Goal: Task Accomplishment & Management: Use online tool/utility

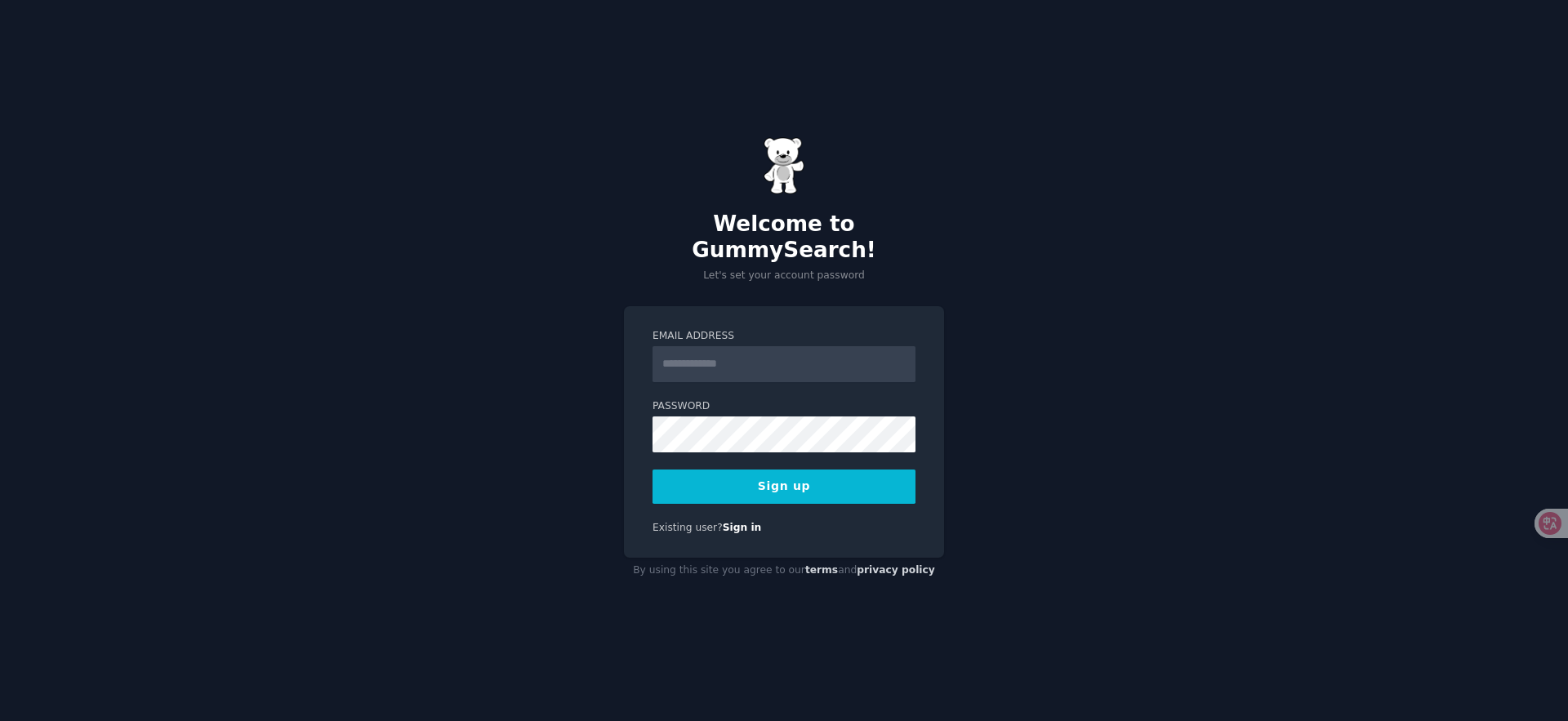
click at [789, 354] on input "Email Address" at bounding box center [784, 364] width 263 height 36
click at [792, 359] on input "Email Address" at bounding box center [784, 364] width 263 height 36
type input "**********"
drag, startPoint x: 841, startPoint y: 483, endPoint x: 850, endPoint y: 480, distance: 9.5
click at [841, 483] on button "Sign up" at bounding box center [784, 486] width 263 height 34
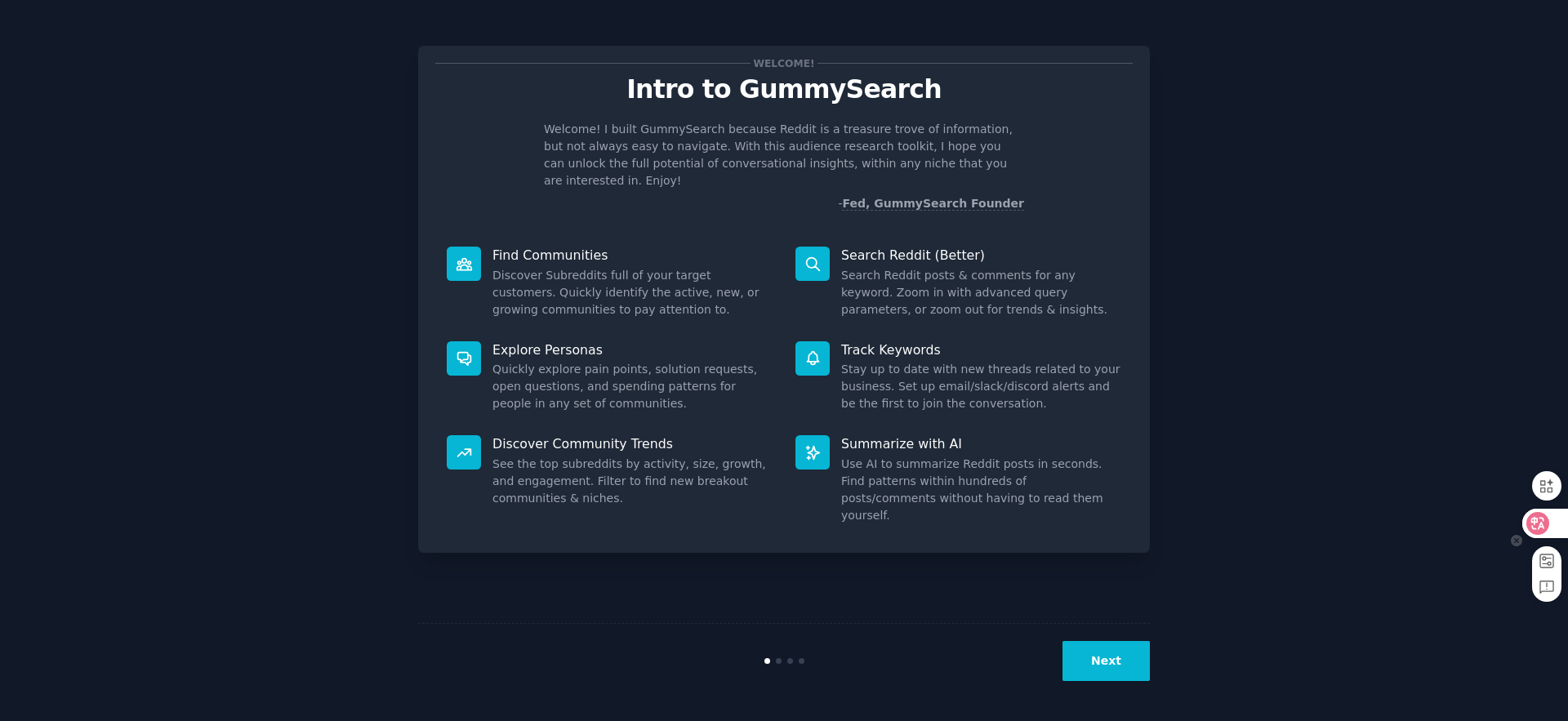
click at [1538, 526] on icon at bounding box center [1538, 524] width 17 height 17
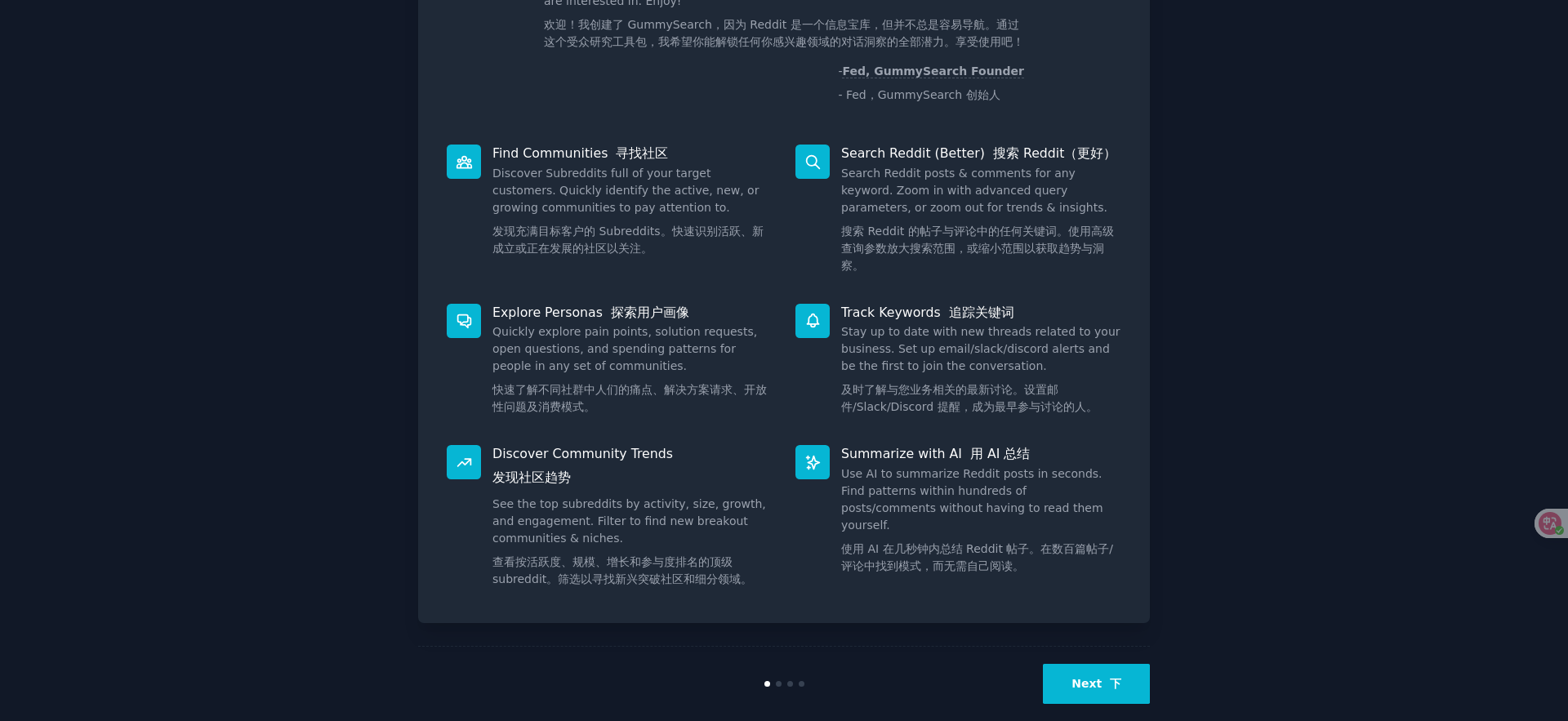
scroll to position [185, 0]
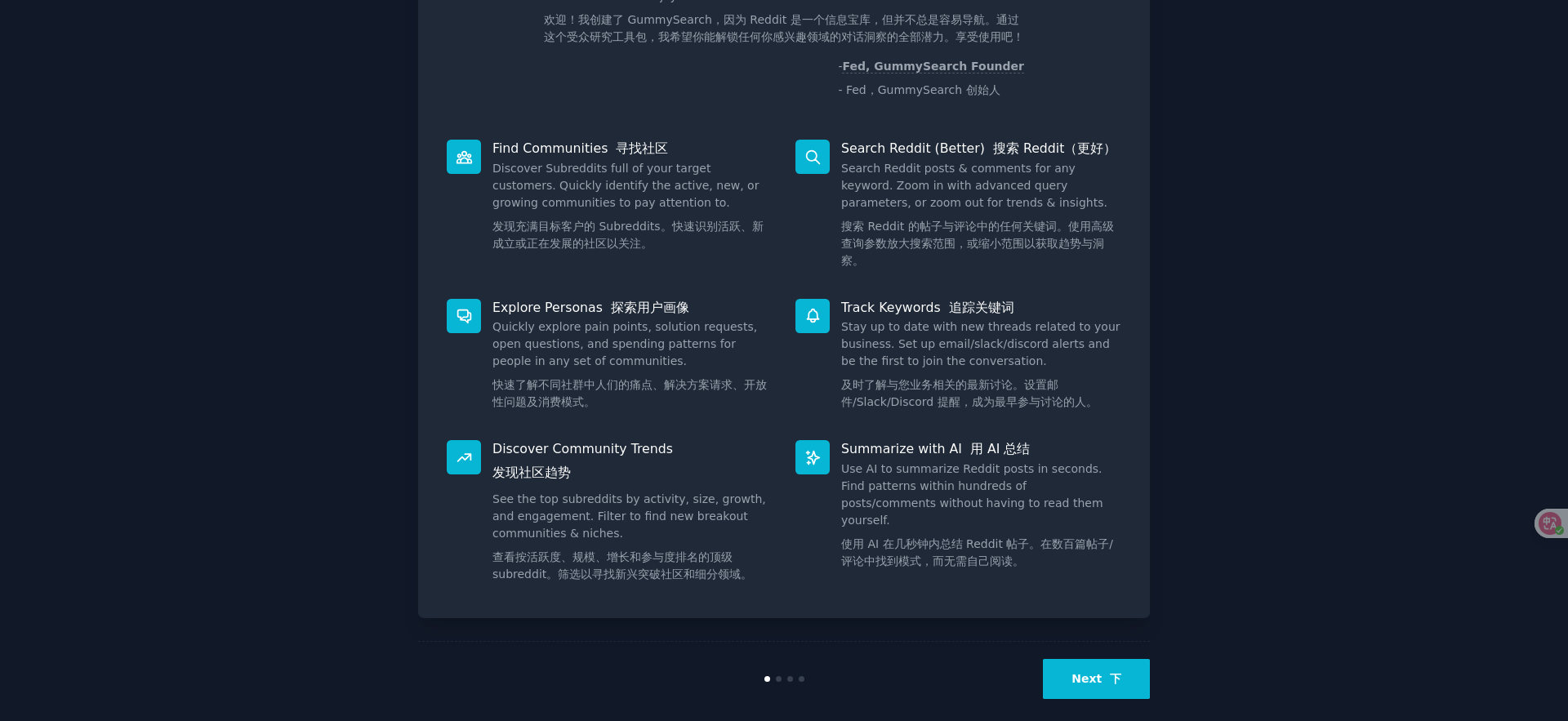
click at [1124, 664] on button "Next 下" at bounding box center [1097, 679] width 107 height 40
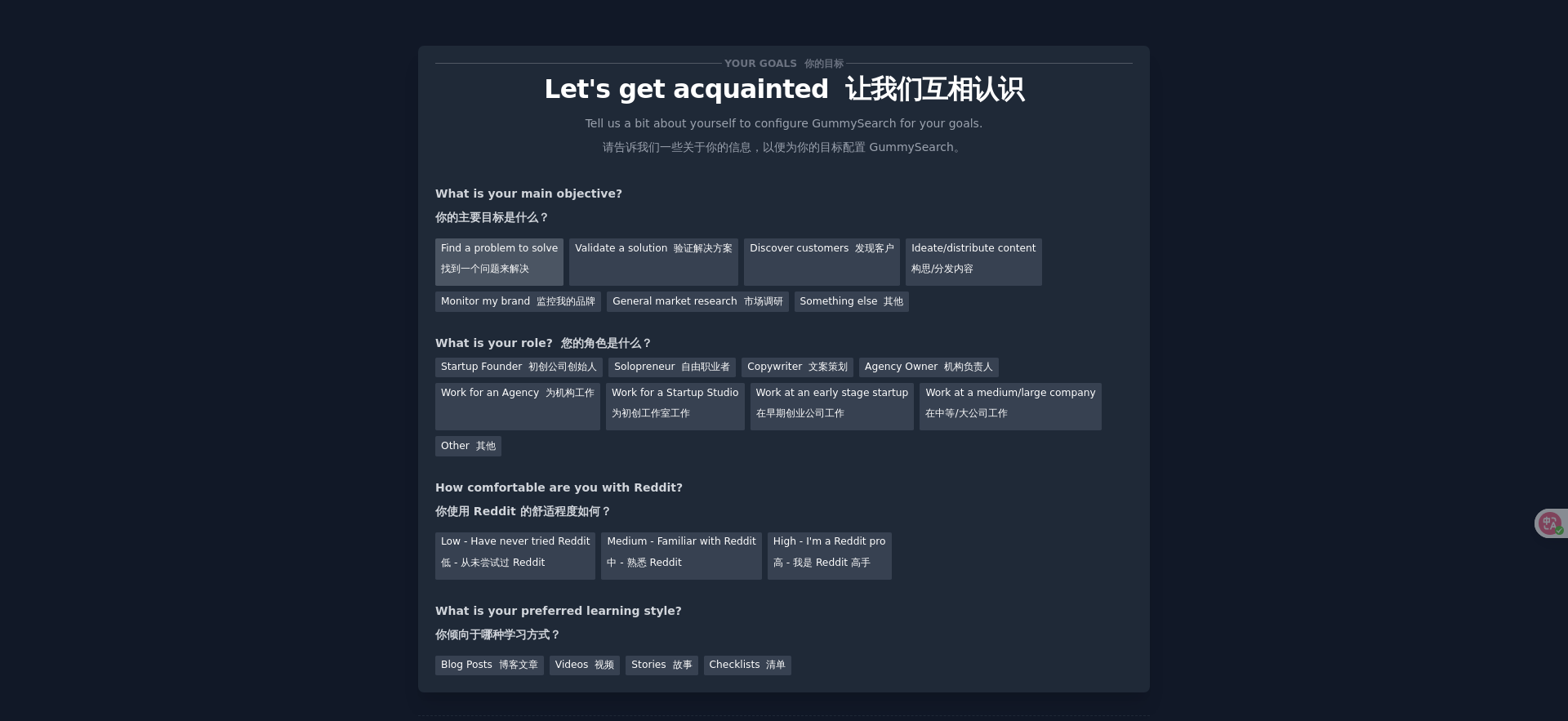
click at [512, 271] on font "找到一个问题来解决" at bounding box center [486, 269] width 88 height 12
click at [937, 254] on div "Ideate/distribute content 构思/分发内容" at bounding box center [974, 262] width 136 height 47
click at [519, 275] on font "找到一个问题来解决" at bounding box center [486, 269] width 88 height 15
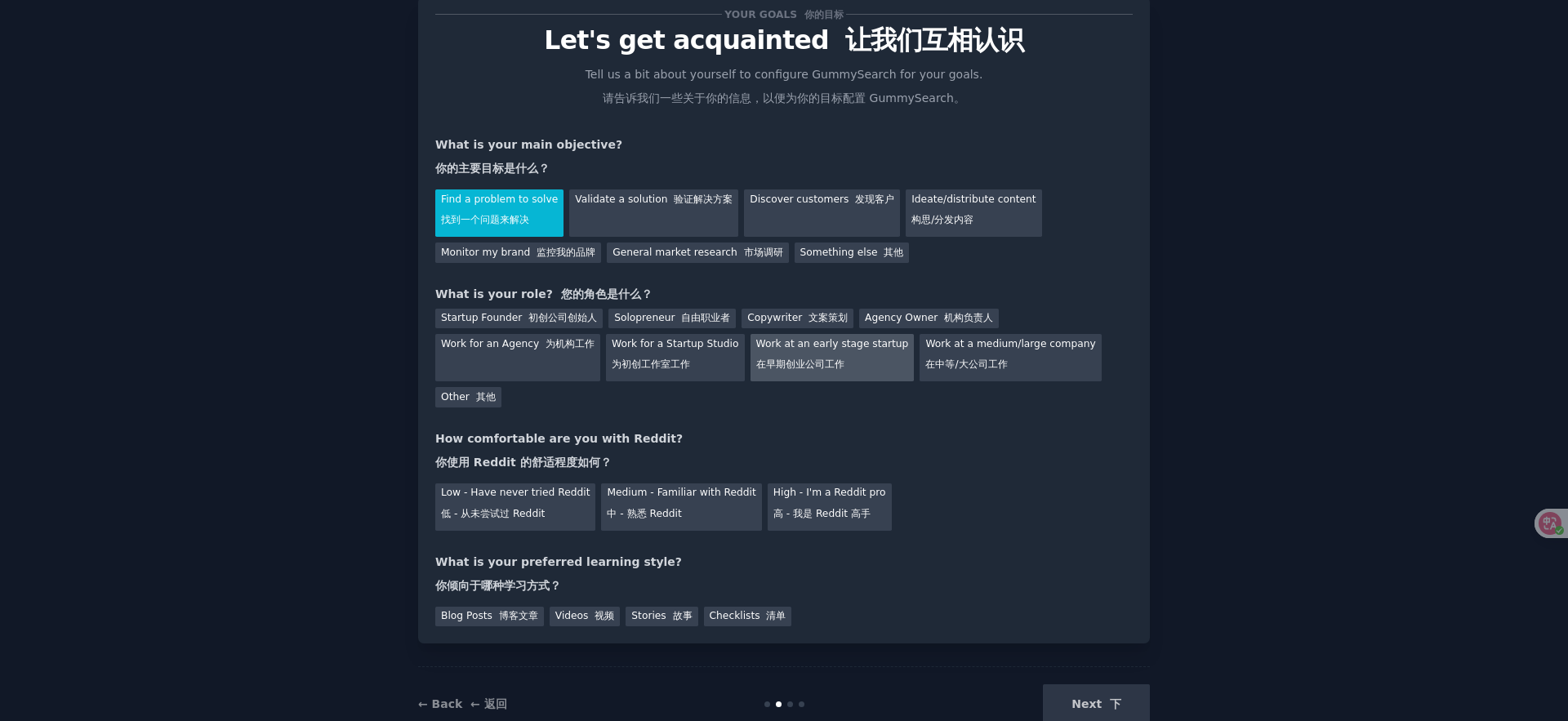
scroll to position [71, 0]
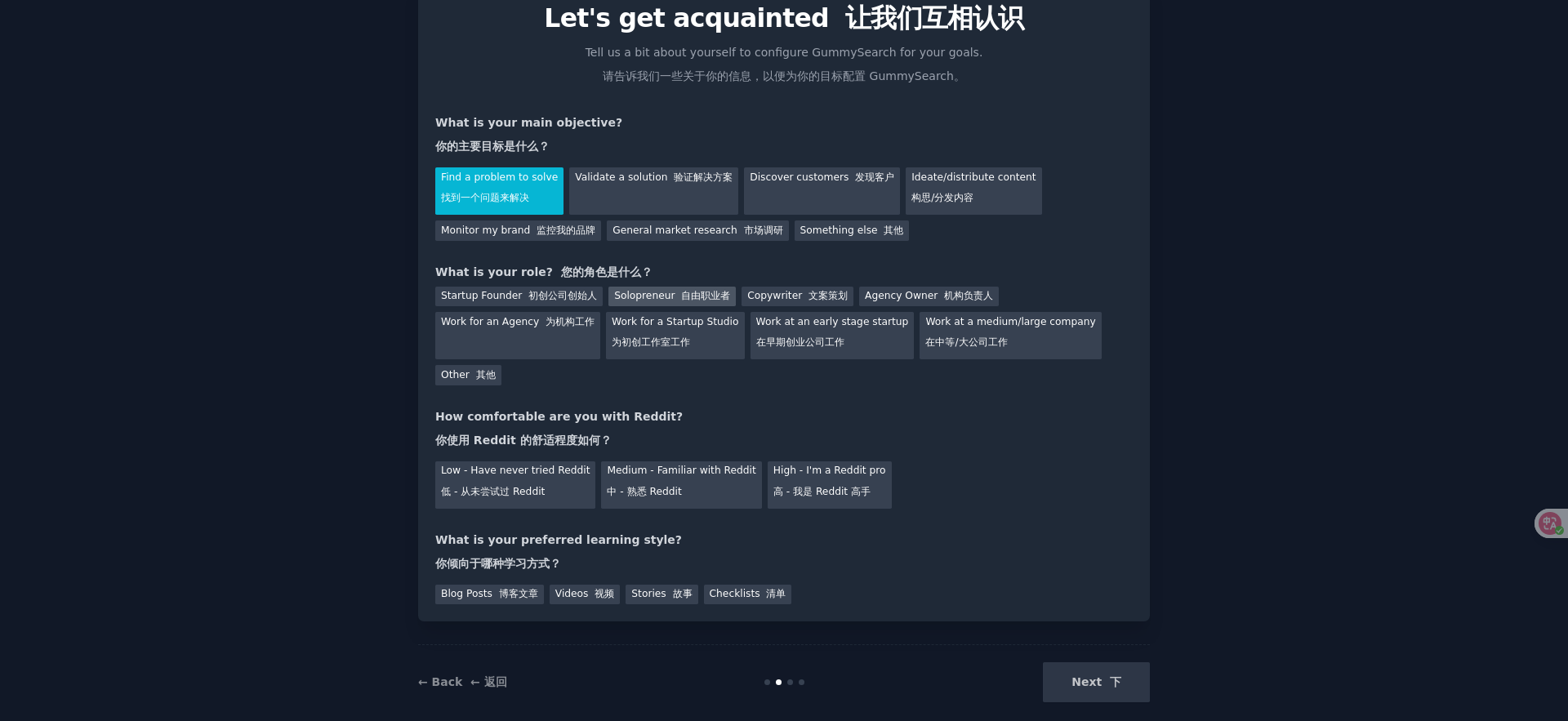
click at [663, 292] on div "Solopreneur 自由职业者" at bounding box center [672, 297] width 127 height 21
click at [1018, 336] on div "Work at a medium/large company 在中等/大公司工作" at bounding box center [1010, 335] width 181 height 47
click at [719, 297] on font "自由职业者" at bounding box center [705, 296] width 49 height 12
click at [616, 496] on font "中 - 熟悉 Reddit" at bounding box center [643, 492] width 74 height 12
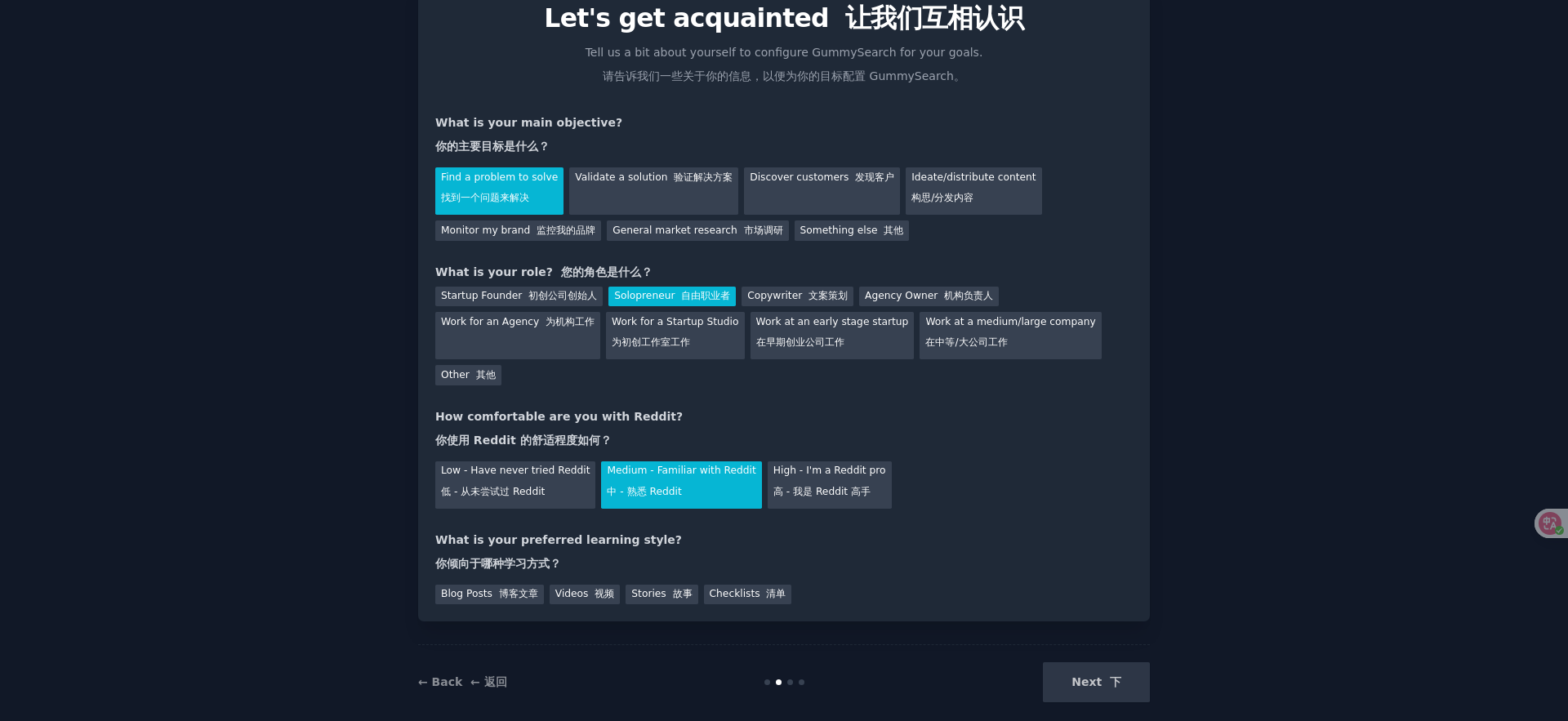
scroll to position [92, 0]
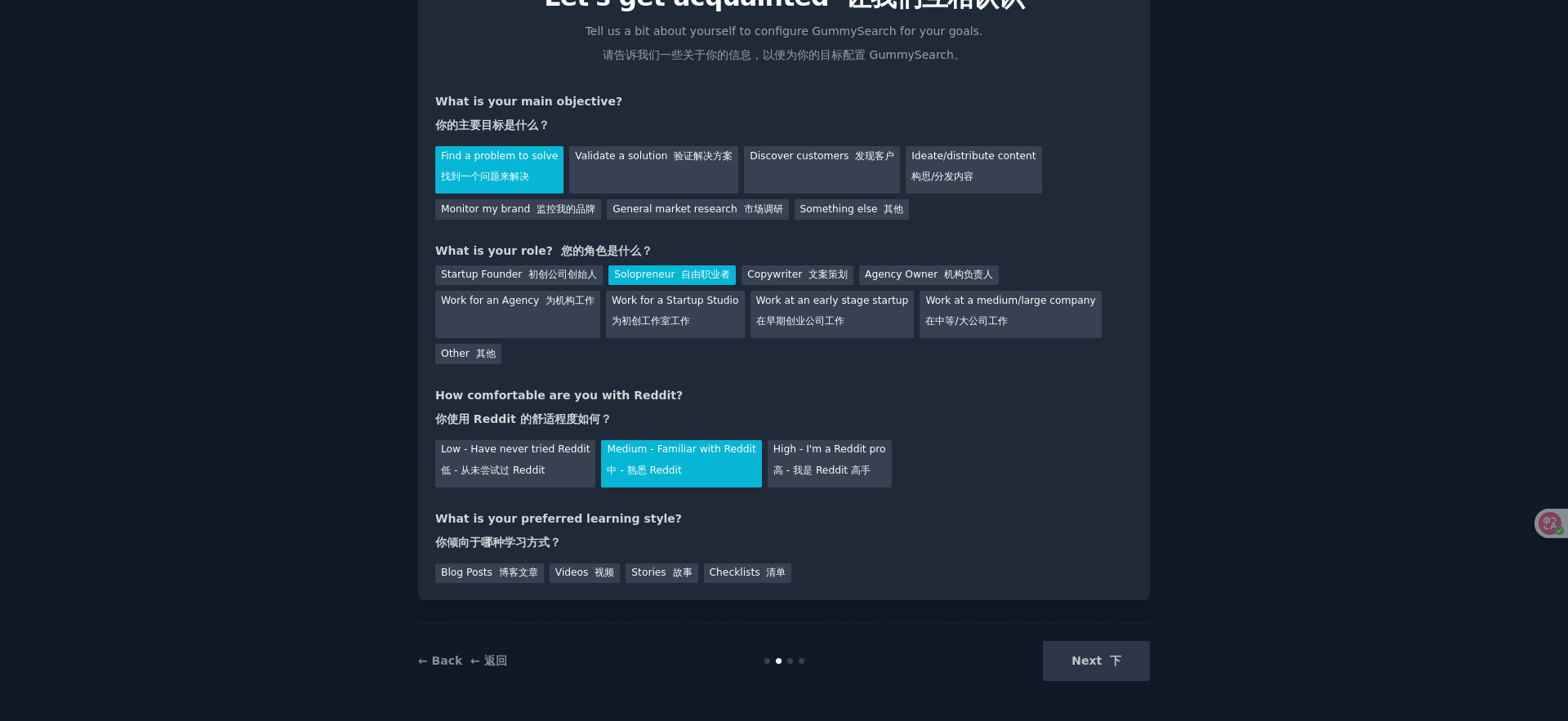
click at [648, 629] on div "← Back ← 返回 Next 下" at bounding box center [784, 661] width 732 height 75
click at [655, 575] on div "Stories 故事" at bounding box center [662, 574] width 71 height 21
click at [1118, 659] on font "下" at bounding box center [1116, 661] width 12 height 13
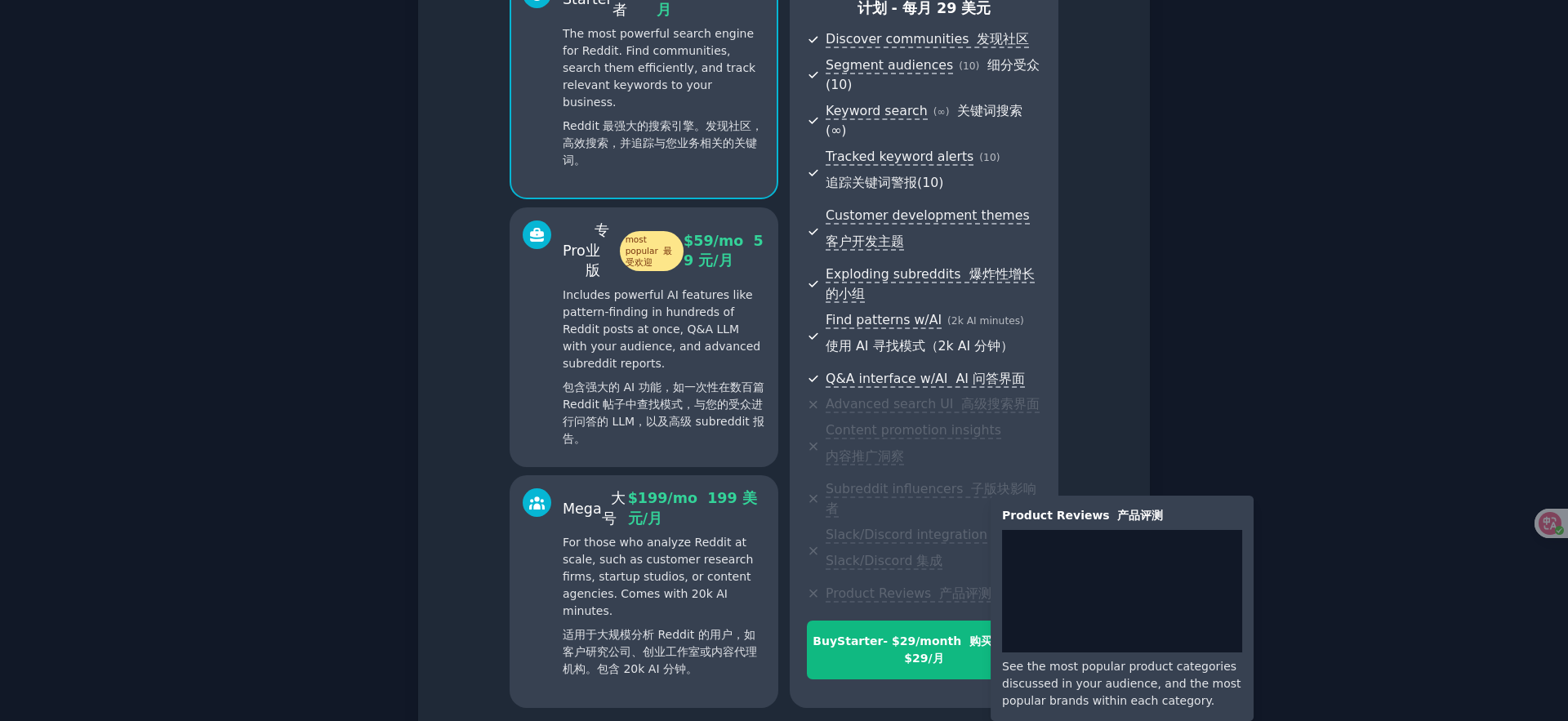
scroll to position [244, 0]
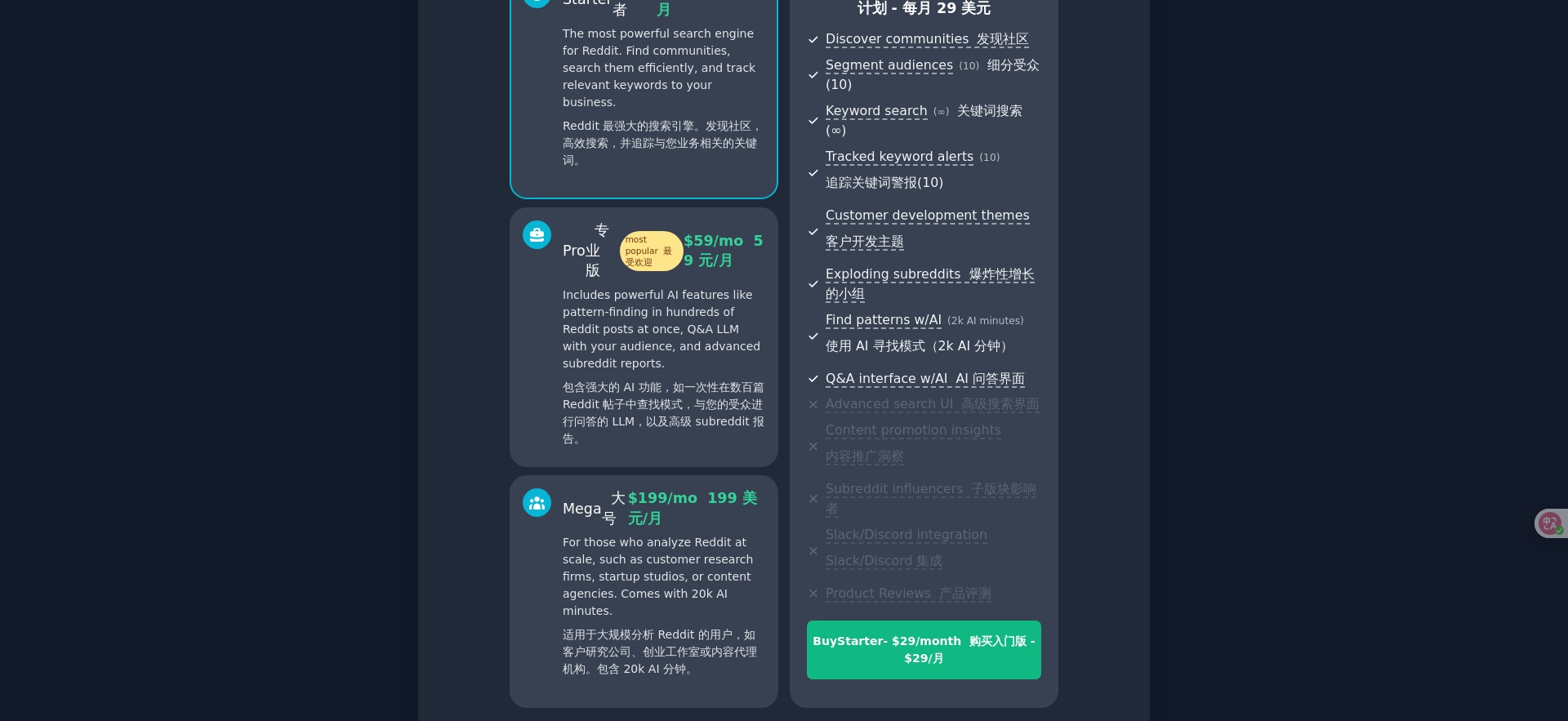
click at [723, 381] on font "包含强大的 AI 功能，如一次性在数百篇 Reddit 帖子中查找模式，与您的受众进行问答的 LLM，以及高级 subreddit 报告。" at bounding box center [663, 413] width 202 height 65
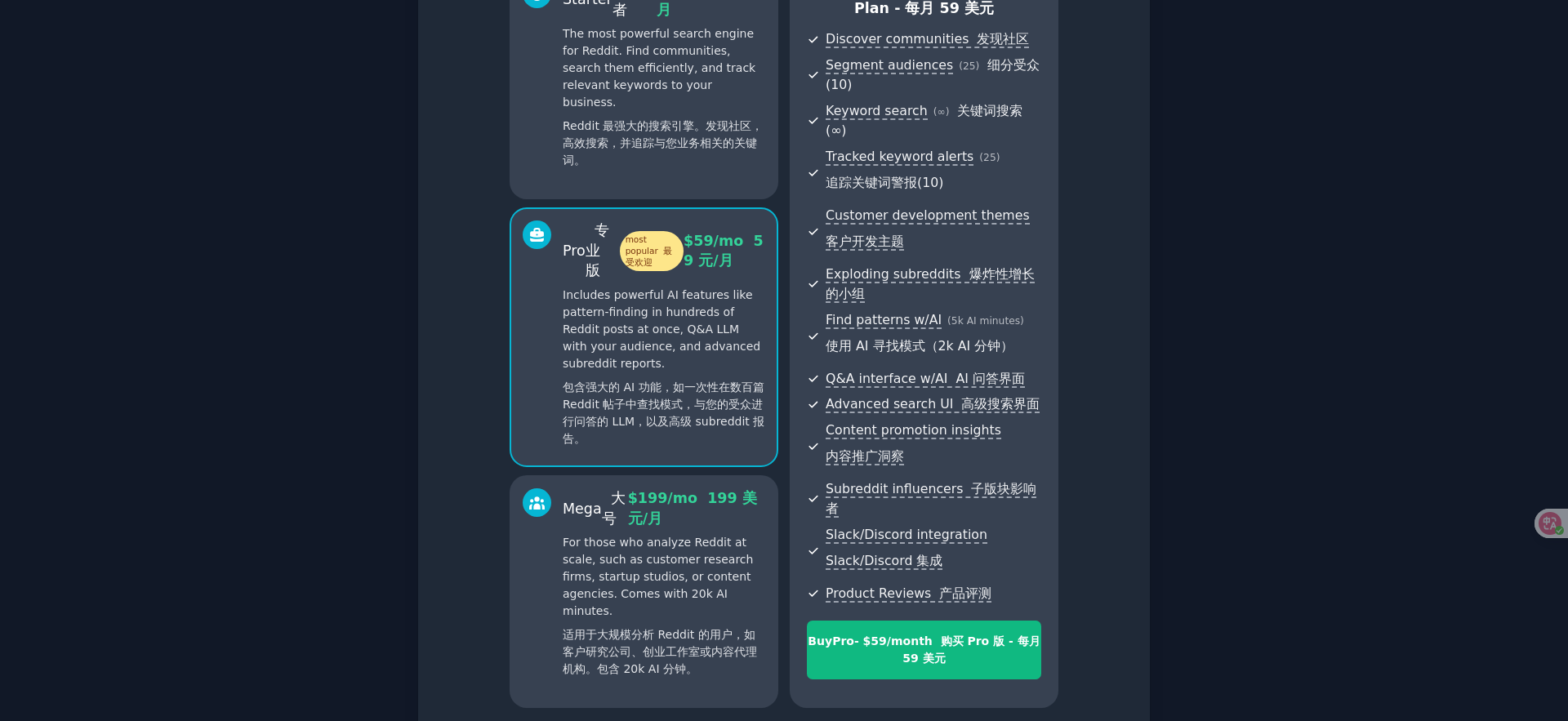
click at [686, 542] on p "For those who analyze Reddit at scale, such as customer research firms, startup…" at bounding box center [664, 610] width 203 height 151
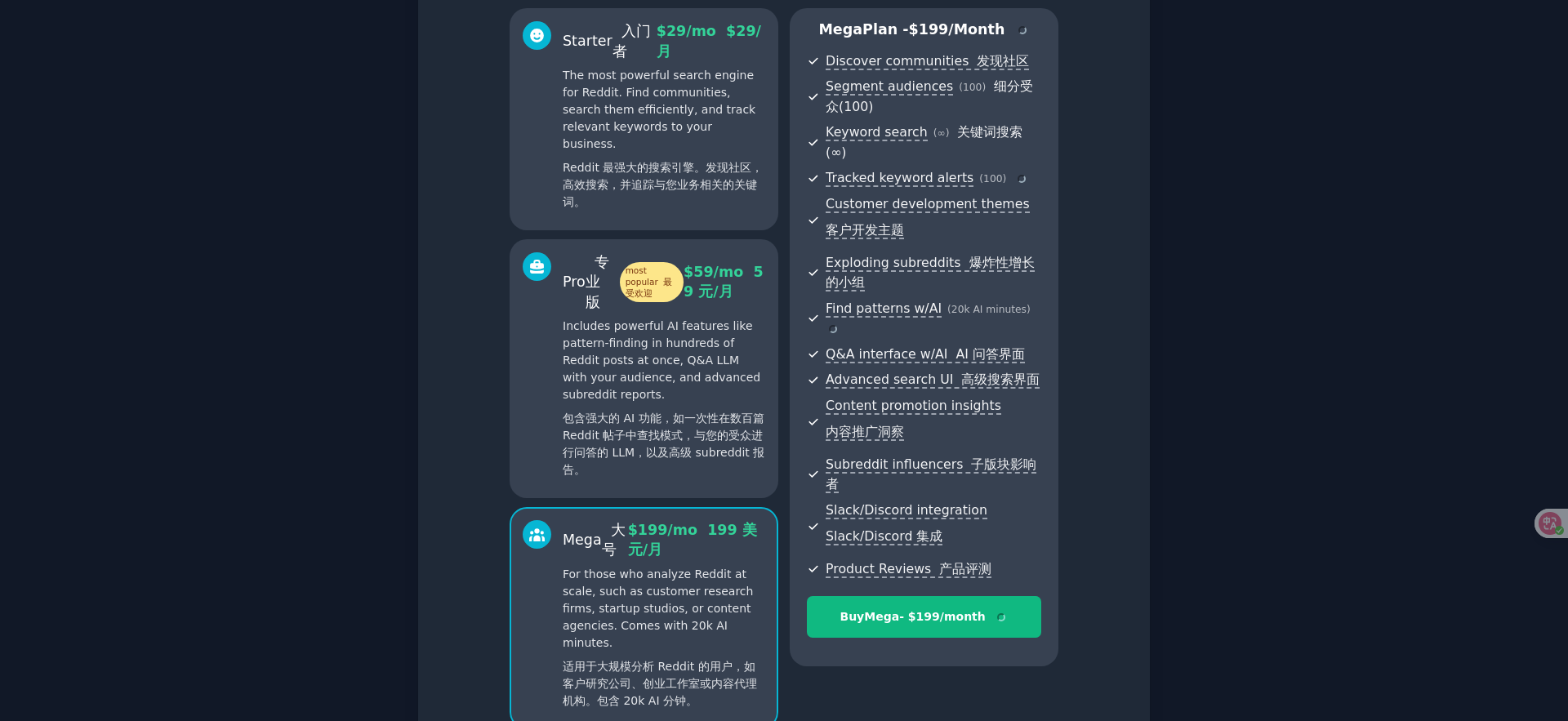
scroll to position [110, 0]
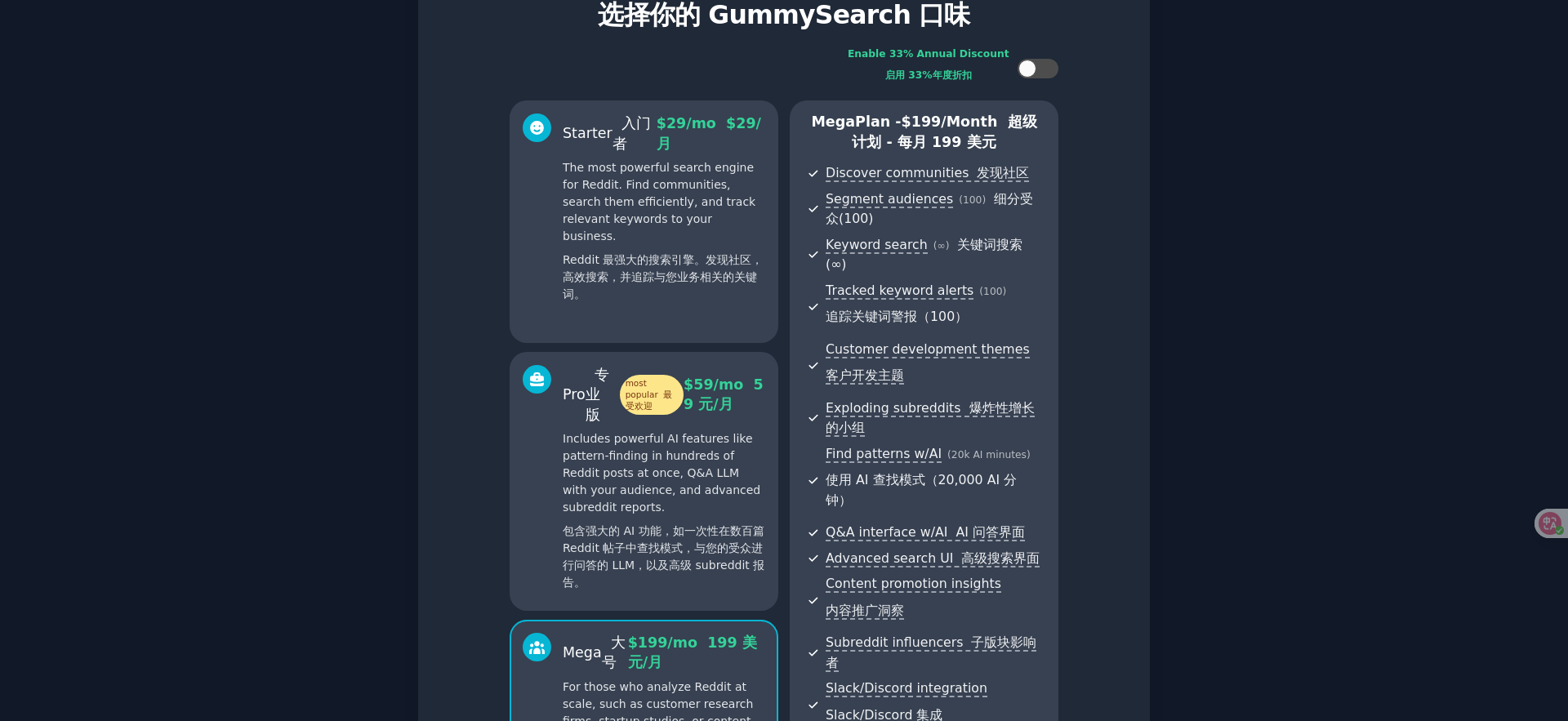
click at [677, 261] on font "Reddit 最强大的搜索引擎。发现社区，高效搜索，并追踪与您业务相关的关键词。" at bounding box center [664, 278] width 203 height 52
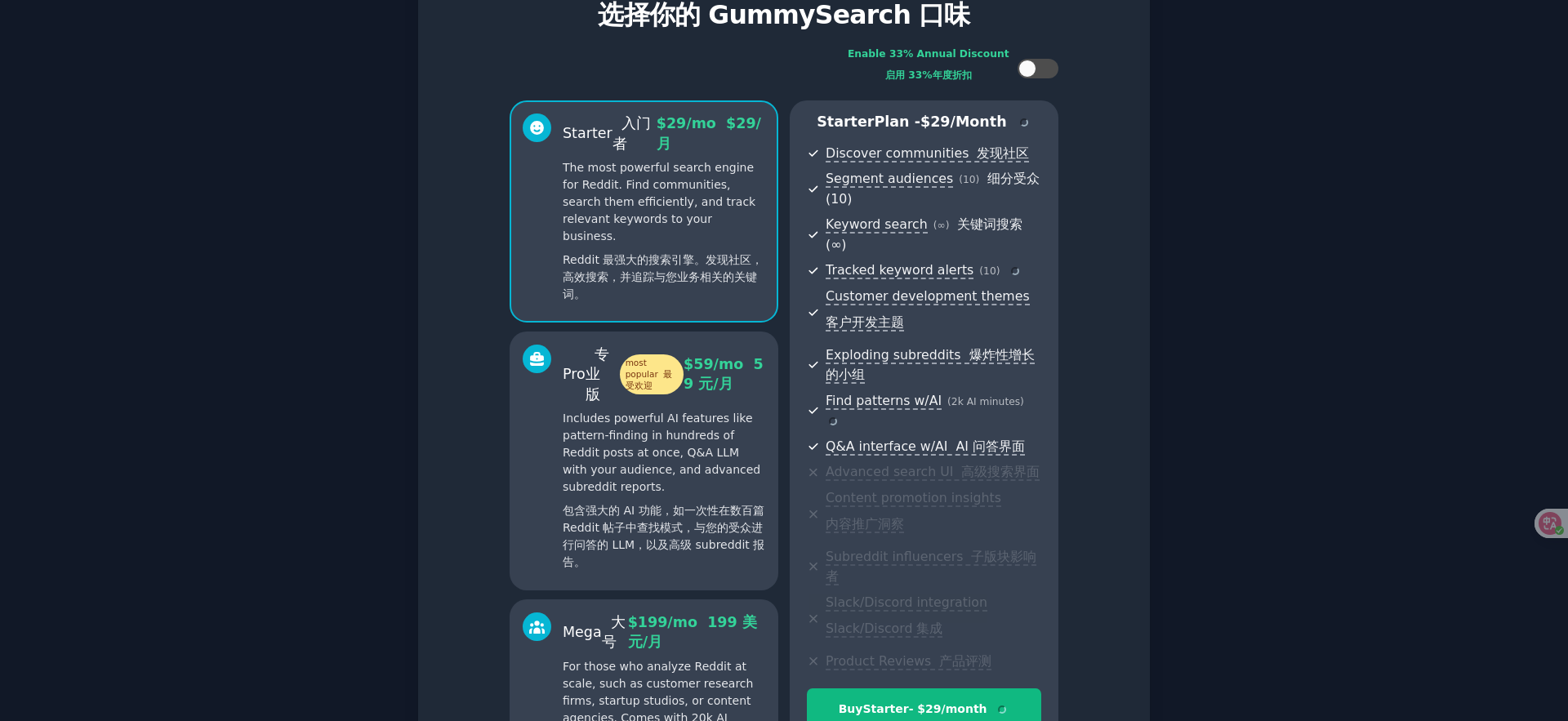
click at [673, 613] on div "Mega 大号 $ 199 /mo 199 美元/月 For those who analyze Reddit at scale, such as custo…" at bounding box center [664, 711] width 203 height 196
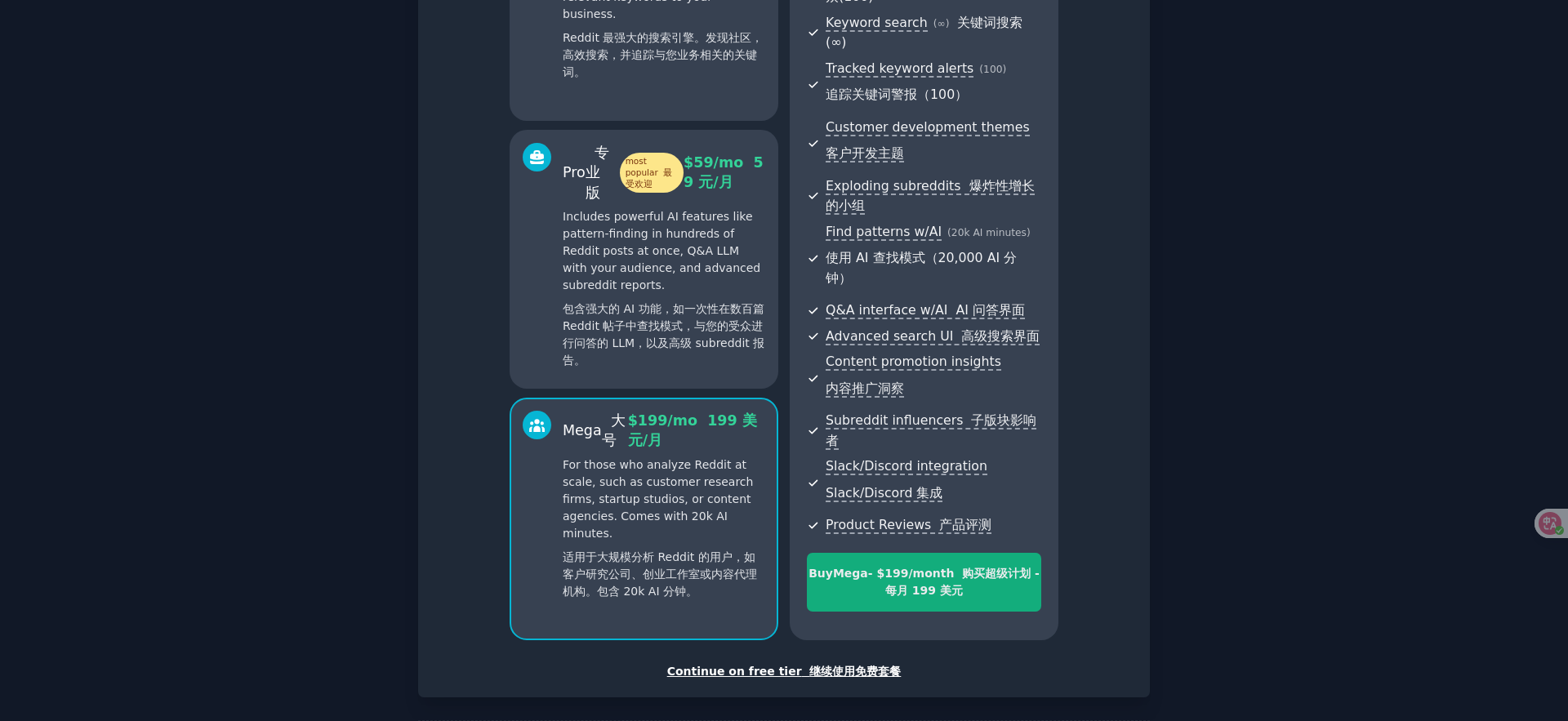
scroll to position [346, 0]
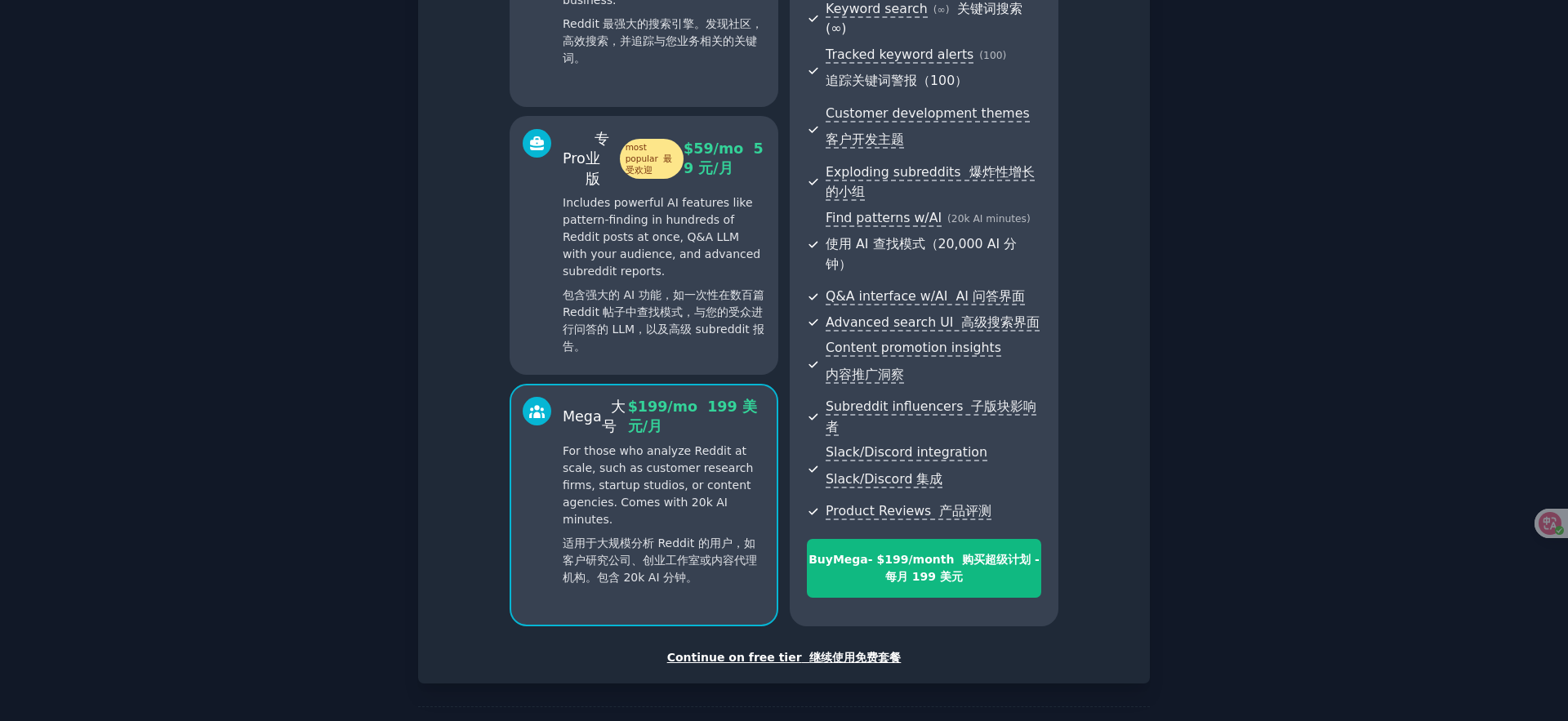
click at [866, 651] on font "继续使用免费套餐" at bounding box center [855, 658] width 91 height 13
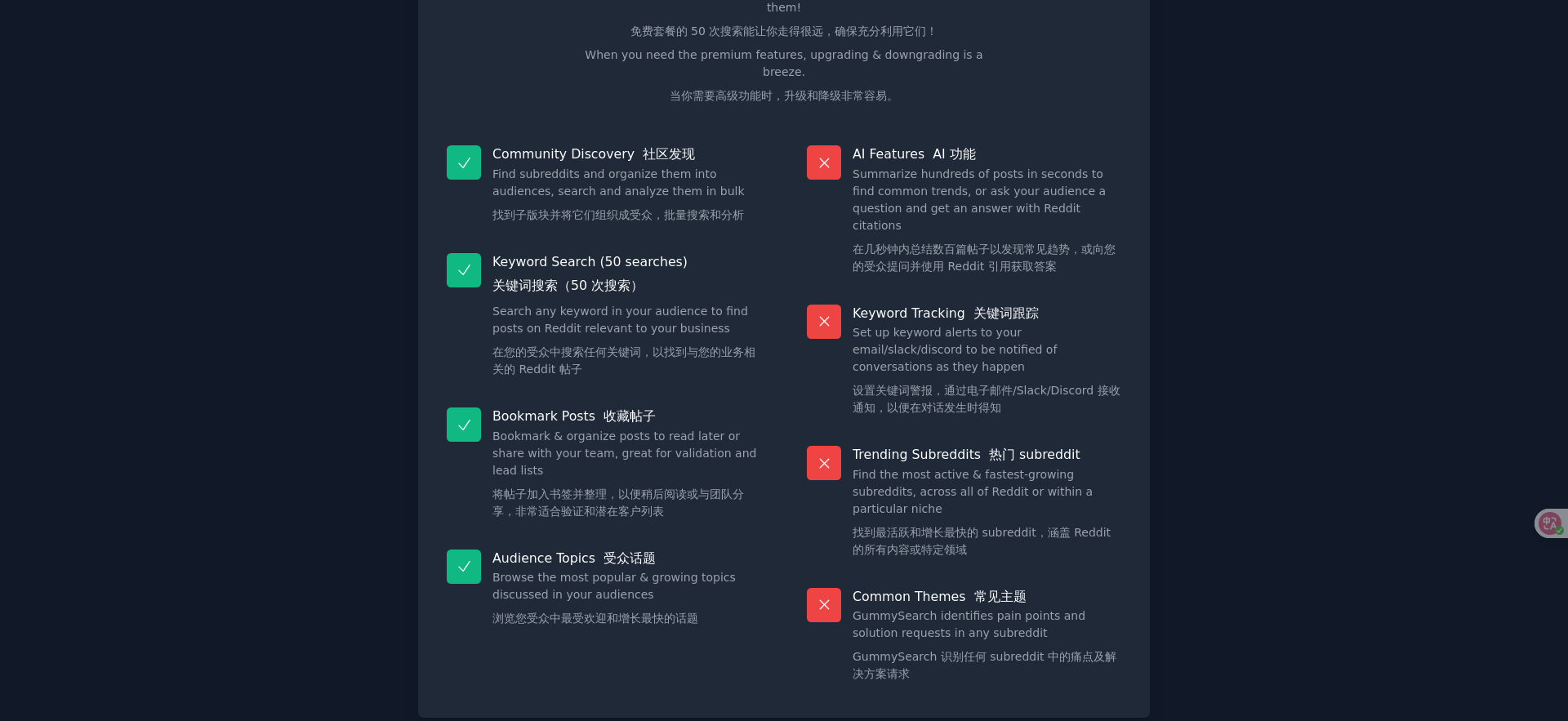
scroll to position [207, 0]
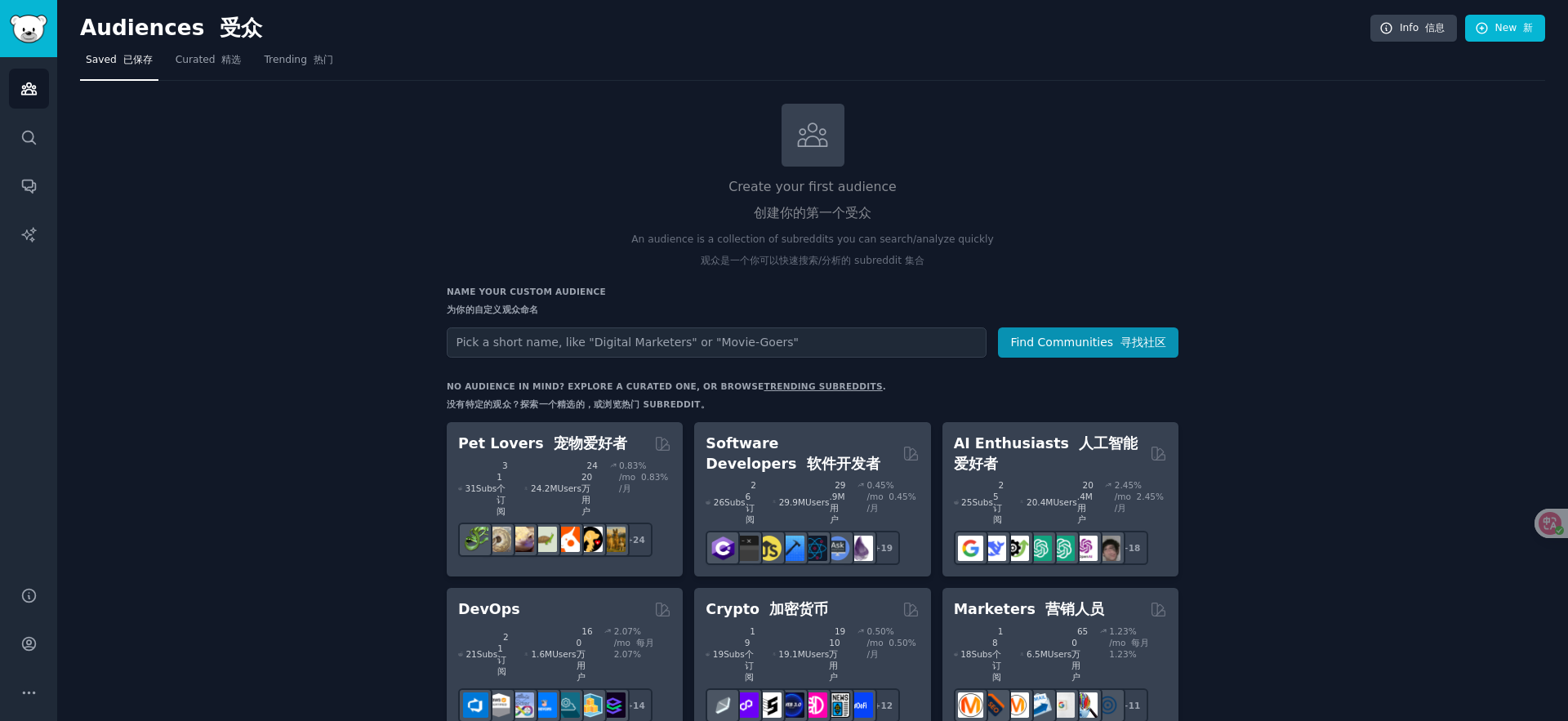
click at [1536, 521] on icon at bounding box center [1538, 524] width 14 height 13
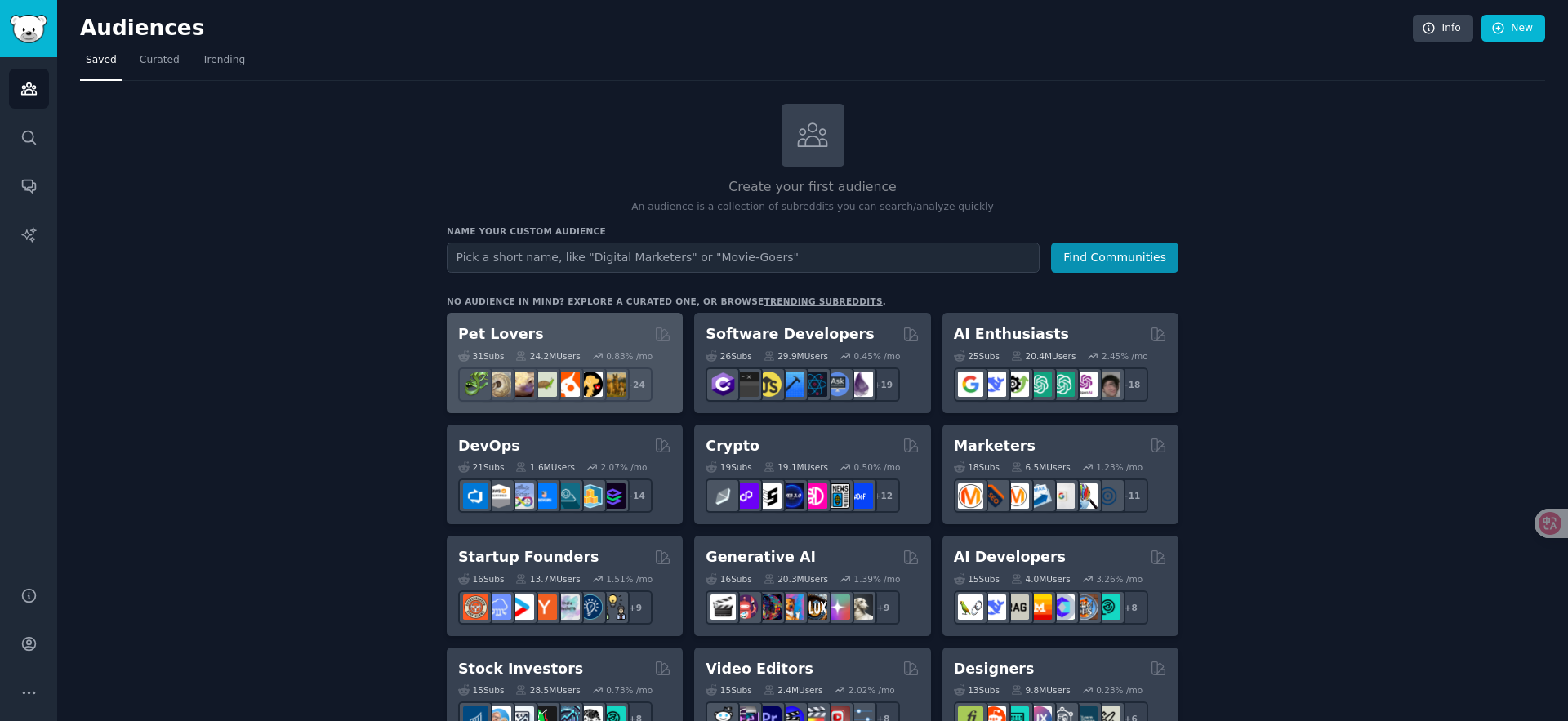
click at [596, 319] on div "Pet Lovers Curated by GummySearch 31 Sub s 24.2M Users 0.83 % /mo r/turtle + 24" at bounding box center [565, 363] width 236 height 101
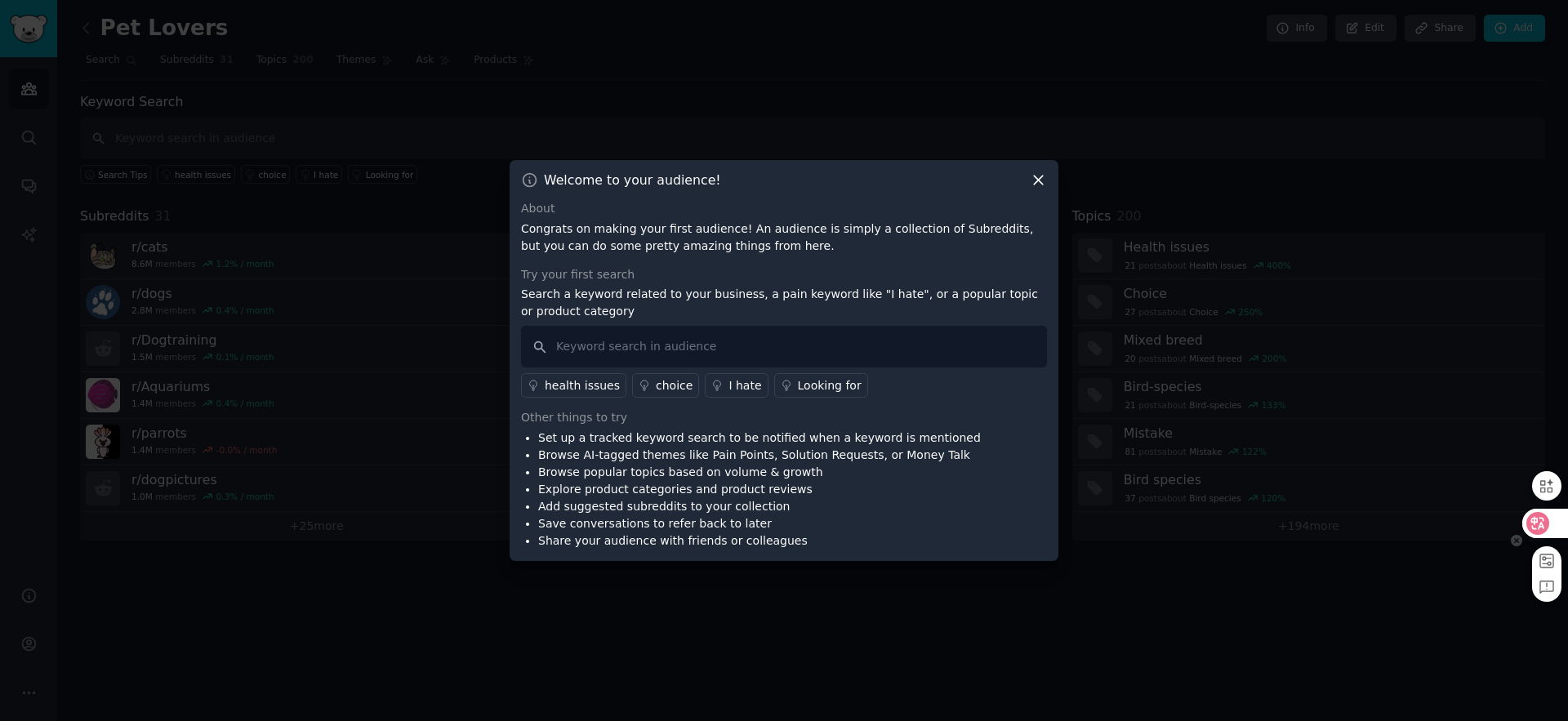
click at [1536, 530] on icon at bounding box center [1538, 524] width 14 height 13
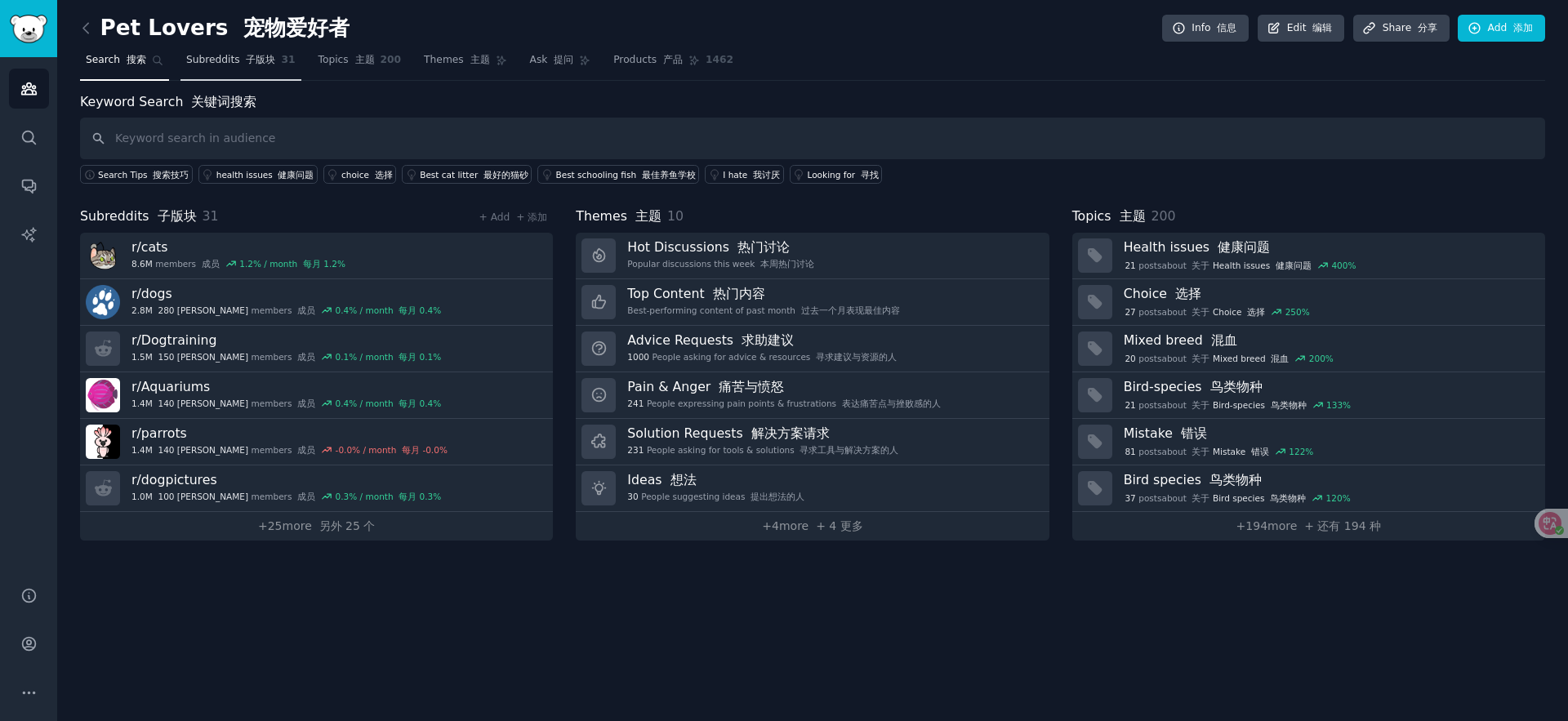
click at [233, 70] on link "Subreddits 子版块 31" at bounding box center [240, 64] width 121 height 33
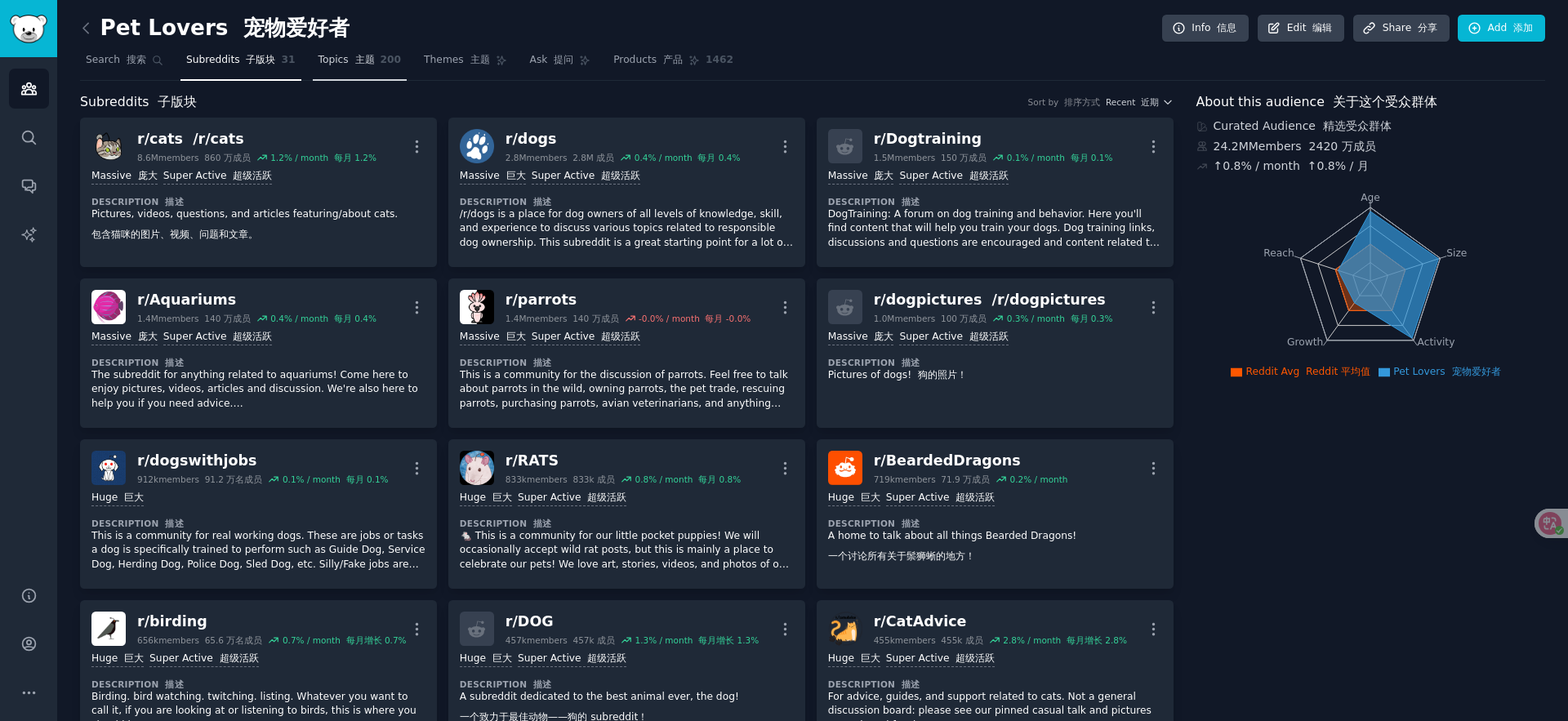
click at [360, 56] on font "主题" at bounding box center [365, 60] width 20 height 12
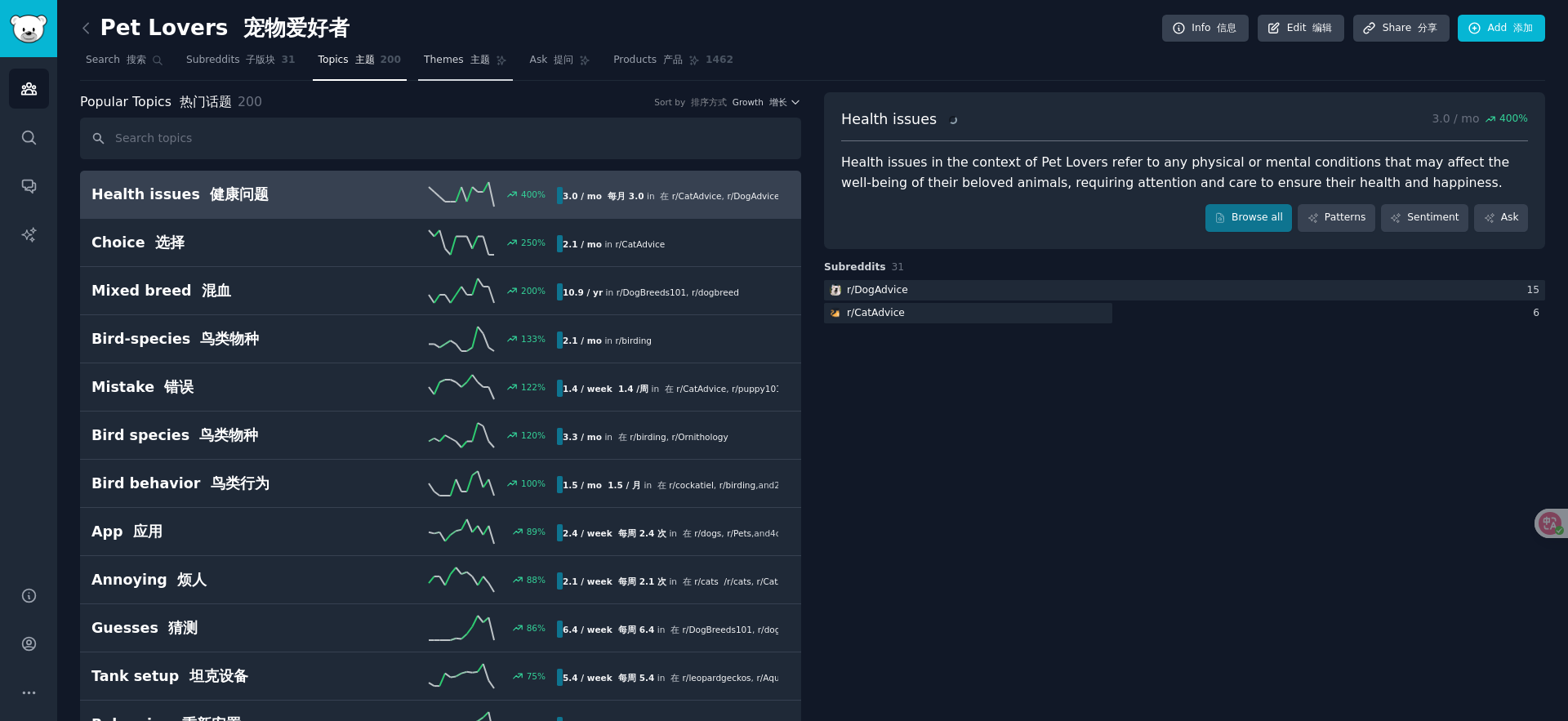
click at [471, 63] on font "主题" at bounding box center [481, 60] width 20 height 12
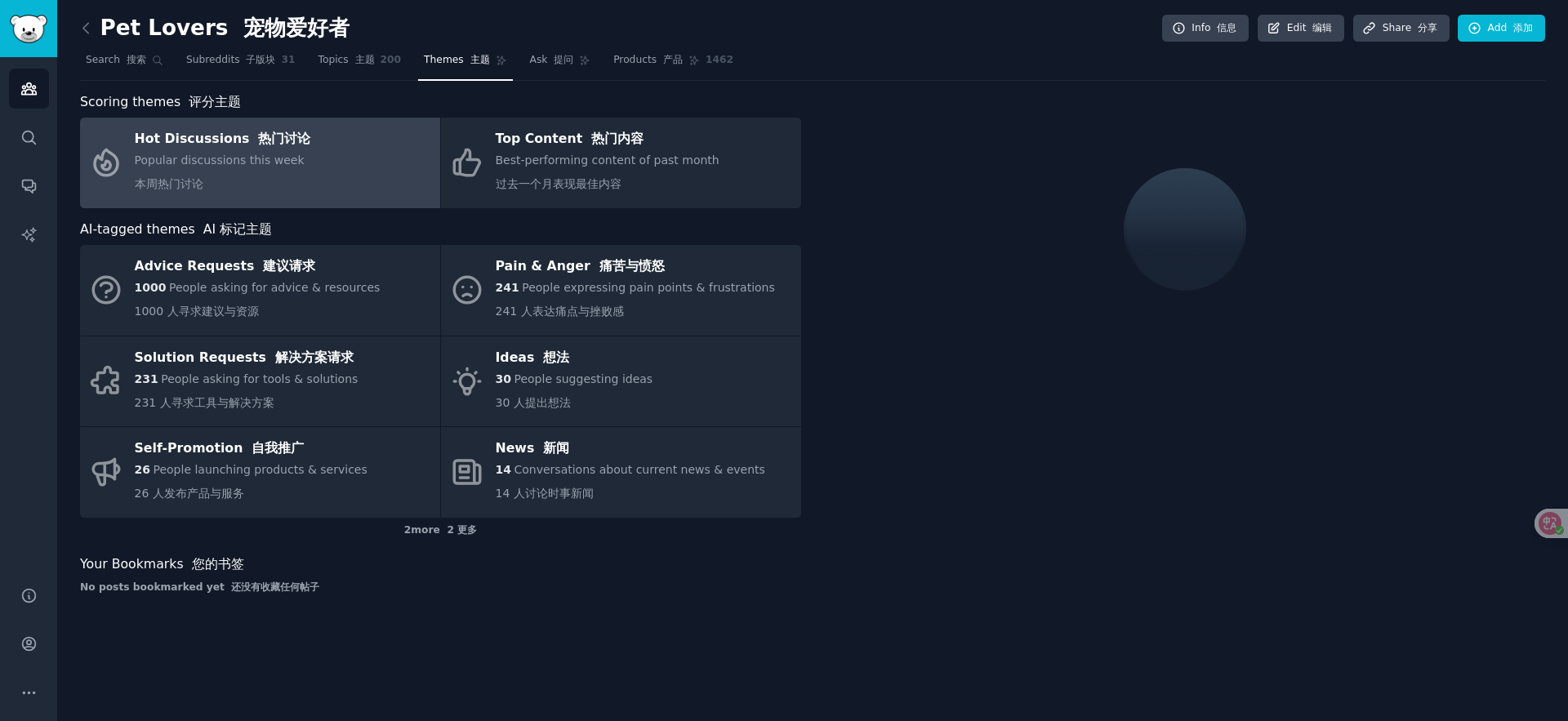
click at [588, 62] on nav "Search 搜索 Subreddits 子版块 31 Topics 主题 200 Themes 主题 Ask 提问 Products 产品 1462" at bounding box center [812, 64] width 1465 height 33
click at [579, 64] on icon at bounding box center [585, 61] width 12 height 12
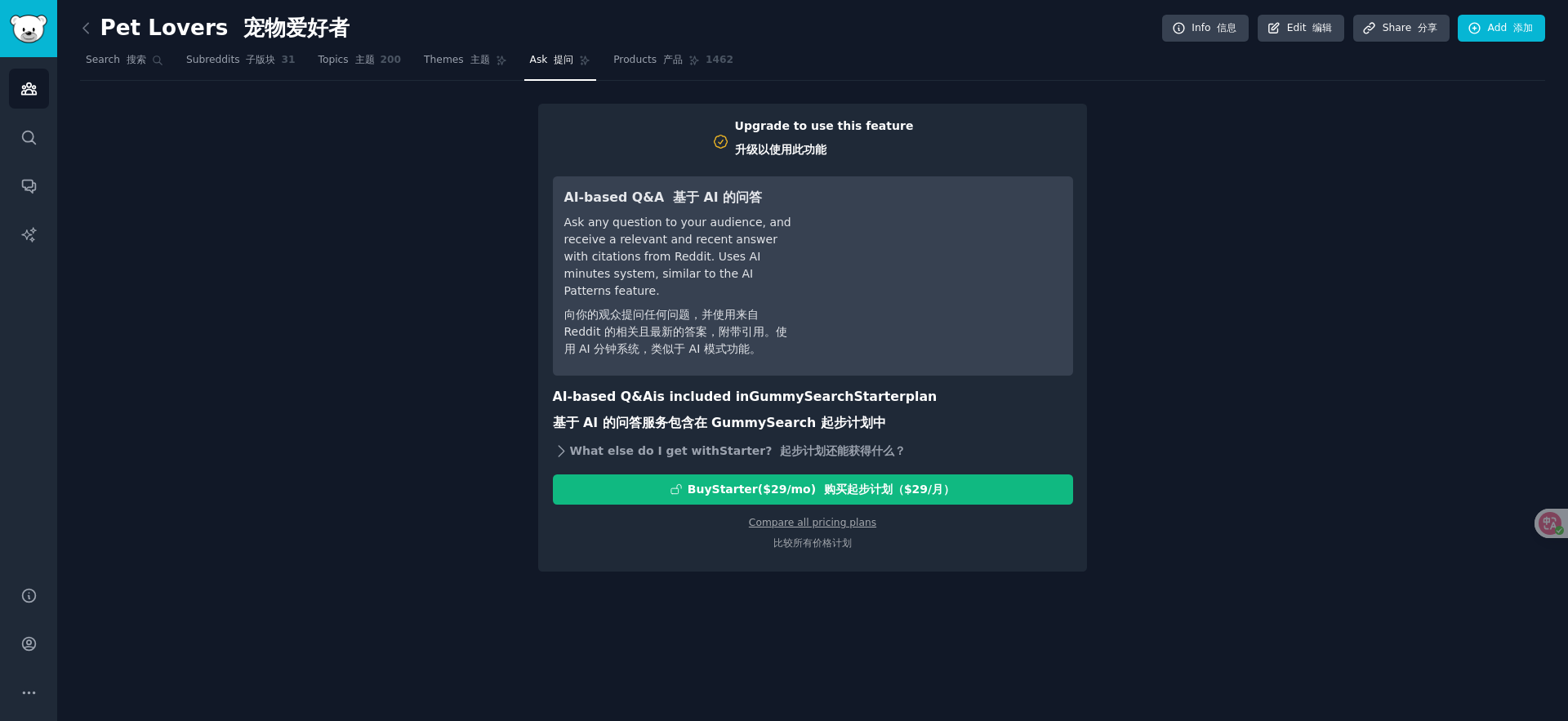
click at [560, 442] on icon at bounding box center [561, 451] width 17 height 17
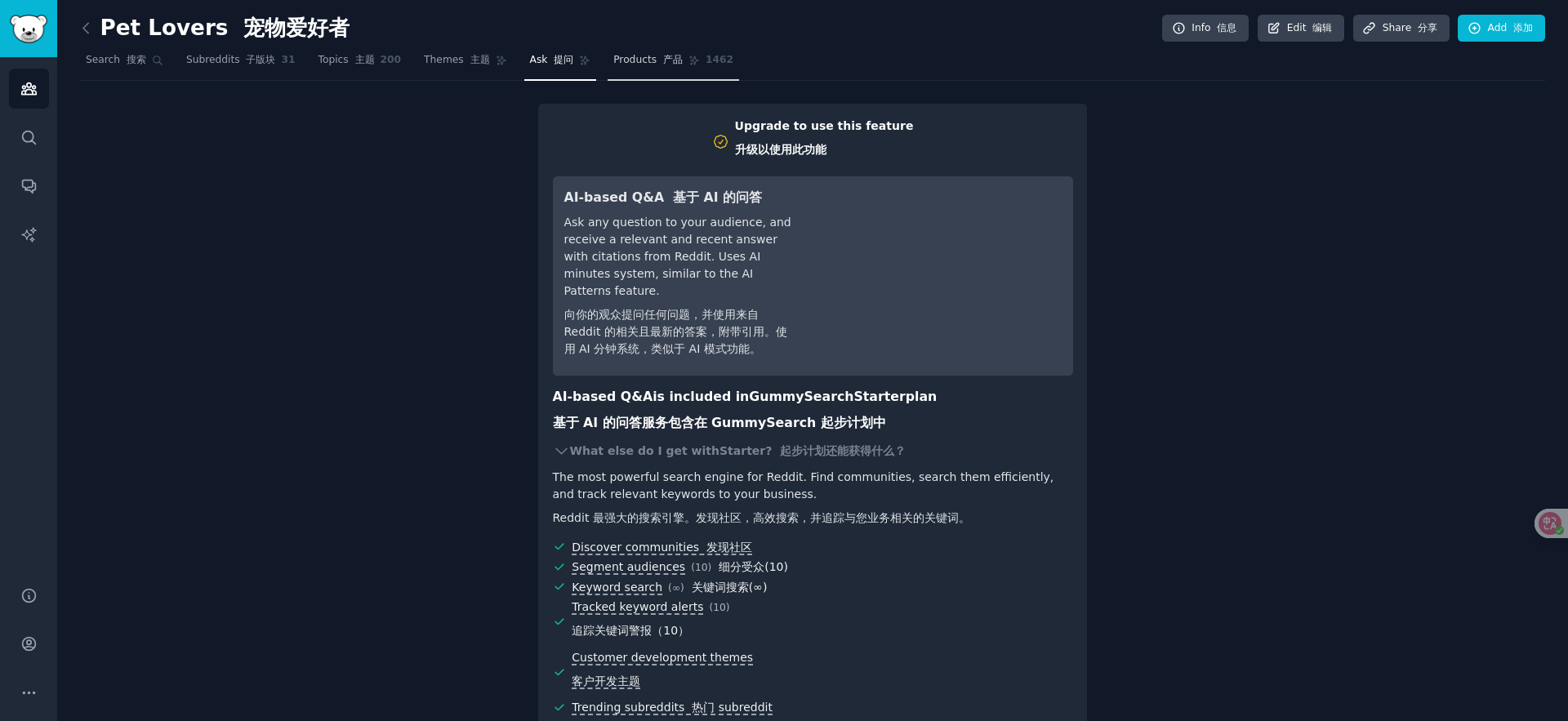
click at [622, 62] on span "Products 产品" at bounding box center [648, 61] width 70 height 15
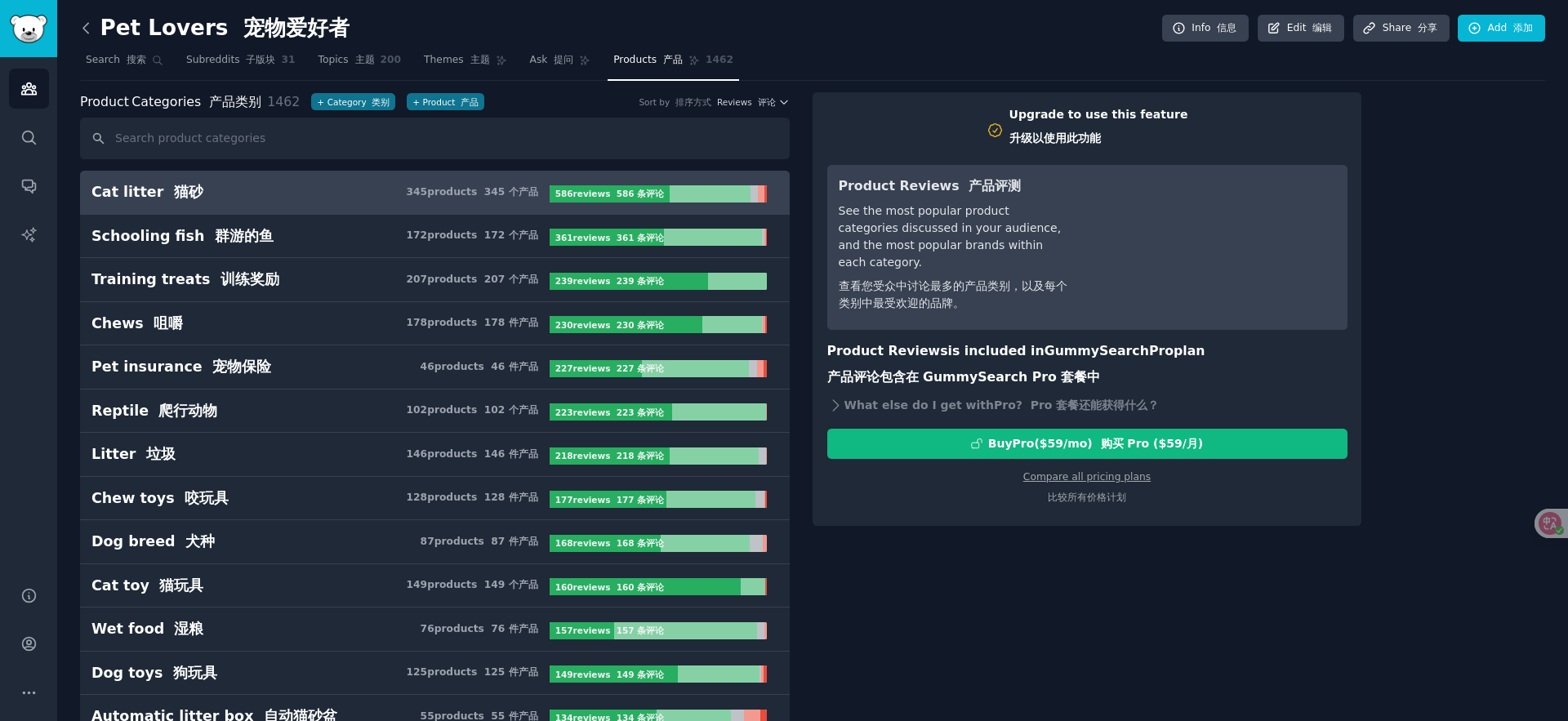
click at [91, 34] on icon at bounding box center [86, 28] width 17 height 17
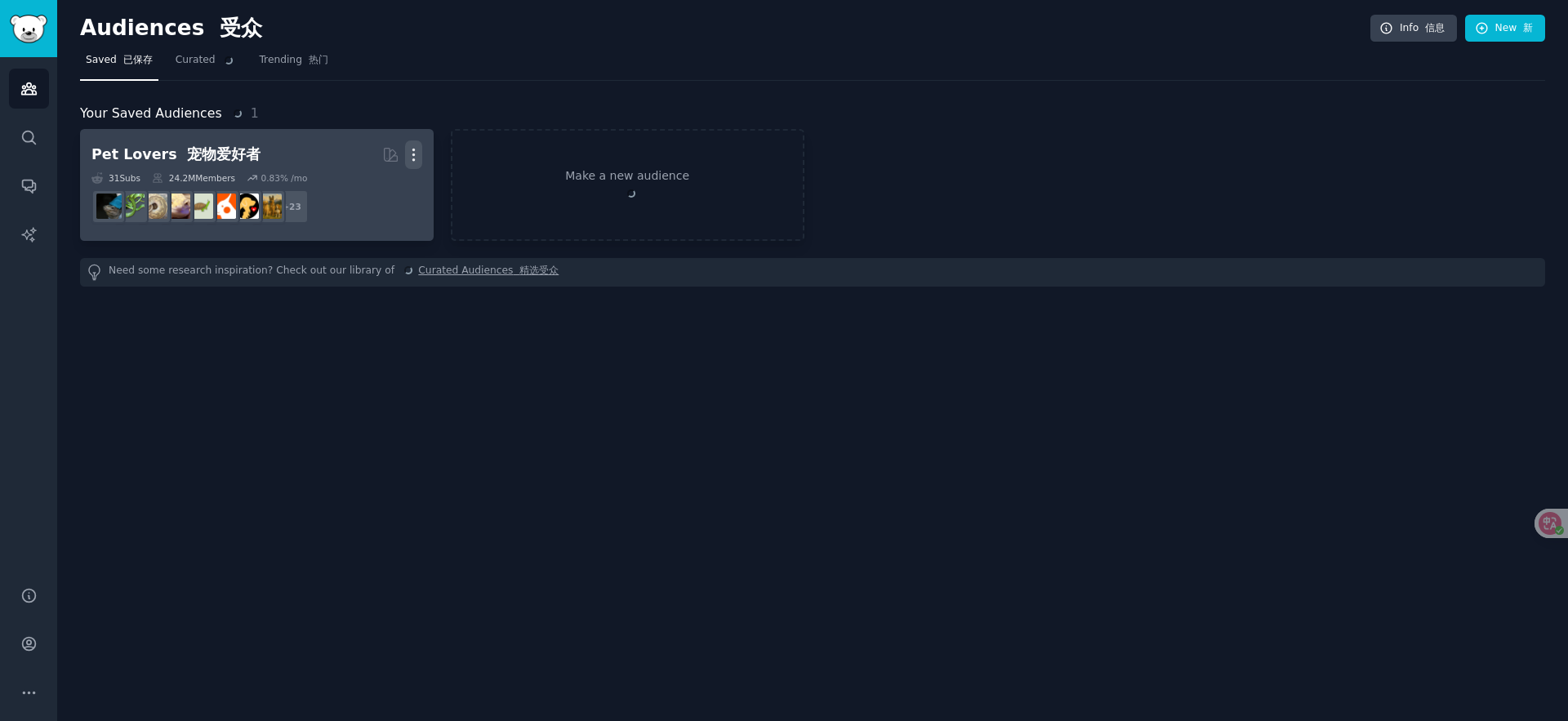
click at [416, 146] on icon "button" at bounding box center [413, 155] width 17 height 17
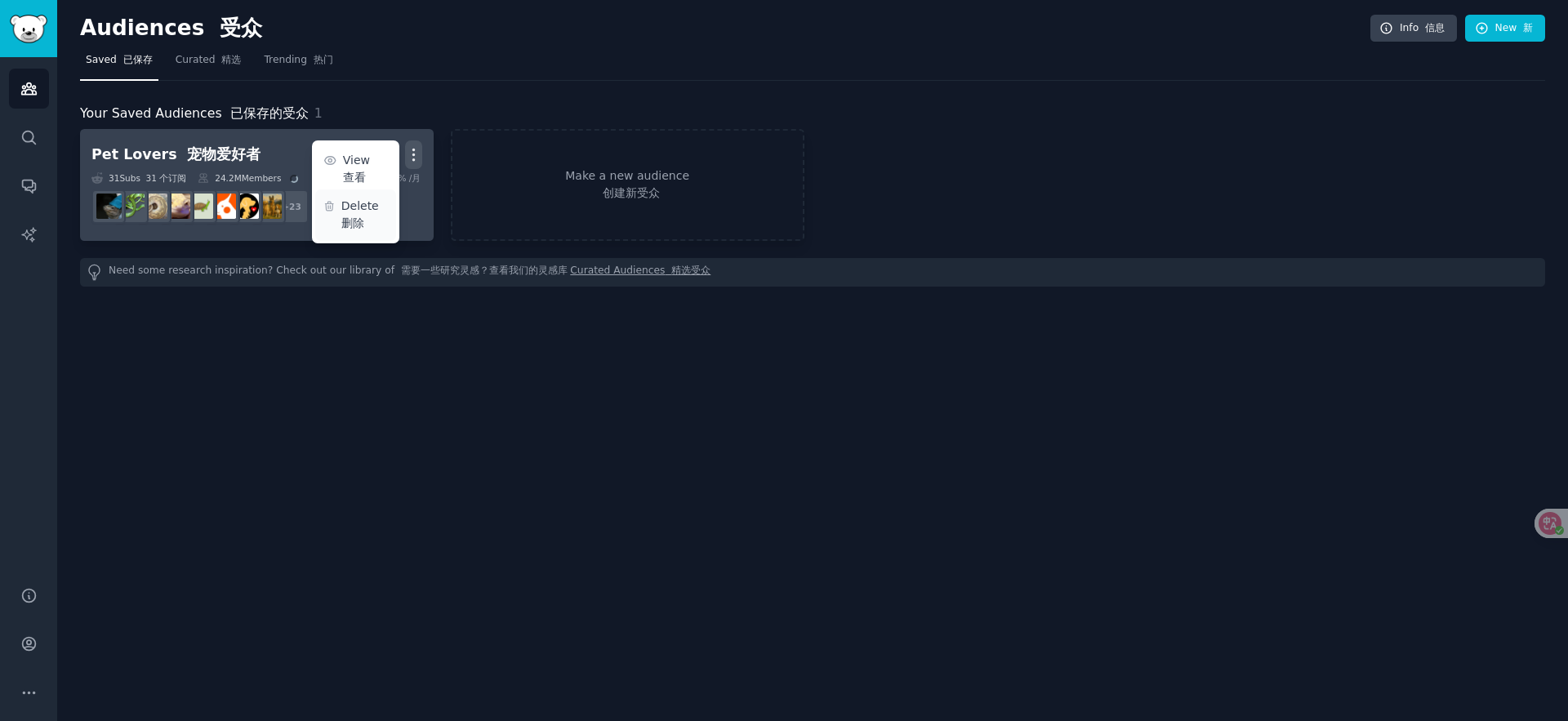
click at [355, 216] on font "删除" at bounding box center [353, 223] width 23 height 13
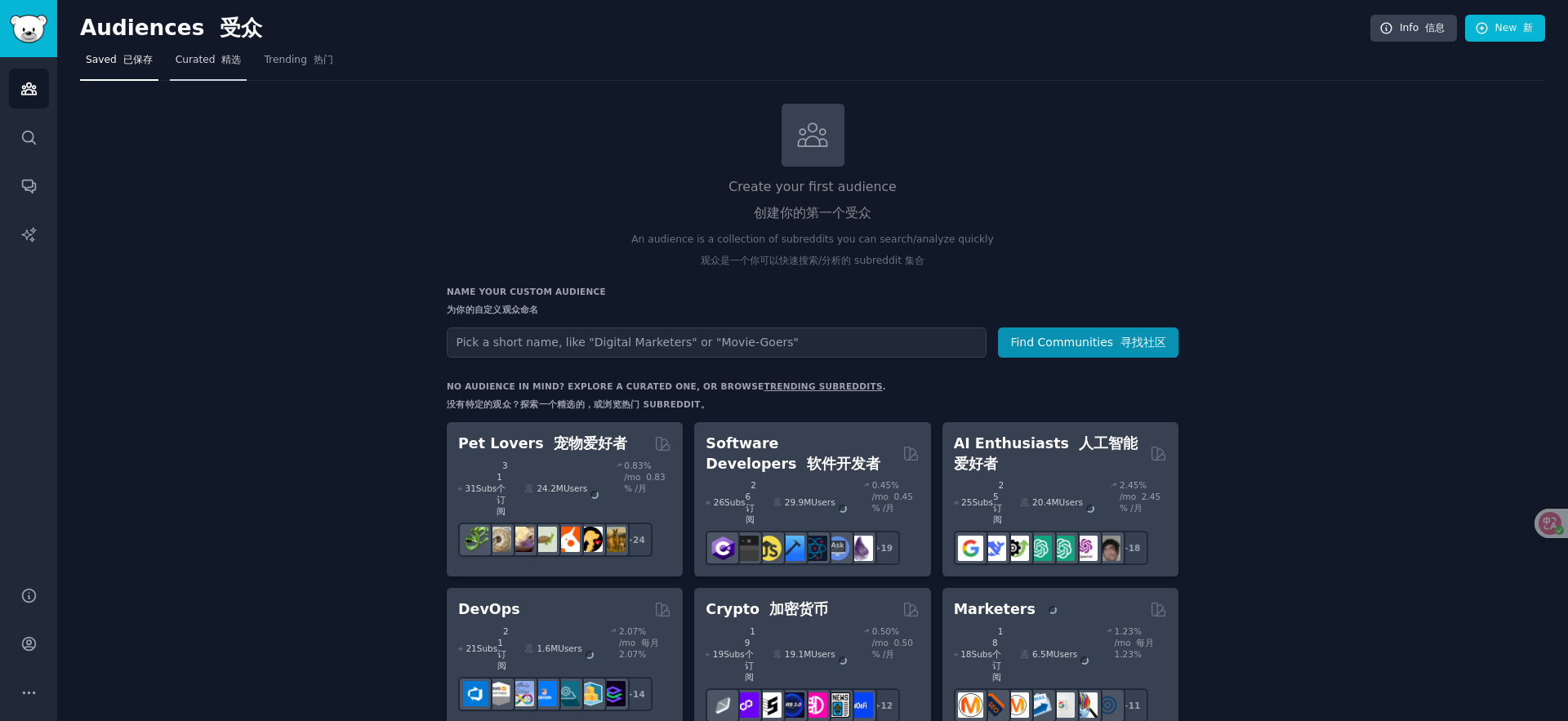
click at [221, 65] on font "精选" at bounding box center [231, 60] width 20 height 12
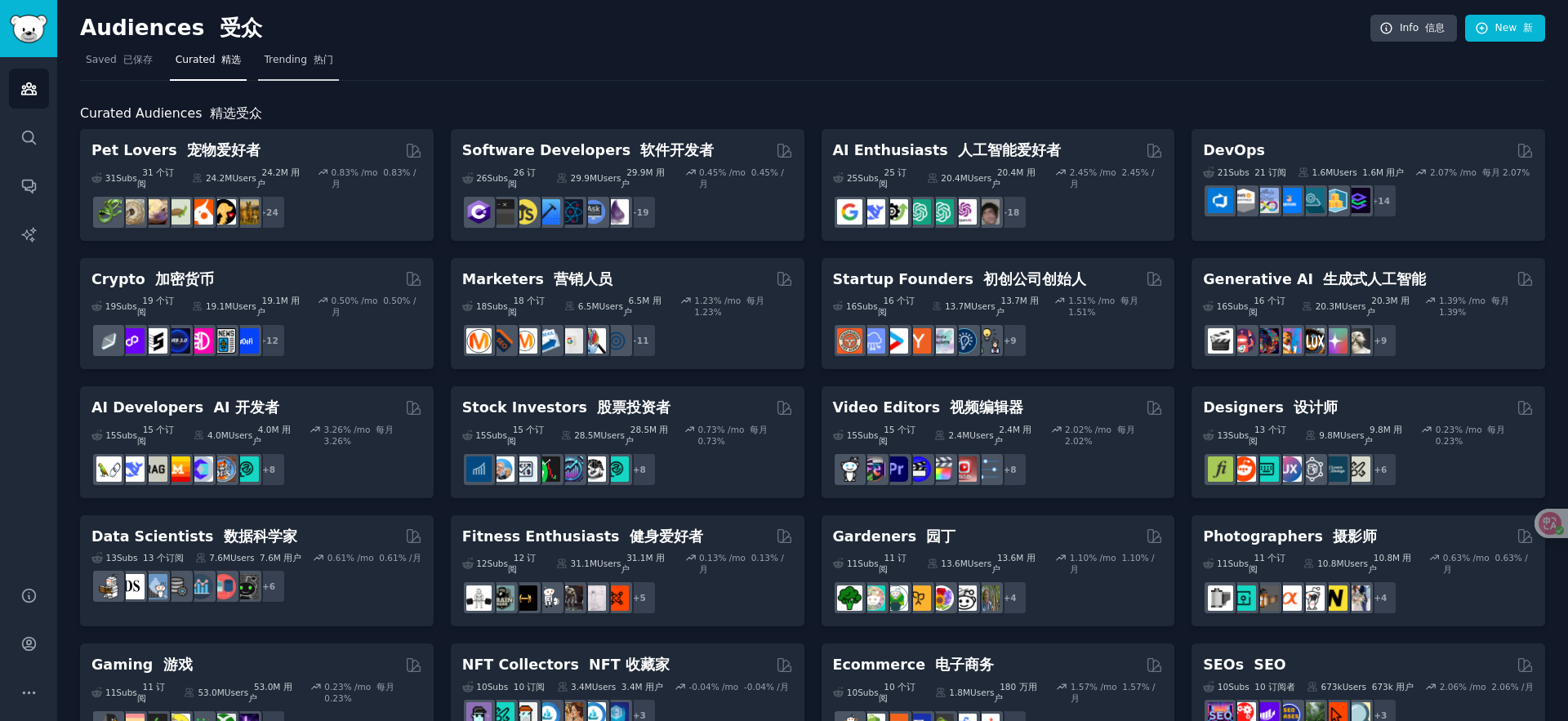
click at [323, 63] on font "热门" at bounding box center [323, 60] width 20 height 12
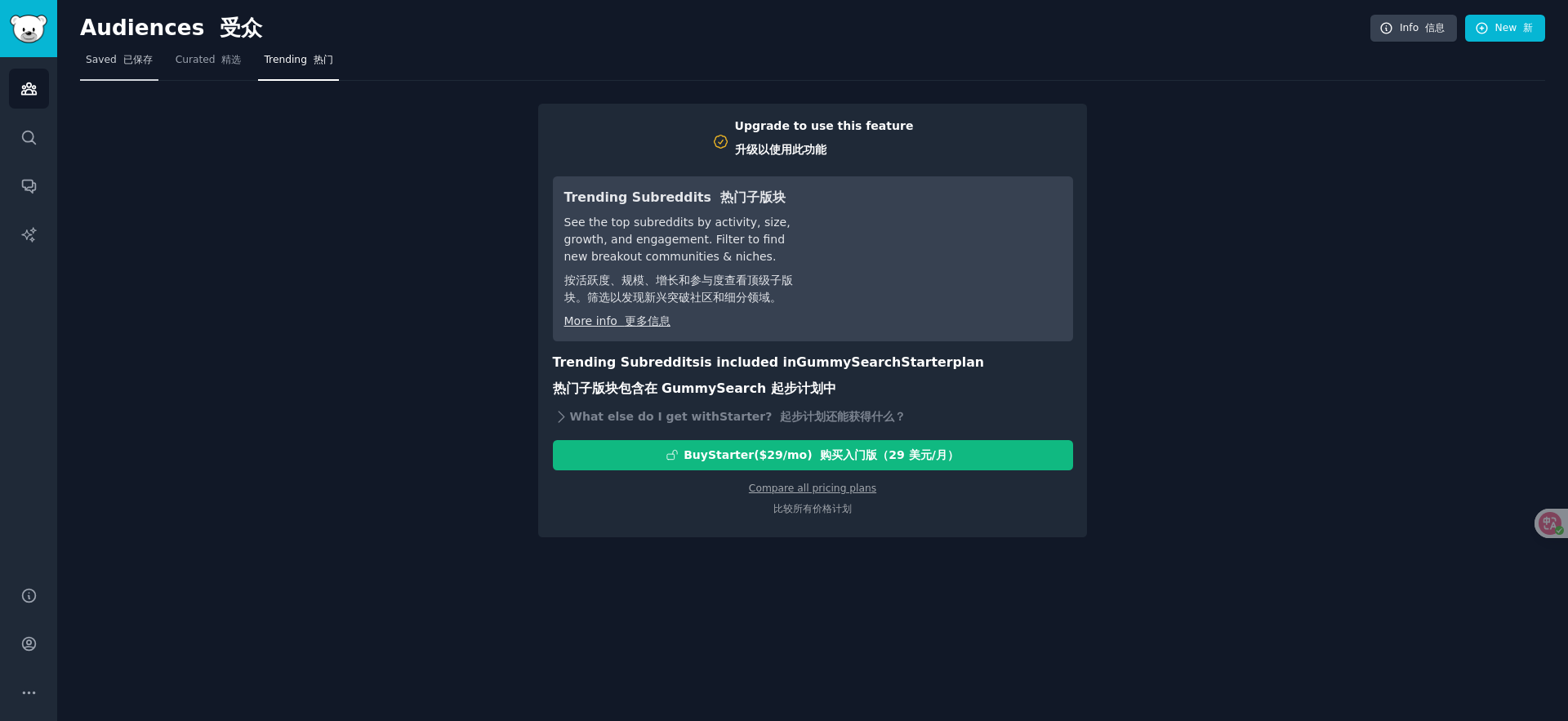
click at [123, 66] on span "Saved 已保存" at bounding box center [119, 61] width 67 height 15
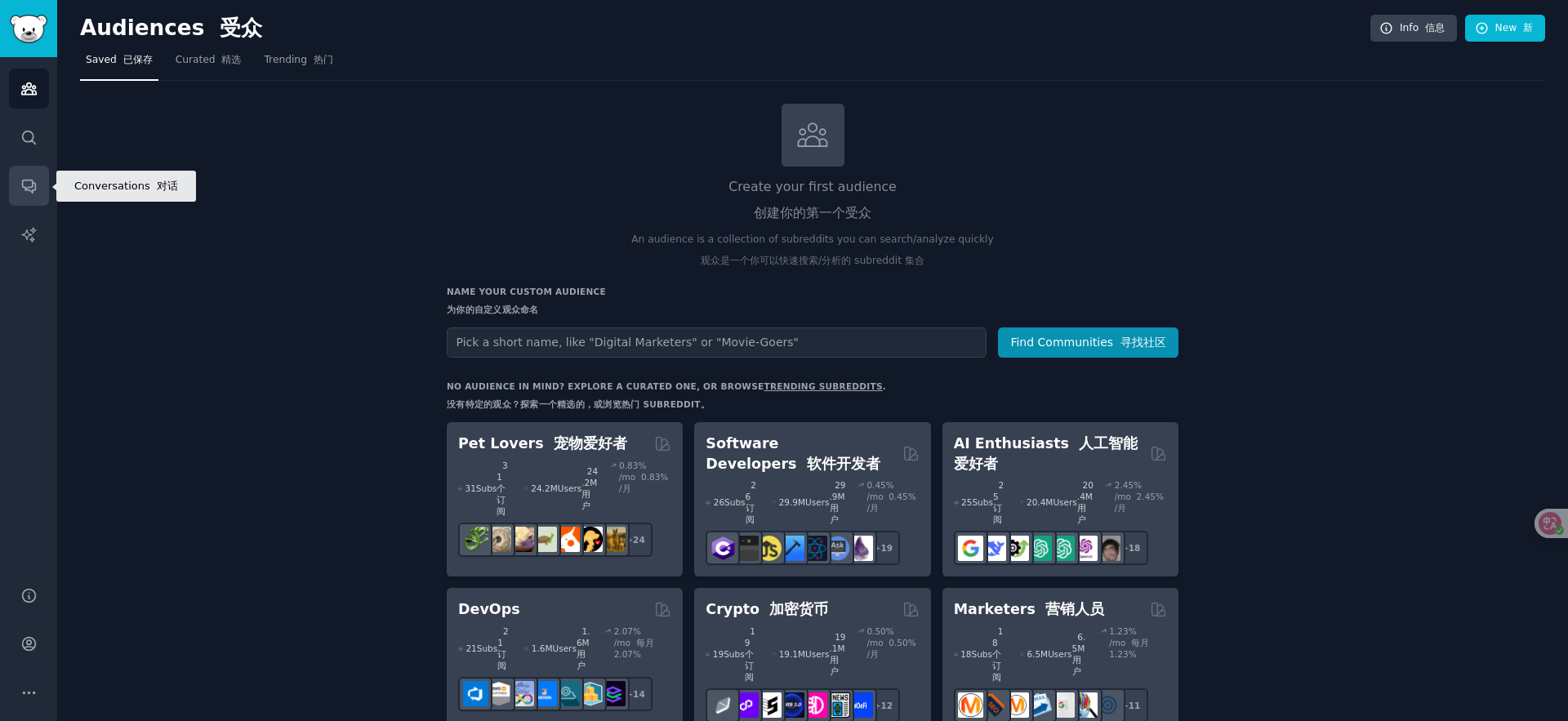
click at [24, 189] on icon "Sidebar" at bounding box center [29, 187] width 13 height 13
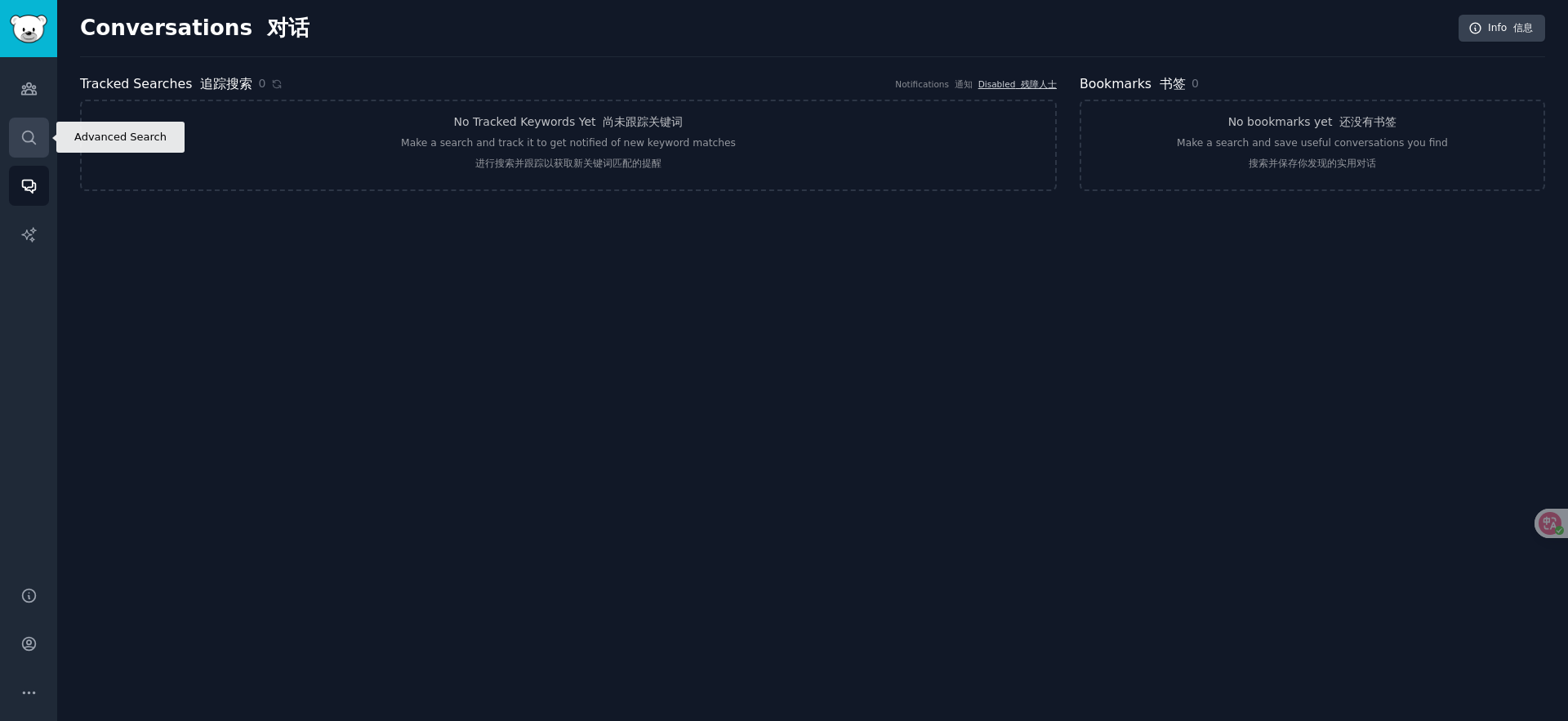
click at [32, 134] on icon "Sidebar" at bounding box center [29, 137] width 13 height 13
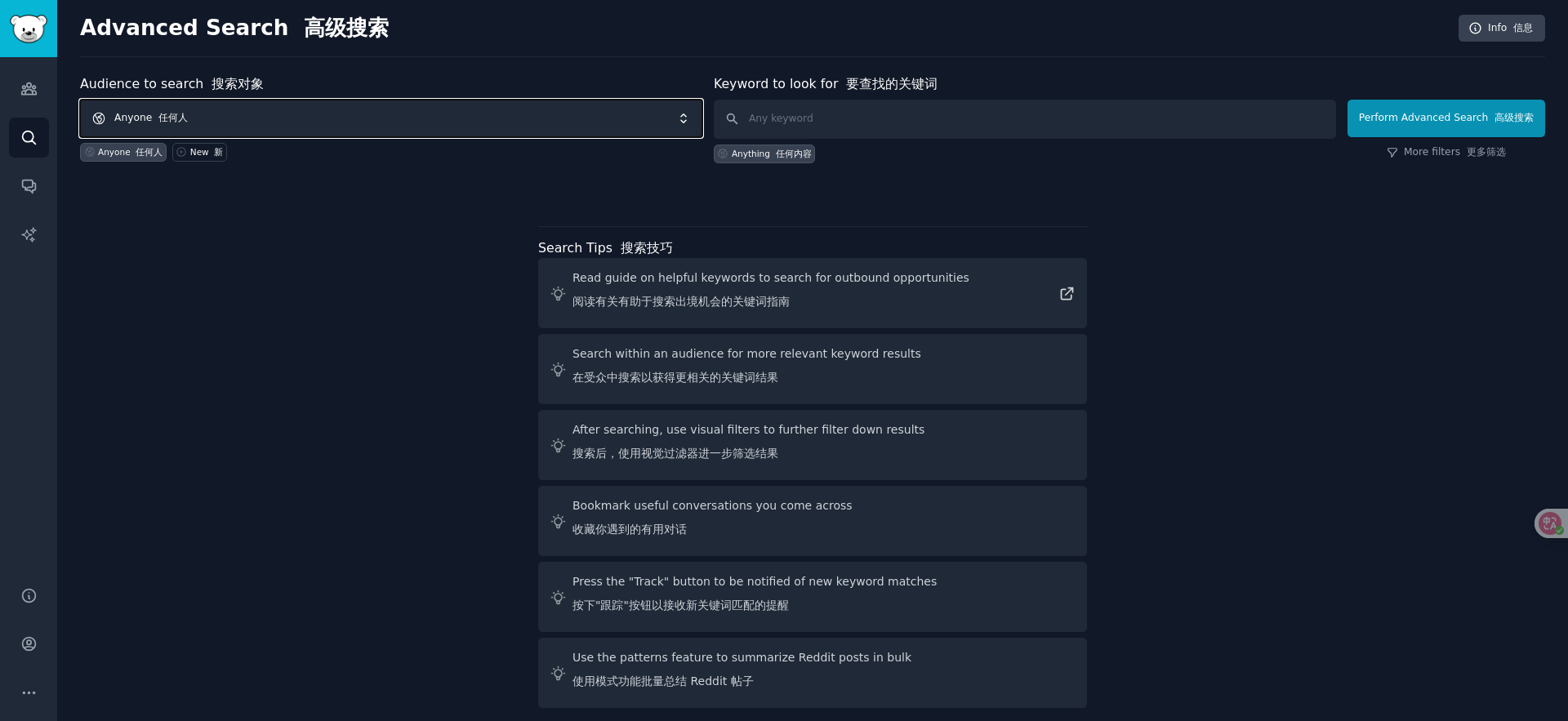
click at [284, 118] on span "Anyone 任何人" at bounding box center [391, 118] width 623 height 37
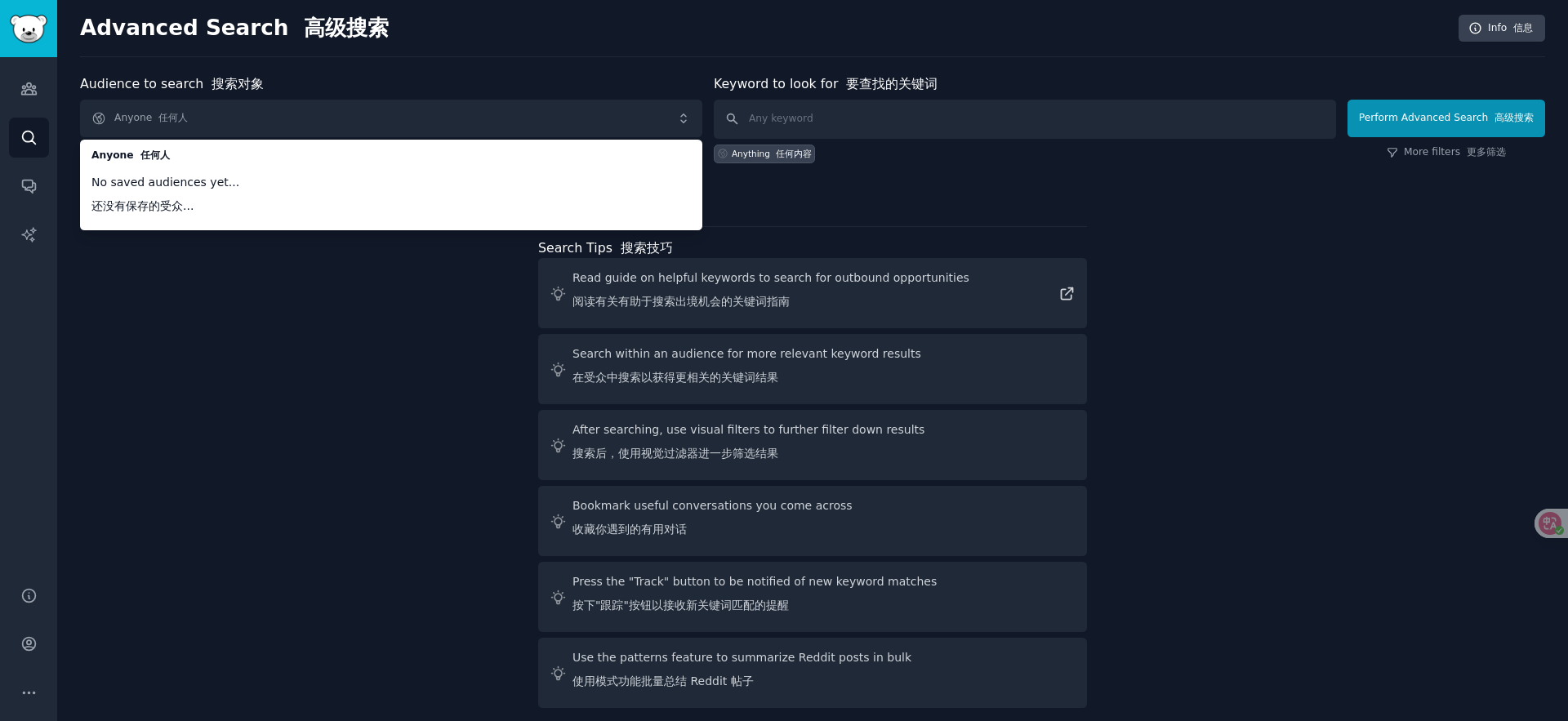
click at [264, 309] on div "Audience to search 搜索对象 Anyone 任何人 Anyone 任何人 No saved audiences yet... 还没有保存的受…" at bounding box center [812, 394] width 1465 height 640
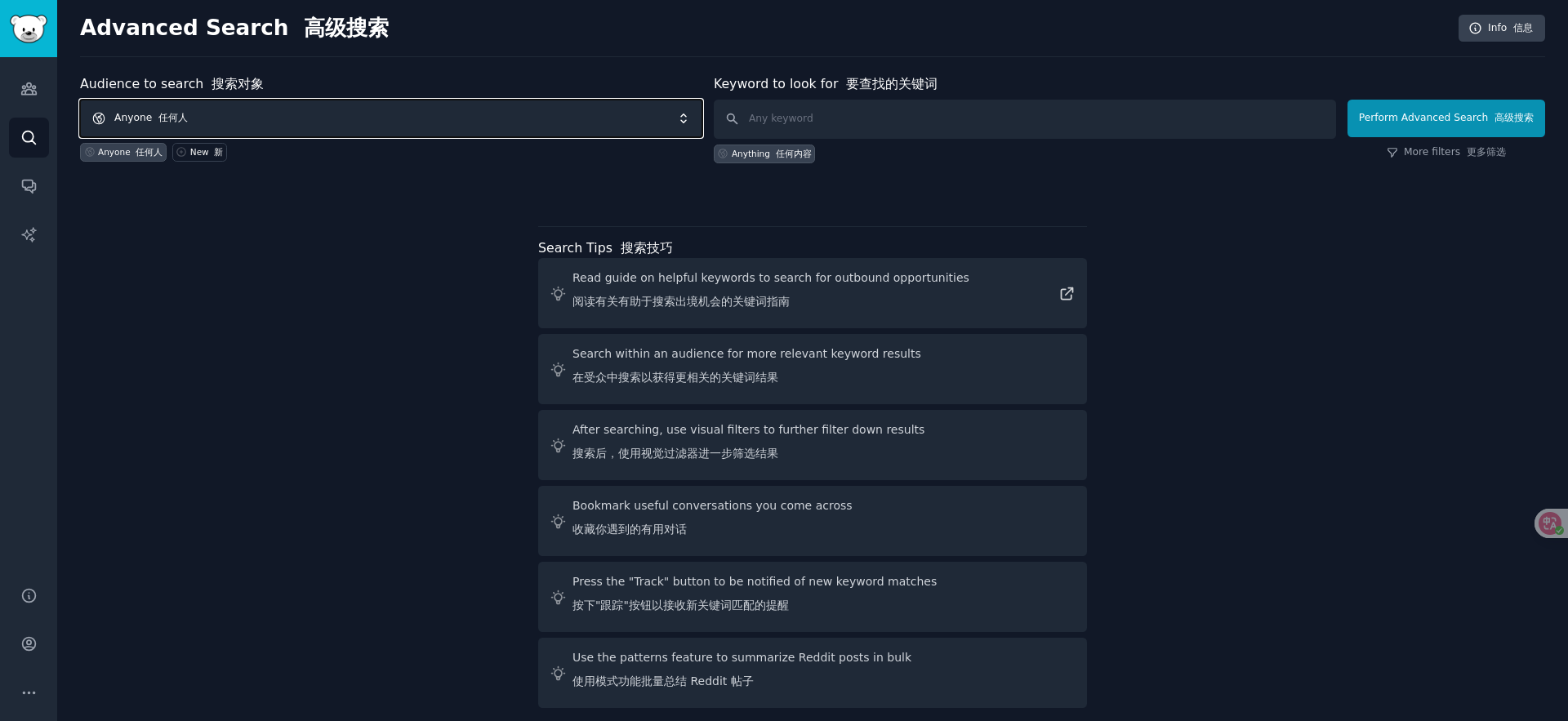
scroll to position [16, 0]
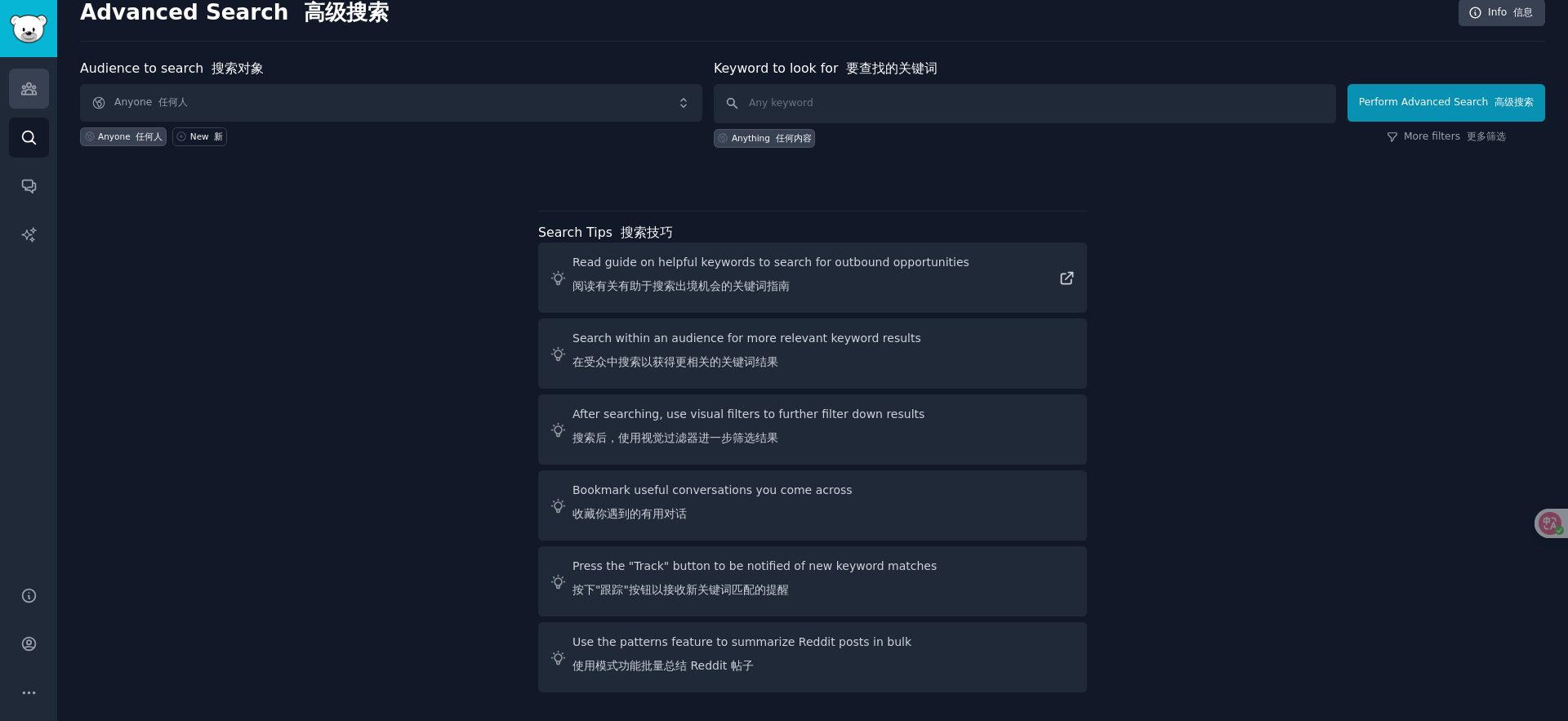
click at [29, 86] on icon "Sidebar" at bounding box center [29, 89] width 15 height 12
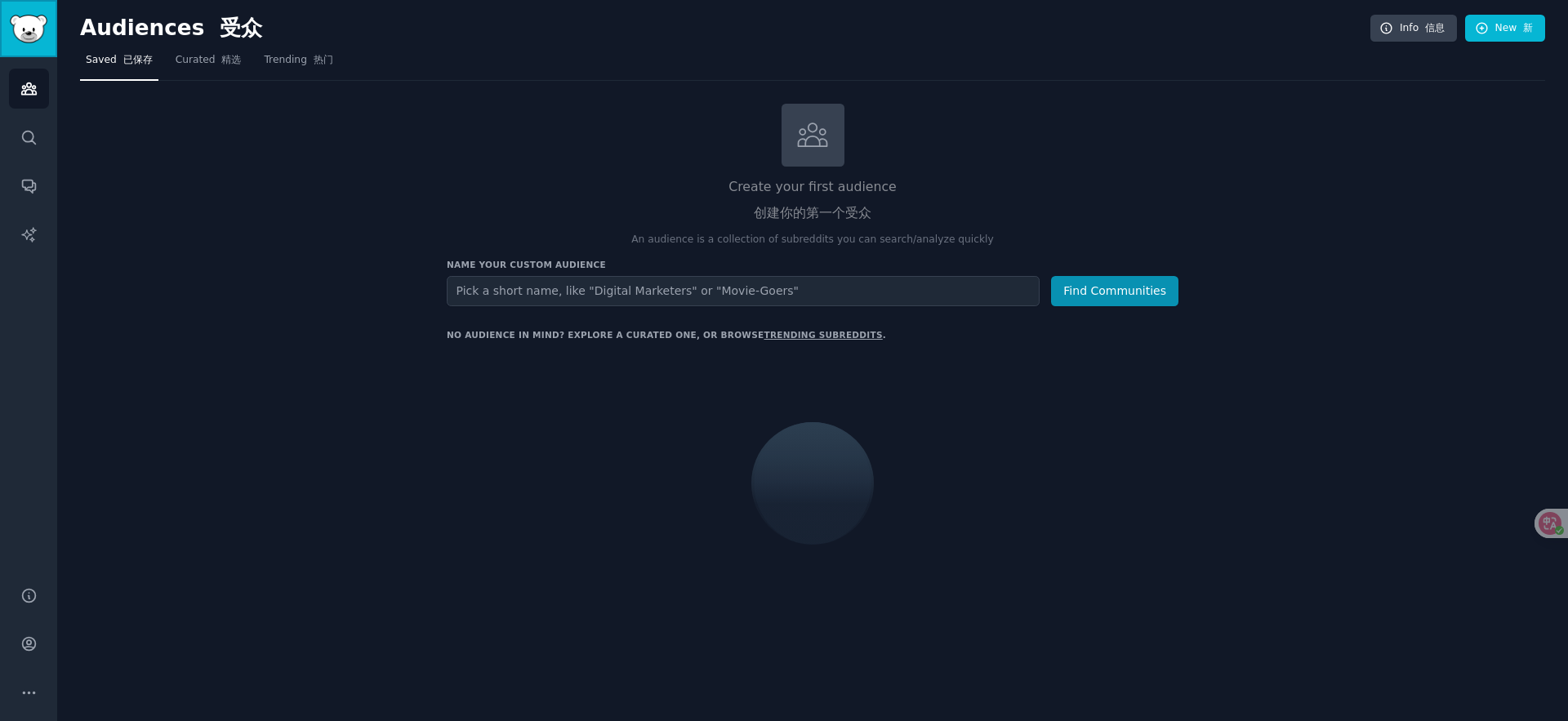
click at [22, 23] on img "Sidebar" at bounding box center [28, 29] width 37 height 28
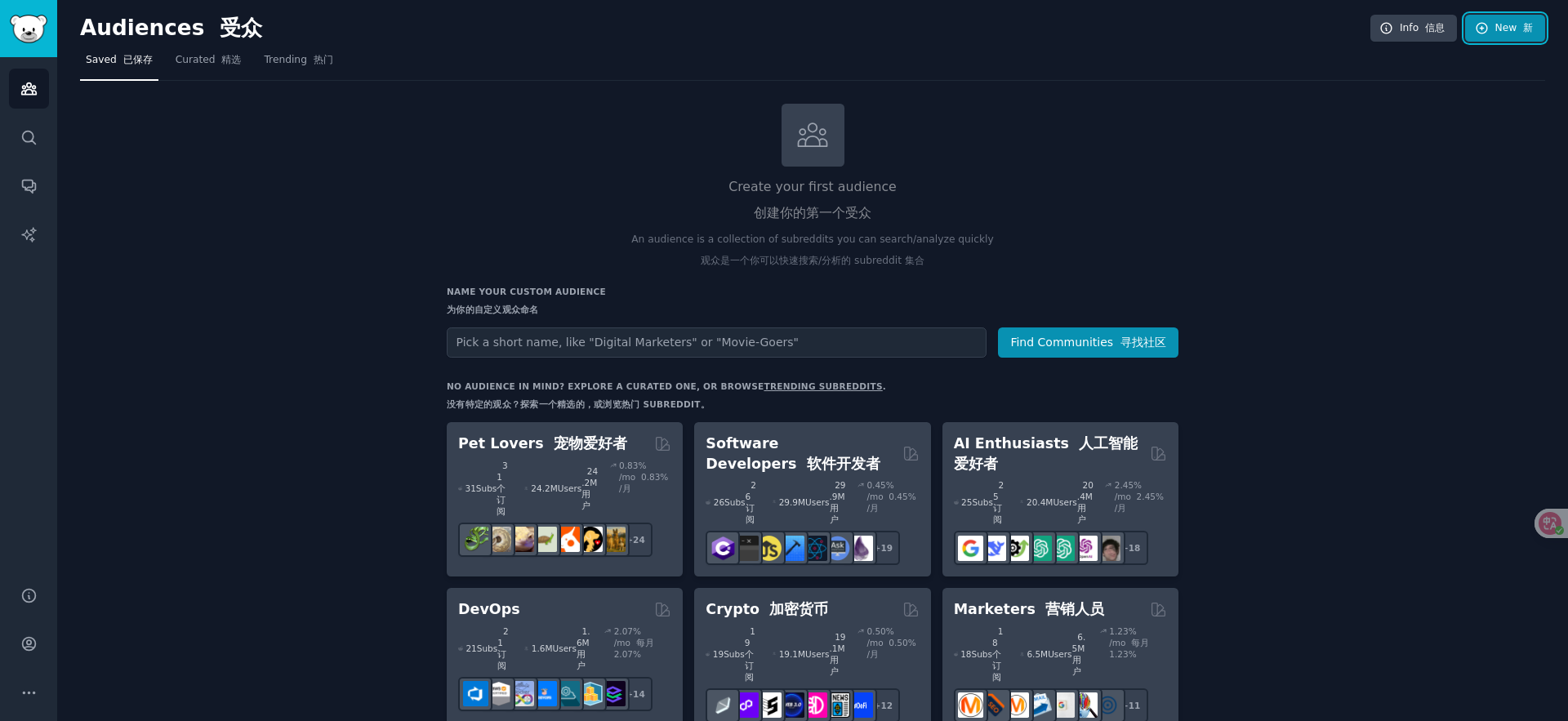
click at [1503, 37] on link "New 新" at bounding box center [1505, 28] width 80 height 27
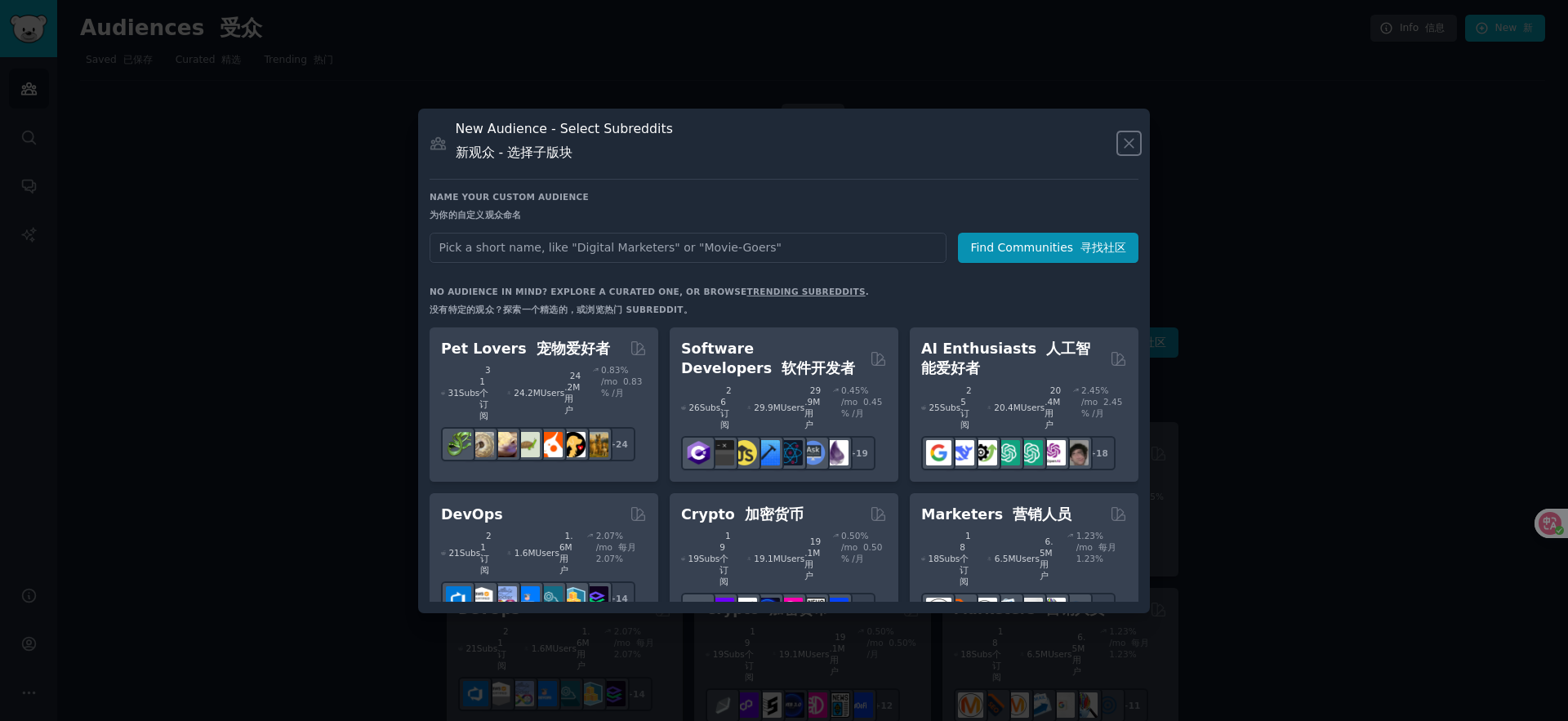
click at [1129, 146] on icon at bounding box center [1129, 143] width 17 height 17
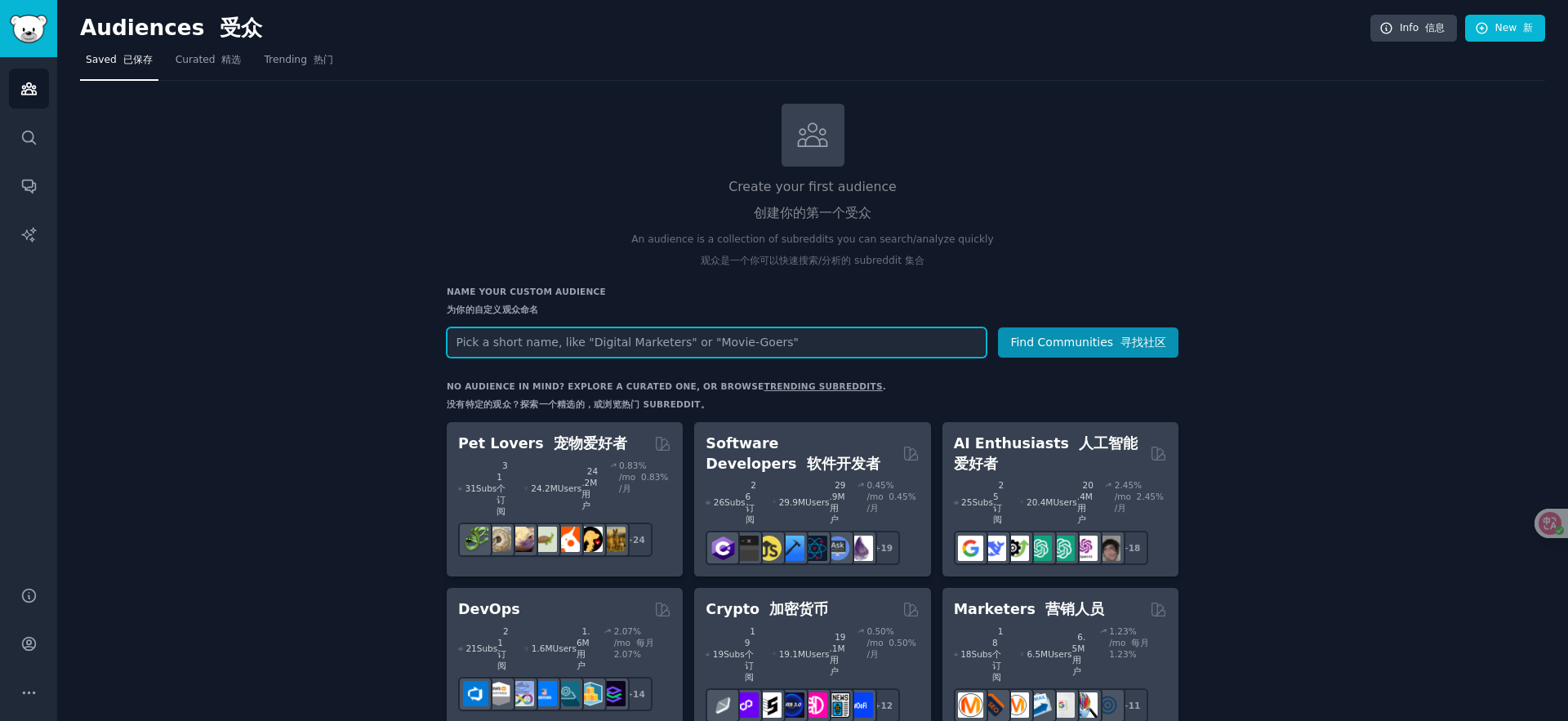
click at [526, 352] on input "text" at bounding box center [716, 343] width 540 height 30
type input "i"
type input "indie maker"
click at [998, 328] on button "Find Communities 寻找社区" at bounding box center [1088, 343] width 180 height 30
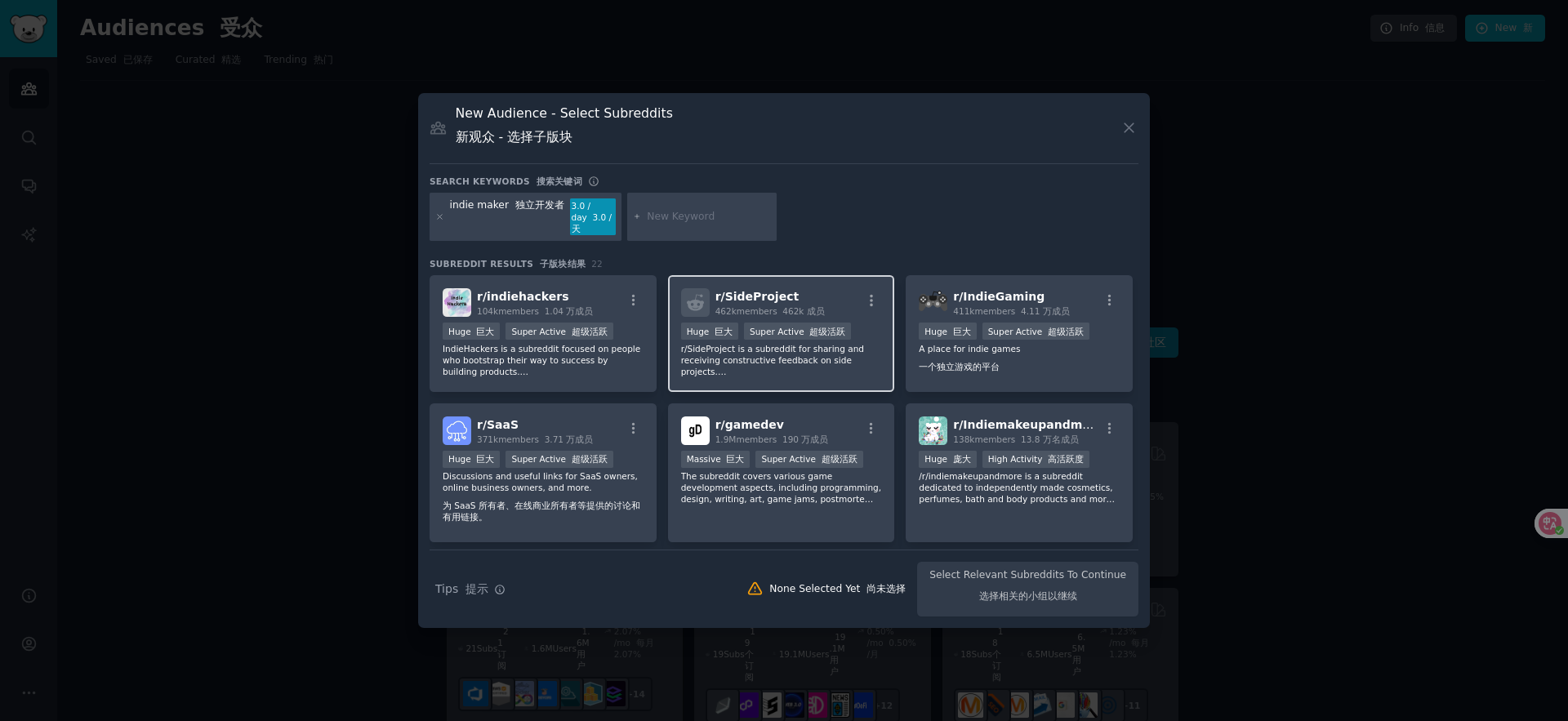
click at [770, 298] on span "r/ SideProject" at bounding box center [757, 297] width 84 height 13
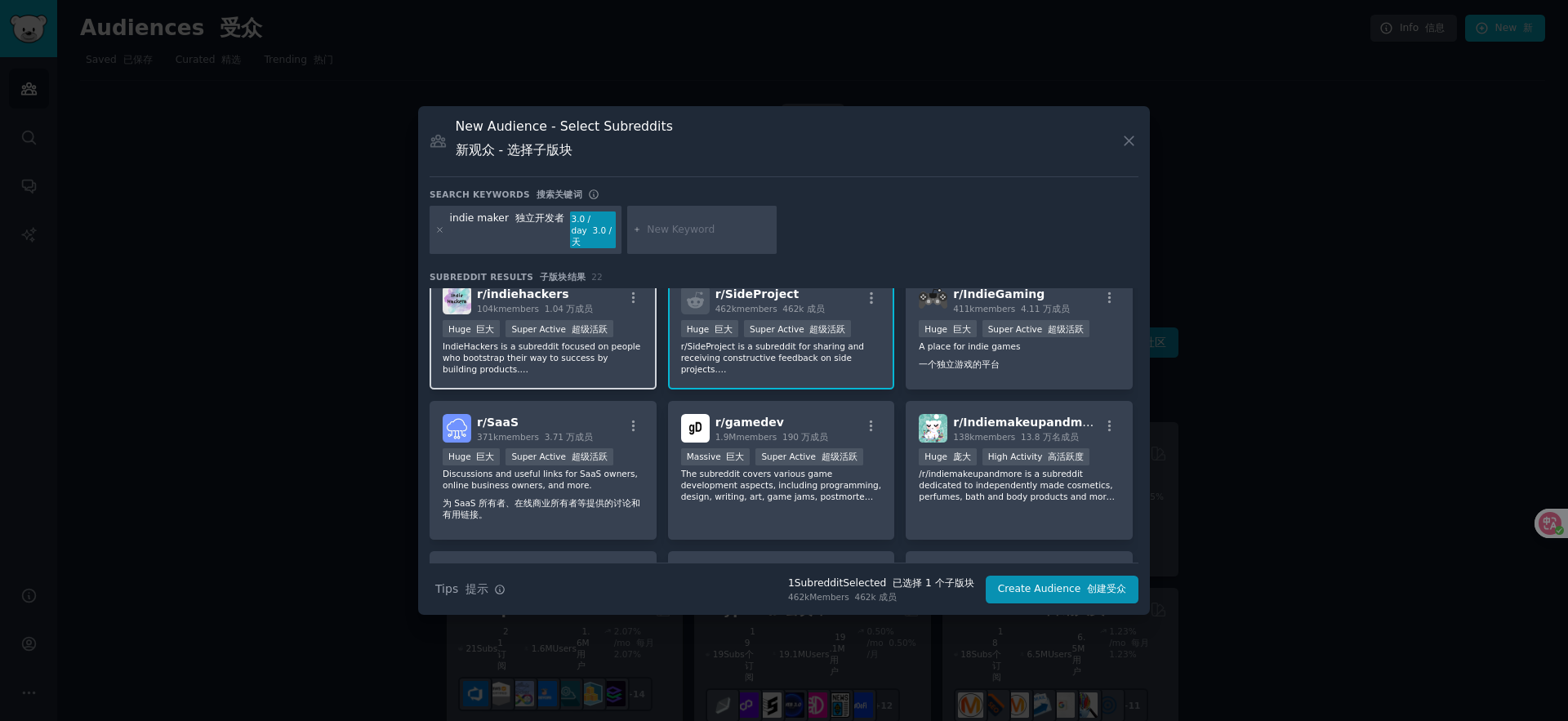
scroll to position [17, 0]
click at [595, 318] on div "r/ indiehackers 104k members 1.04 万成员 >= 95th percentile for submissions / day …" at bounding box center [543, 330] width 227 height 116
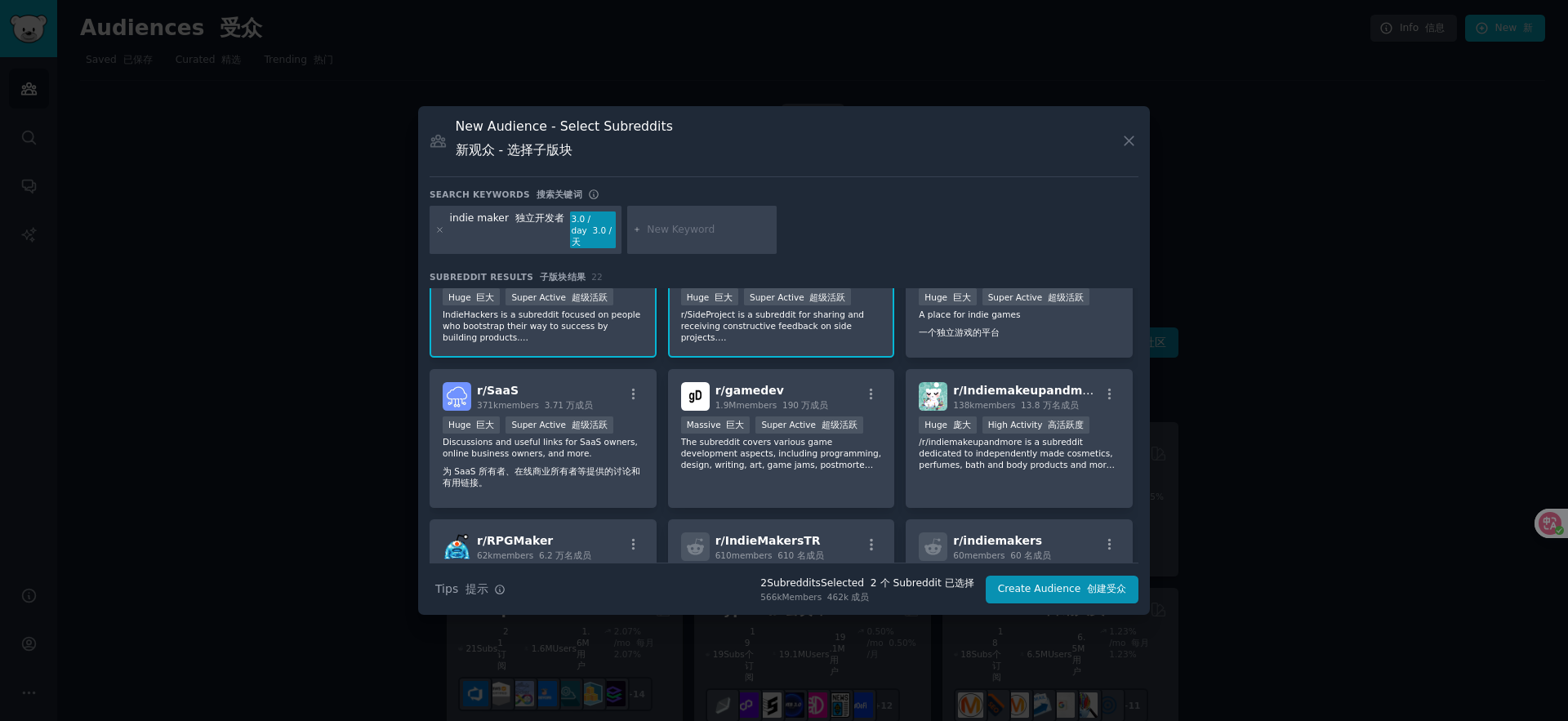
scroll to position [0, 0]
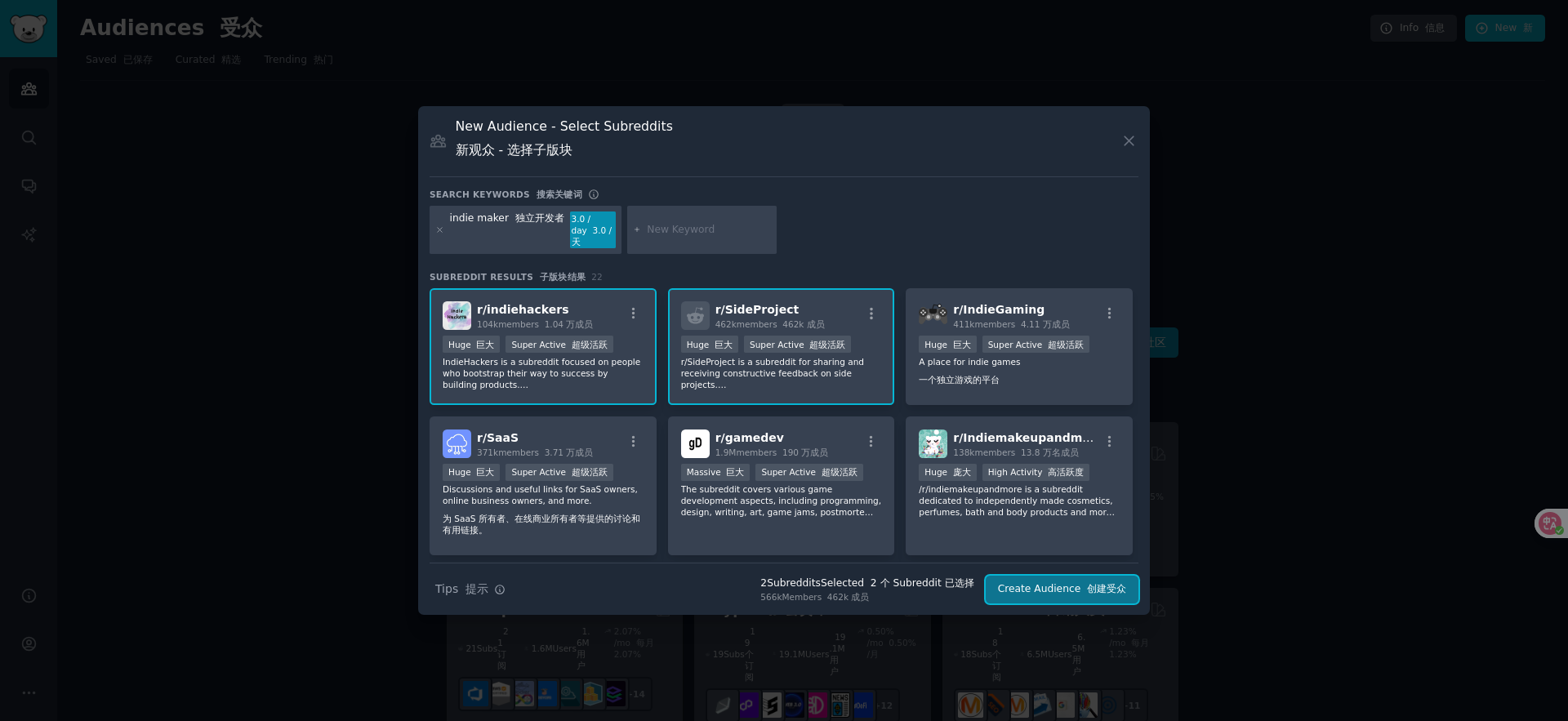
click at [1092, 582] on button "Create Audience 创建受众" at bounding box center [1063, 590] width 153 height 27
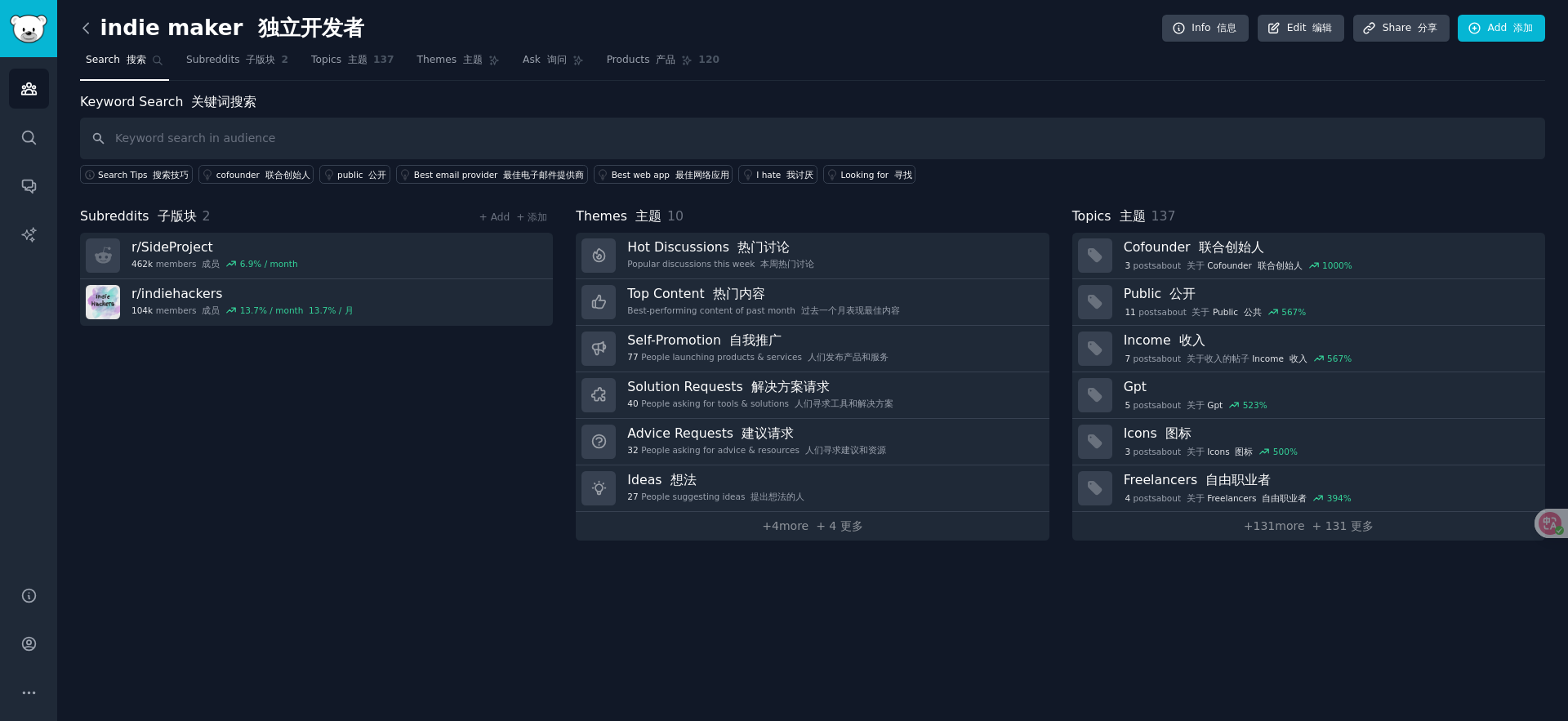
click at [87, 31] on icon at bounding box center [86, 28] width 17 height 17
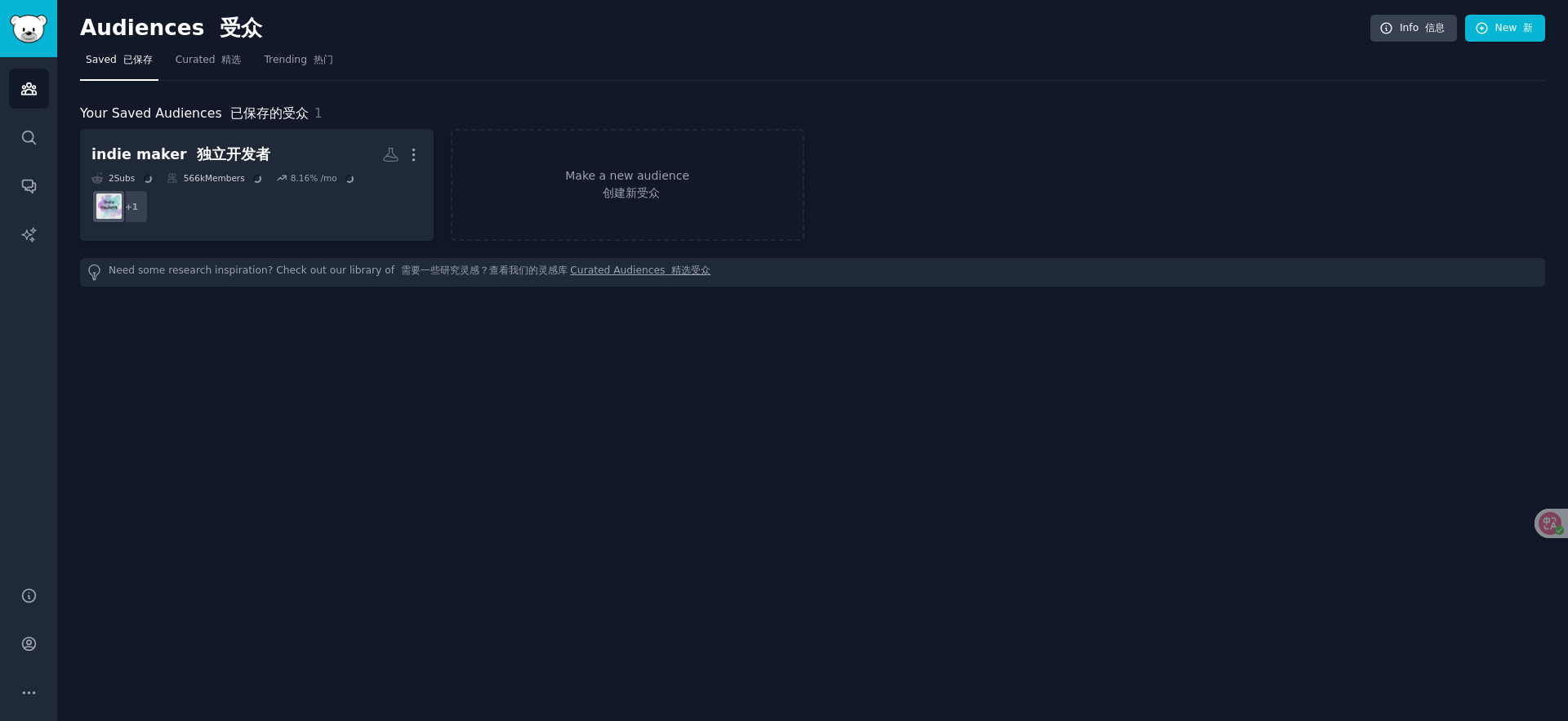
click at [328, 438] on div "Audiences 受众 Info 信息 New 新 Saved 已保存 Curated 精选 Trending 热门 Your Saved Audience…" at bounding box center [812, 360] width 1511 height 721
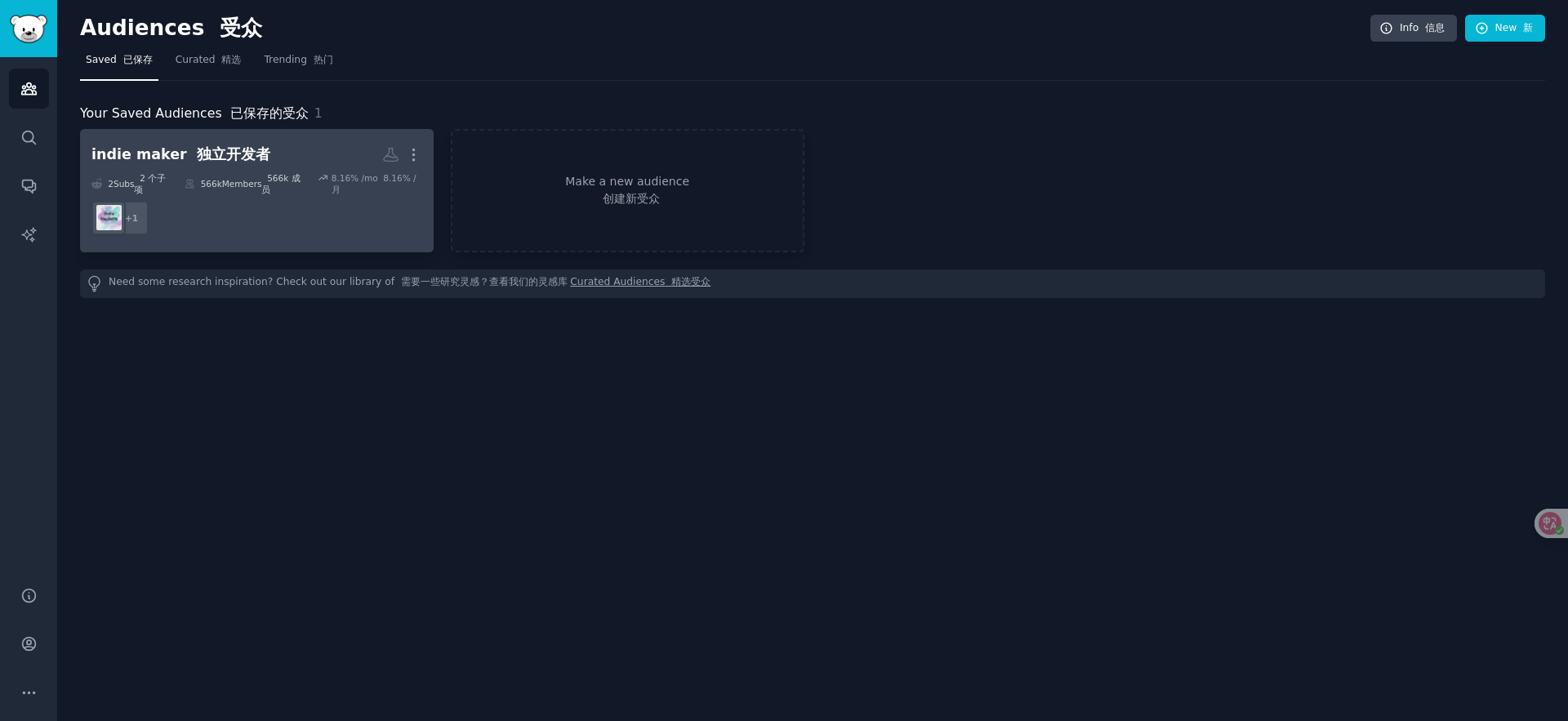
click at [256, 151] on h2 "indie maker 独立开发者 More" at bounding box center [257, 155] width 331 height 28
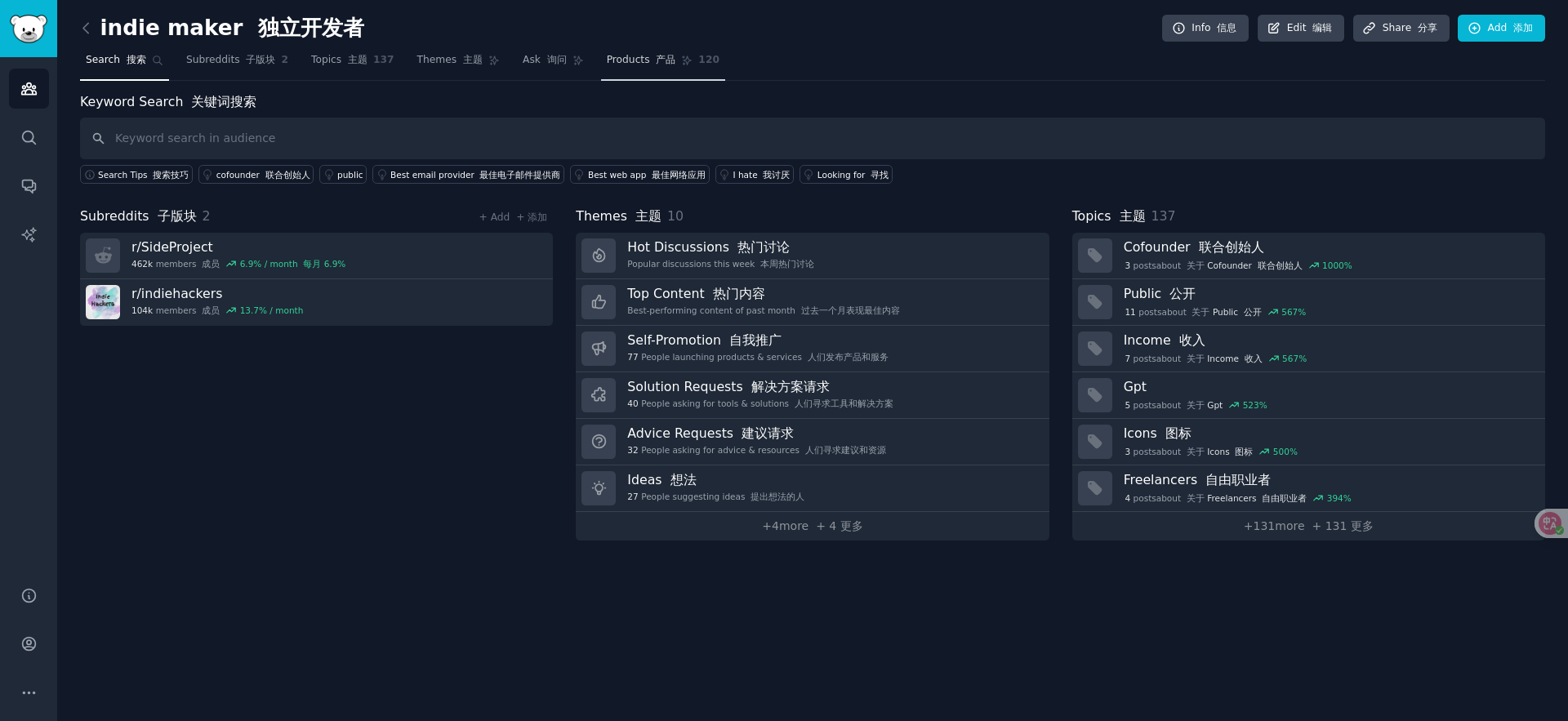
click at [656, 66] on font "产品" at bounding box center [666, 60] width 20 height 12
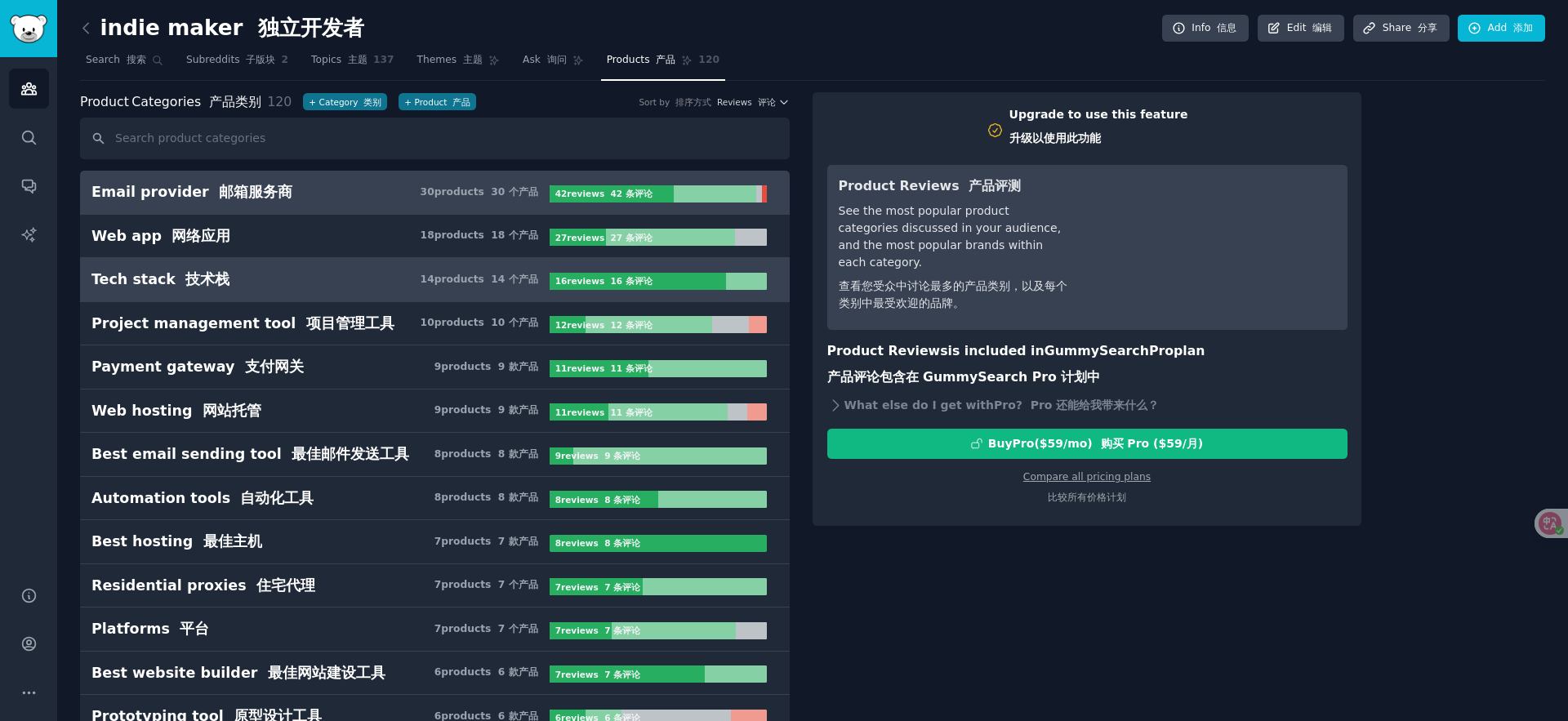
click at [492, 284] on font "14 个产品" at bounding box center [514, 279] width 47 height 12
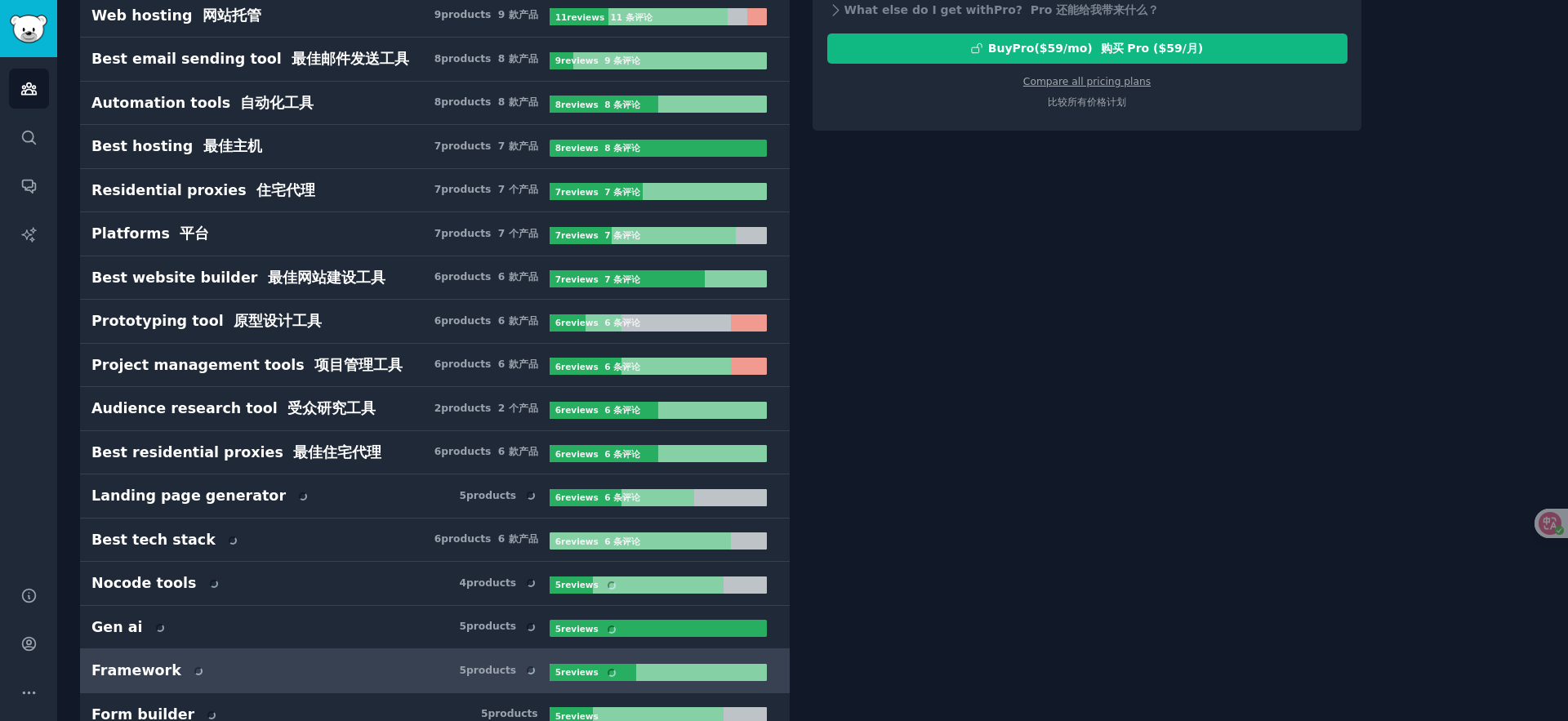
scroll to position [775, 0]
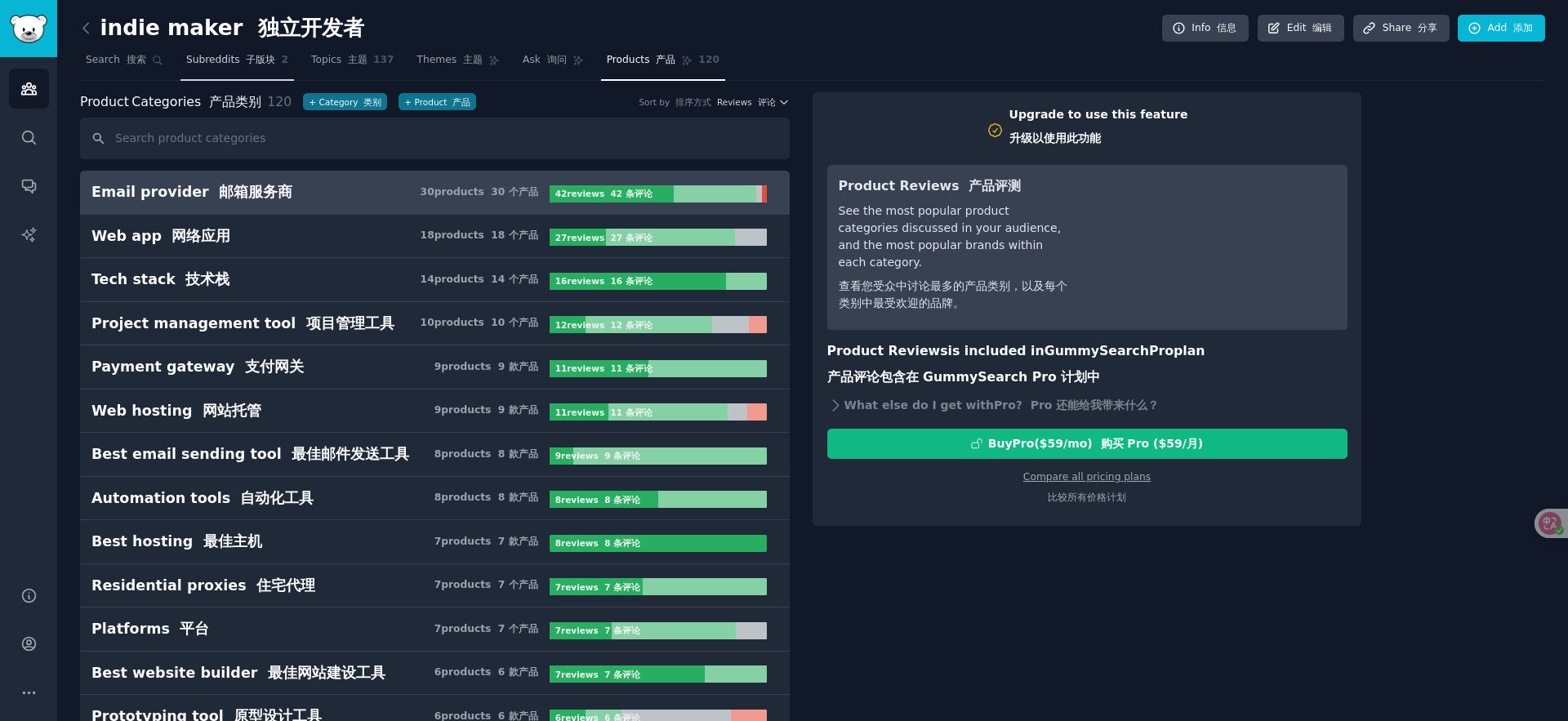
drag, startPoint x: 252, startPoint y: 62, endPoint x: 261, endPoint y: 73, distance: 14.2
click at [253, 62] on font "子版块" at bounding box center [260, 60] width 29 height 12
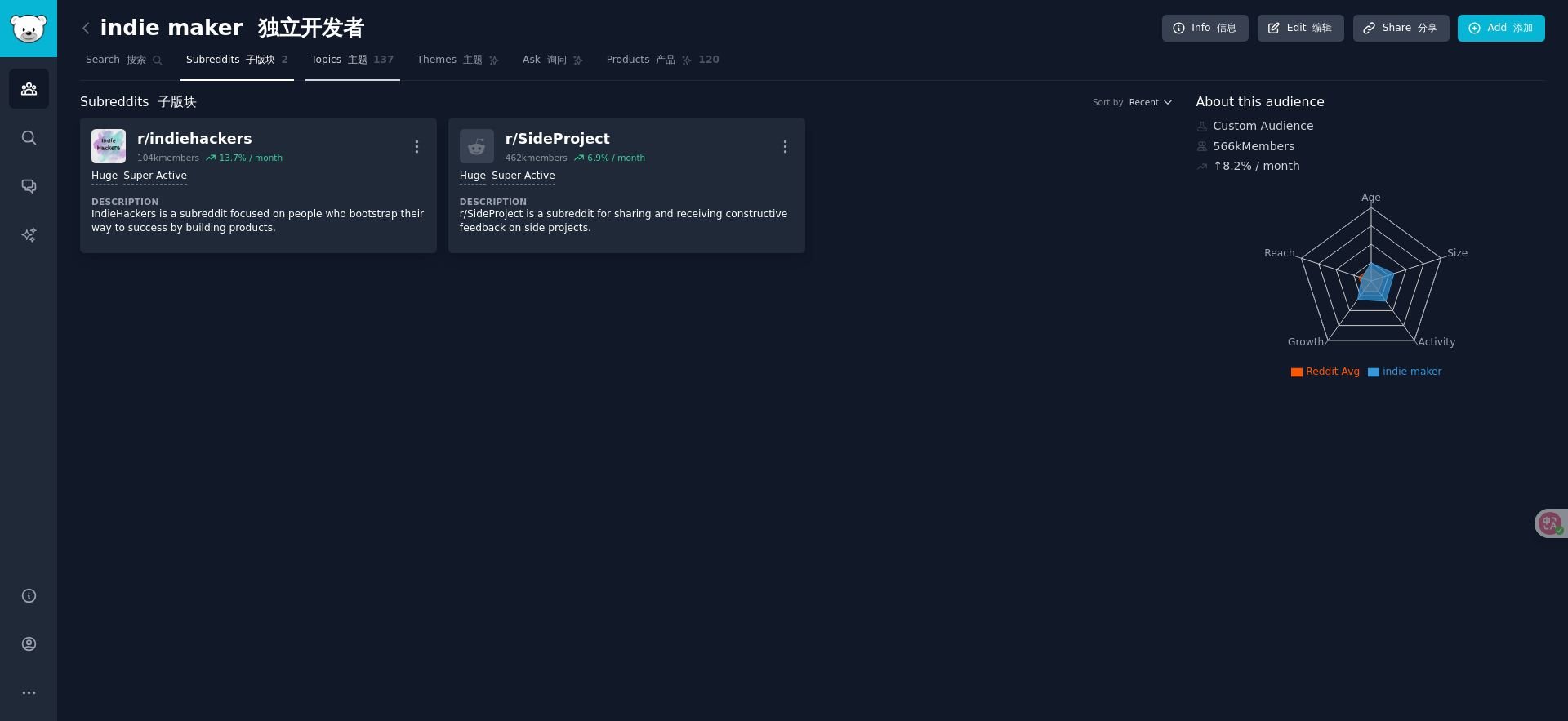
click at [353, 62] on font "主题" at bounding box center [358, 60] width 20 height 12
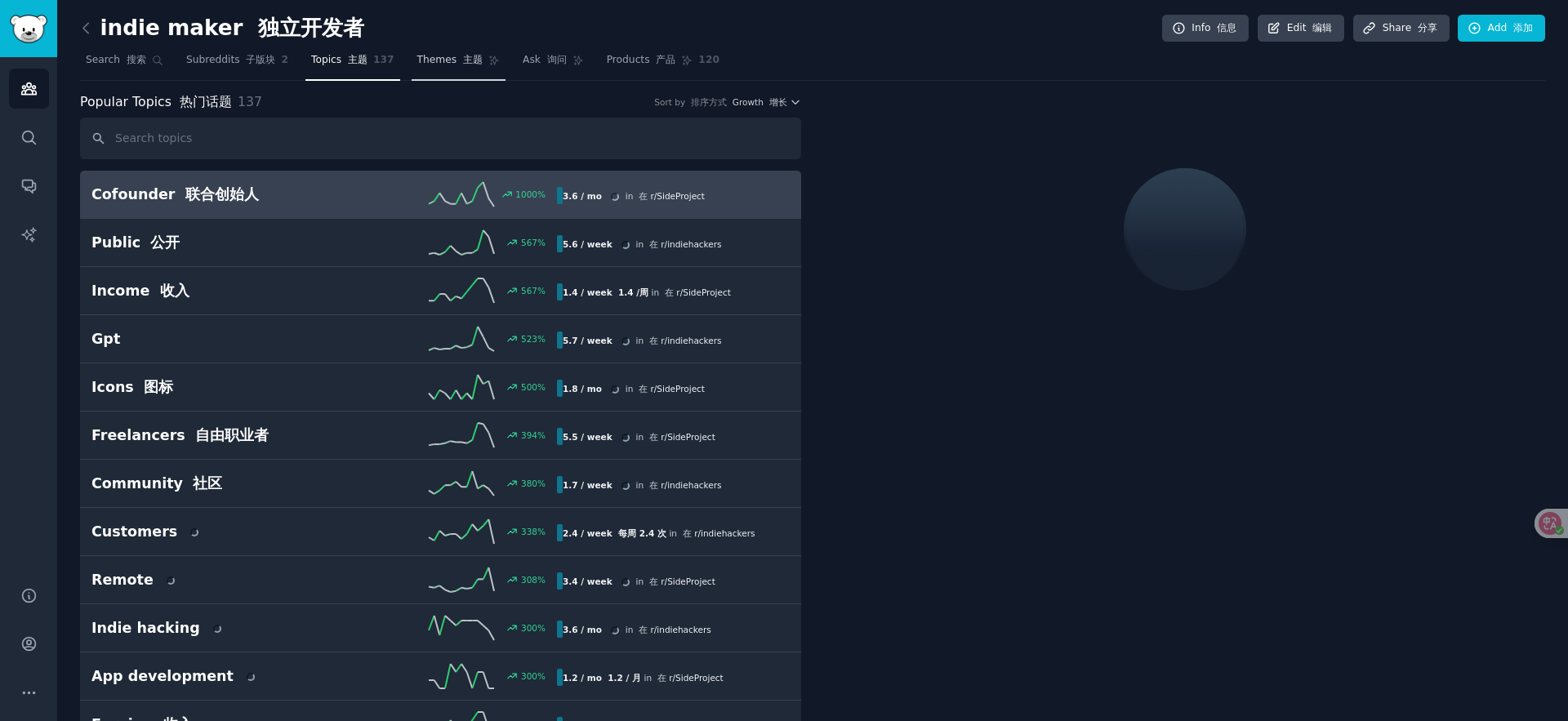
click at [459, 68] on link "Themes 主题" at bounding box center [458, 64] width 94 height 33
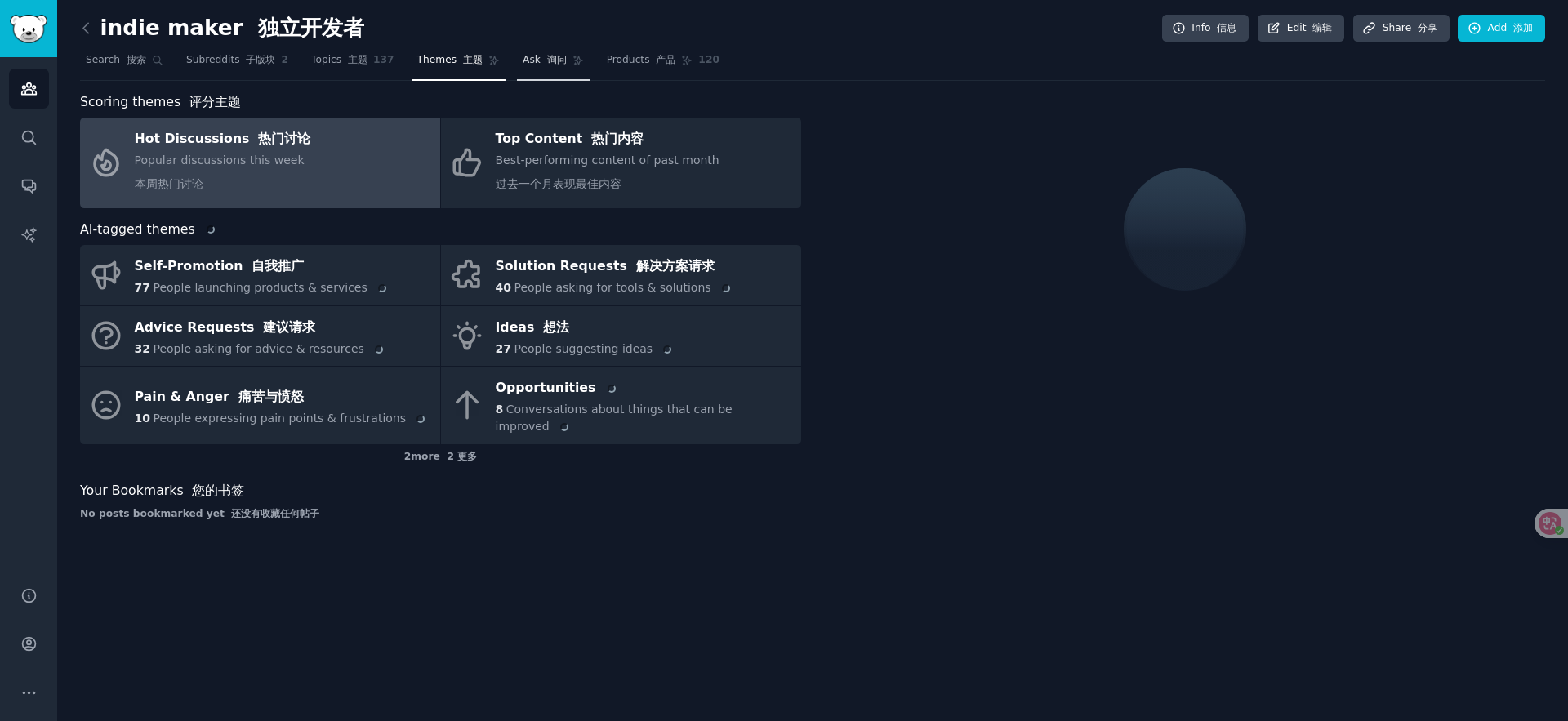
click at [540, 67] on span "Ask 询问" at bounding box center [545, 61] width 44 height 15
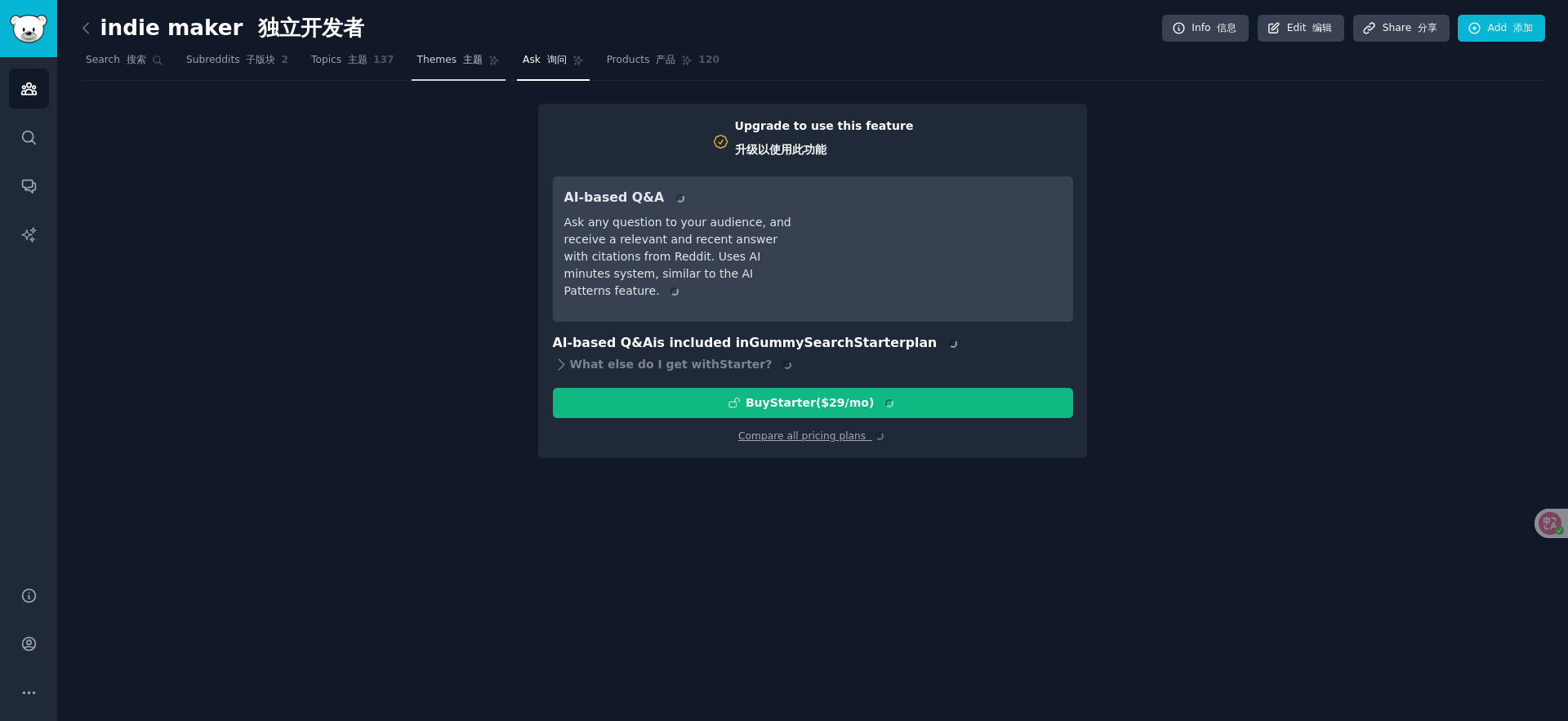
click at [447, 64] on span "Themes 主题" at bounding box center [450, 61] width 66 height 15
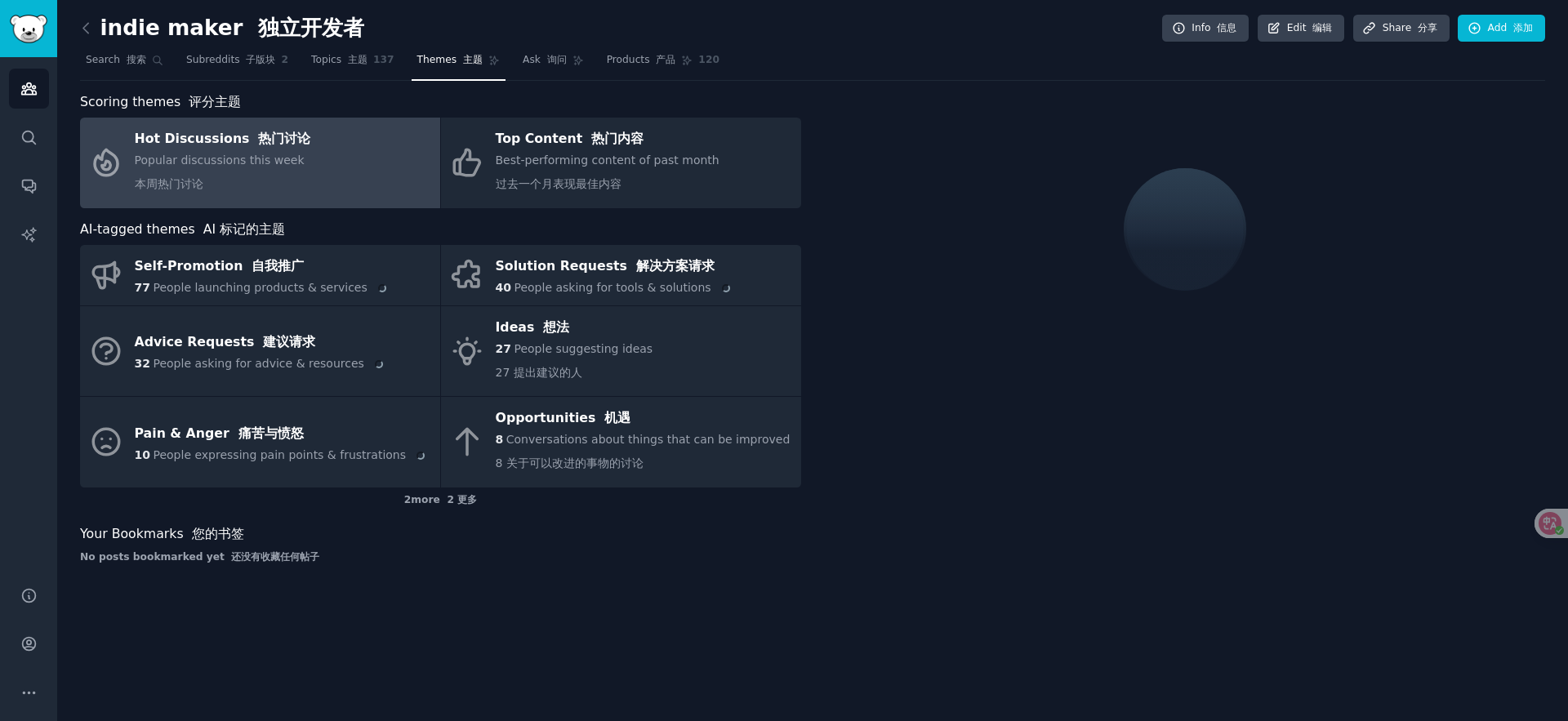
click at [263, 168] on div "Popular discussions this week 本周热门讨论" at bounding box center [223, 175] width 176 height 47
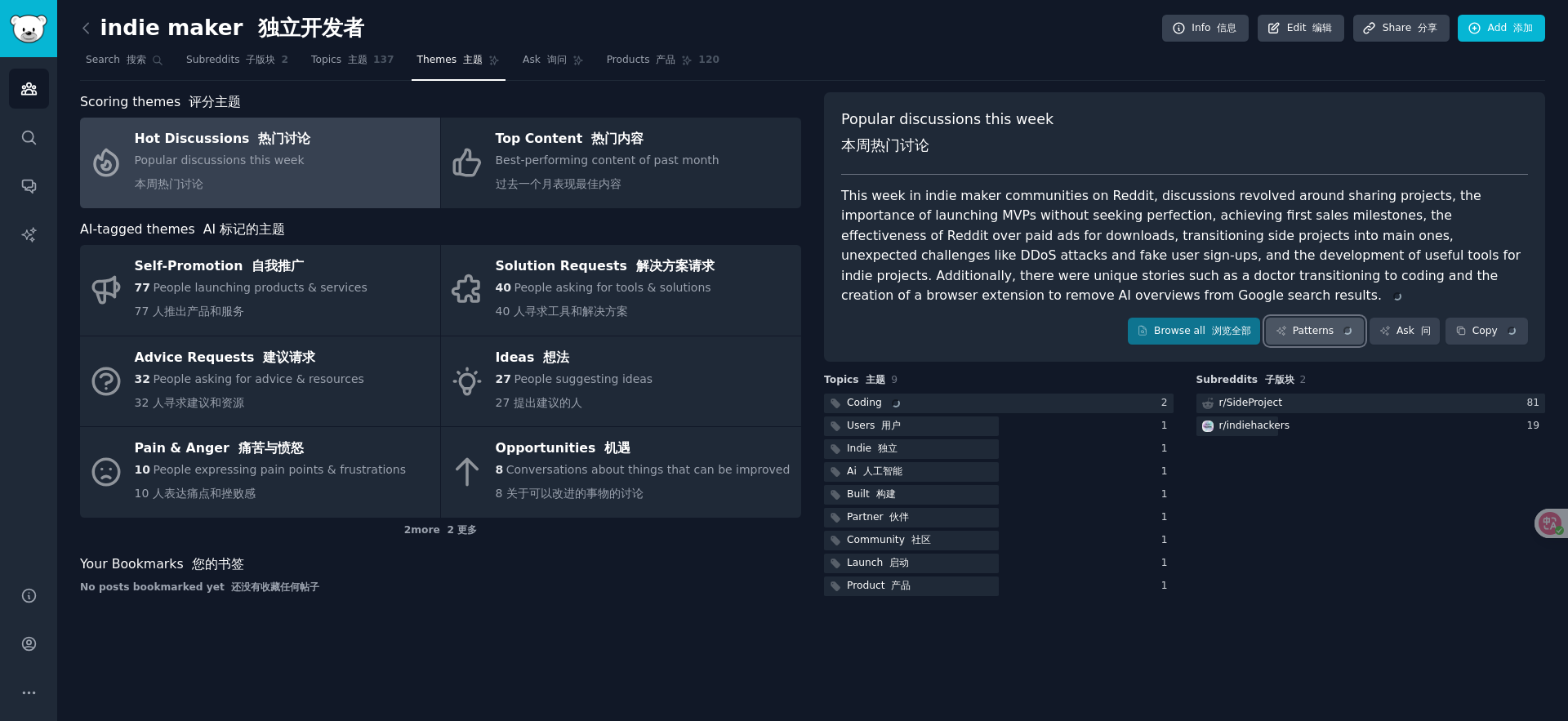
click at [1315, 340] on link "Patterns" at bounding box center [1315, 331] width 98 height 27
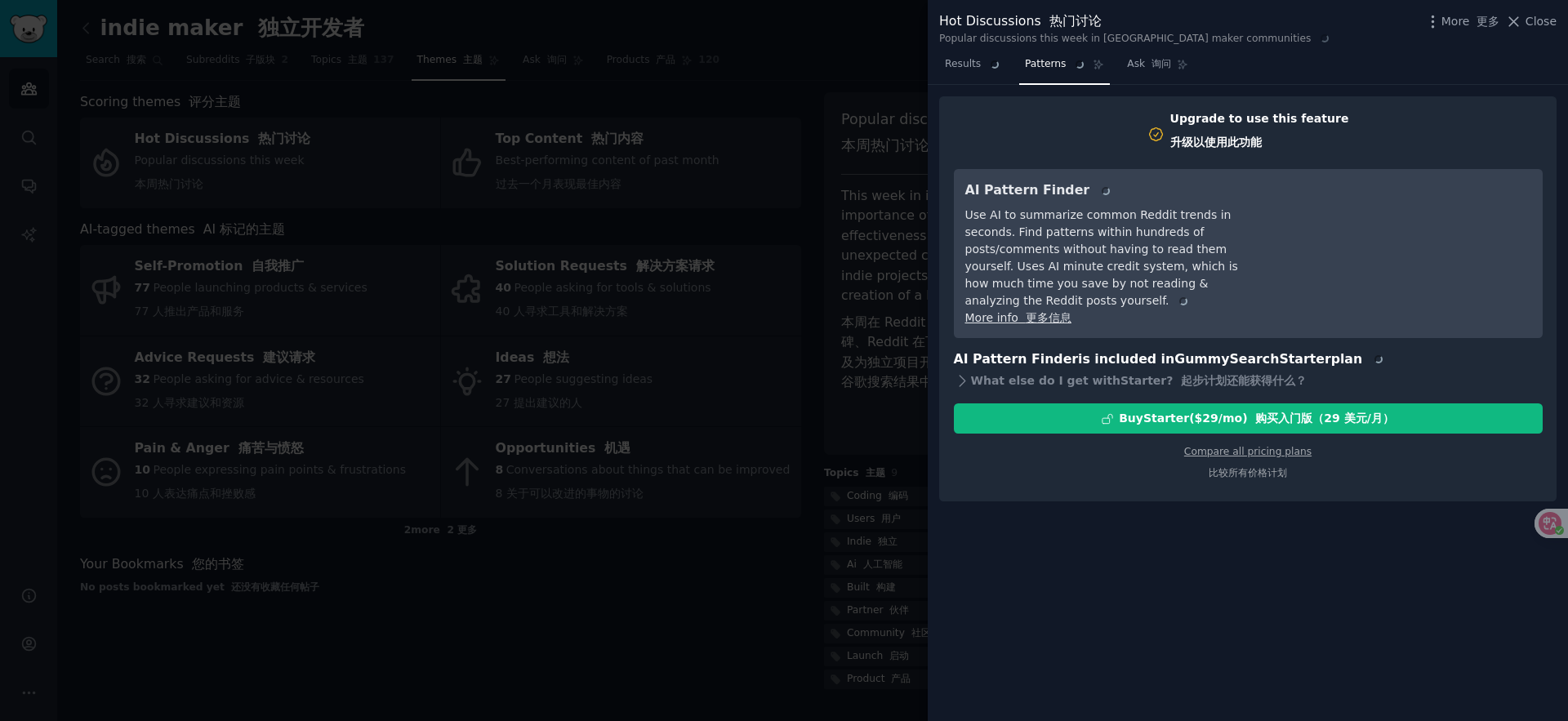
click at [667, 480] on div at bounding box center [784, 360] width 1568 height 721
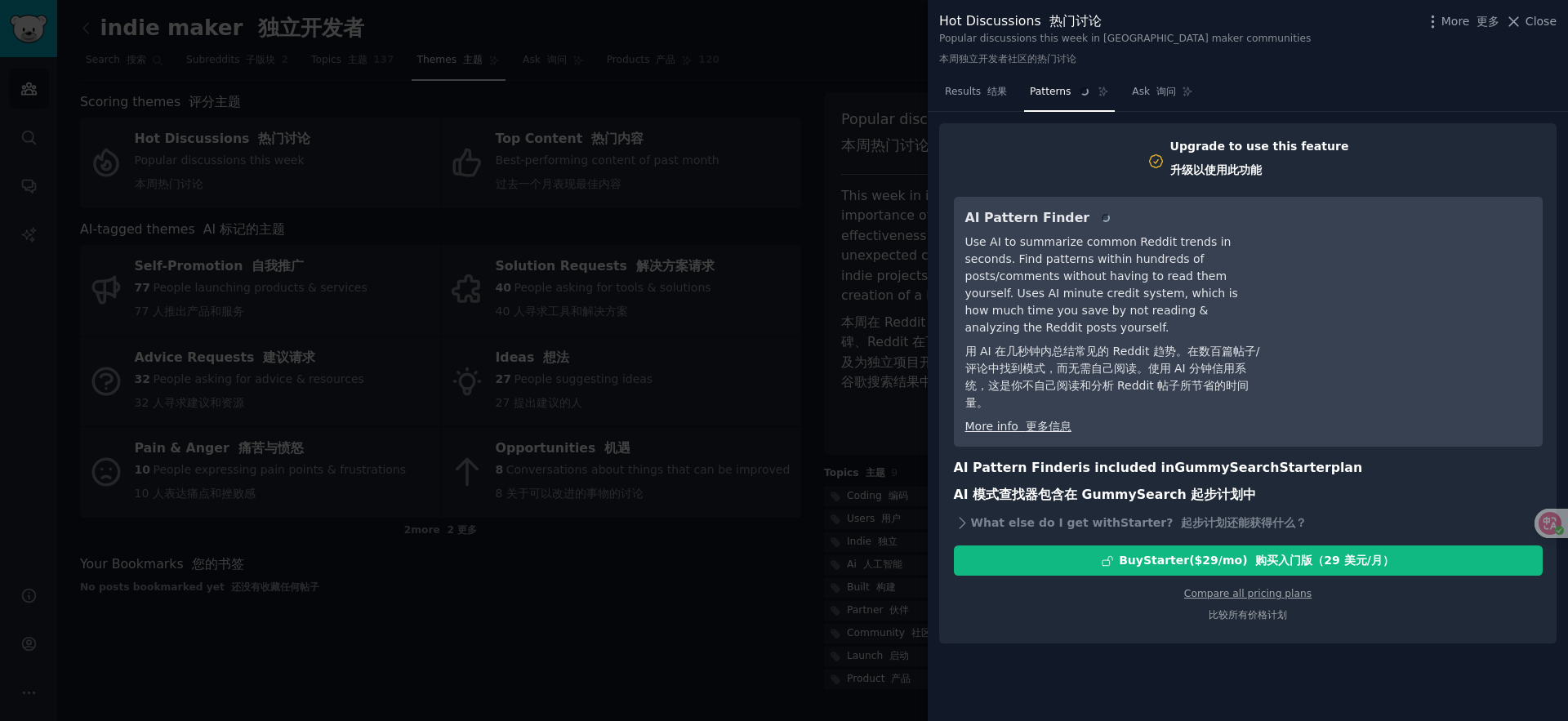
click at [721, 62] on div at bounding box center [784, 360] width 1568 height 721
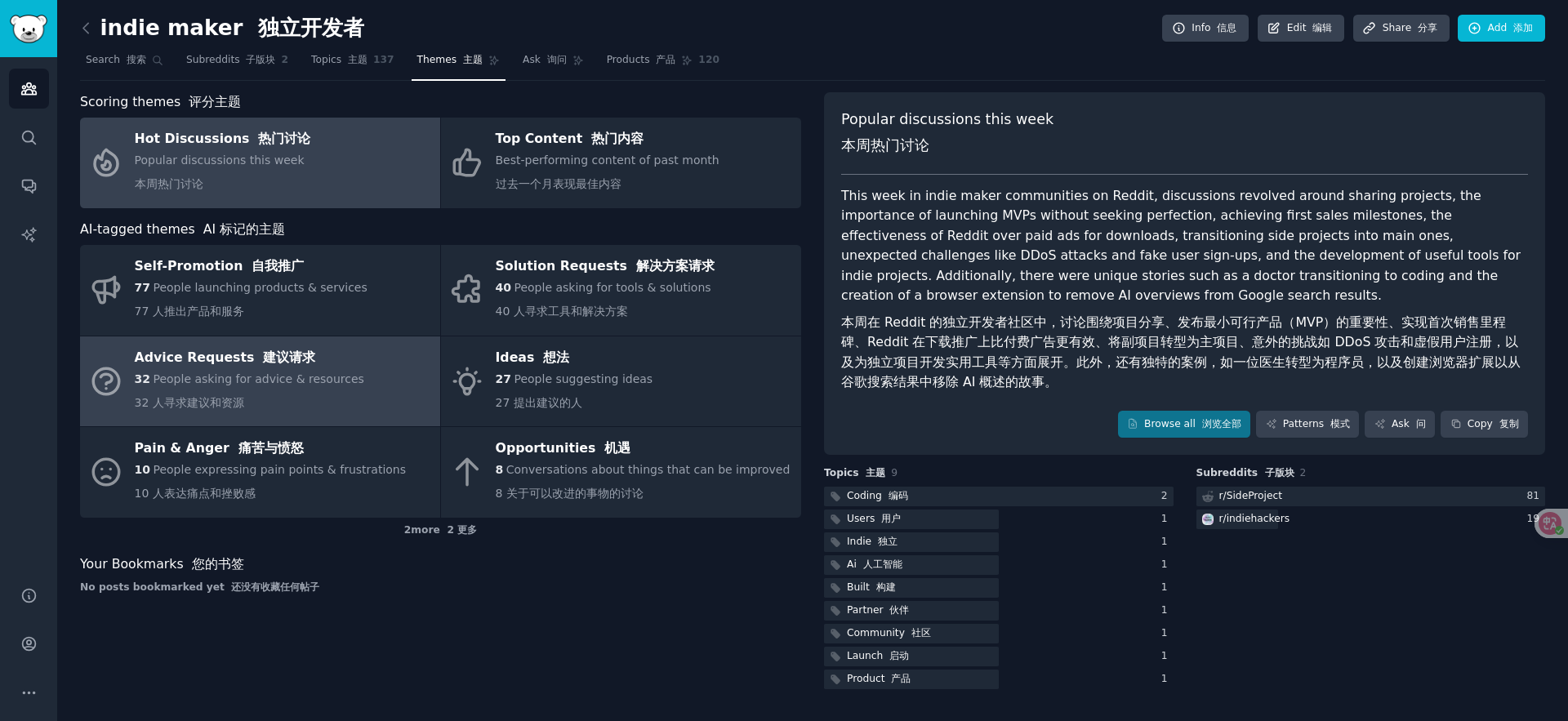
click at [283, 385] on div "32 People asking for advice & resources 32 人寻求建议和资源" at bounding box center [249, 394] width 229 height 47
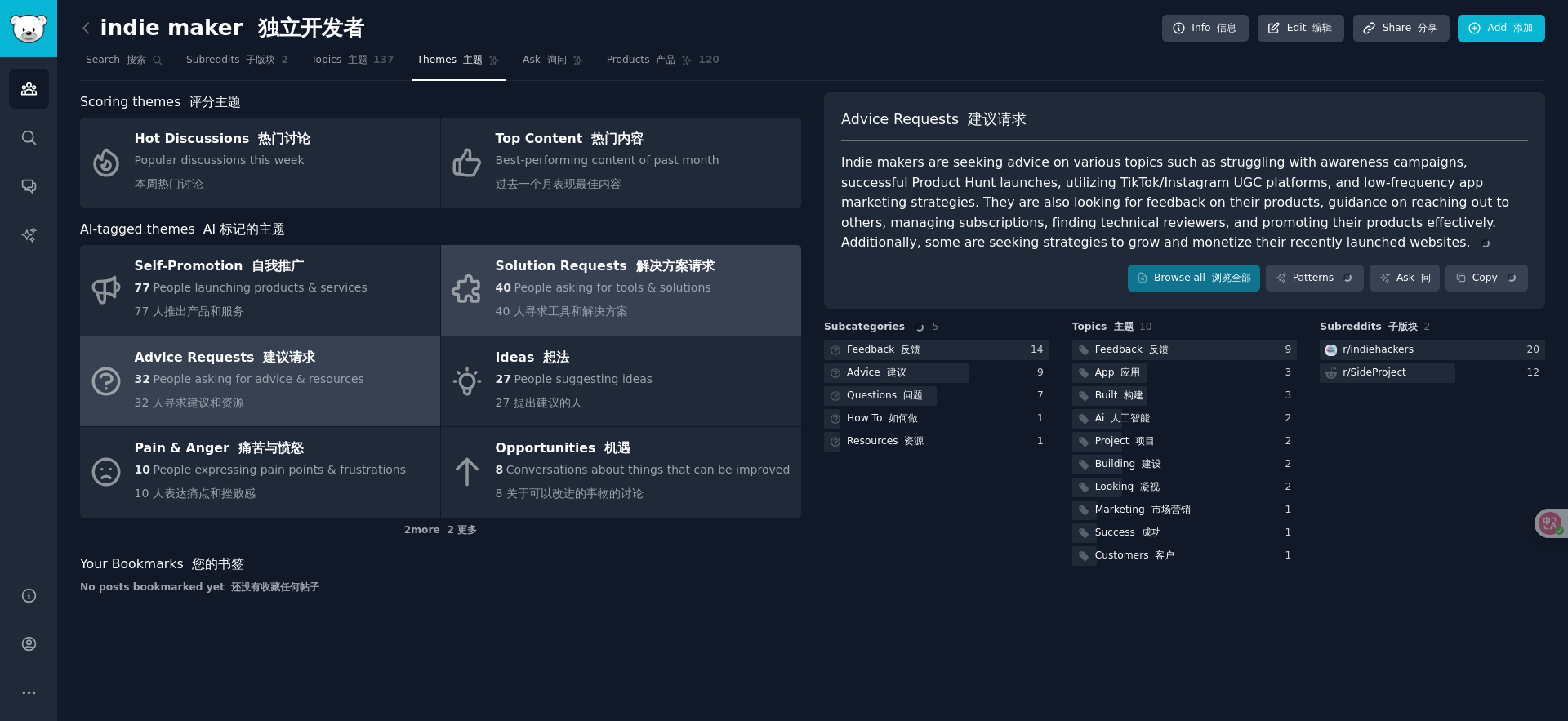
click at [729, 291] on link "Solution Requests 解决方案请求 40 People asking for tools & solutions 40 人寻求工具和解决方案" at bounding box center [621, 290] width 360 height 91
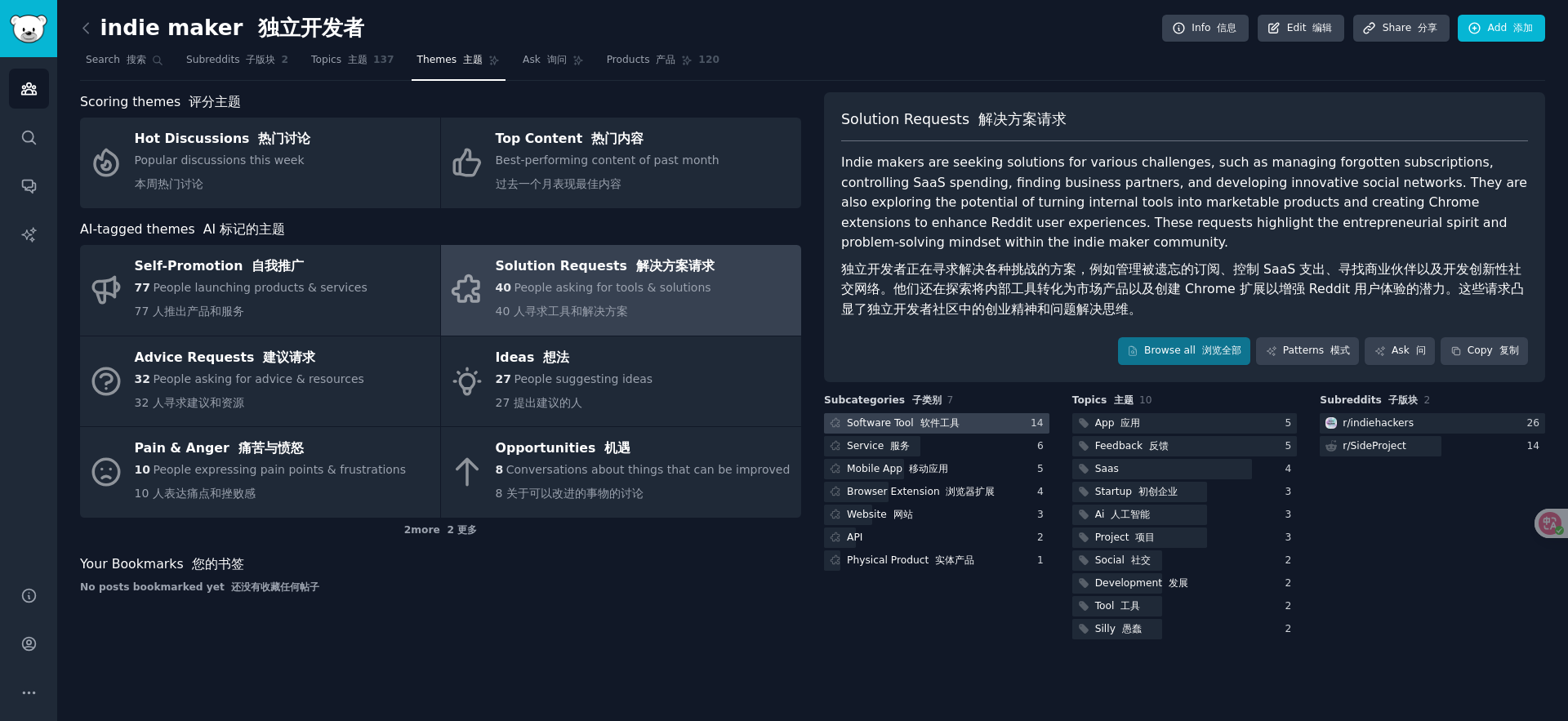
click at [941, 421] on font "软件工具" at bounding box center [939, 423] width 39 height 12
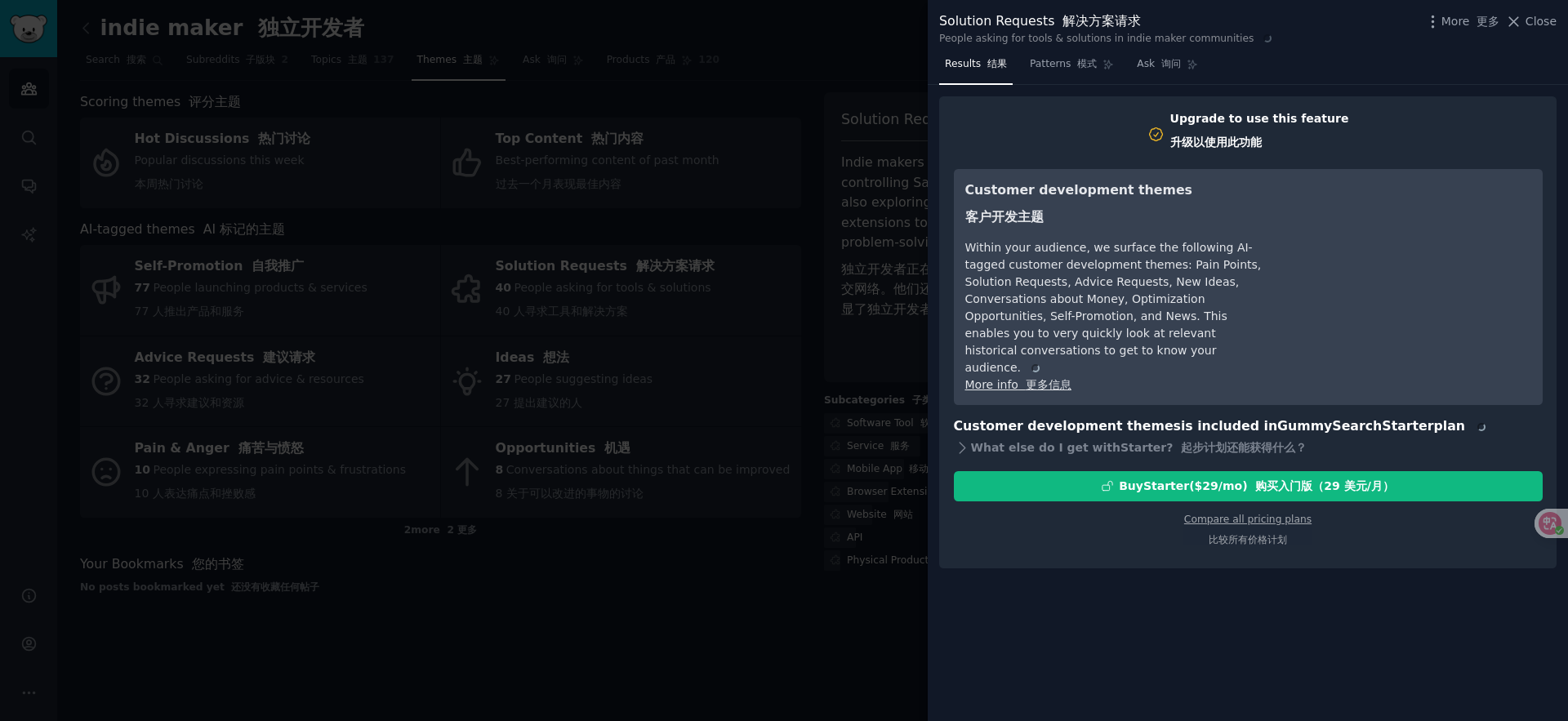
click at [681, 535] on div at bounding box center [784, 360] width 1568 height 721
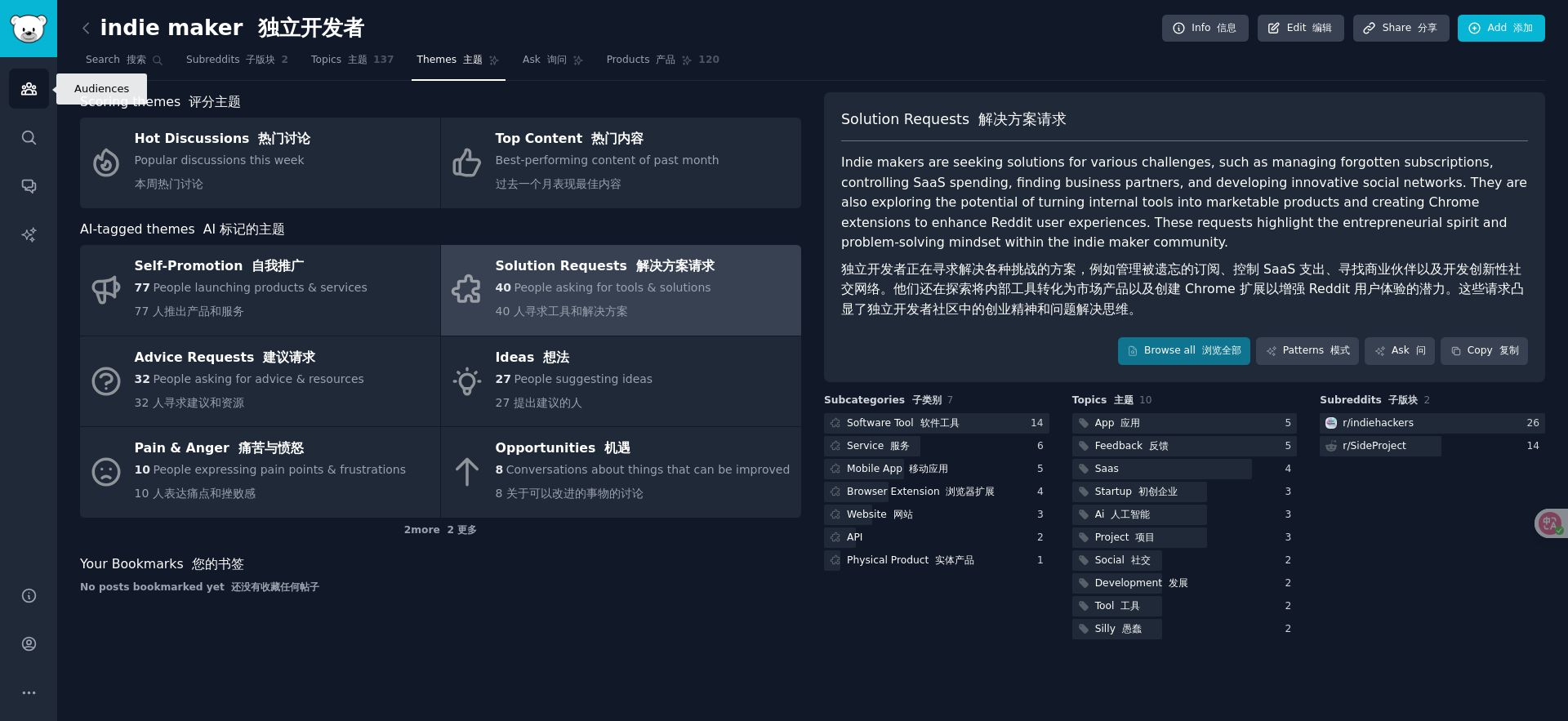
click at [33, 86] on icon "Sidebar" at bounding box center [29, 89] width 15 height 12
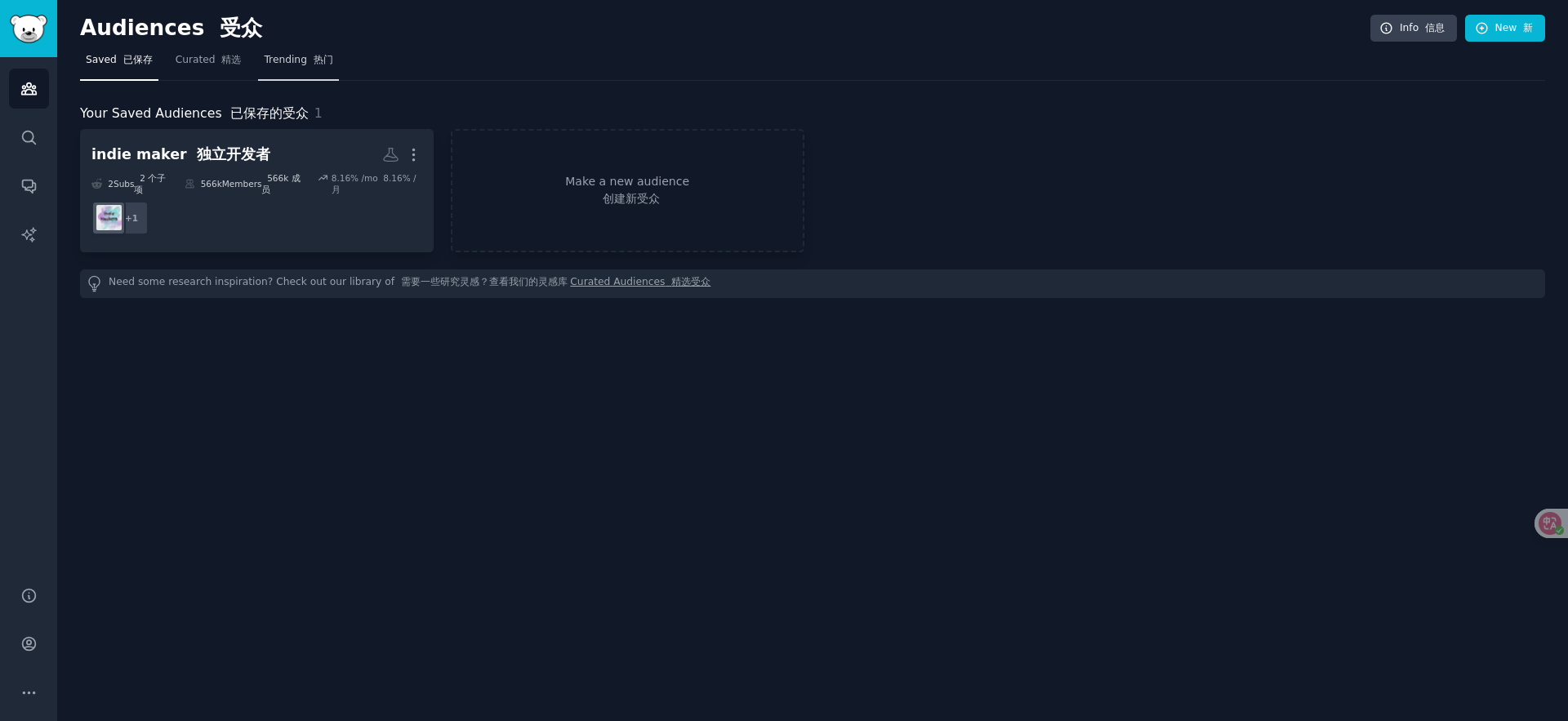
click at [281, 58] on span "Trending 热门" at bounding box center [298, 61] width 69 height 15
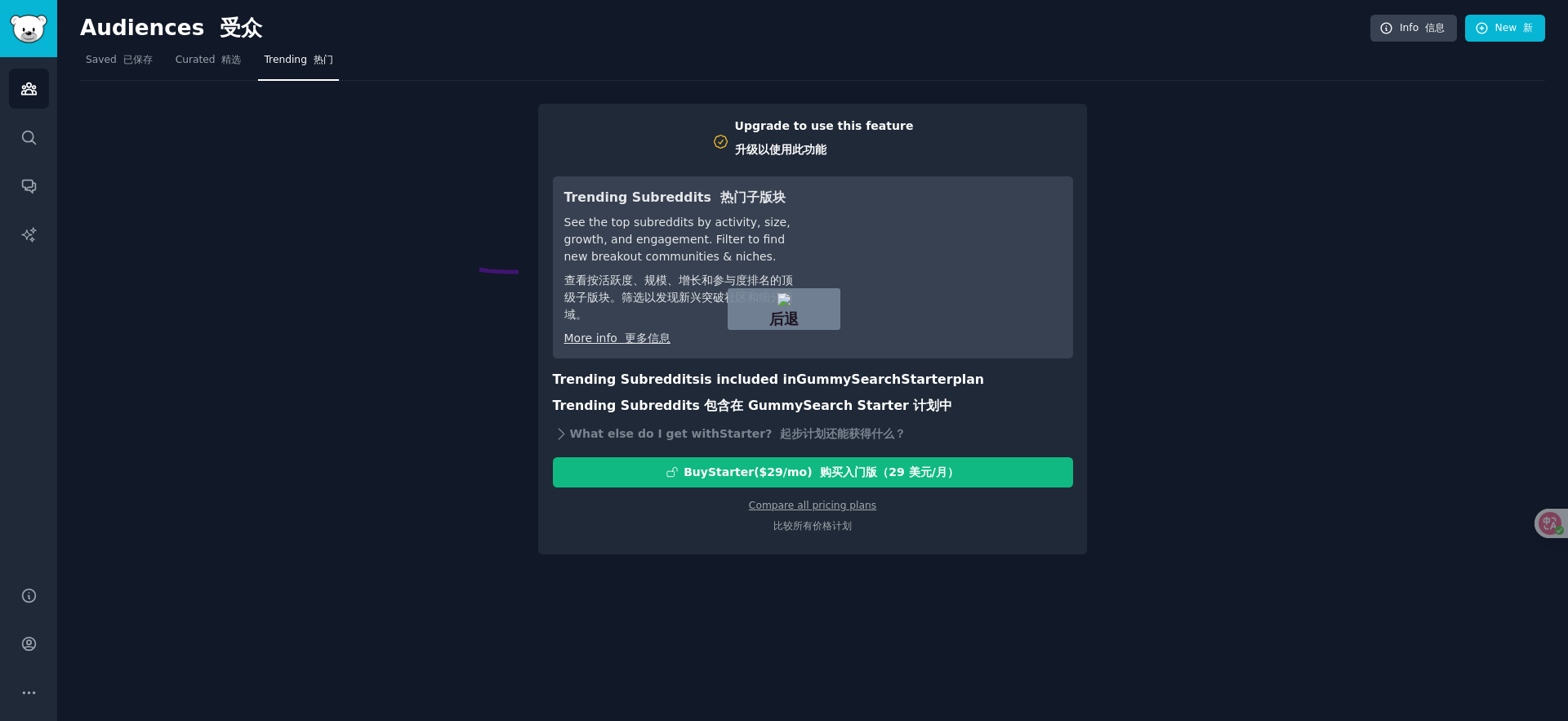
drag, startPoint x: 519, startPoint y: 272, endPoint x: 412, endPoint y: 259, distance: 107.8
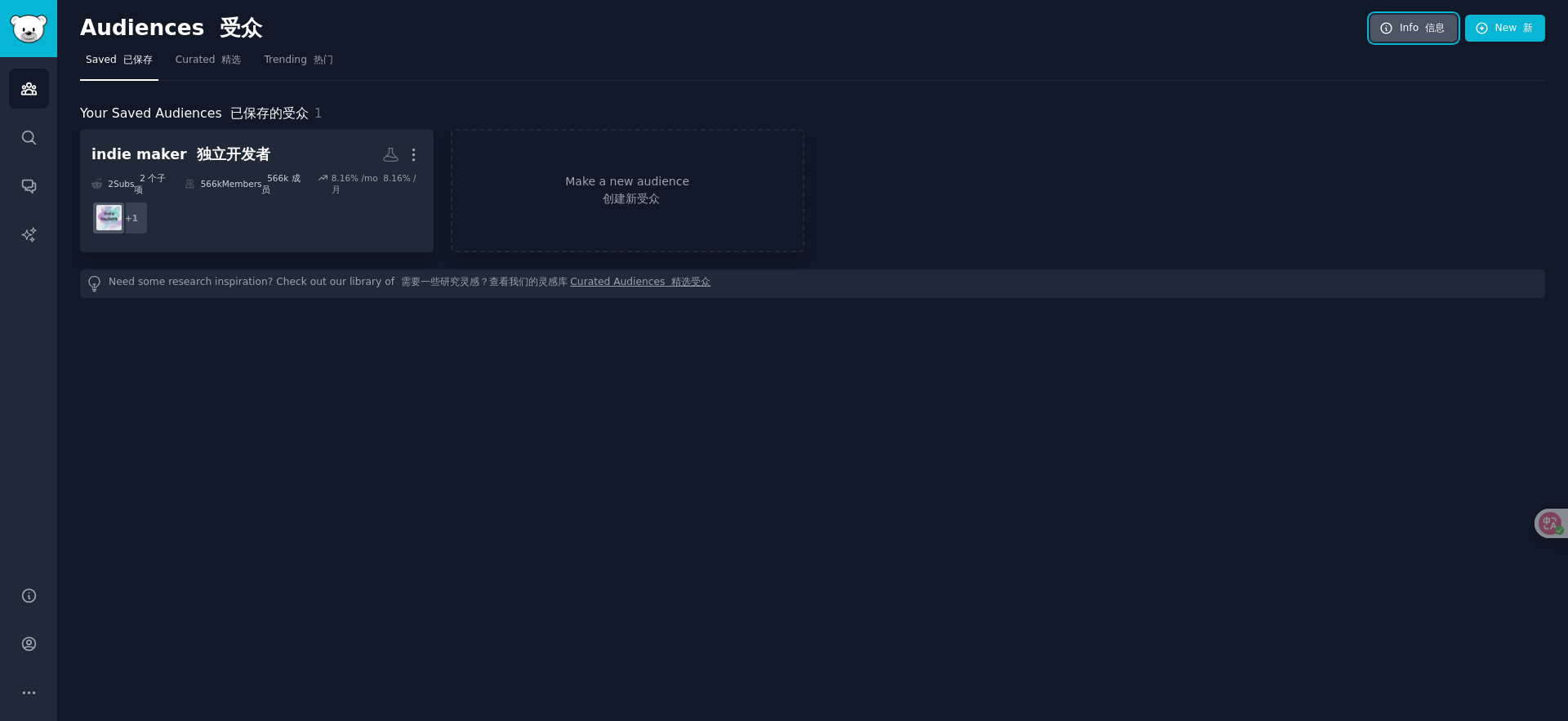
click at [1436, 27] on font "信息" at bounding box center [1435, 28] width 20 height 12
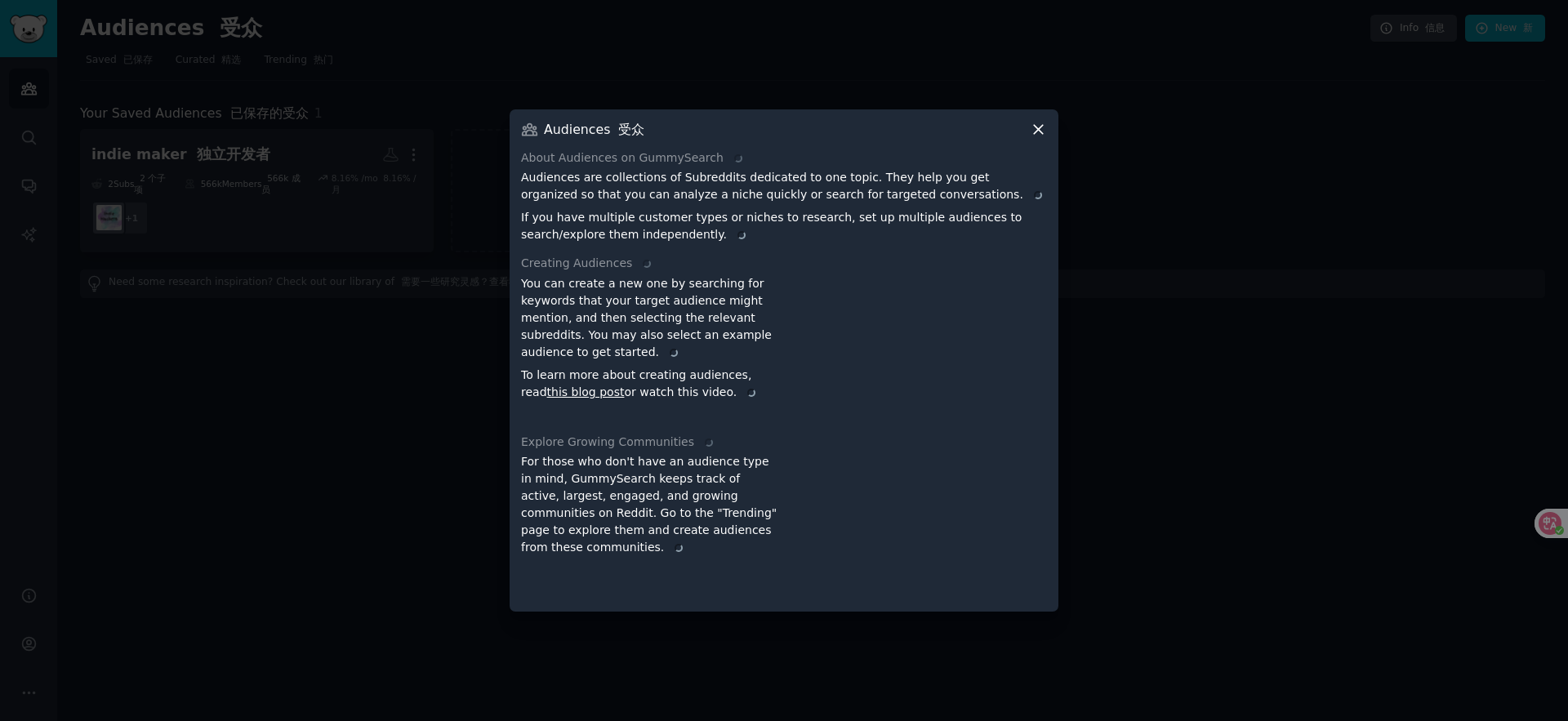
click at [1042, 130] on icon at bounding box center [1038, 129] width 17 height 17
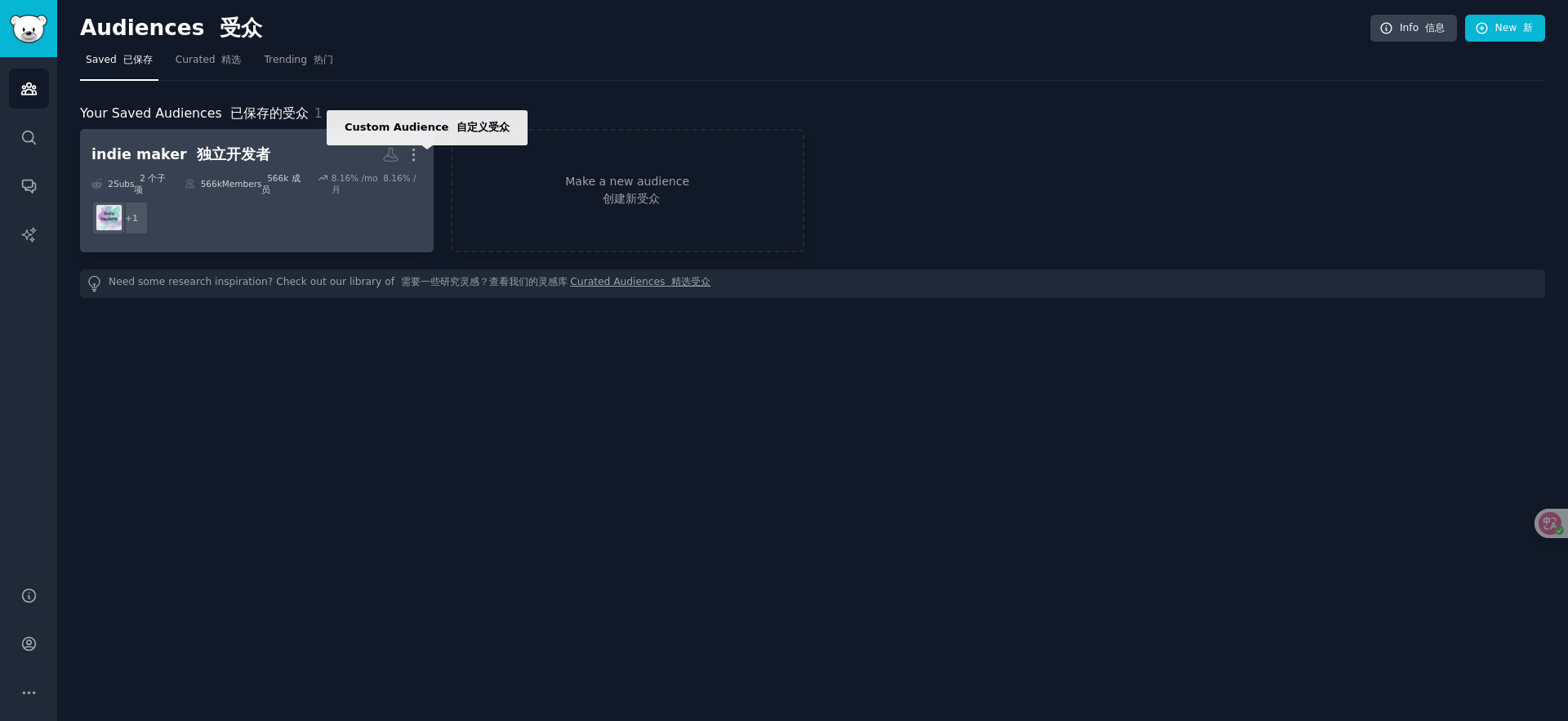
click at [394, 154] on icon at bounding box center [391, 155] width 17 height 17
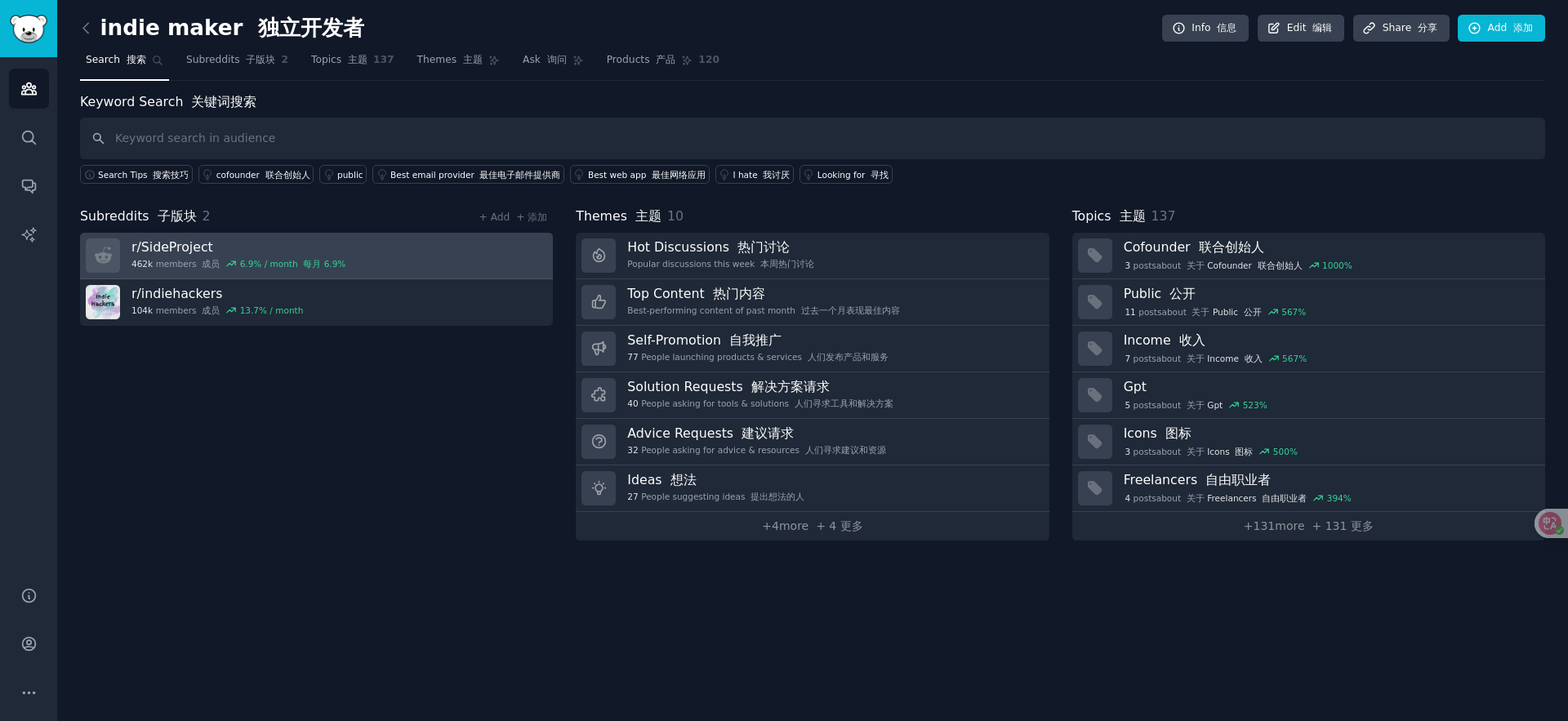
click at [318, 244] on h3 "r/ SideProject" at bounding box center [238, 247] width 214 height 17
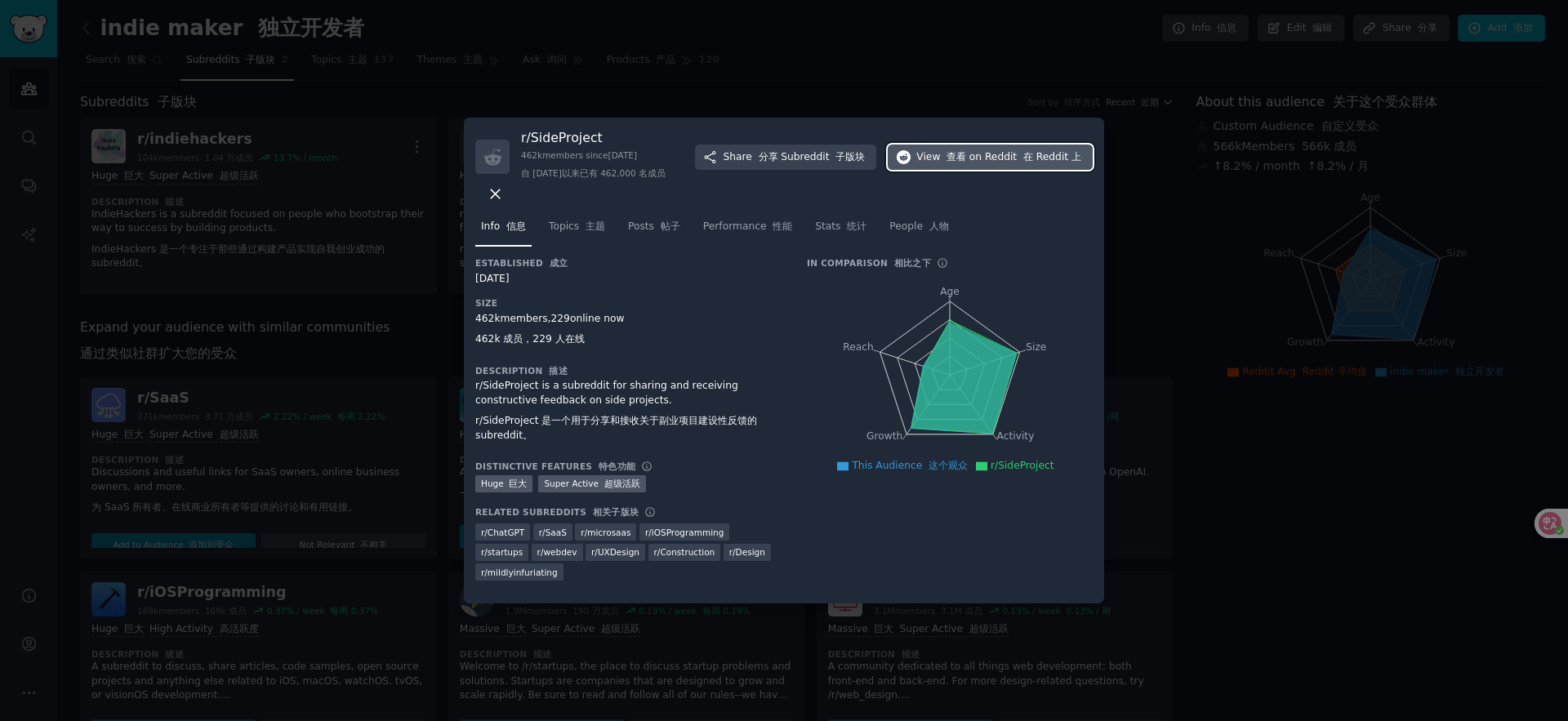
click at [1003, 170] on button "View 查看 on Reddit 在 Reddit 上" at bounding box center [990, 157] width 205 height 26
click at [504, 192] on icon at bounding box center [496, 194] width 17 height 17
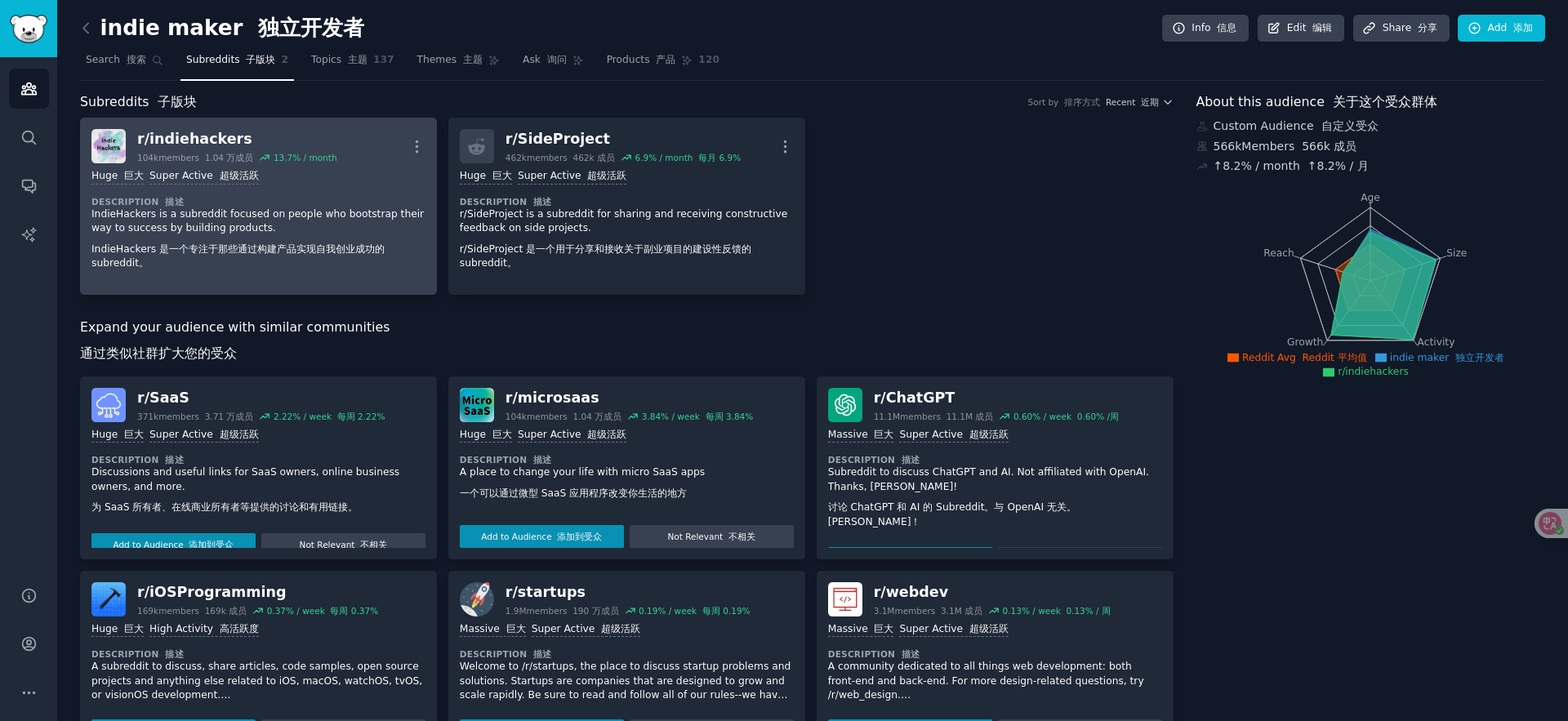
click at [383, 165] on div "Huge 巨大 Super Active 超级活跃 Description 描述 IndieHackers is a subreddit focused on…" at bounding box center [259, 223] width 334 height 120
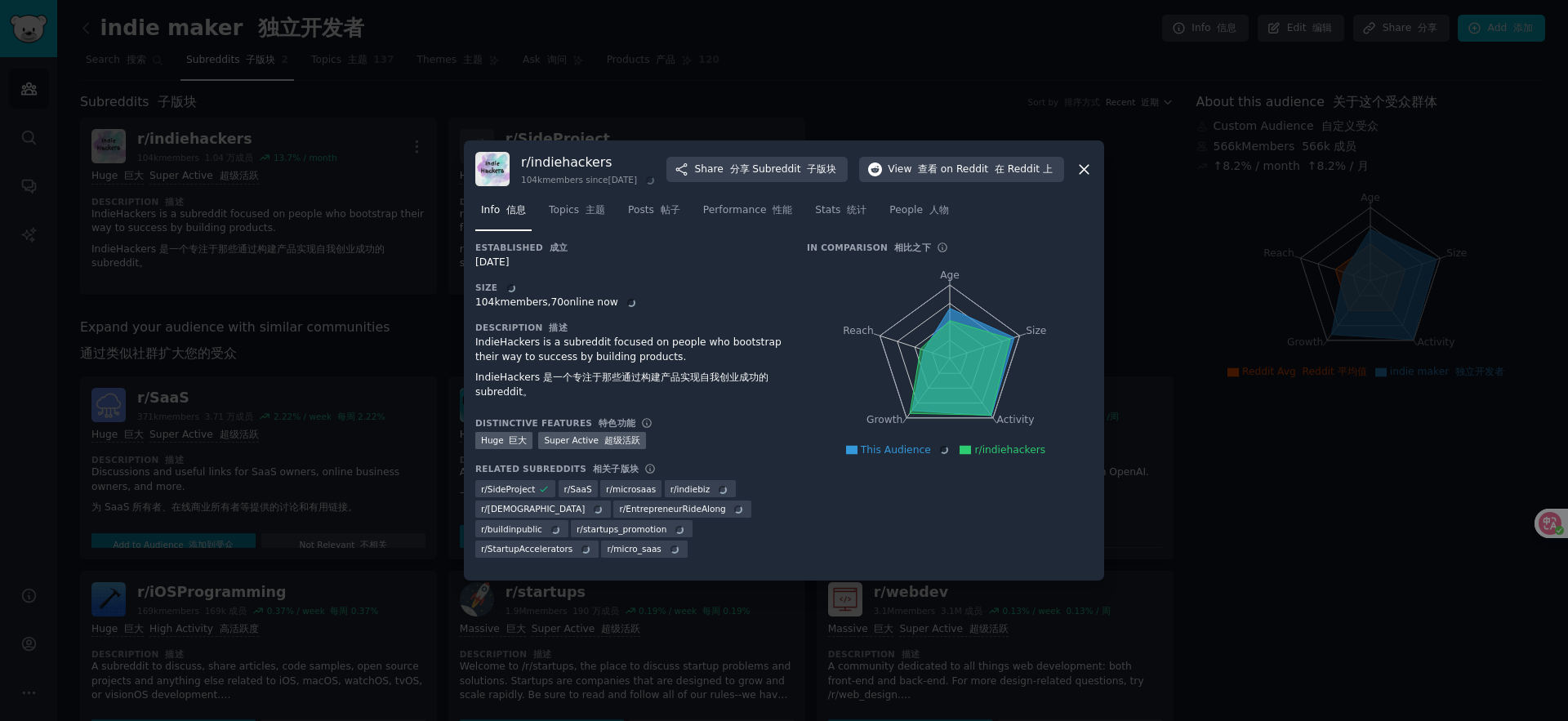
click at [1141, 259] on div at bounding box center [784, 360] width 1568 height 721
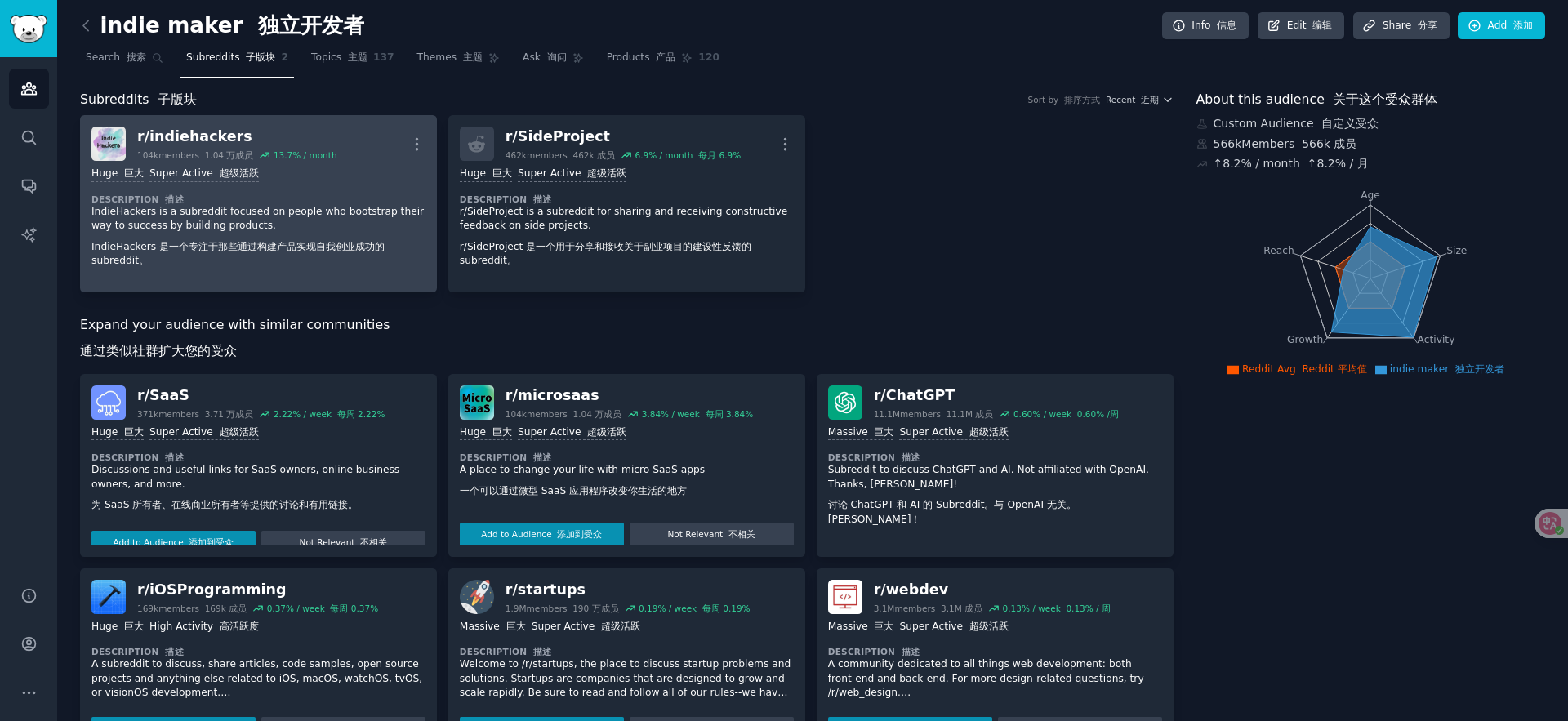
scroll to position [3, 0]
click at [337, 195] on dt "Description 描述" at bounding box center [259, 199] width 334 height 12
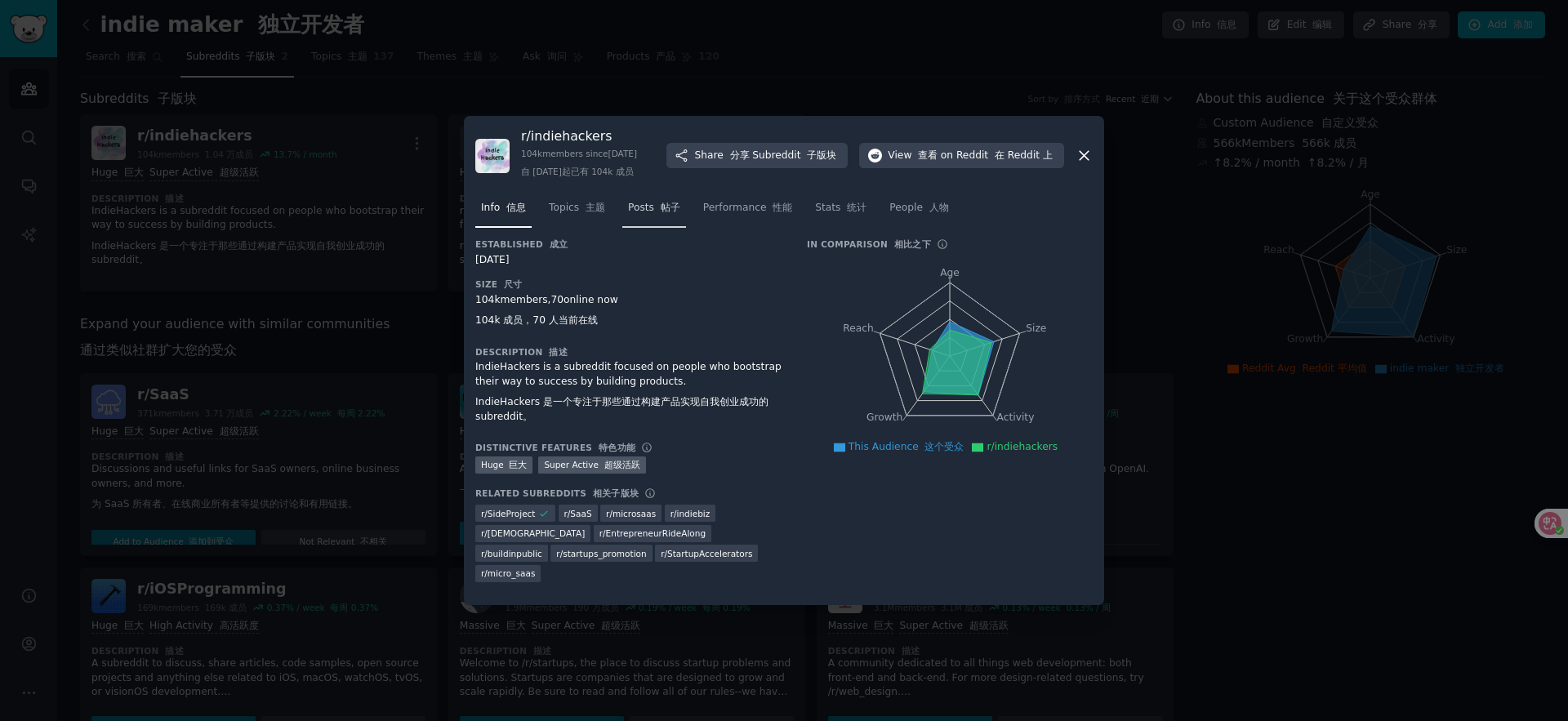
click at [643, 229] on link "Posts 帖子" at bounding box center [654, 212] width 64 height 33
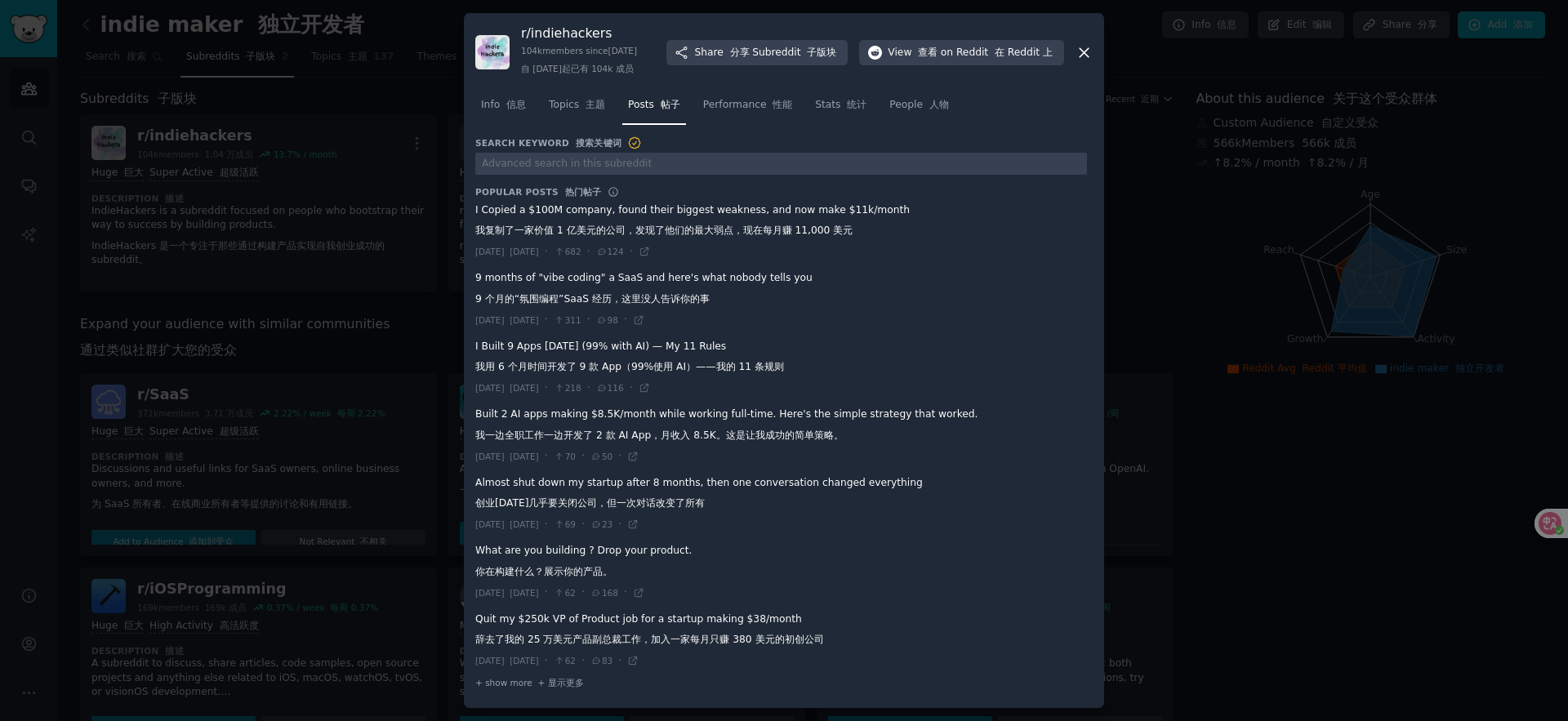
click at [1198, 175] on div at bounding box center [784, 360] width 1568 height 721
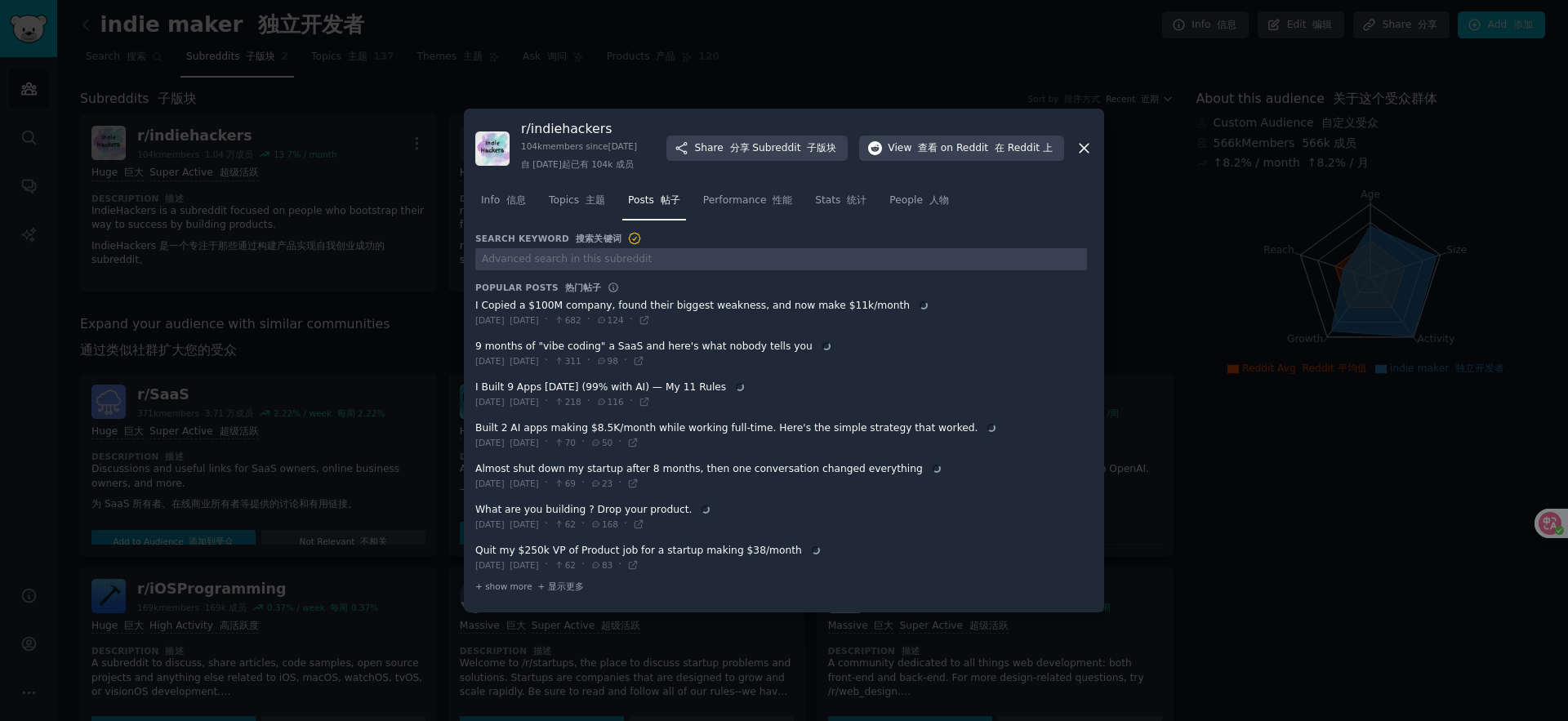
click at [390, 287] on div at bounding box center [784, 360] width 1568 height 721
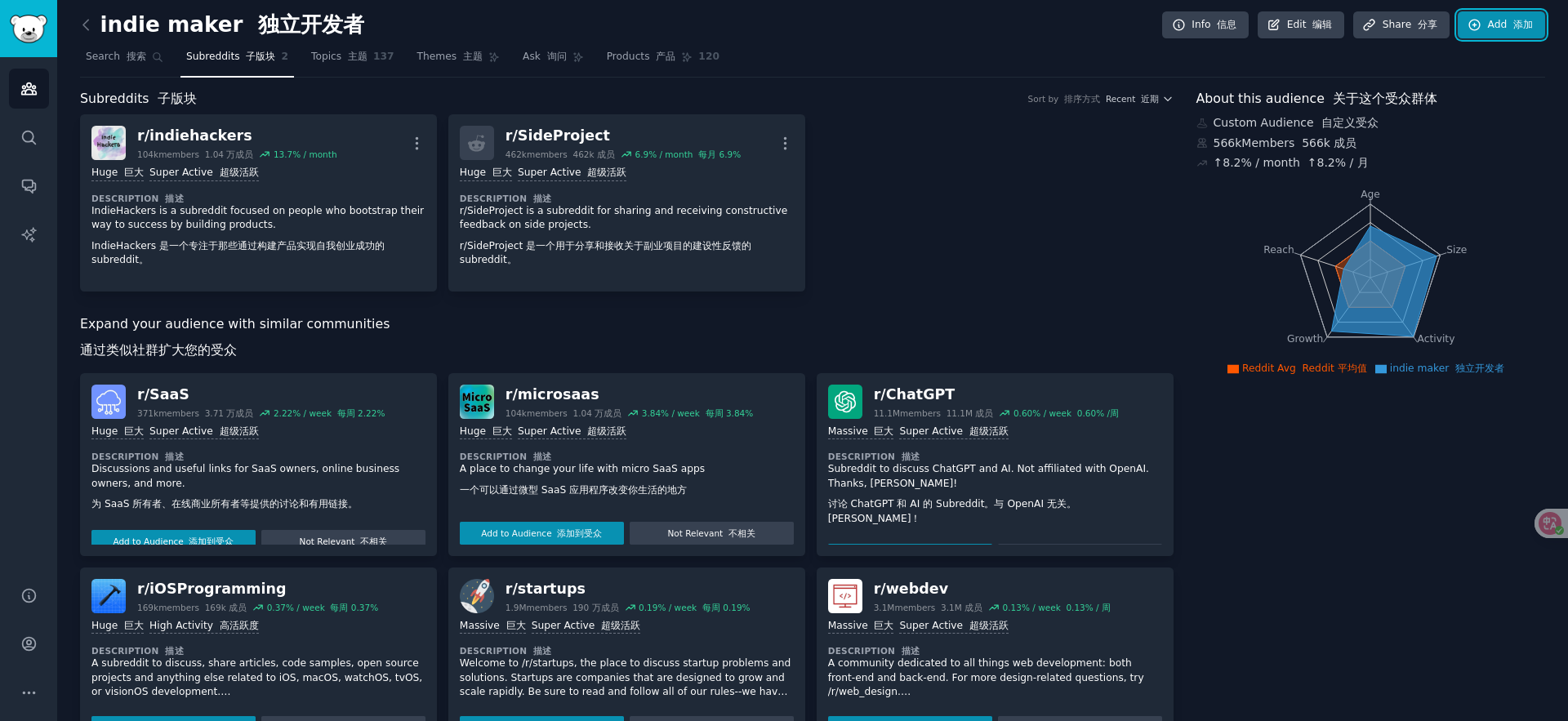
click at [1520, 23] on font "添加" at bounding box center [1523, 25] width 20 height 12
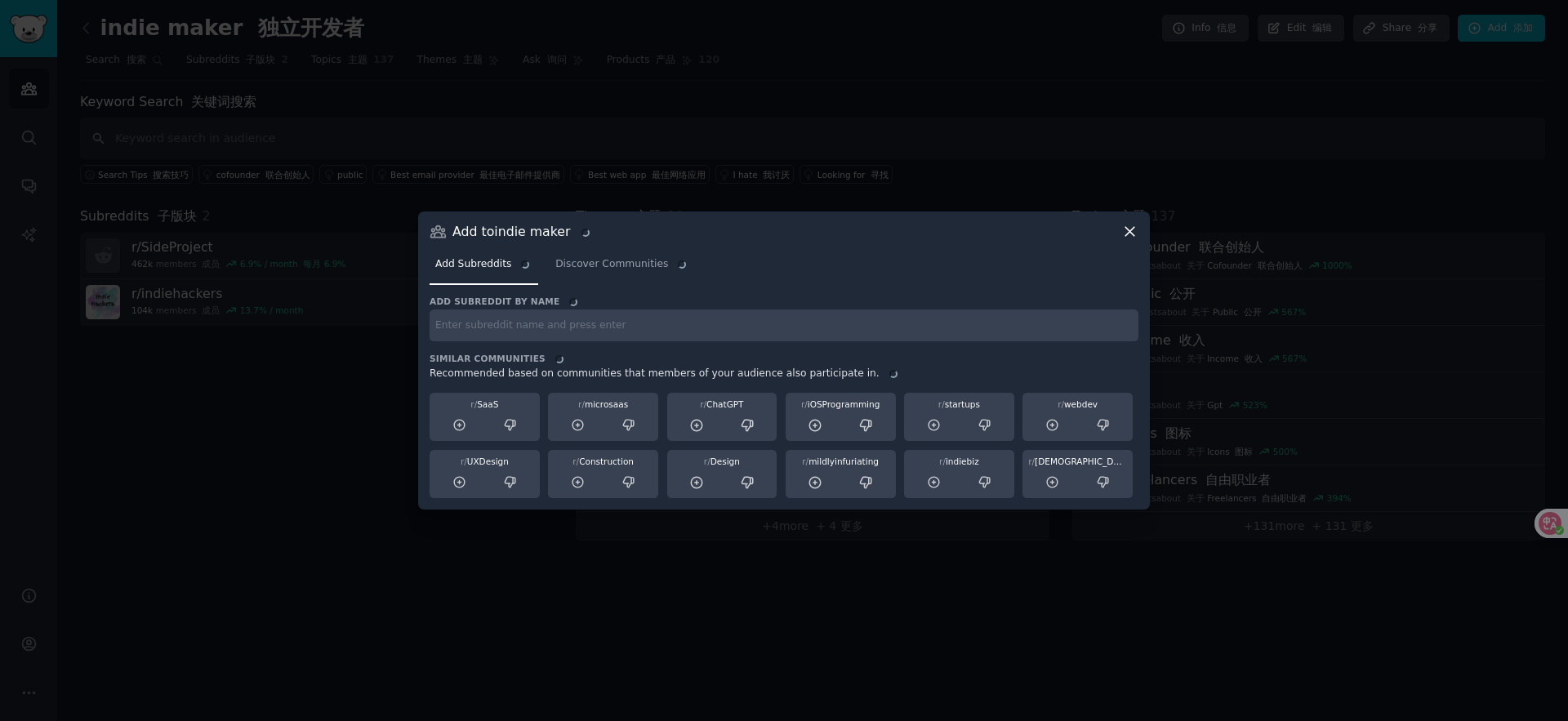
click at [516, 328] on input "text" at bounding box center [784, 325] width 709 height 32
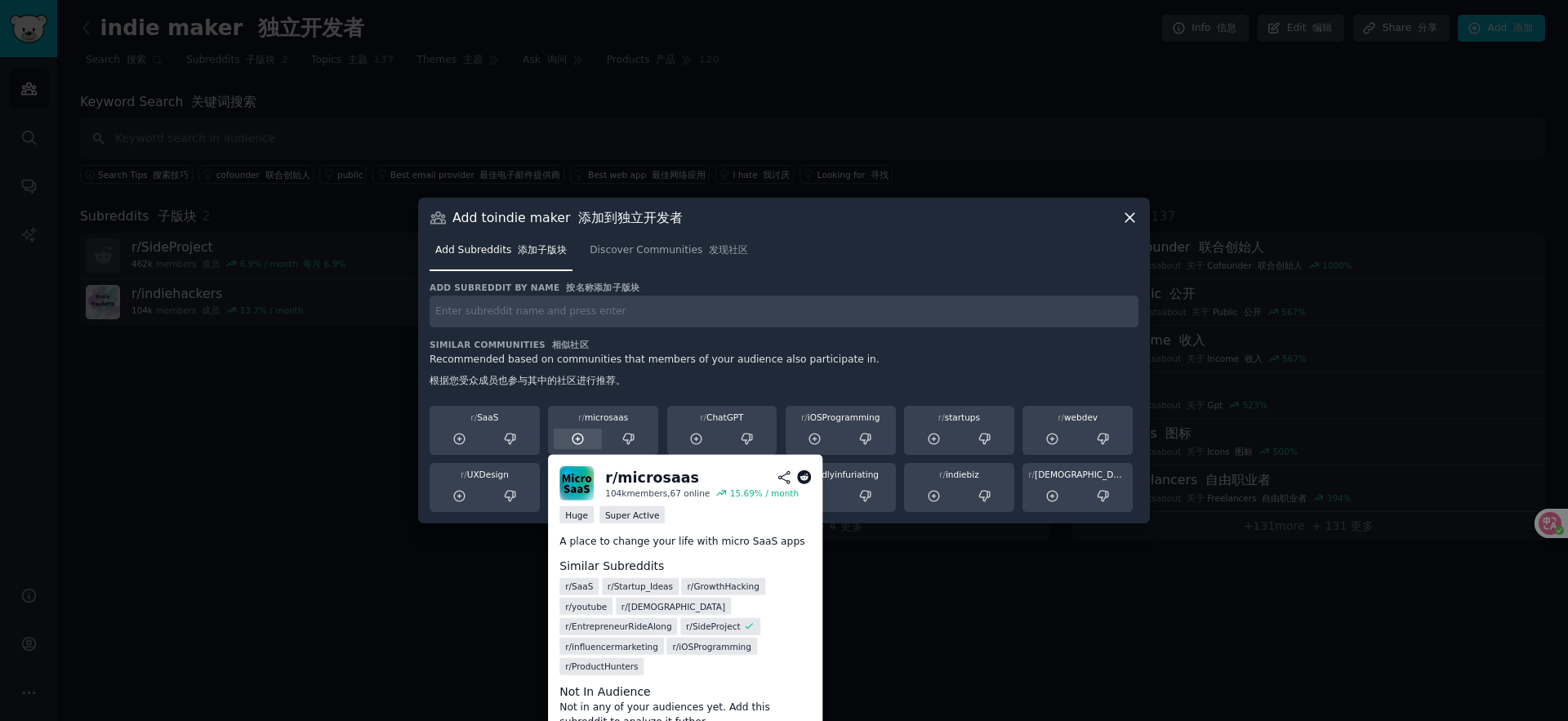
click at [576, 437] on icon at bounding box center [579, 440] width 15 height 15
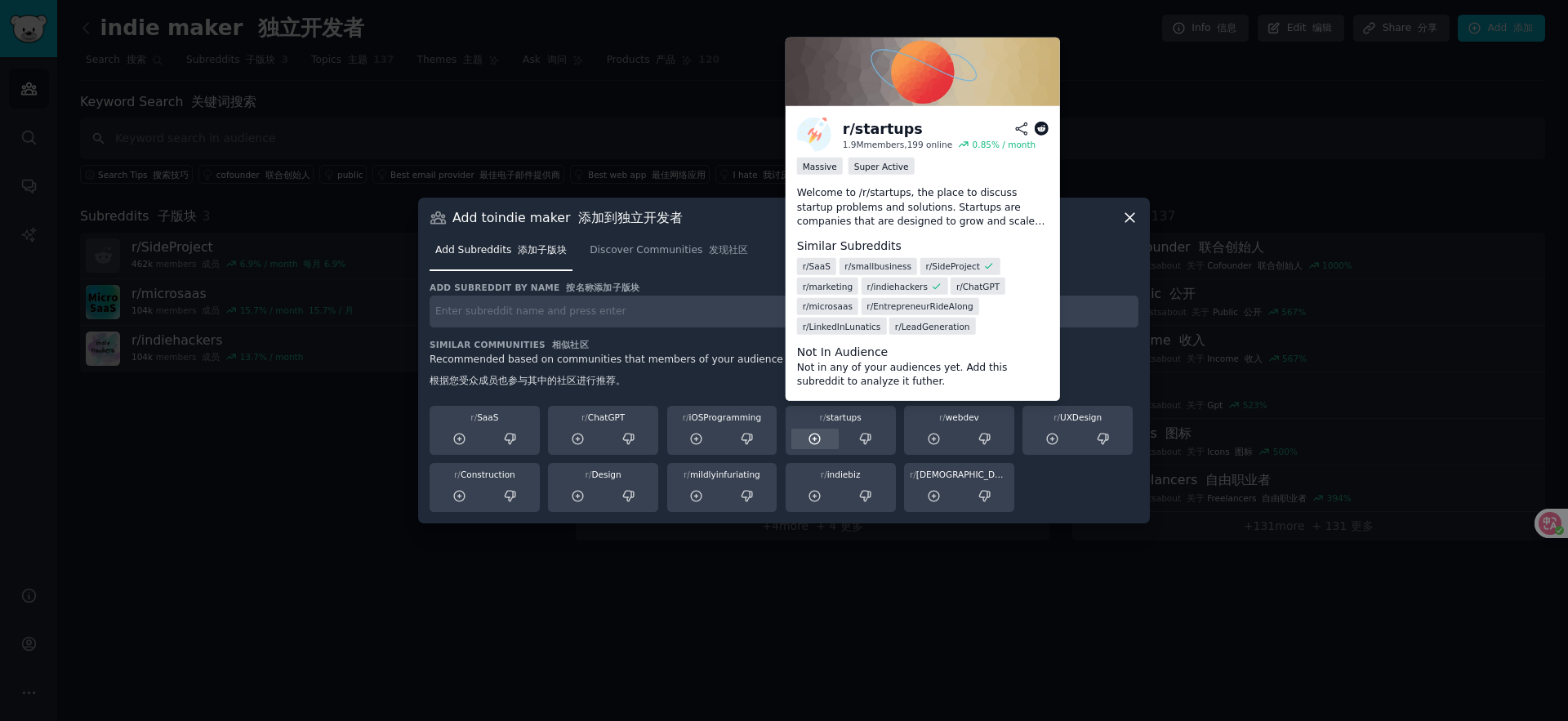
click at [824, 442] on div at bounding box center [816, 439] width 48 height 21
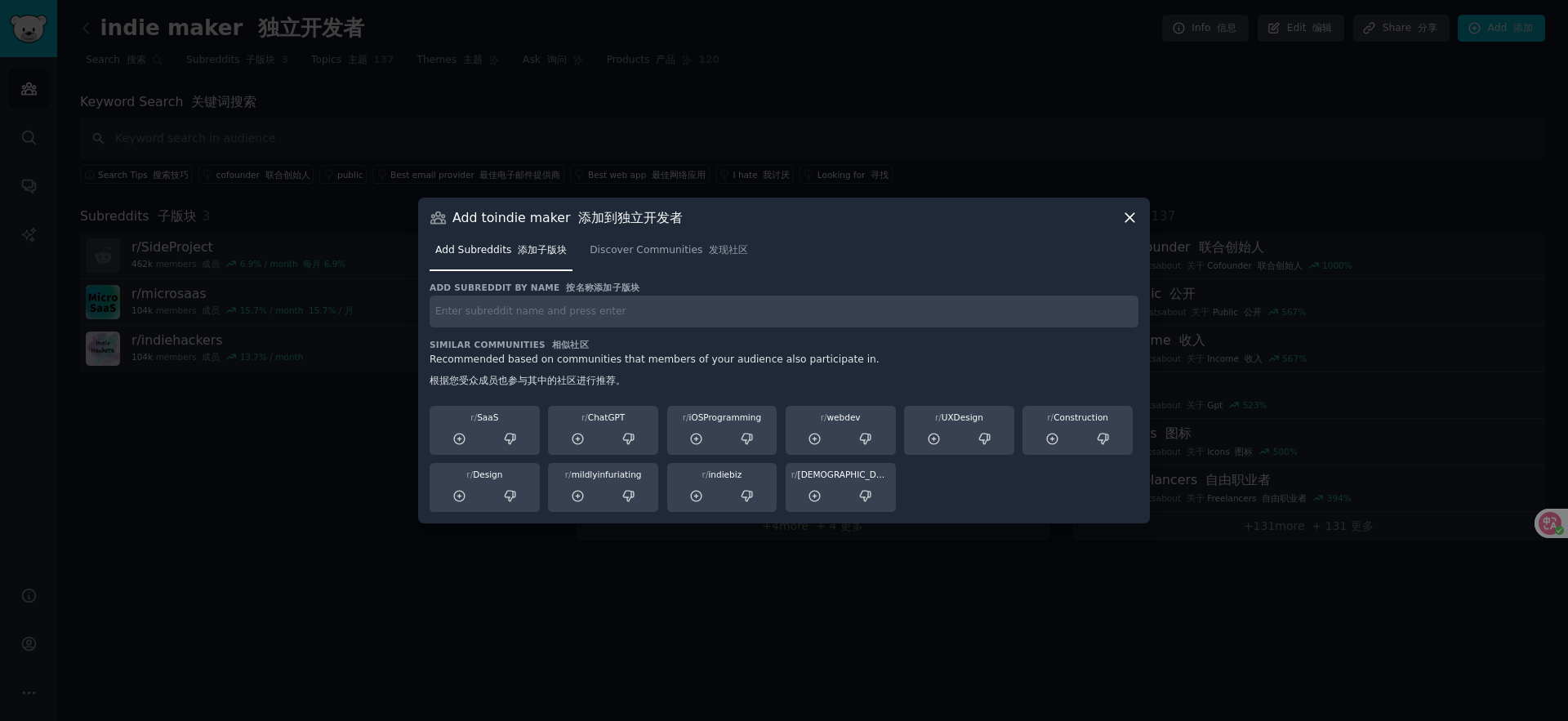
click at [1250, 383] on div at bounding box center [784, 360] width 1568 height 721
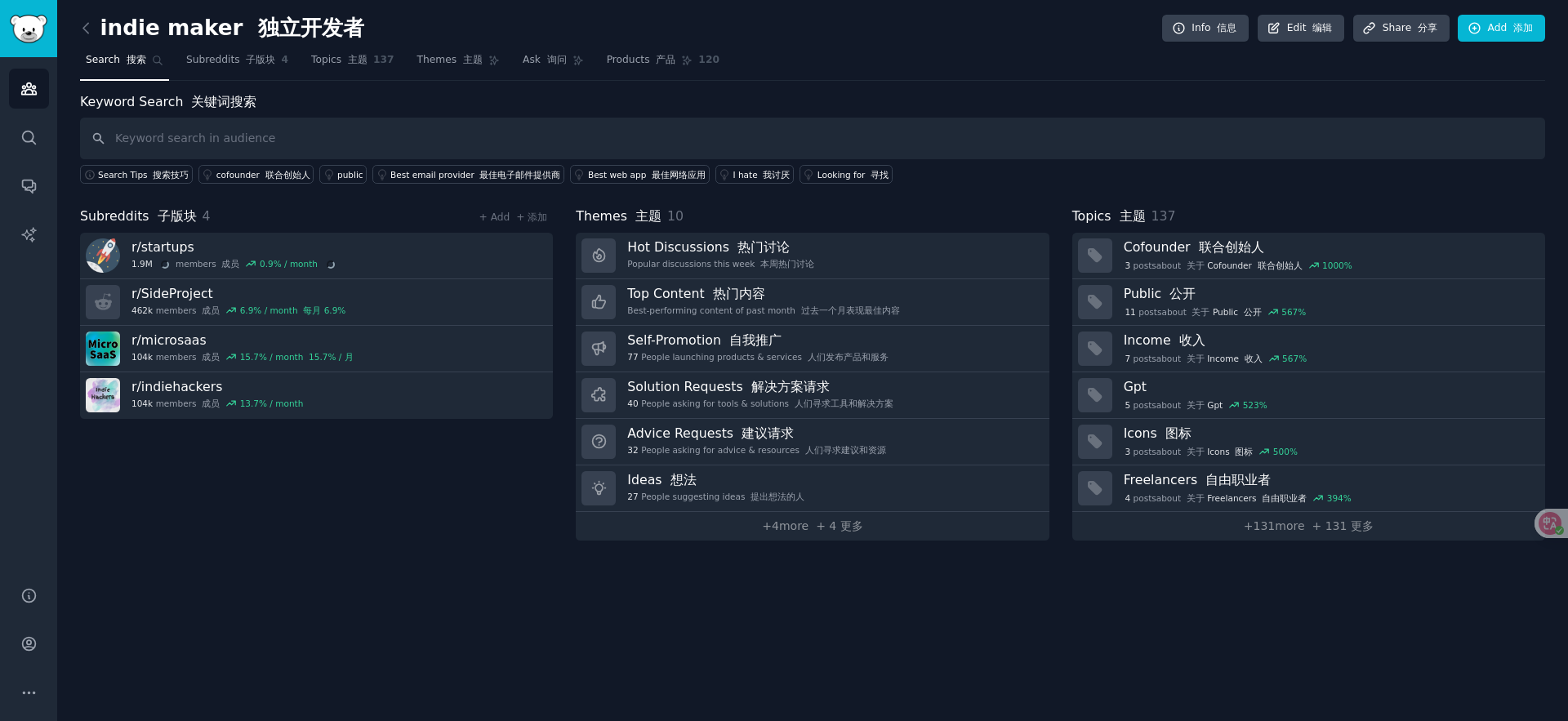
click at [243, 504] on div "Subreddits 子版块 4 + Add + 添加 r/ startups 1.9M members 成员 0.9 % / month r/ SidePr…" at bounding box center [316, 374] width 473 height 334
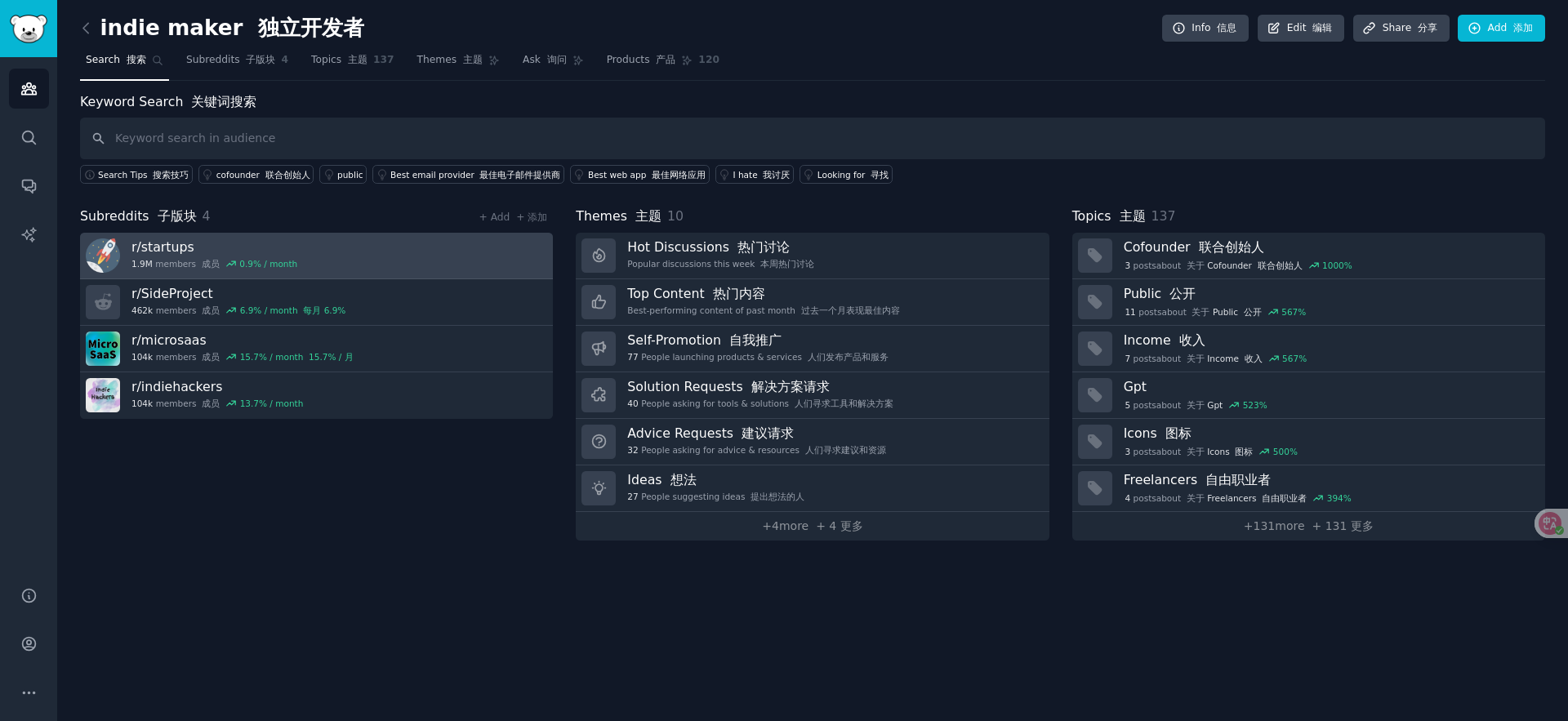
click at [349, 249] on link "r/ startups 1.9M members 成员 0.9 % / month" at bounding box center [316, 256] width 473 height 47
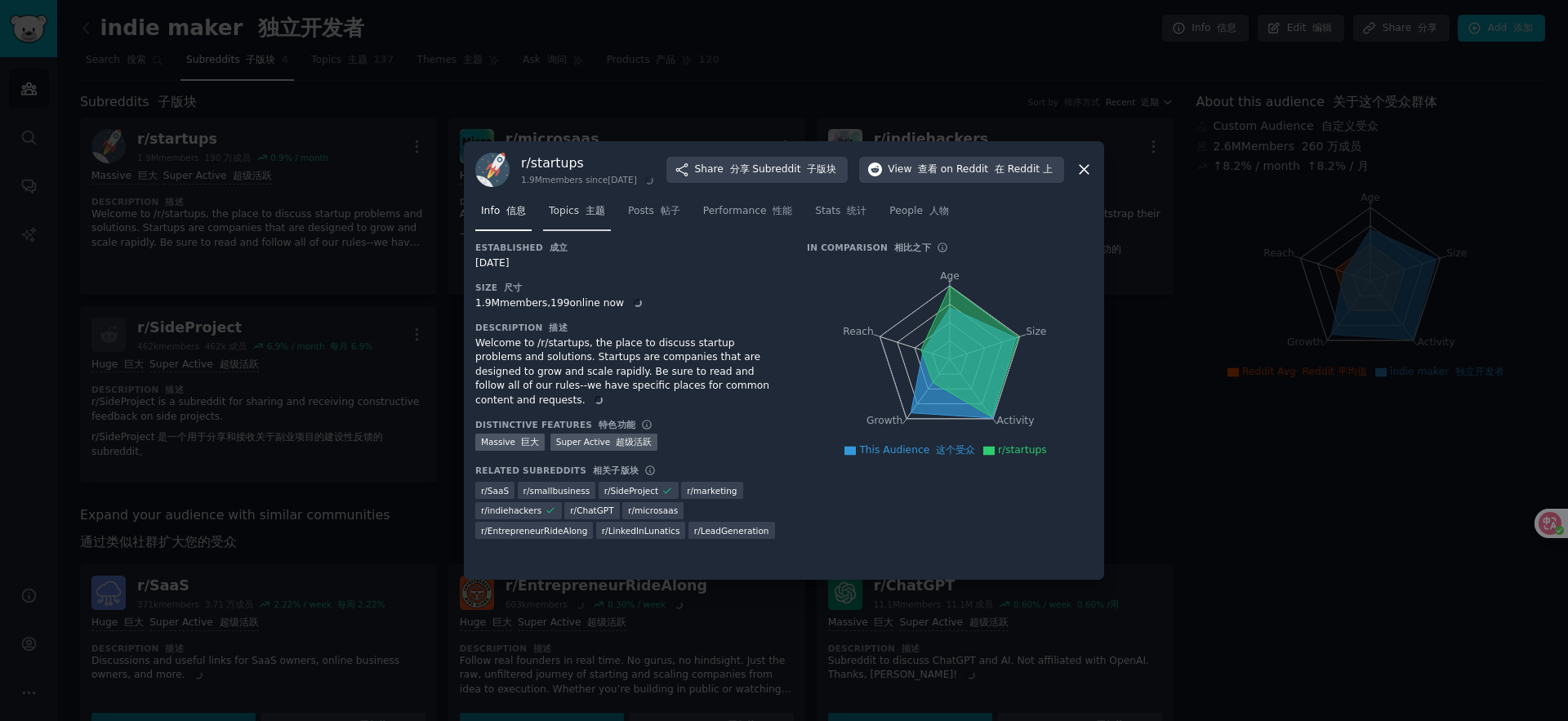
click at [577, 219] on span "Topics 主题" at bounding box center [577, 212] width 57 height 15
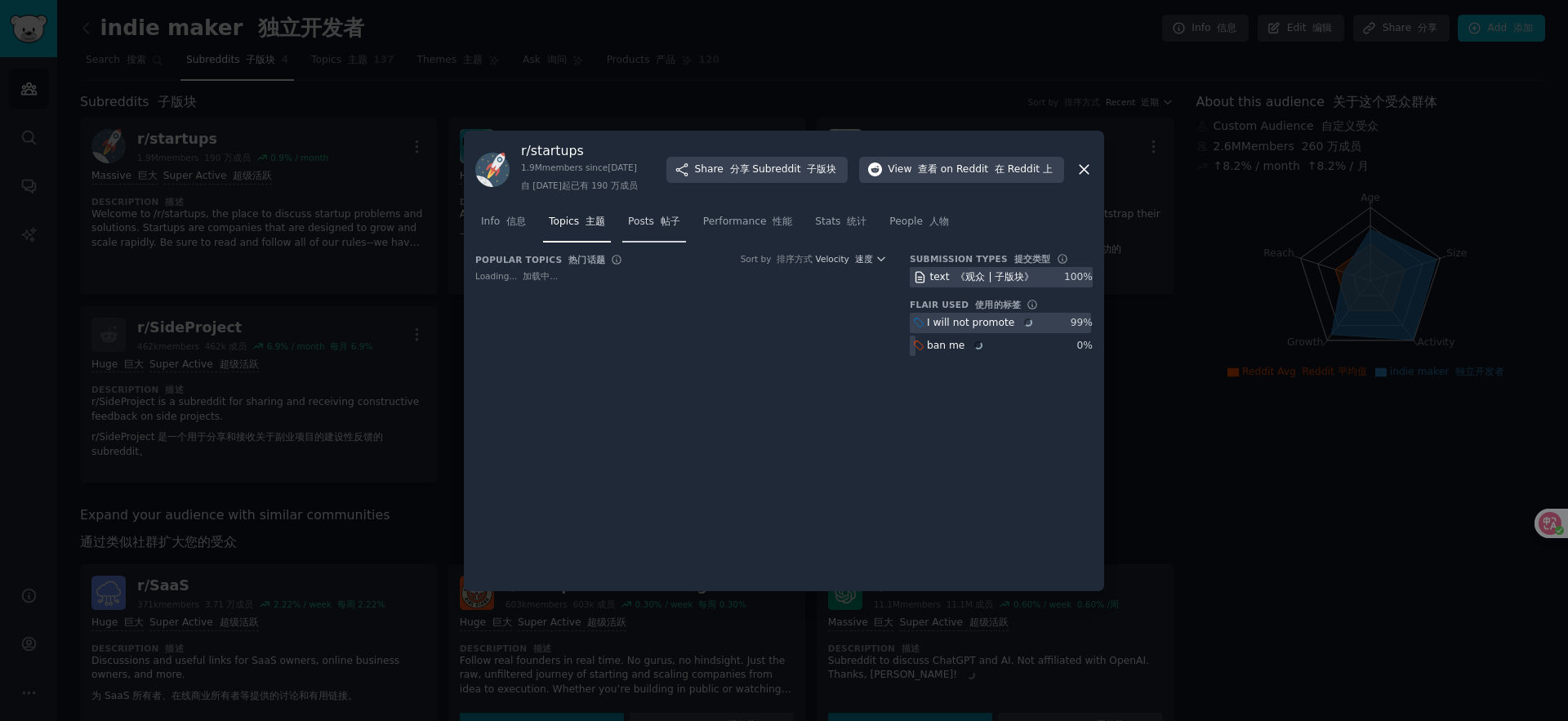
click at [662, 241] on link "Posts 帖子" at bounding box center [654, 225] width 64 height 33
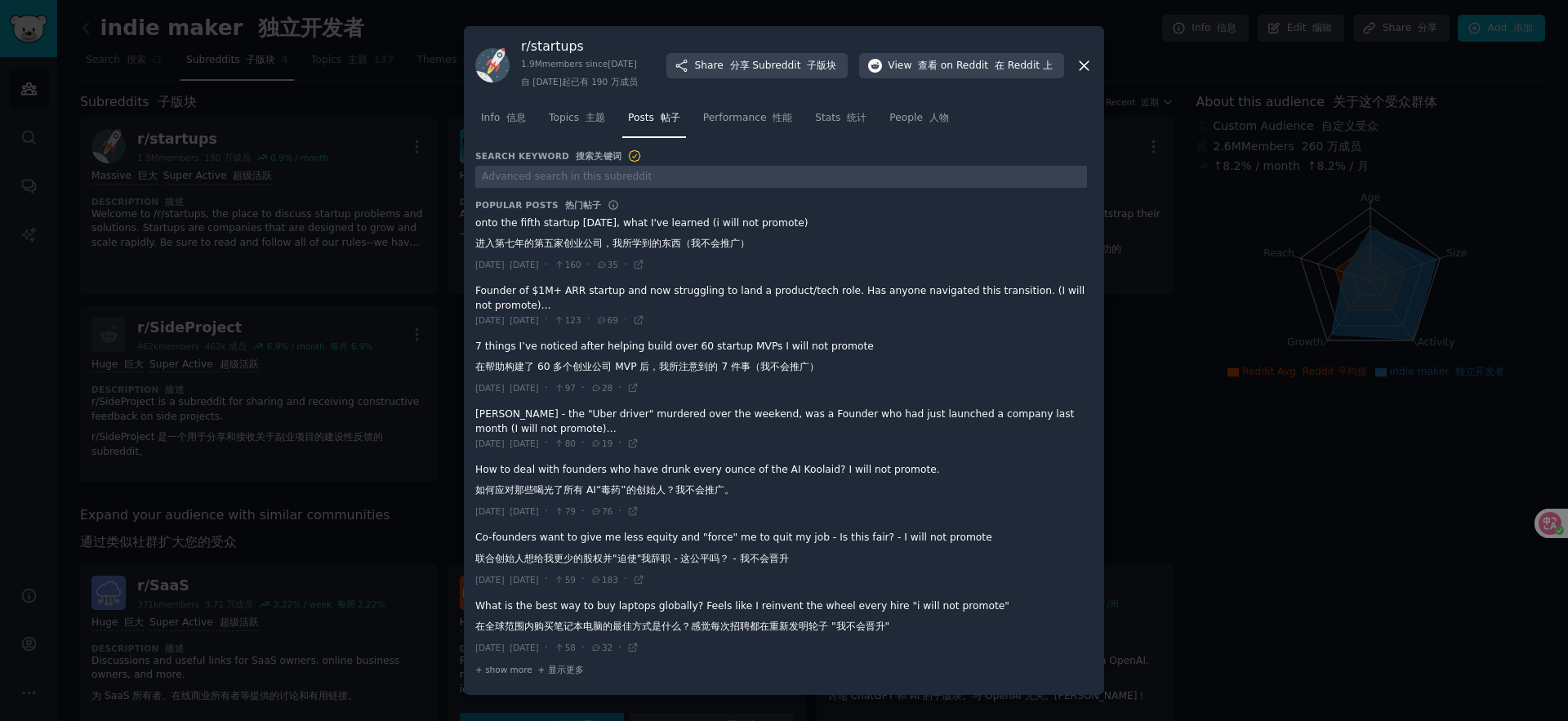
click at [569, 377] on span at bounding box center [782, 368] width 612 height 68
click at [637, 393] on icon at bounding box center [633, 388] width 7 height 7
click at [345, 157] on div at bounding box center [784, 360] width 1568 height 721
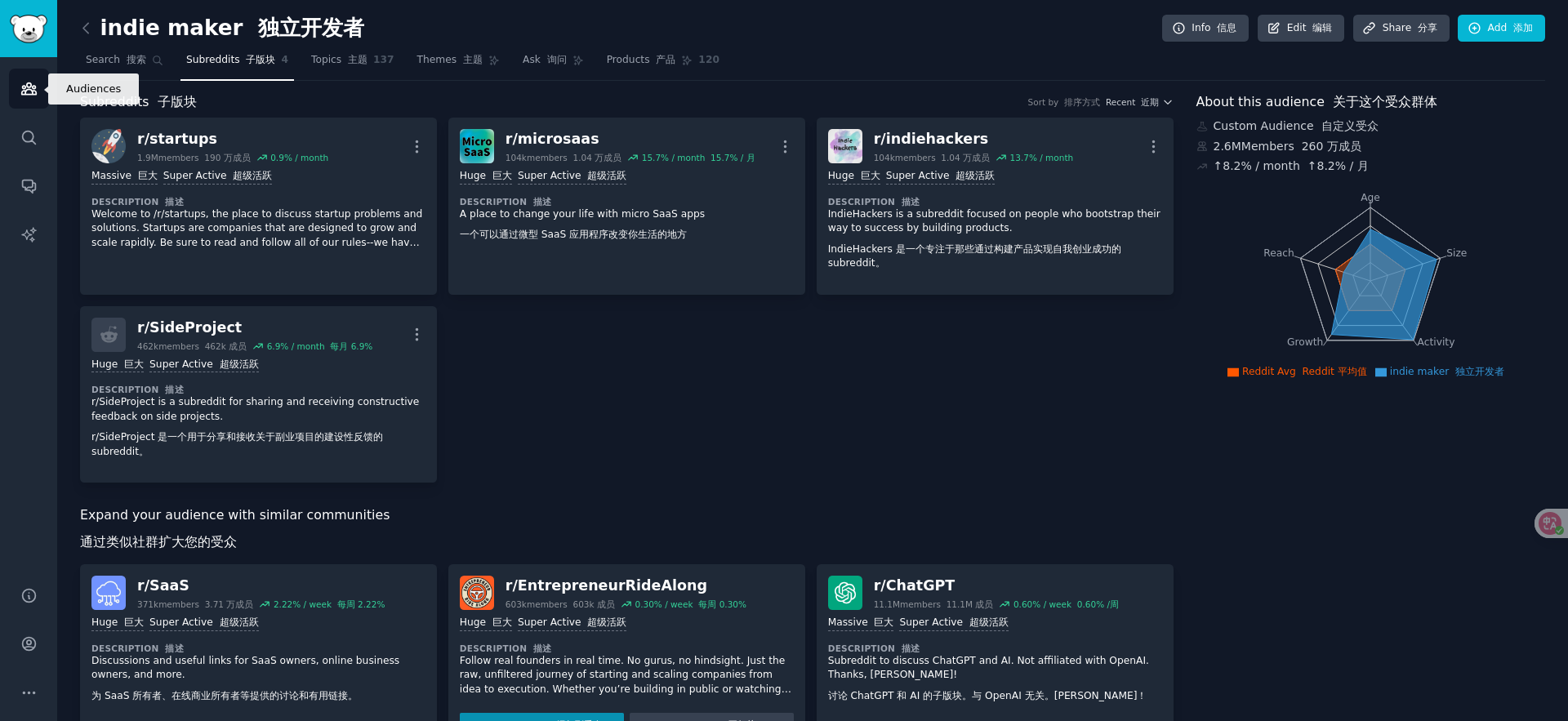
click at [25, 94] on icon "Sidebar" at bounding box center [29, 89] width 15 height 12
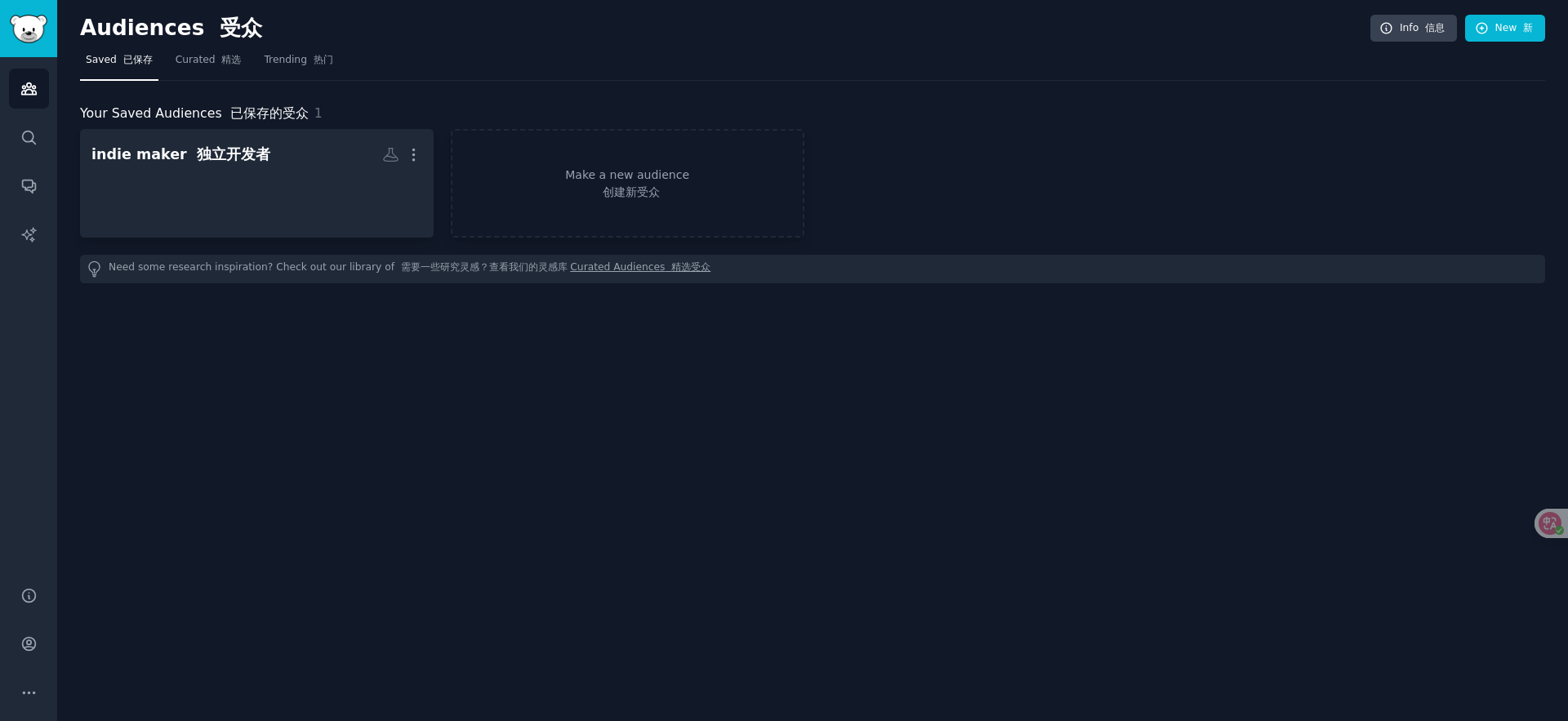
click at [156, 73] on nav "Saved 已保存 Curated 精选 Trending 热门" at bounding box center [812, 64] width 1465 height 33
click at [195, 69] on link "Curated 精选" at bounding box center [208, 64] width 77 height 33
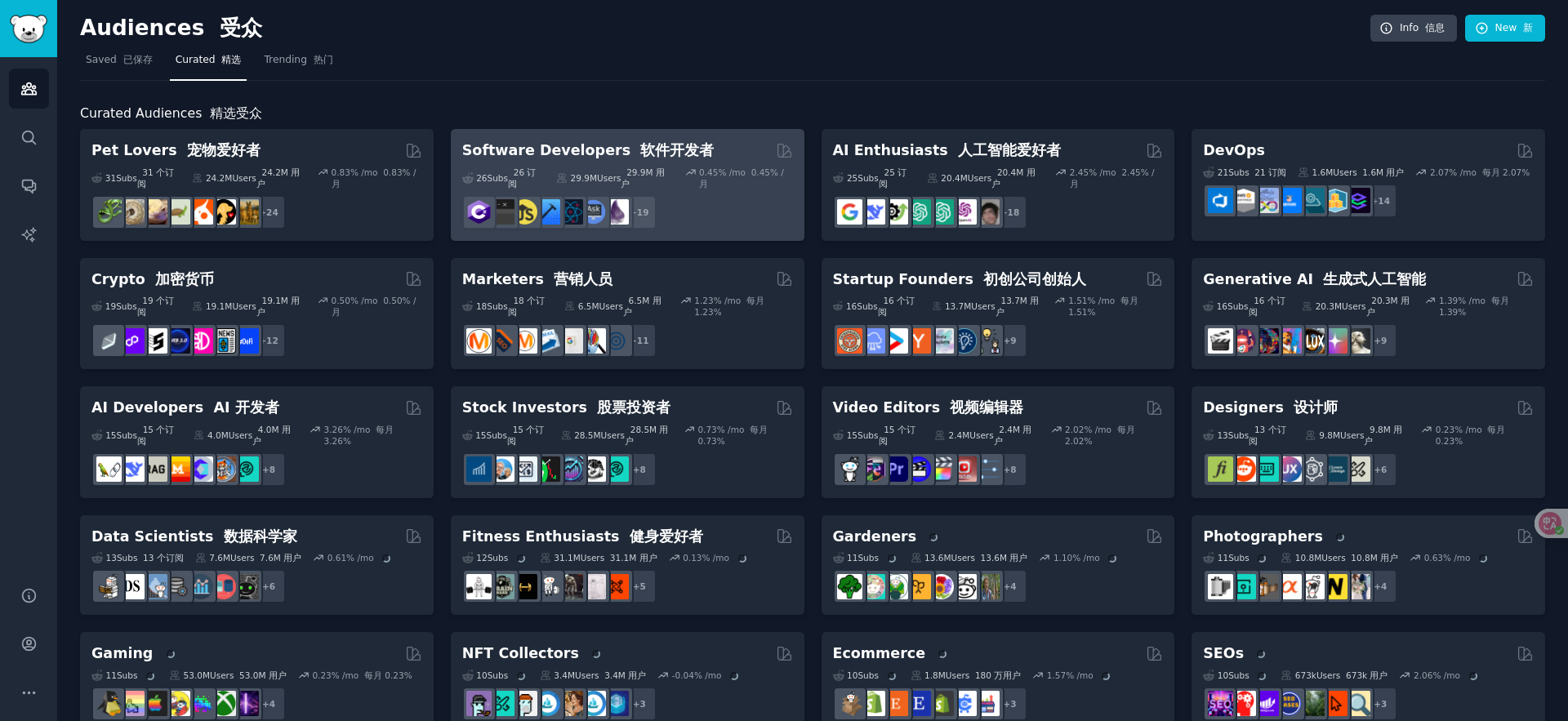
click at [712, 145] on div "Software Developers 软件开发者" at bounding box center [628, 151] width 331 height 21
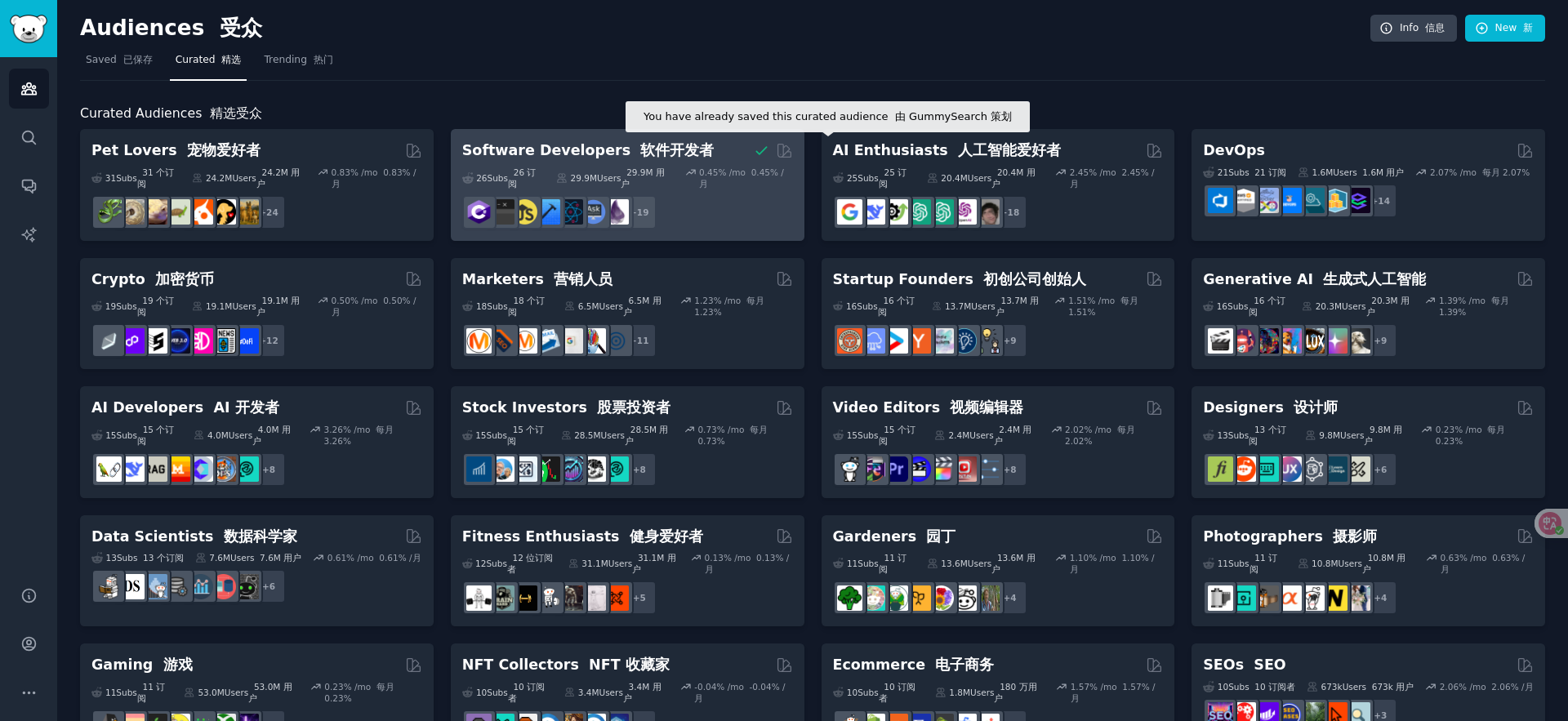
click at [757, 152] on icon at bounding box center [762, 151] width 10 height 7
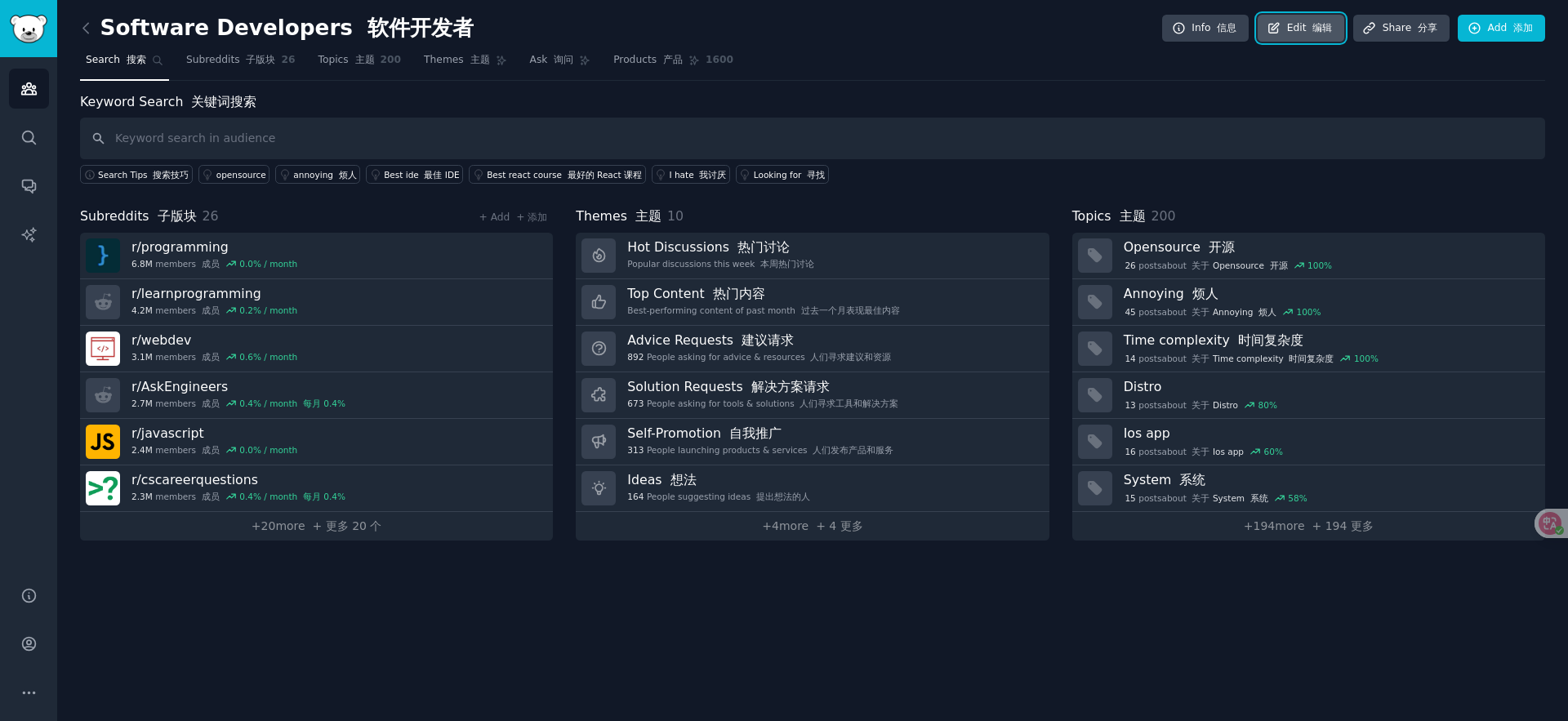
click at [1311, 36] on link "Edit 编辑" at bounding box center [1301, 28] width 87 height 27
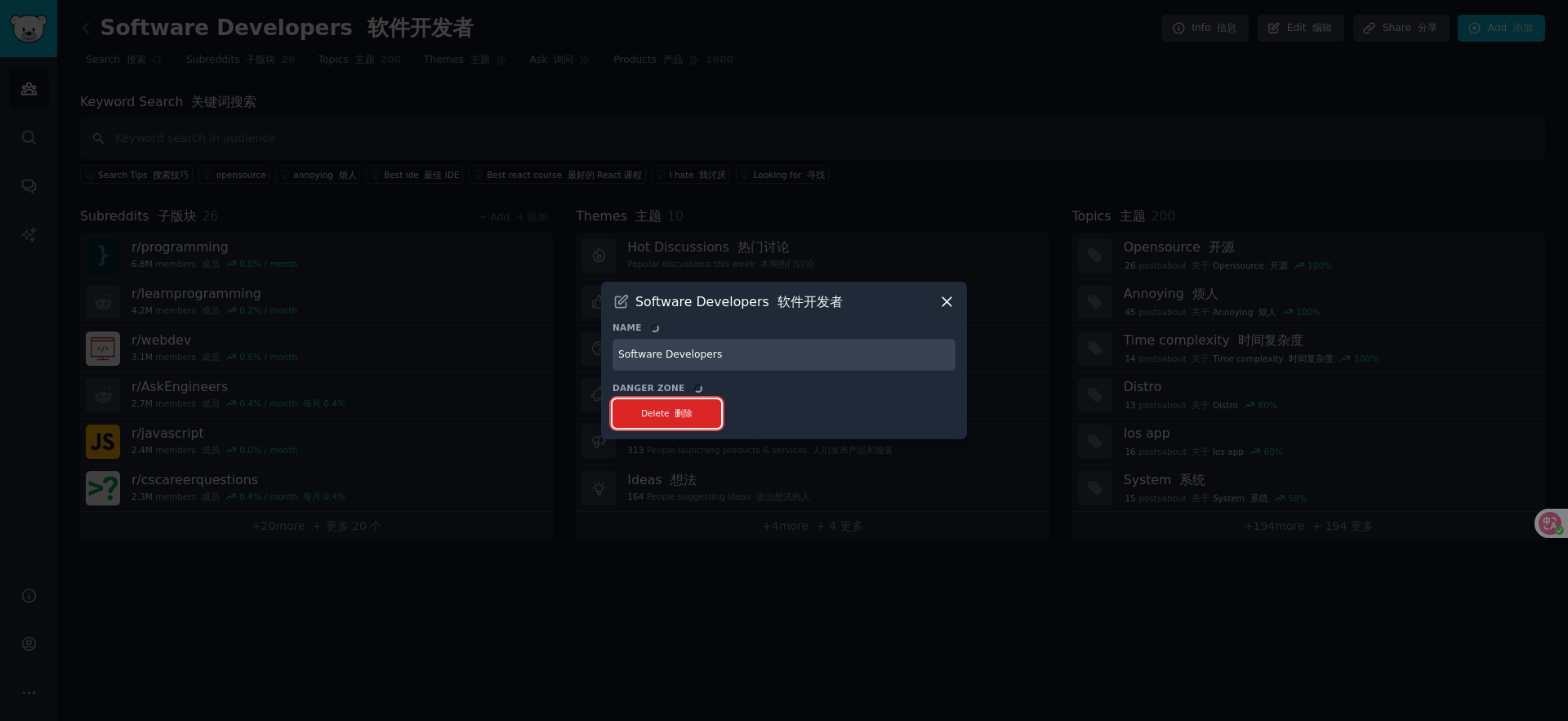
click at [678, 410] on font "删除" at bounding box center [683, 413] width 18 height 10
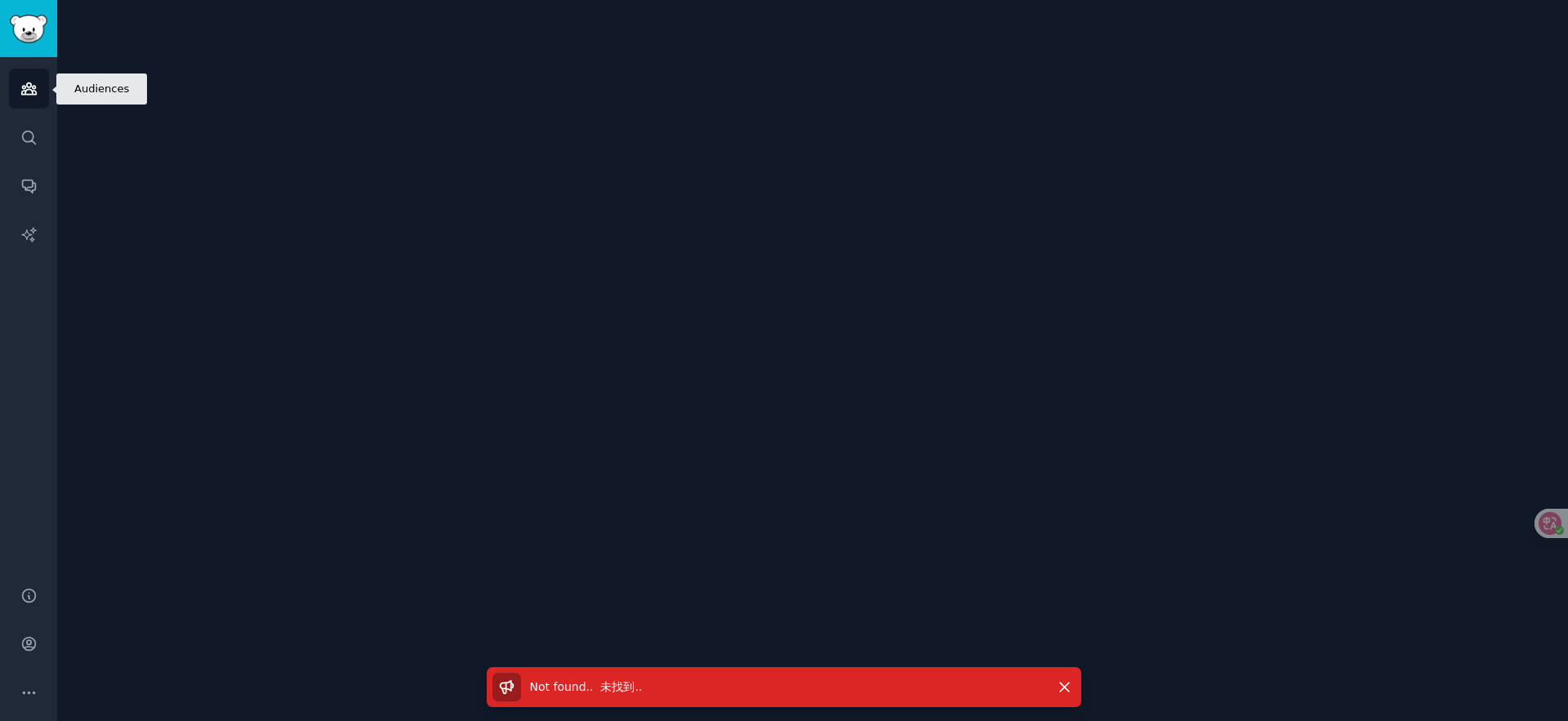
click at [40, 86] on link "Audiences" at bounding box center [29, 89] width 40 height 40
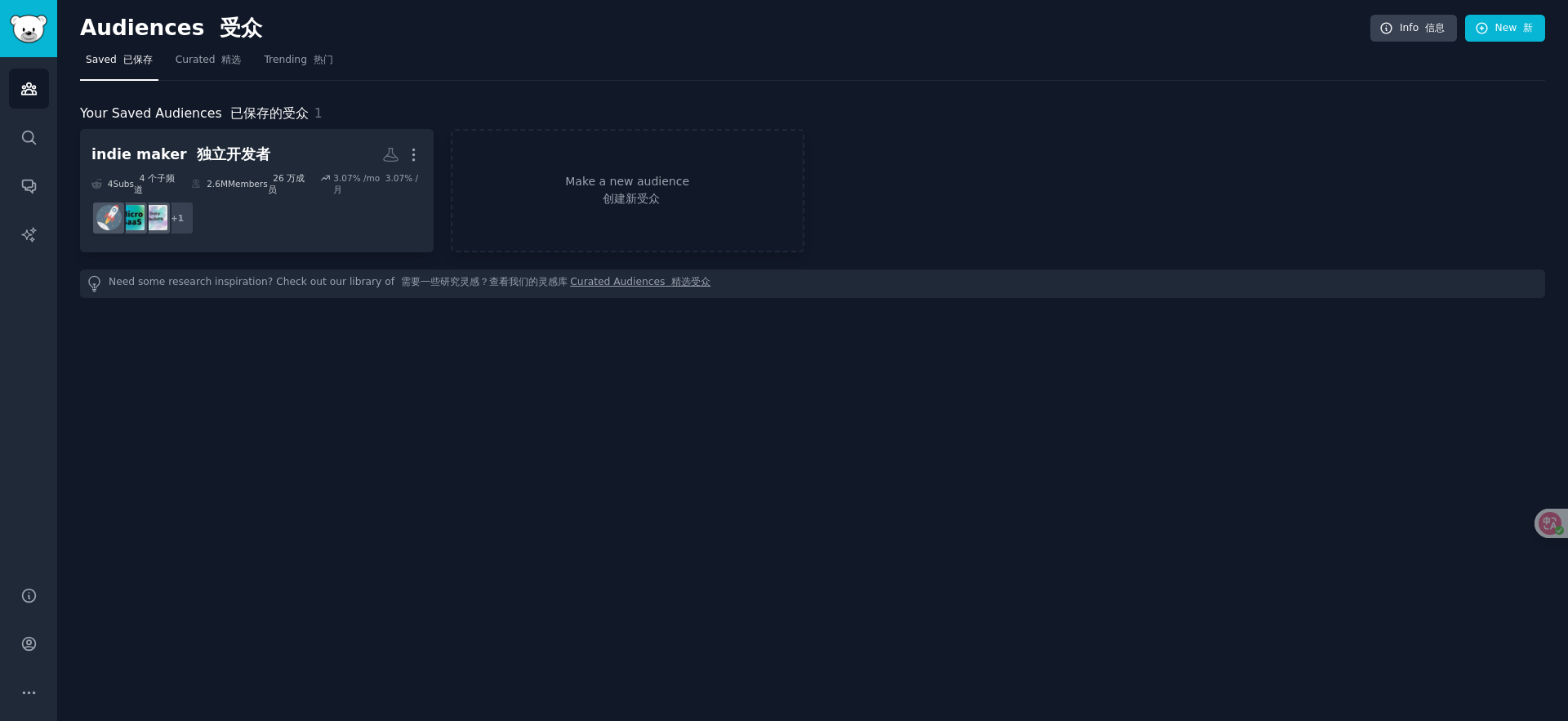
drag, startPoint x: 215, startPoint y: 58, endPoint x: 254, endPoint y: 96, distance: 54.5
click at [215, 58] on font at bounding box center [219, 60] width 7 height 12
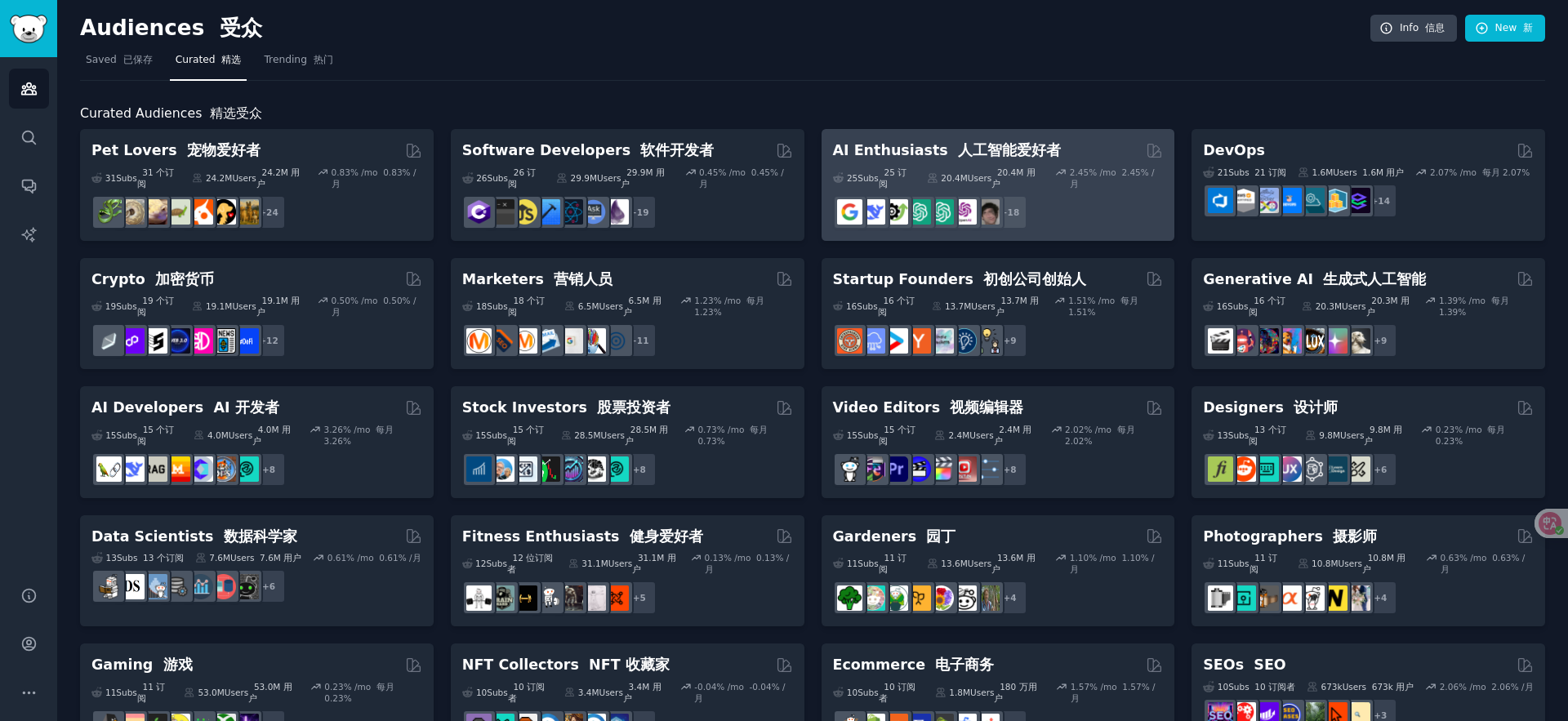
click at [1066, 145] on div "AI Enthusiasts 人工智能爱好者" at bounding box center [998, 151] width 331 height 21
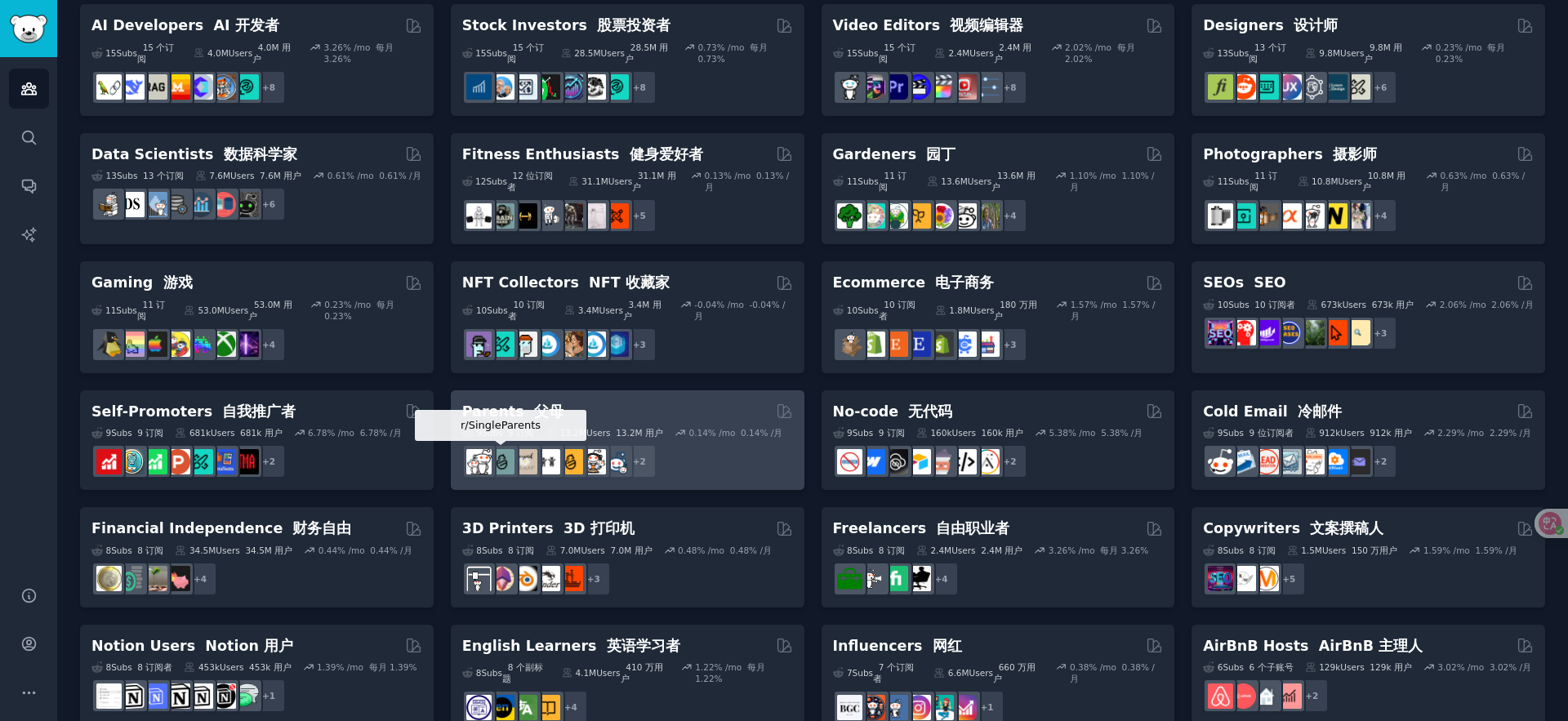
scroll to position [385, 0]
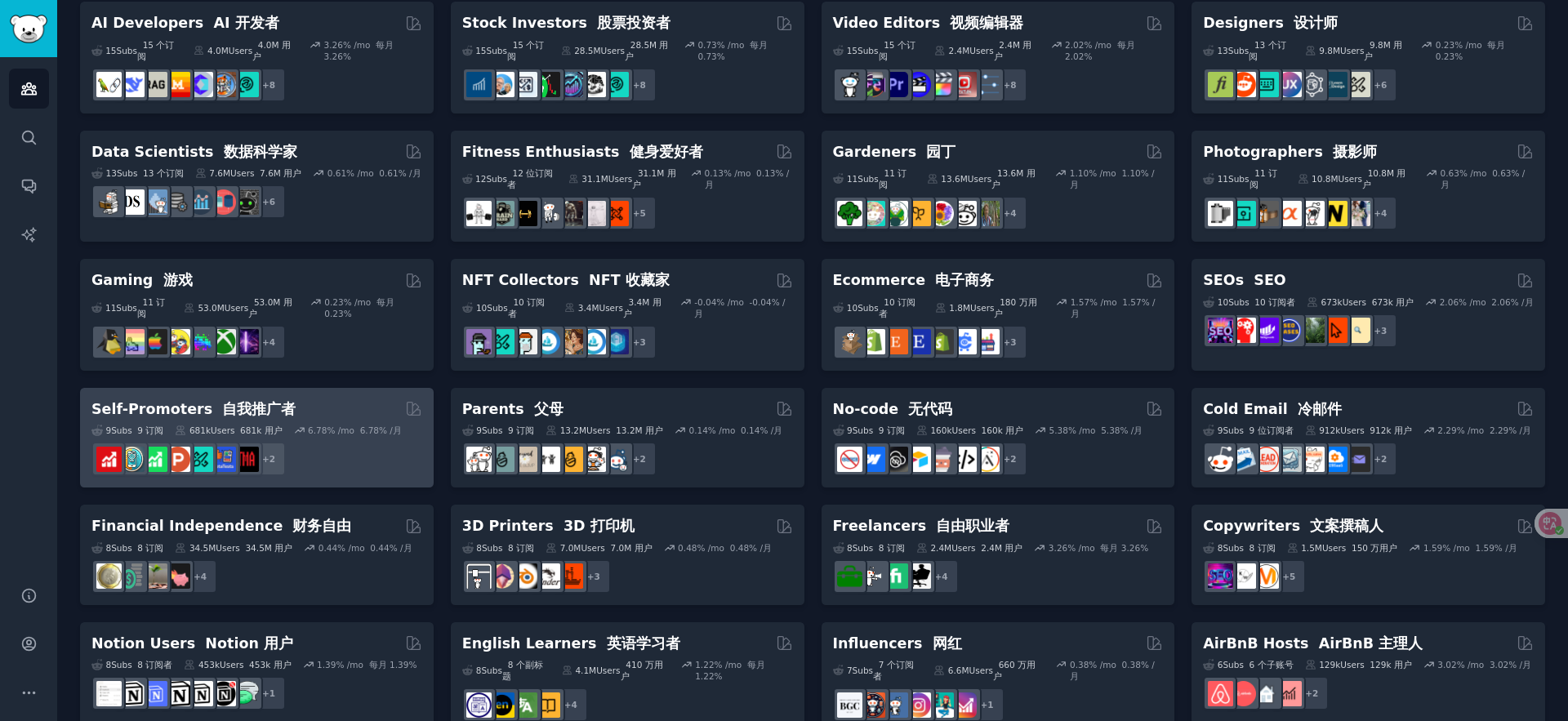
click at [349, 406] on div "Self-Promoters 自我推广者" at bounding box center [257, 409] width 331 height 21
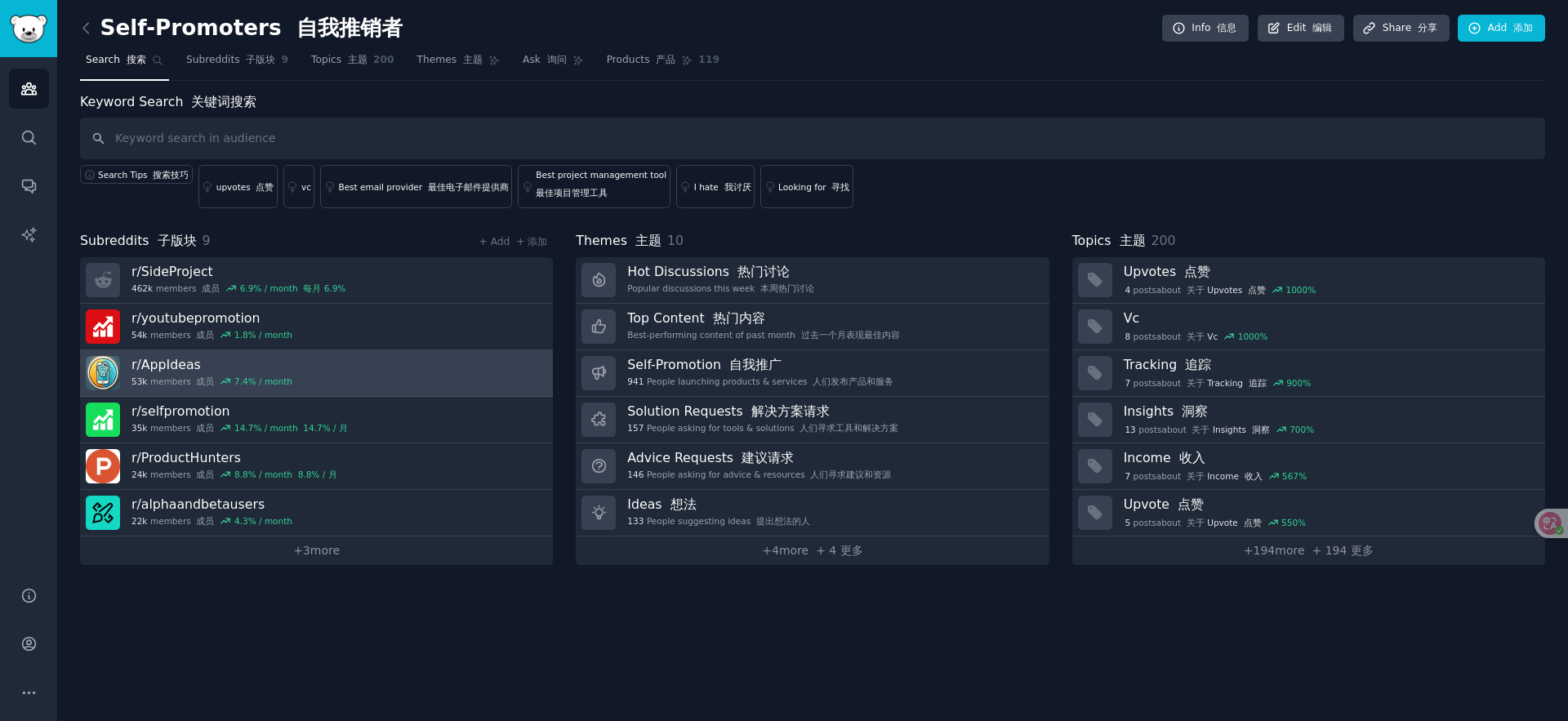
click at [374, 352] on link "r/ AppIdeas 53k members 成员 7.4 % / month" at bounding box center [316, 373] width 473 height 47
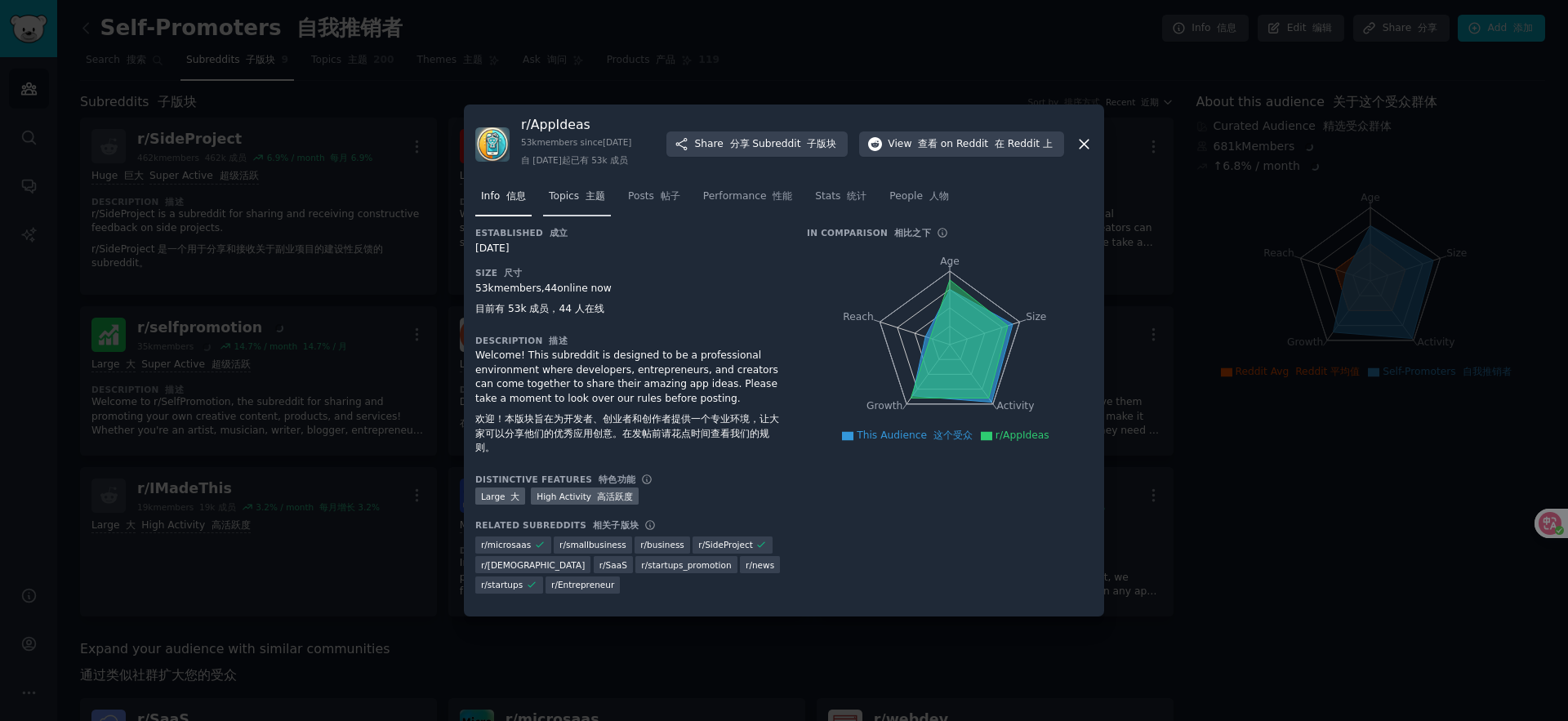
click at [553, 215] on link "Topics 主题" at bounding box center [577, 200] width 68 height 33
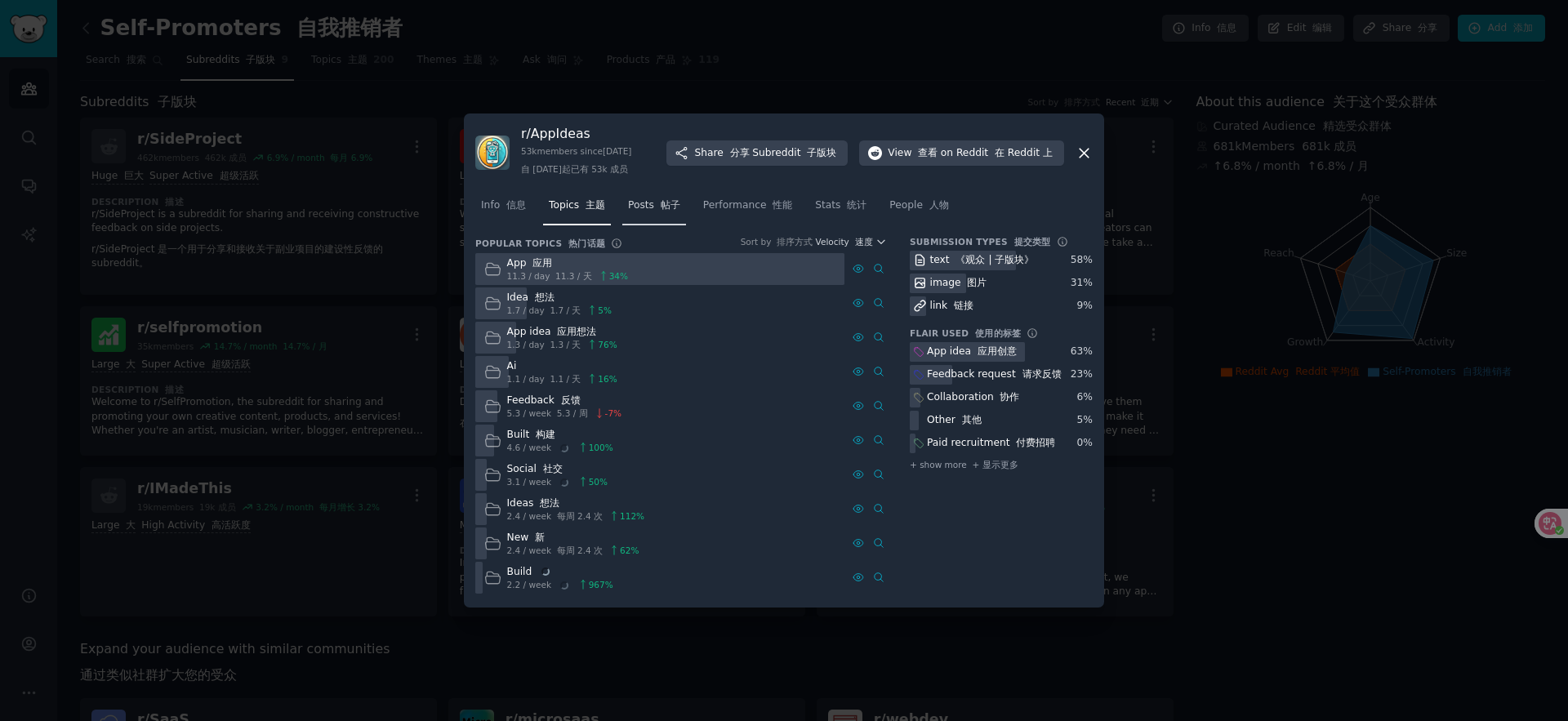
click at [663, 209] on font "帖子" at bounding box center [671, 205] width 20 height 12
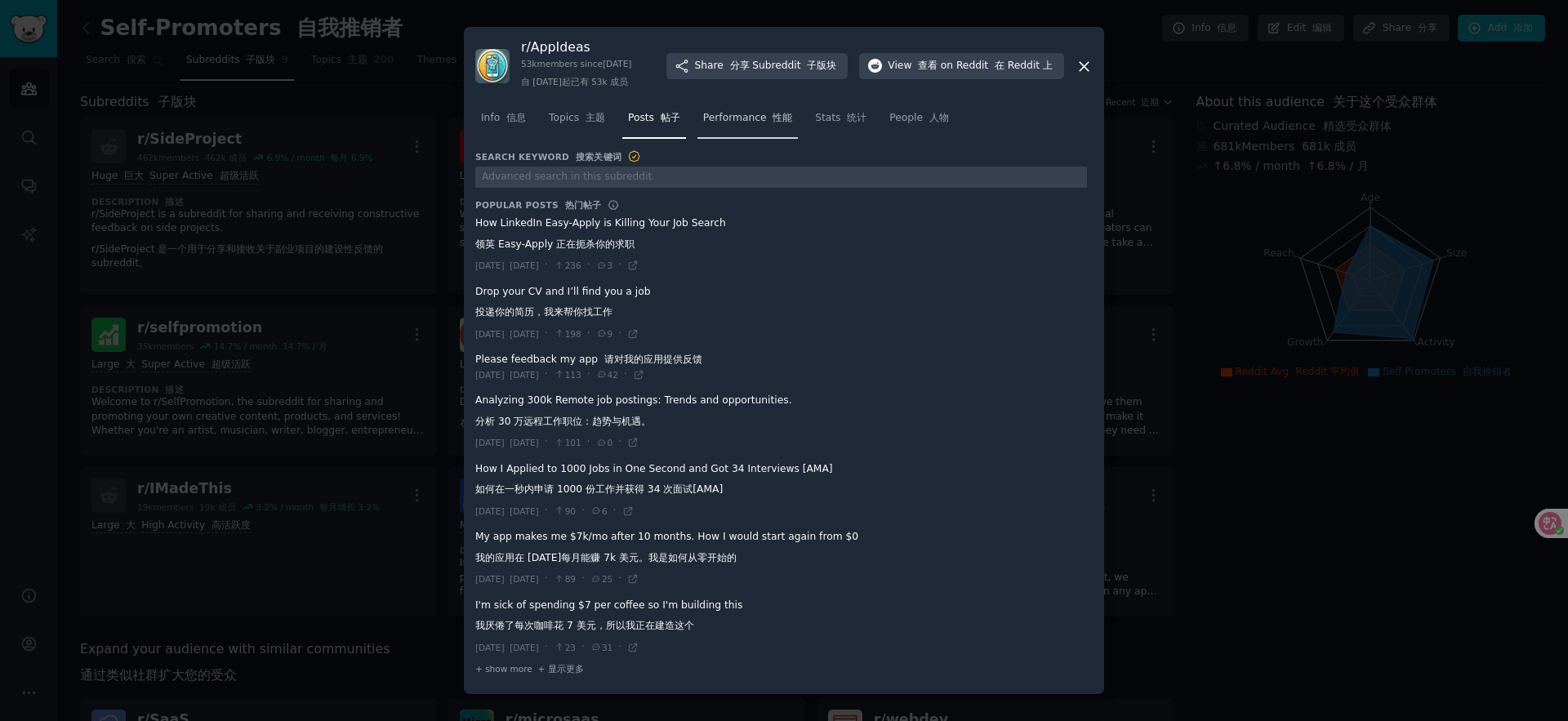
click at [748, 120] on span "Performance 性能" at bounding box center [747, 119] width 89 height 15
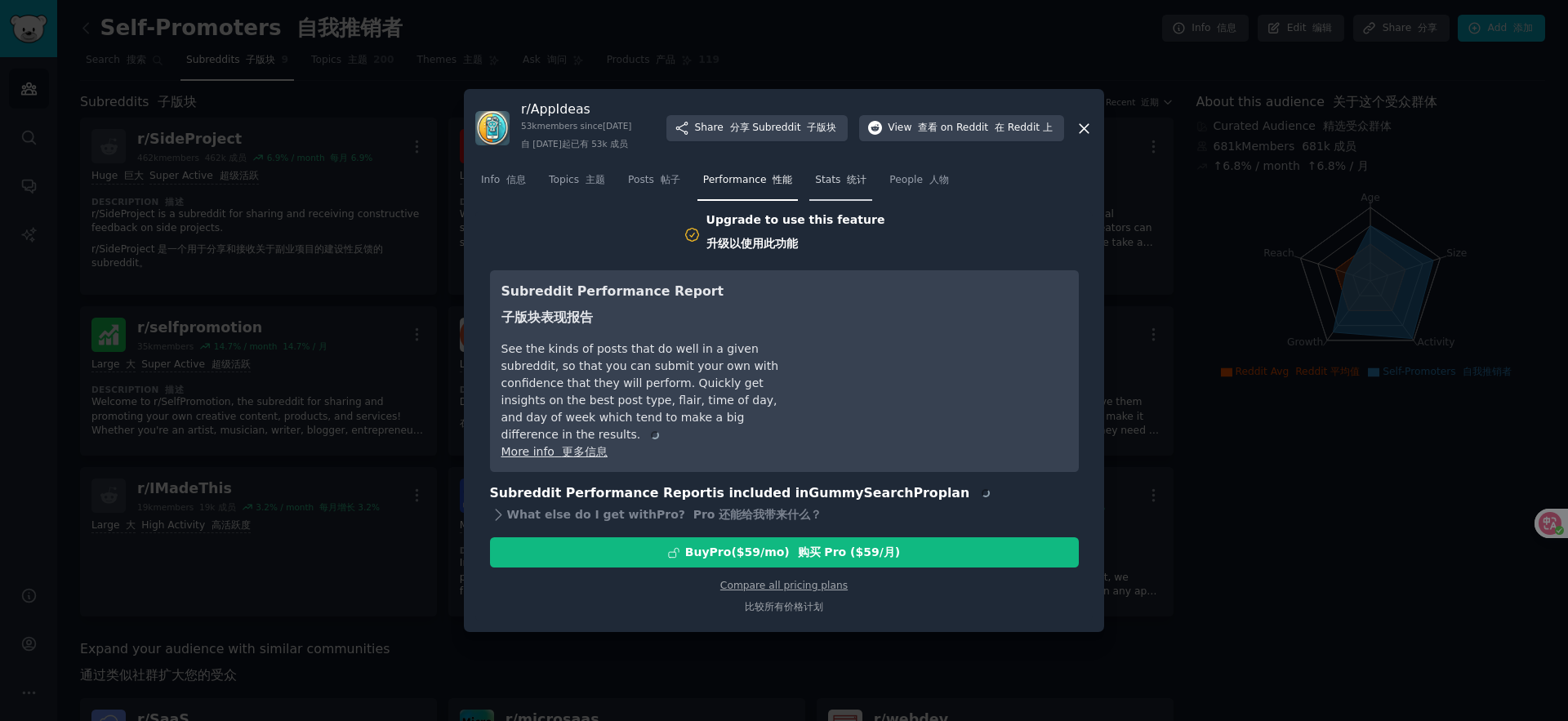
click at [860, 201] on link "Stats 统计" at bounding box center [841, 184] width 63 height 33
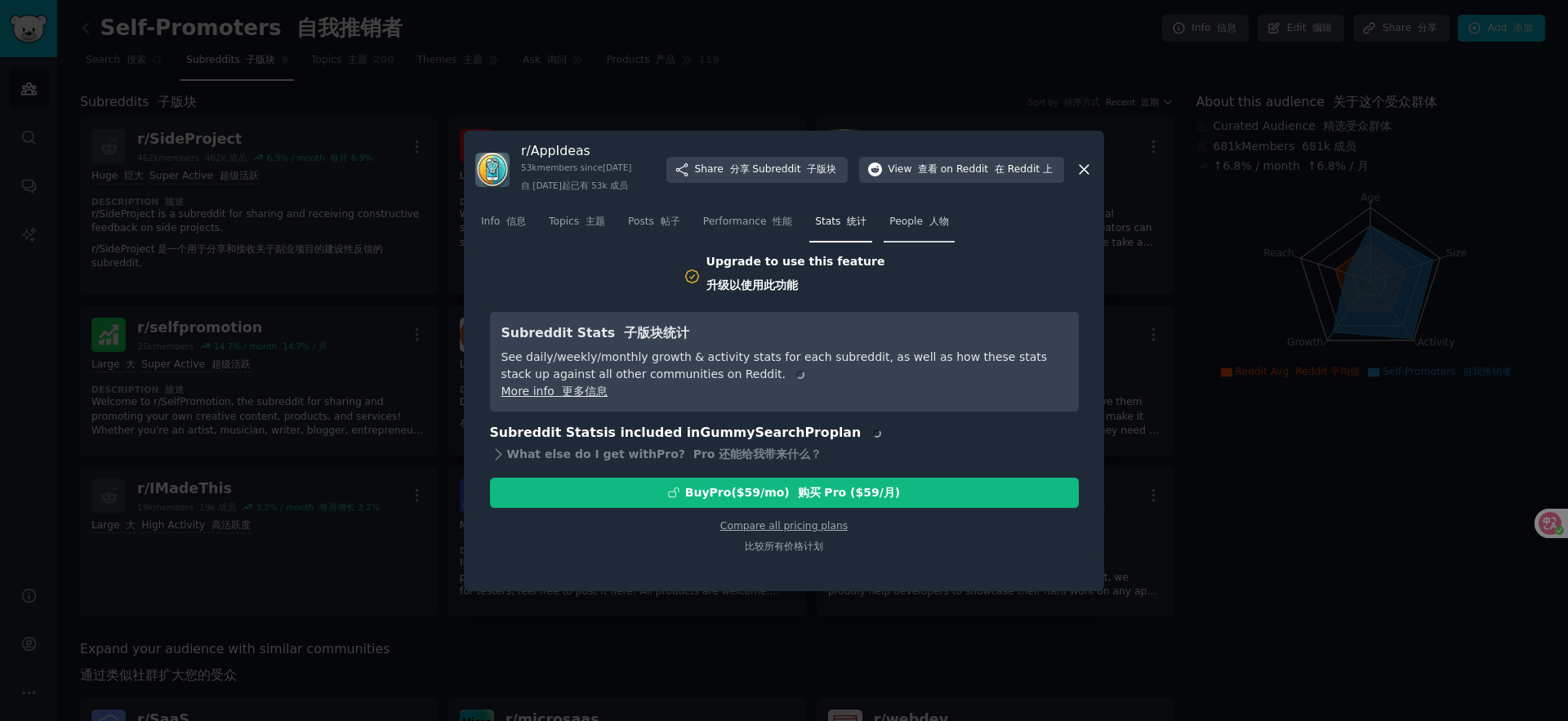
click at [931, 221] on font "人物" at bounding box center [939, 221] width 20 height 12
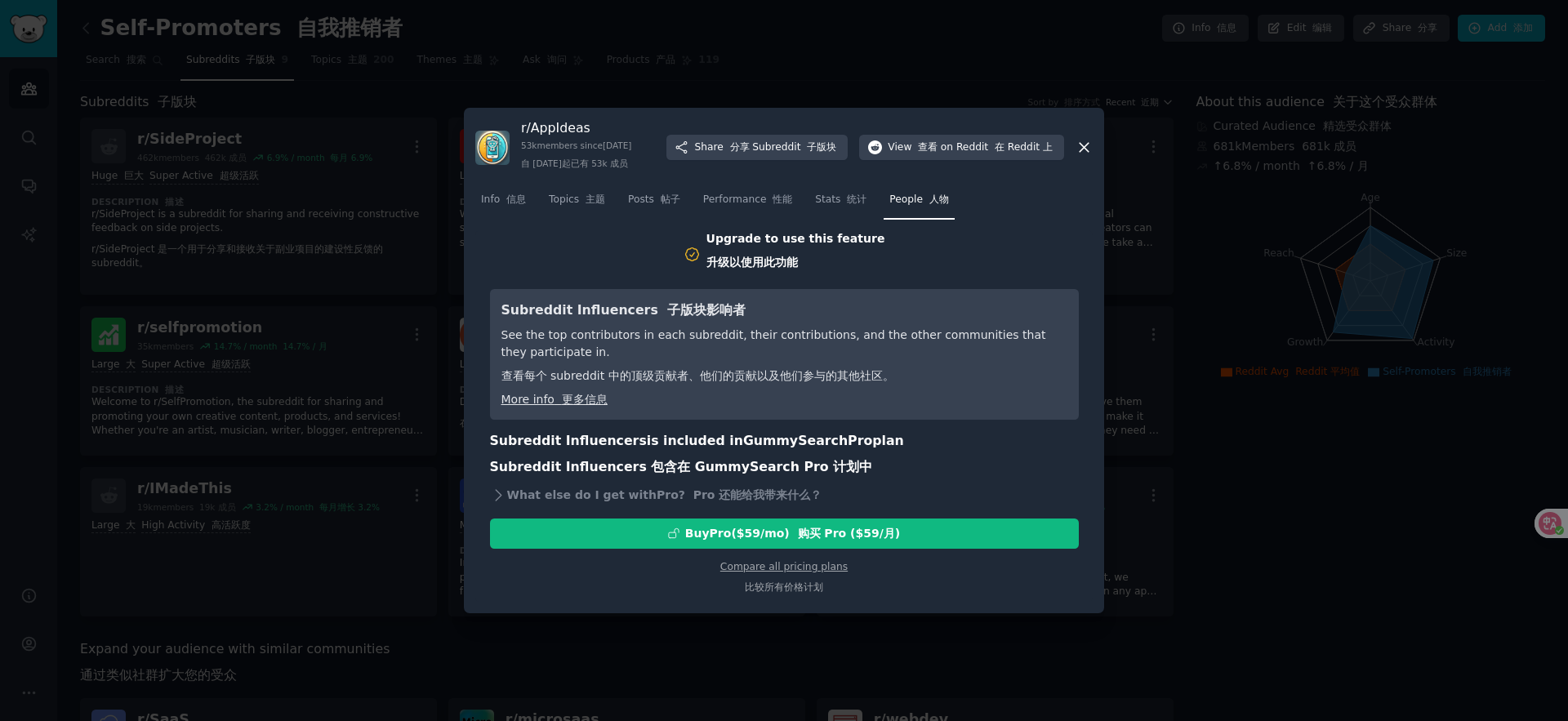
click at [1231, 114] on div at bounding box center [784, 360] width 1568 height 721
click at [348, 307] on div at bounding box center [784, 360] width 1568 height 721
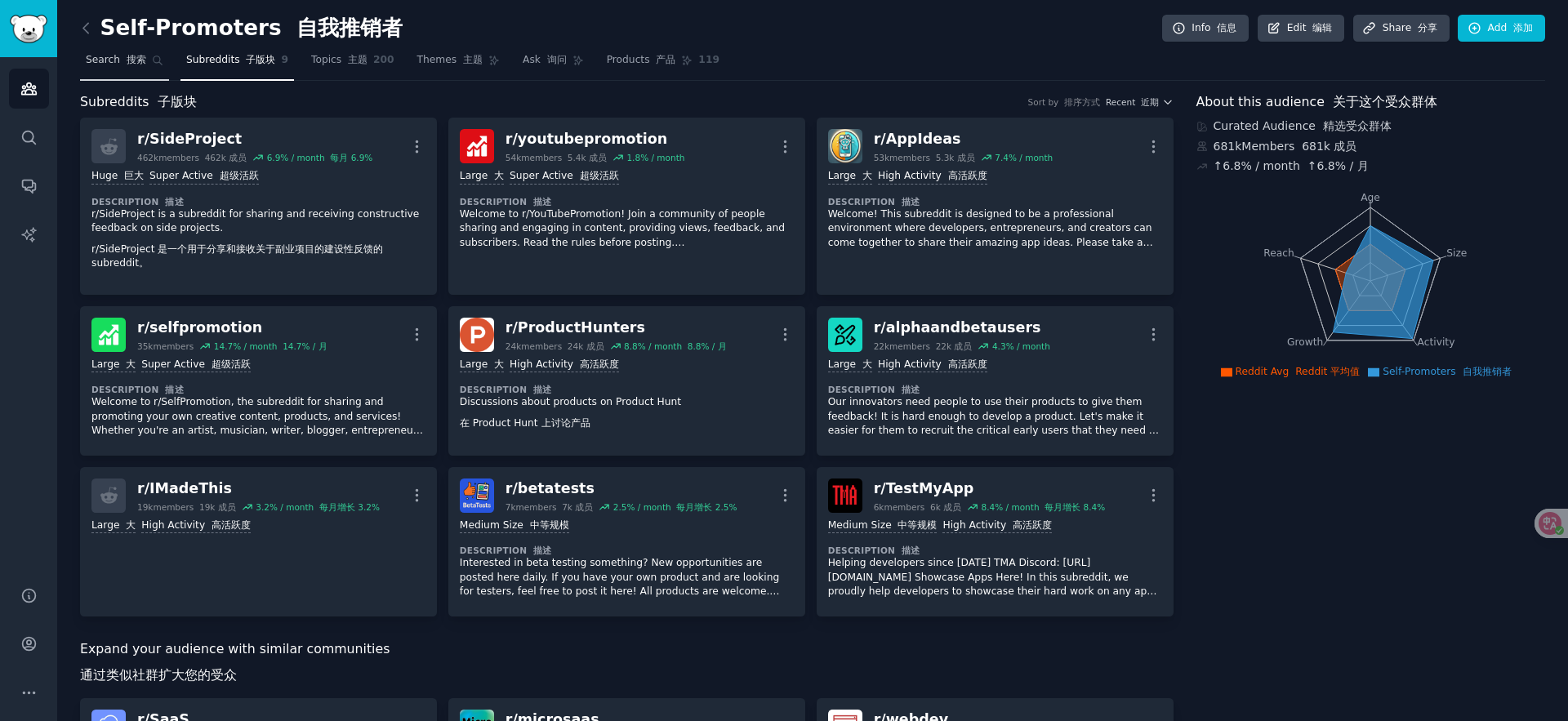
click at [145, 63] on link "Search 搜索" at bounding box center [124, 64] width 89 height 33
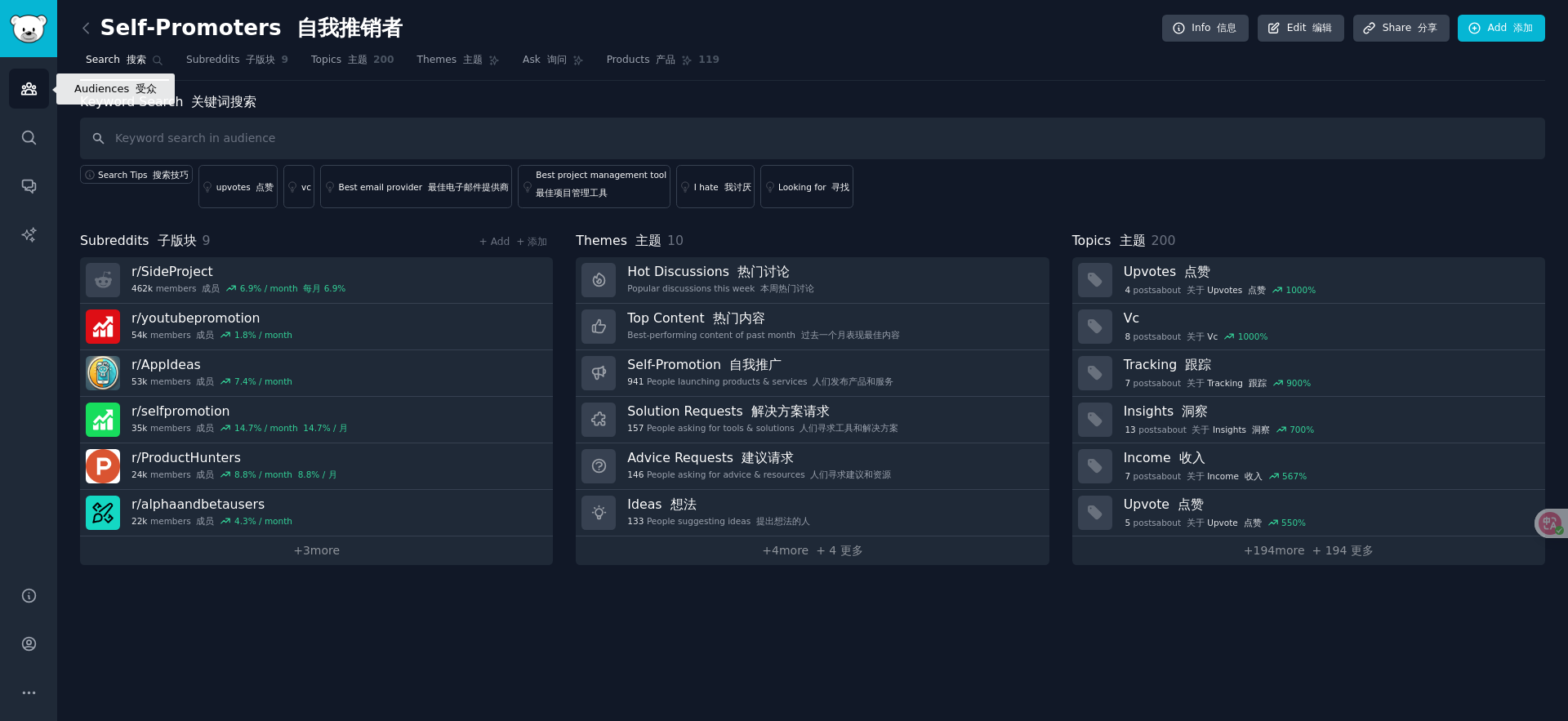
click at [29, 94] on icon "Sidebar" at bounding box center [29, 89] width 15 height 12
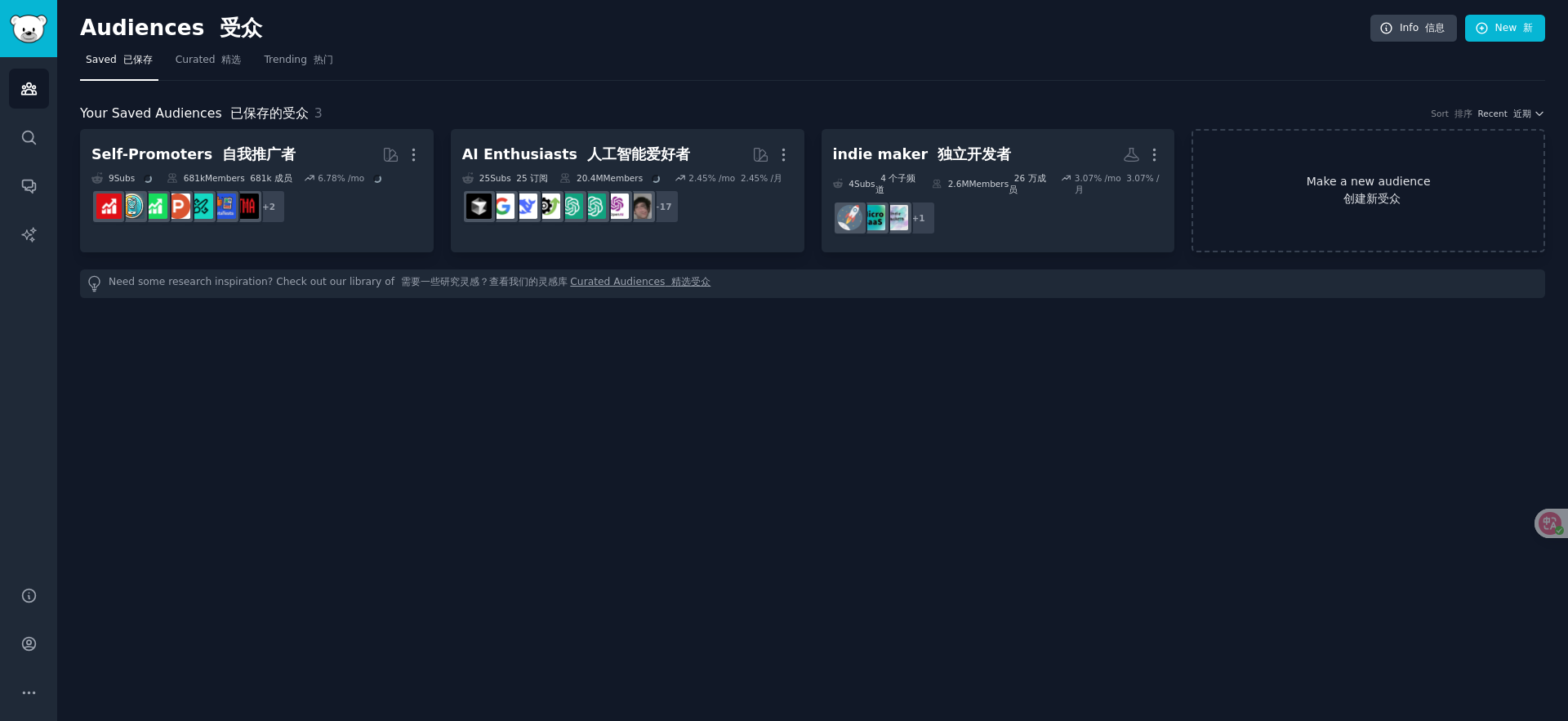
click at [1359, 221] on link "Make a new audience 创建新受众" at bounding box center [1368, 190] width 353 height 123
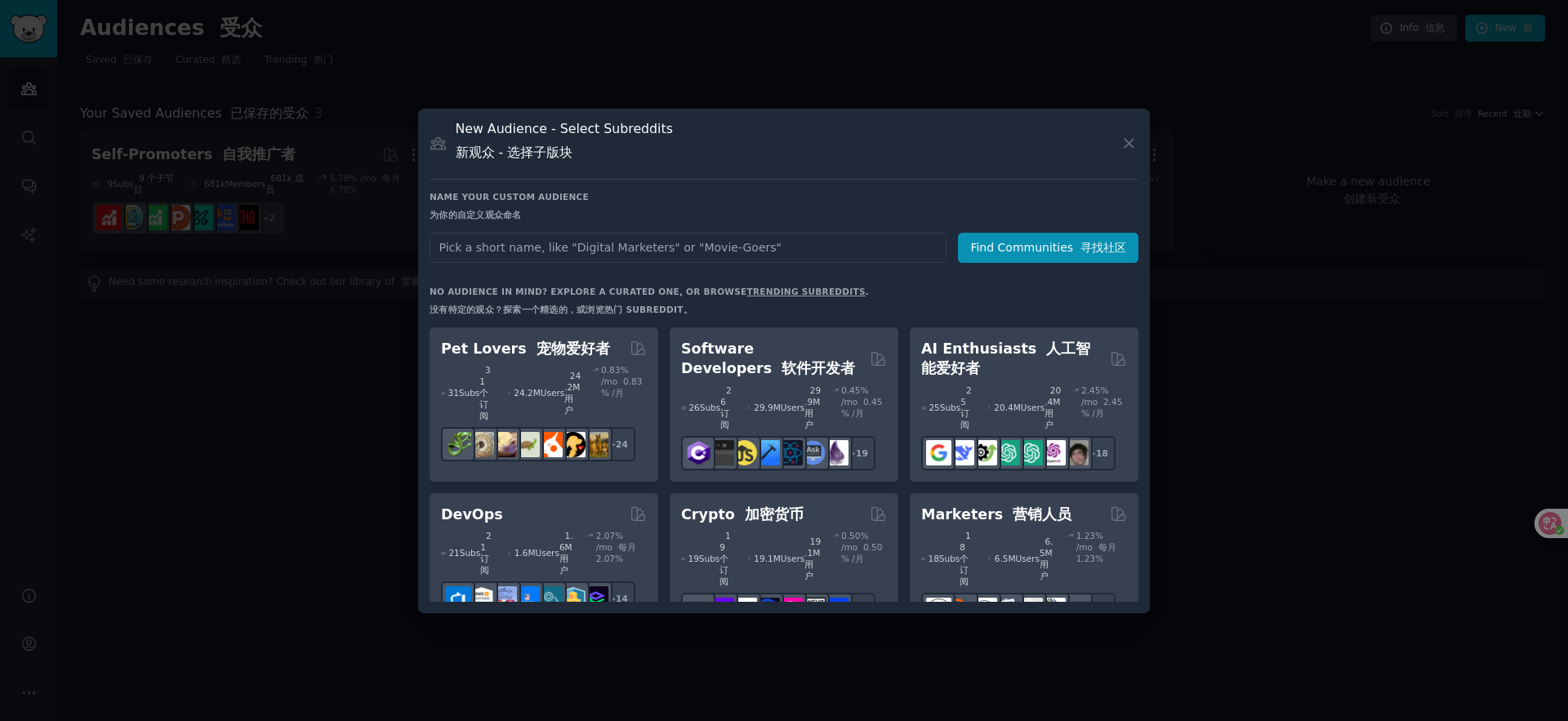
click at [554, 254] on input "text" at bounding box center [688, 248] width 517 height 30
click at [1135, 146] on icon at bounding box center [1129, 143] width 17 height 17
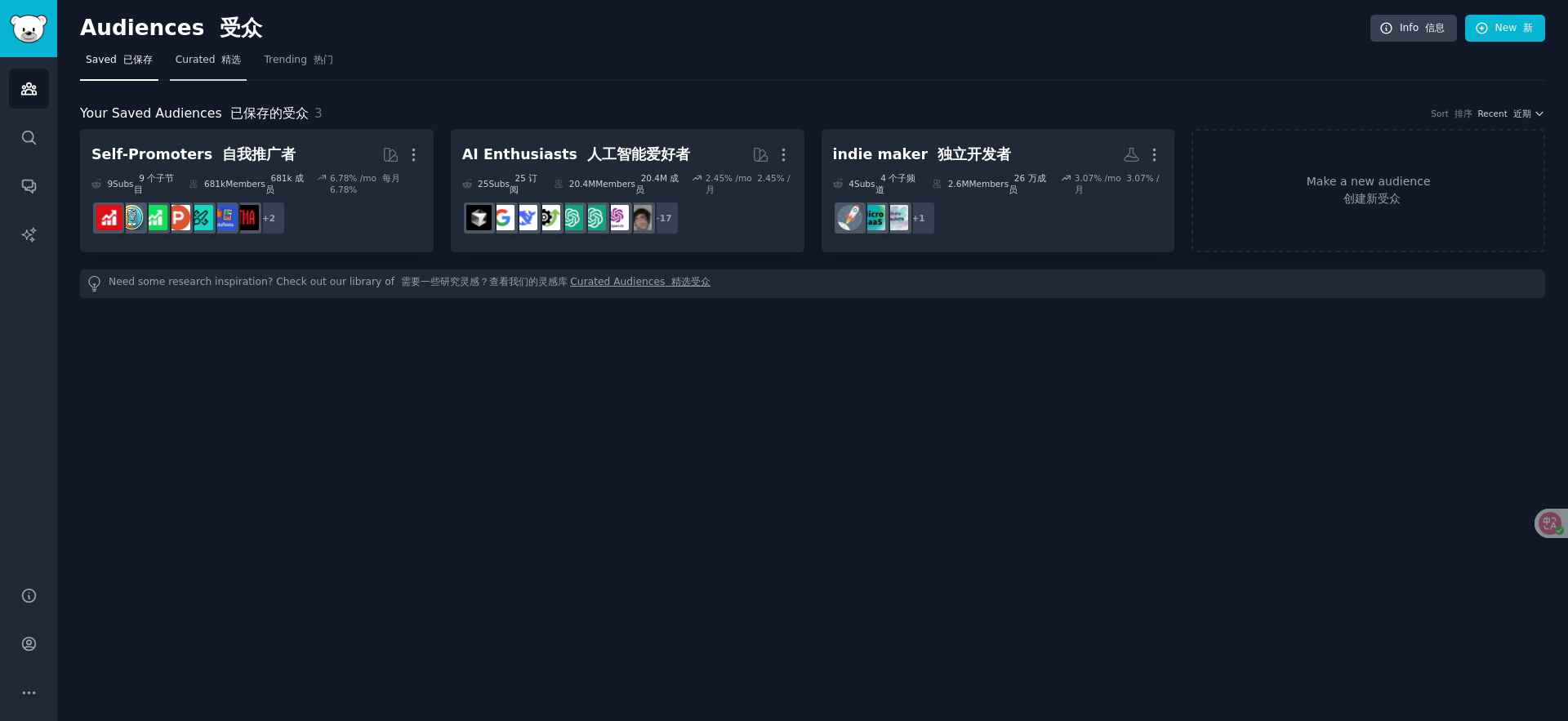
click at [235, 62] on font "精选" at bounding box center [231, 60] width 20 height 12
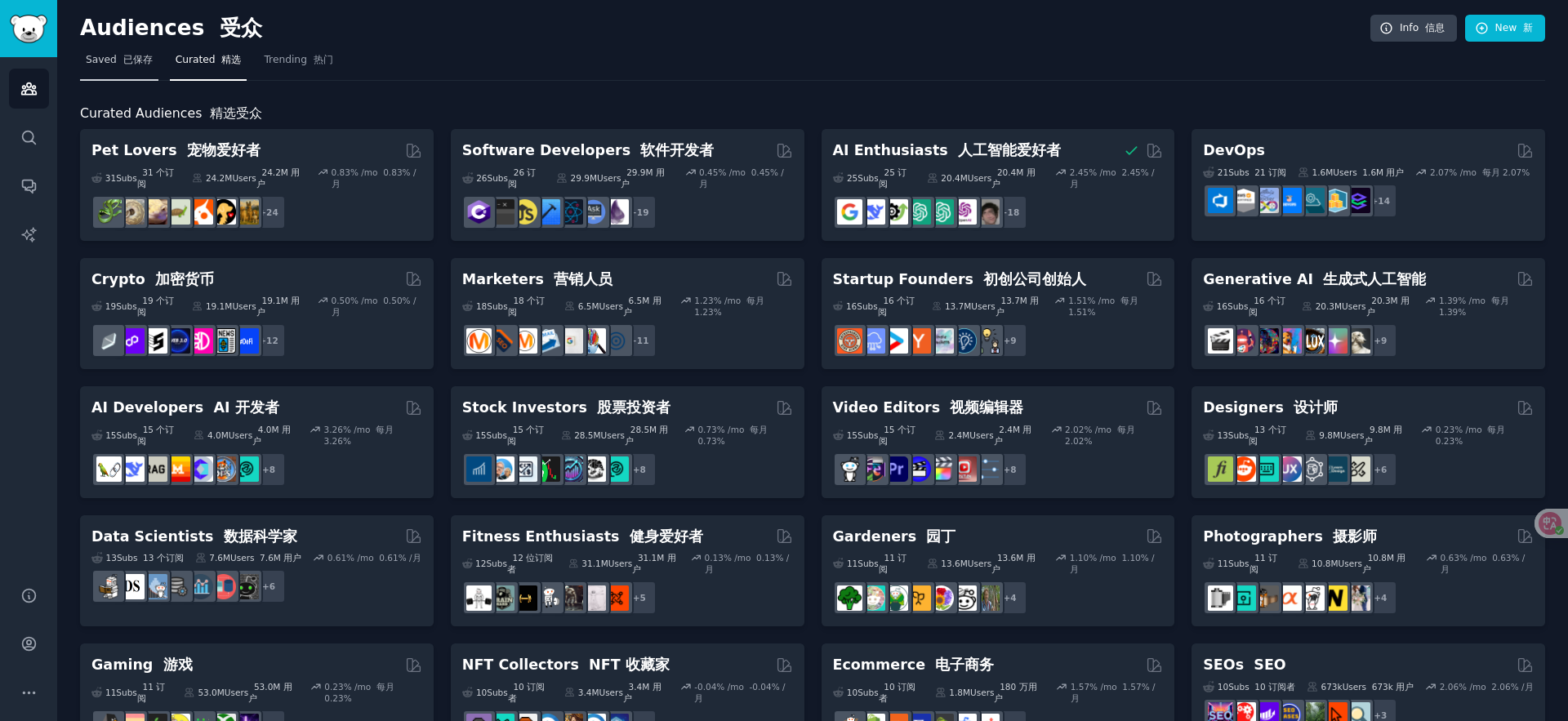
click at [121, 72] on link "Saved 已保存" at bounding box center [119, 64] width 78 height 33
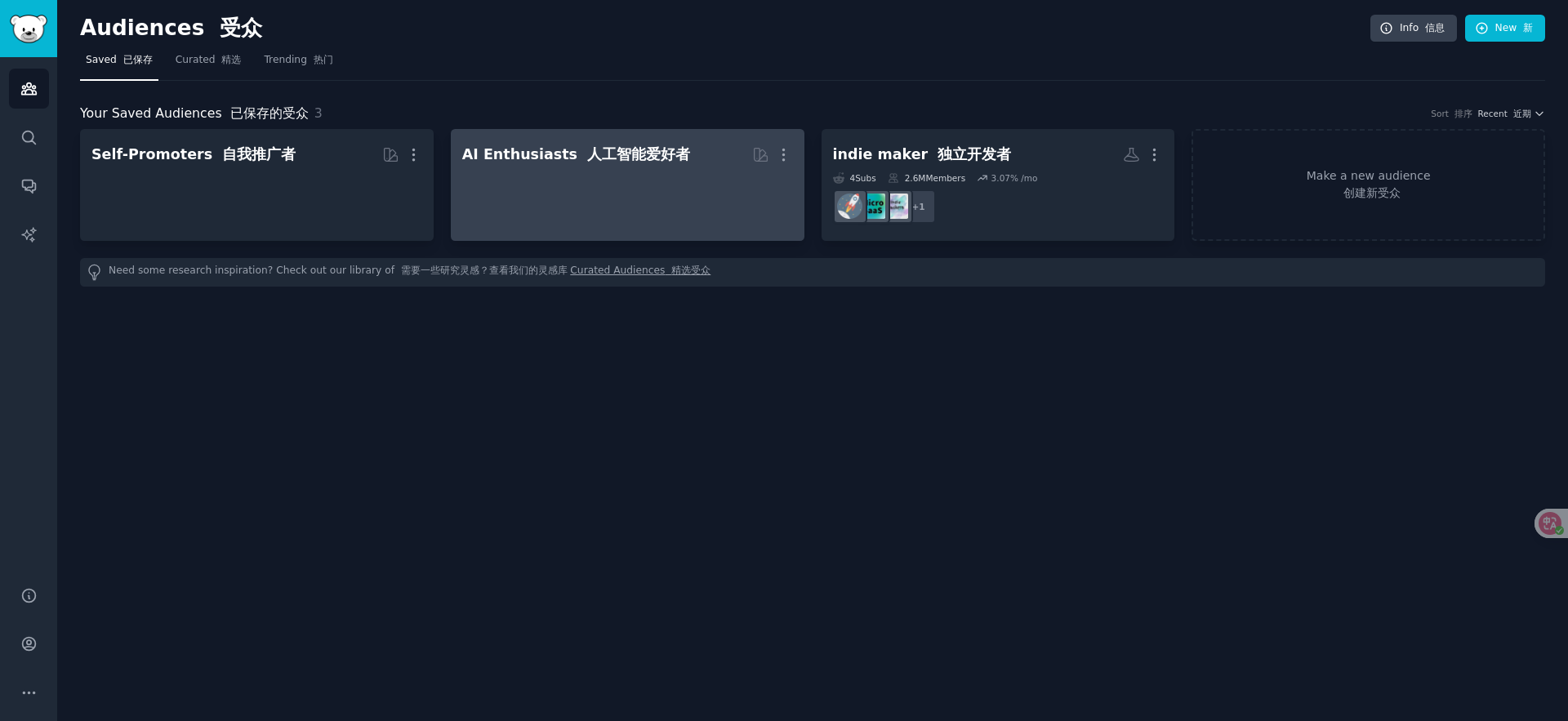
click at [623, 201] on div at bounding box center [628, 197] width 331 height 57
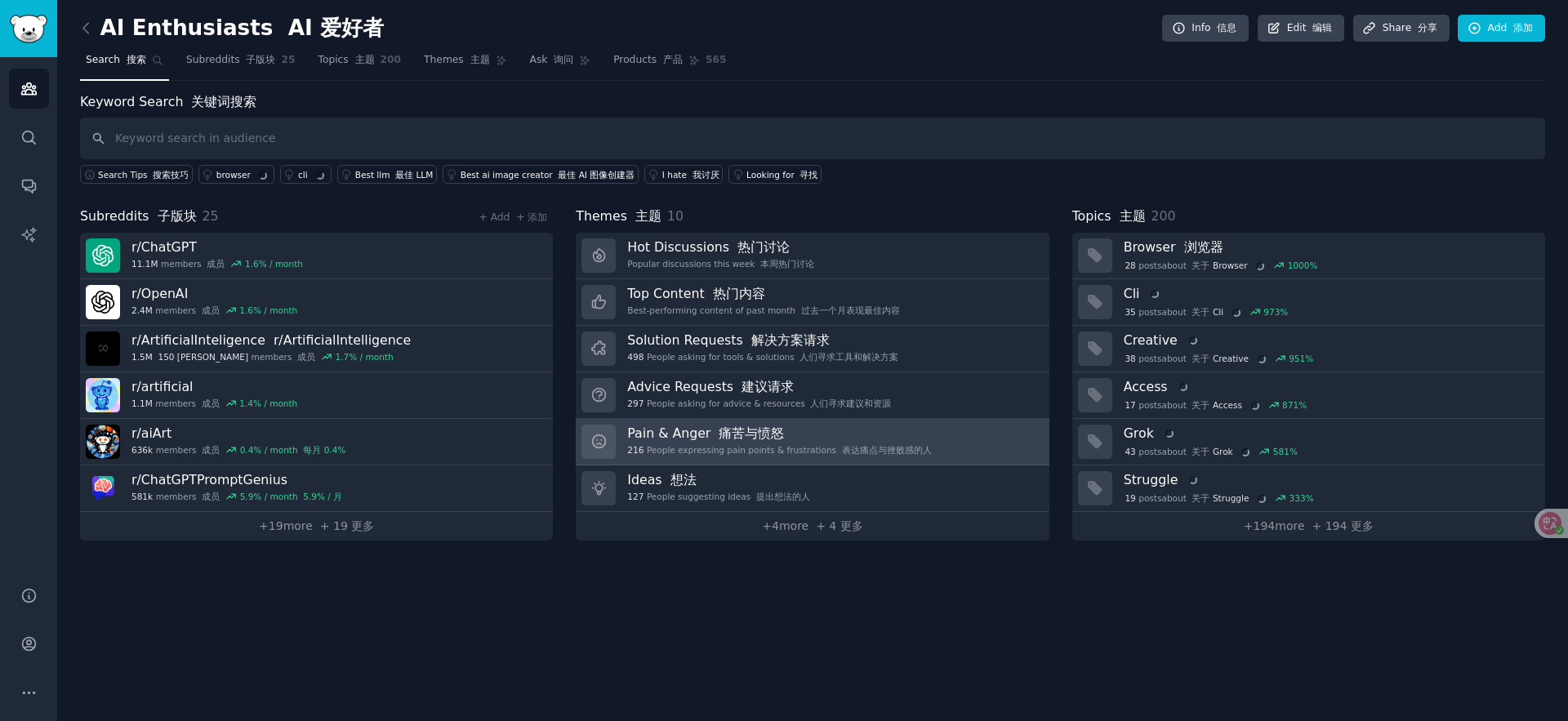
click at [787, 429] on h3 "Pain & Anger 痛苦与愤怒" at bounding box center [778, 433] width 303 height 17
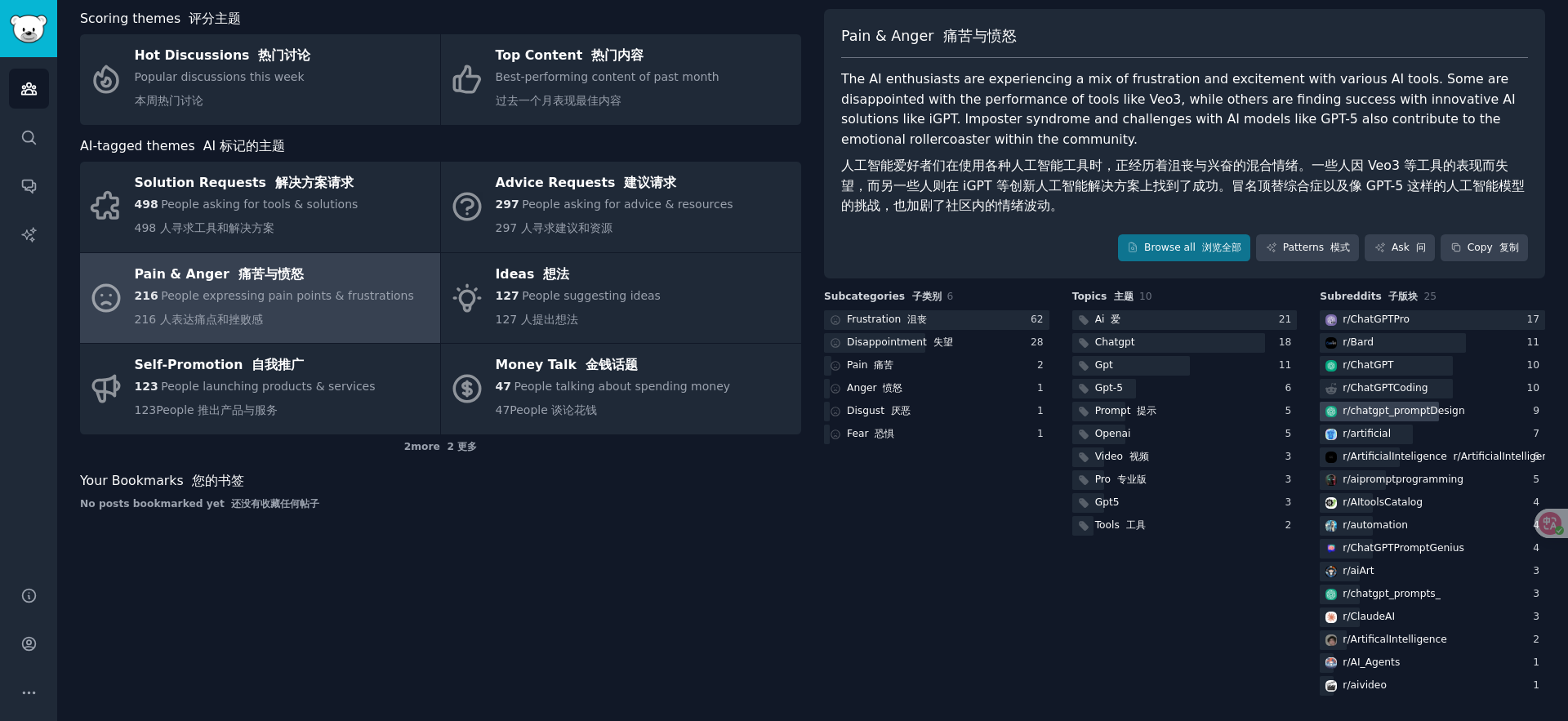
scroll to position [83, 0]
click at [1301, 264] on div "Pain & Anger 痛苦与愤怒 The AI enthusiasts are experiencing a mix of frustration and…" at bounding box center [1184, 144] width 721 height 270
click at [1304, 259] on link "Patterns 模式" at bounding box center [1308, 248] width 103 height 27
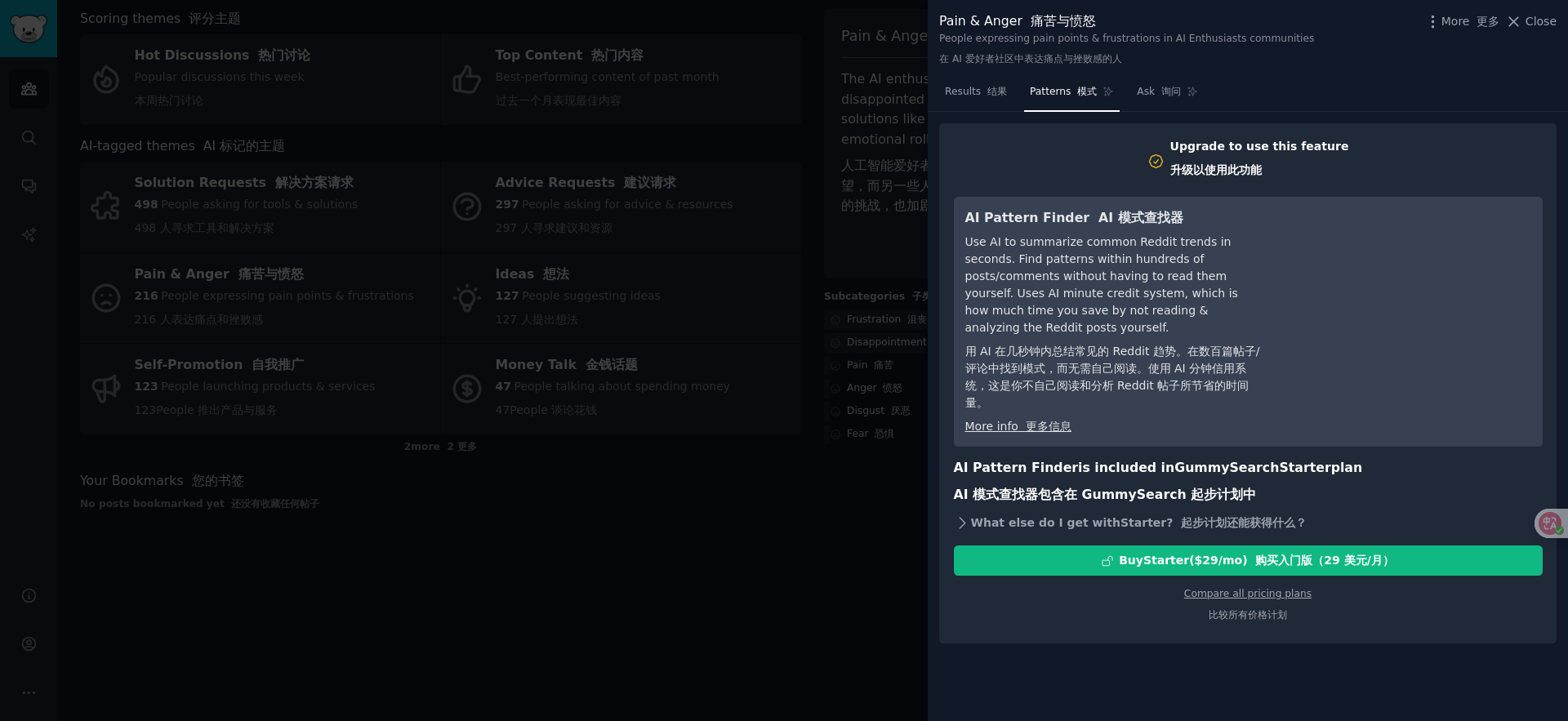
click at [962, 515] on icon at bounding box center [962, 523] width 17 height 17
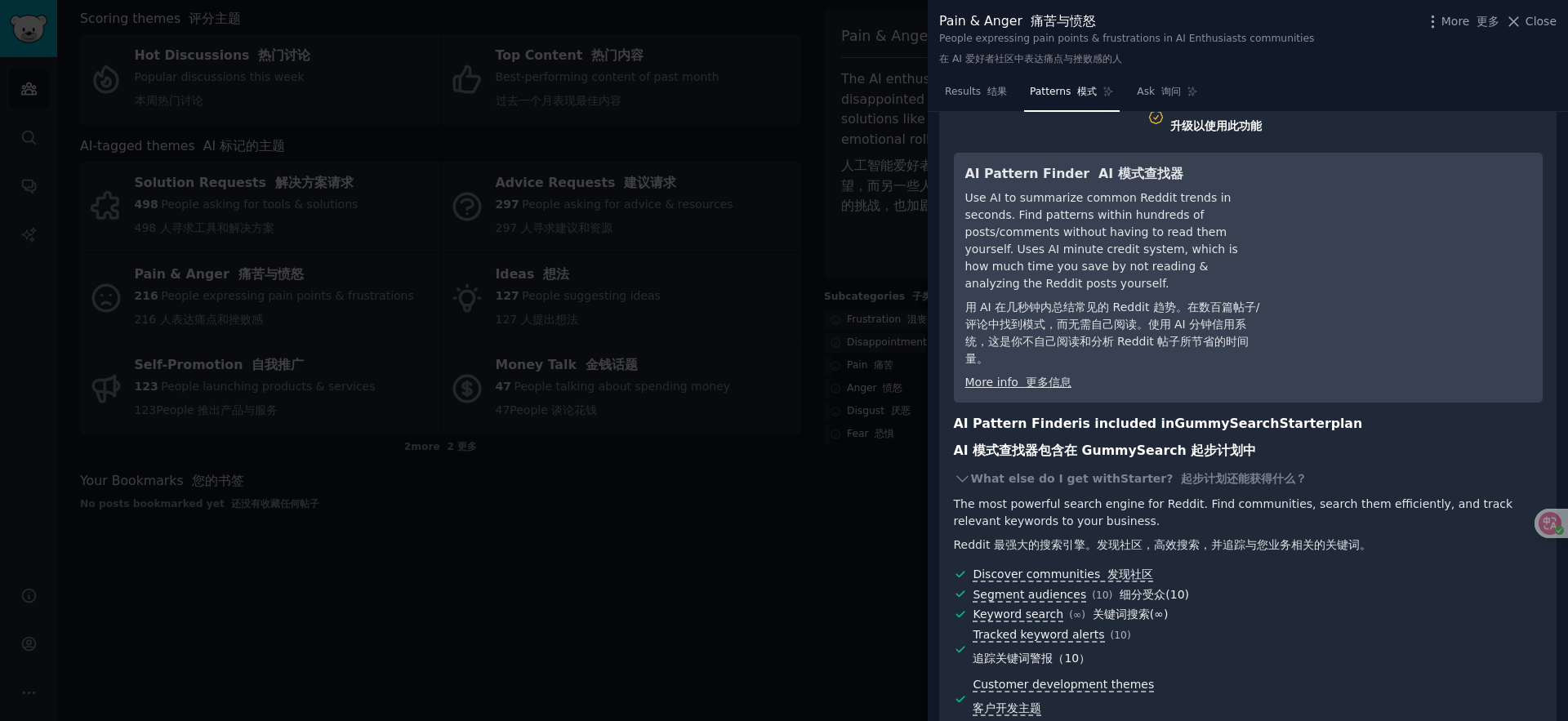
scroll to position [135, 0]
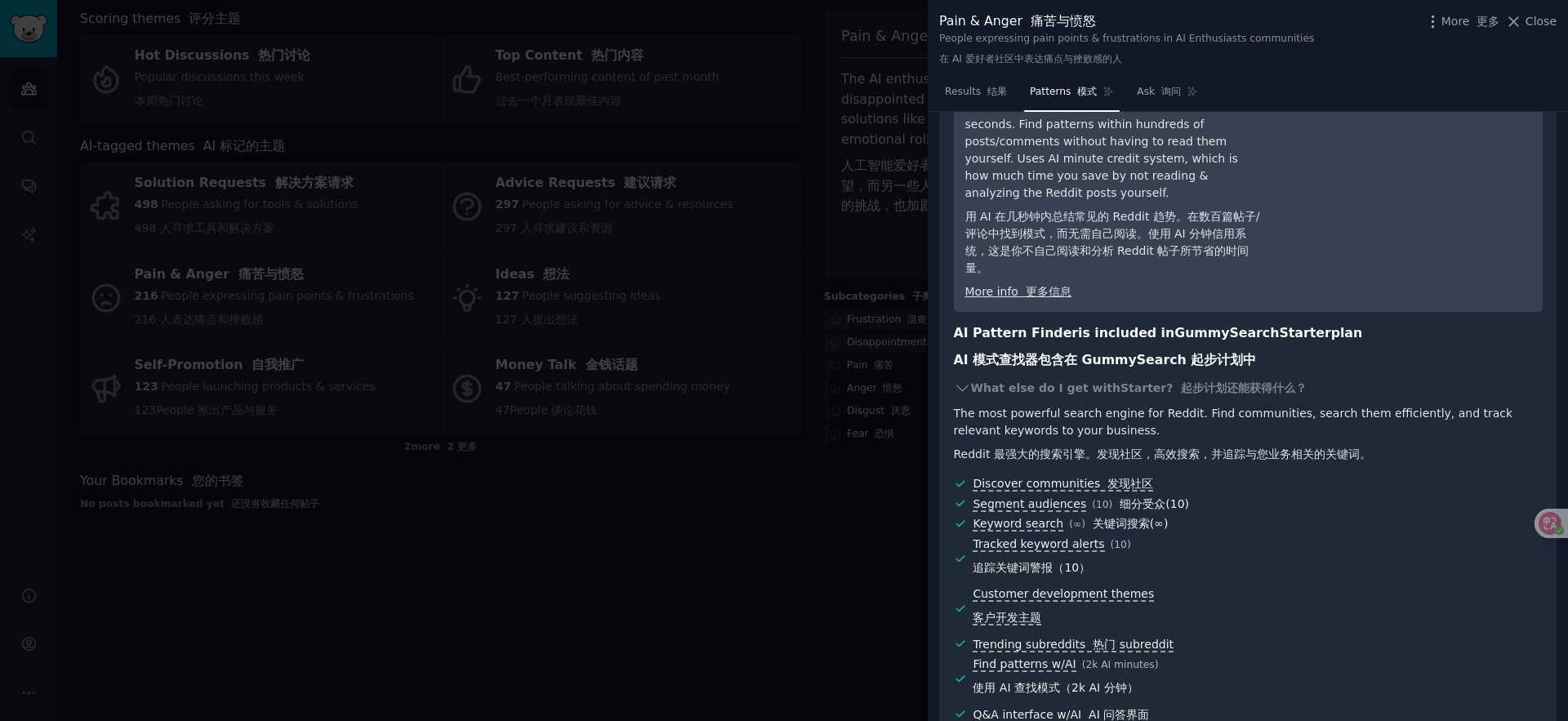
click at [836, 535] on div at bounding box center [784, 360] width 1568 height 721
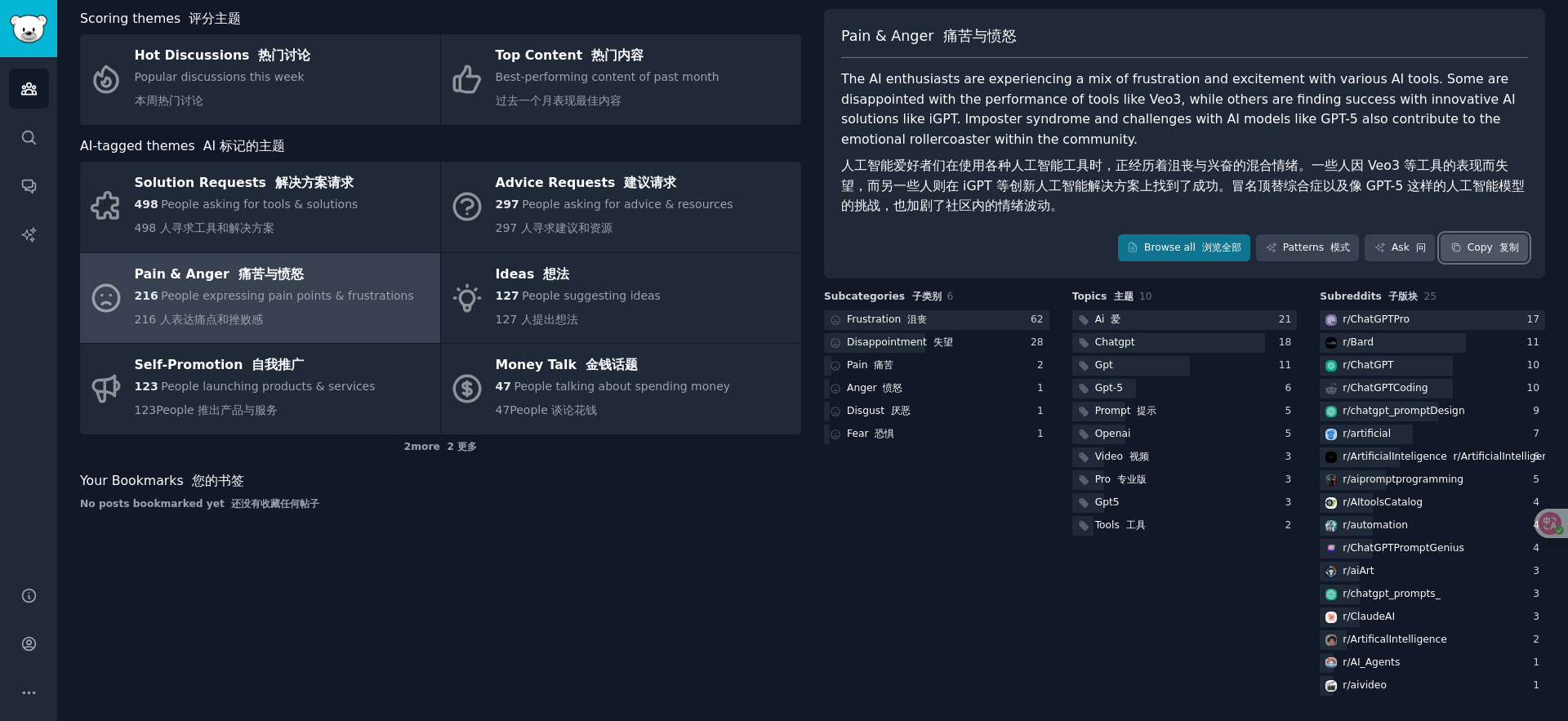
click at [1510, 251] on font "复制" at bounding box center [1510, 248] width 20 height 12
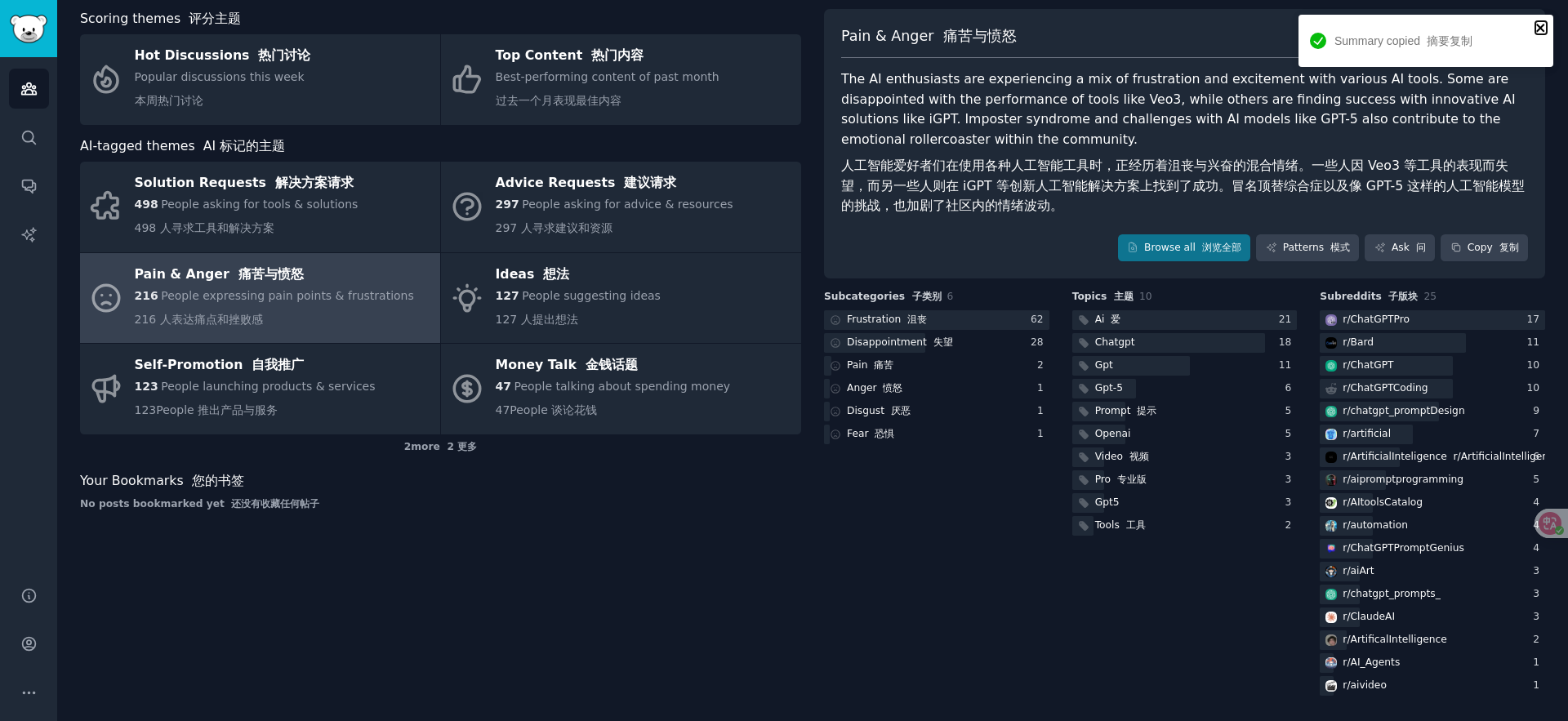
click at [1541, 27] on icon "close" at bounding box center [1541, 27] width 8 height 8
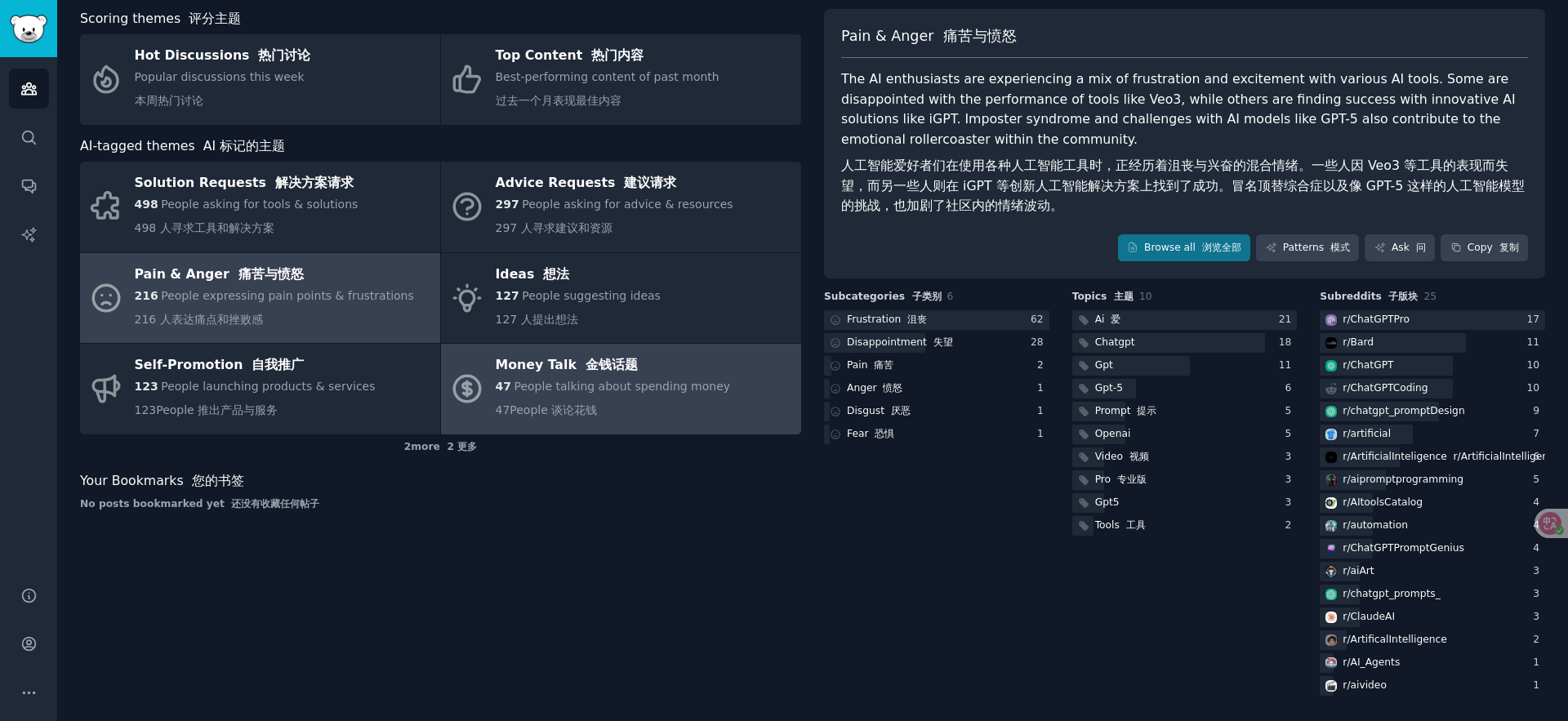
click at [661, 396] on div "47 People talking about spending money 47People 谈论花钱" at bounding box center [613, 402] width 235 height 47
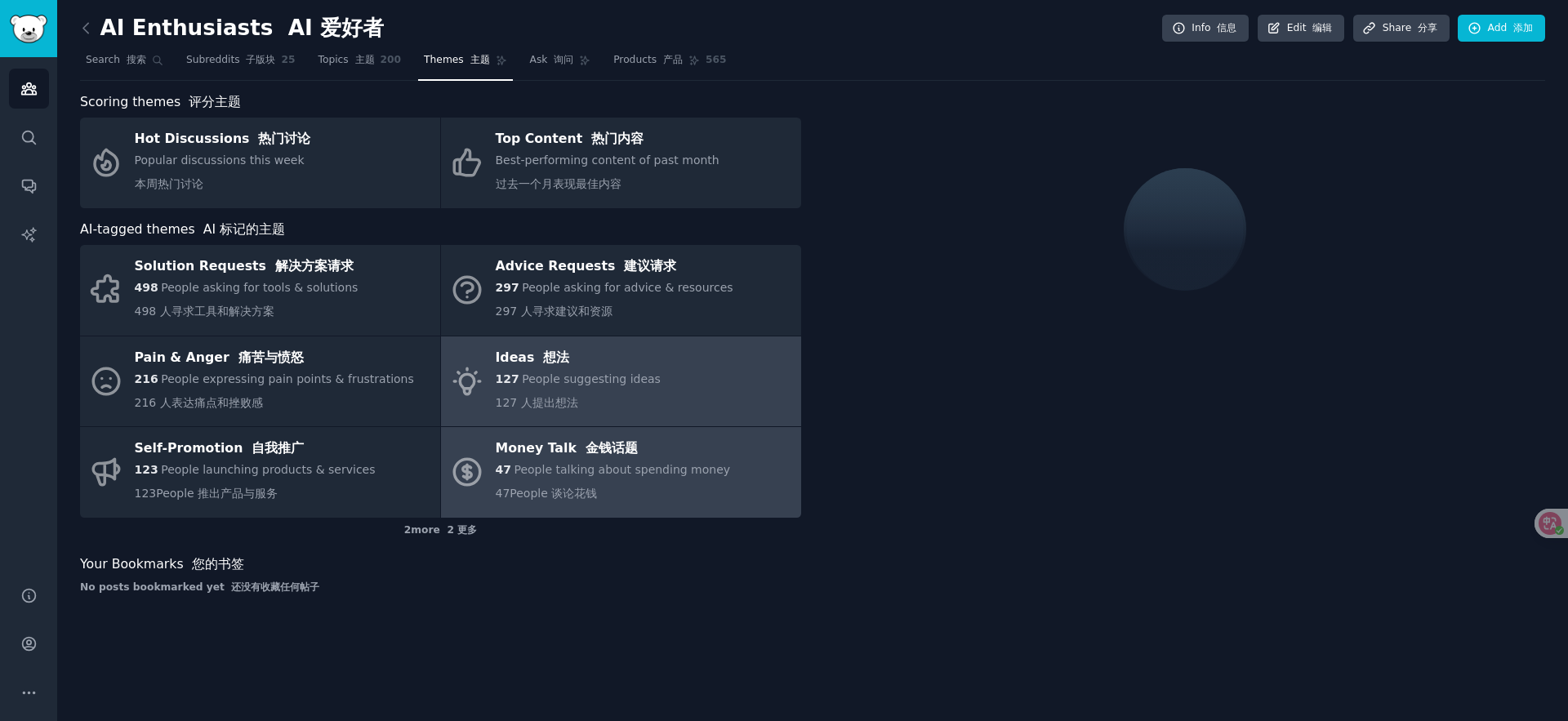
click at [651, 372] on link "Ideas 想法 127 People suggesting ideas 127 人提出想法" at bounding box center [621, 382] width 360 height 91
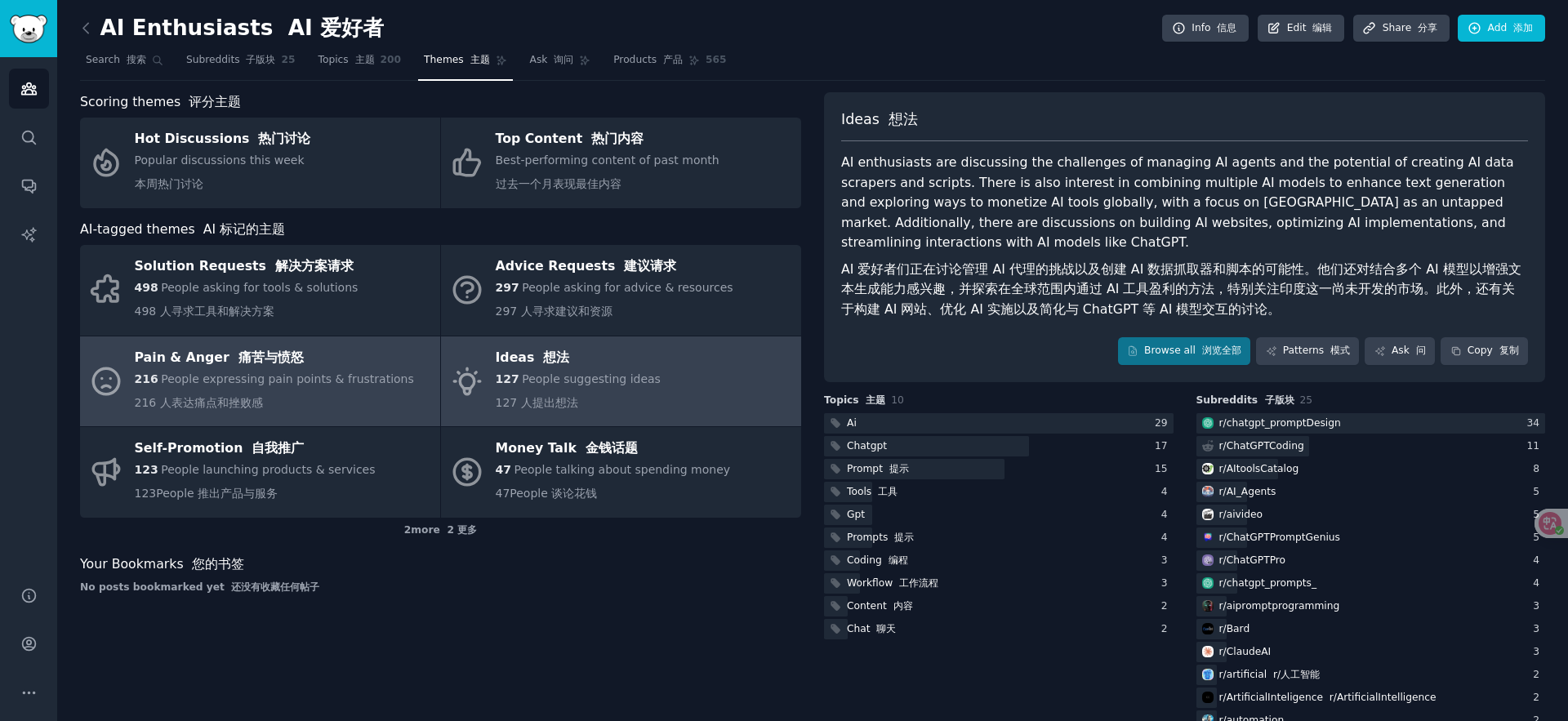
click at [320, 365] on div "Pain & Anger 痛苦与愤怒" at bounding box center [274, 358] width 279 height 26
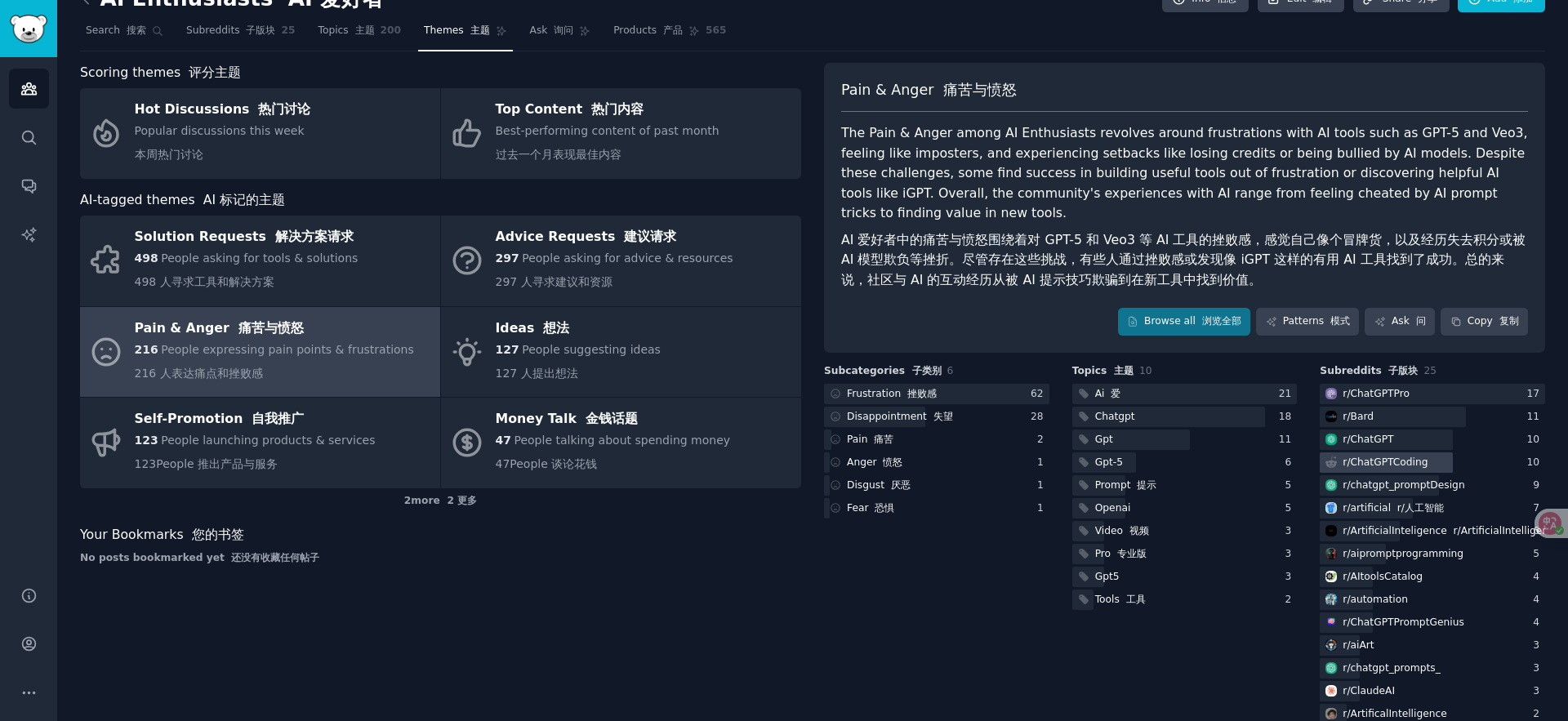
scroll to position [29, 0]
click at [1403, 635] on div "r/ aiArt" at bounding box center [1432, 645] width 225 height 21
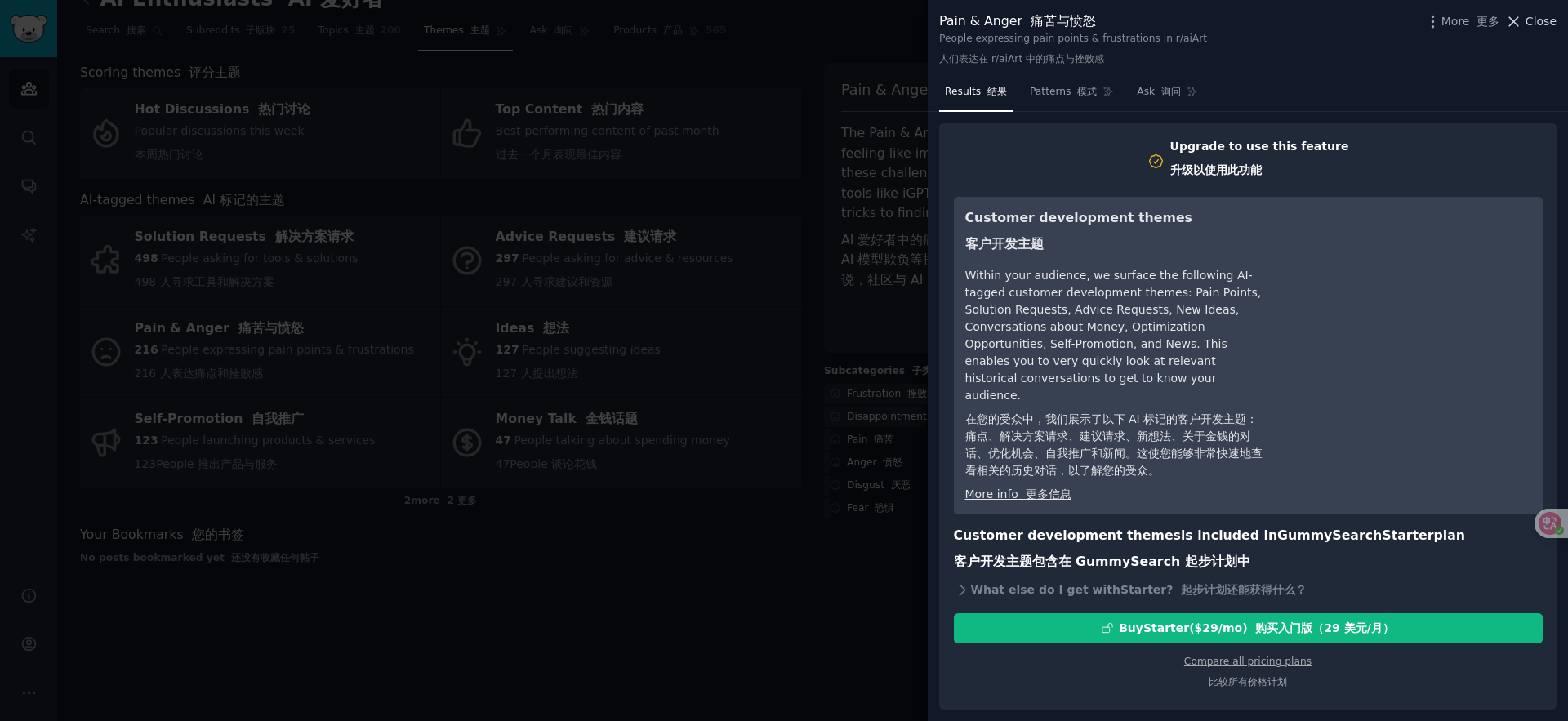
click at [1532, 24] on span "Close" at bounding box center [1541, 22] width 31 height 17
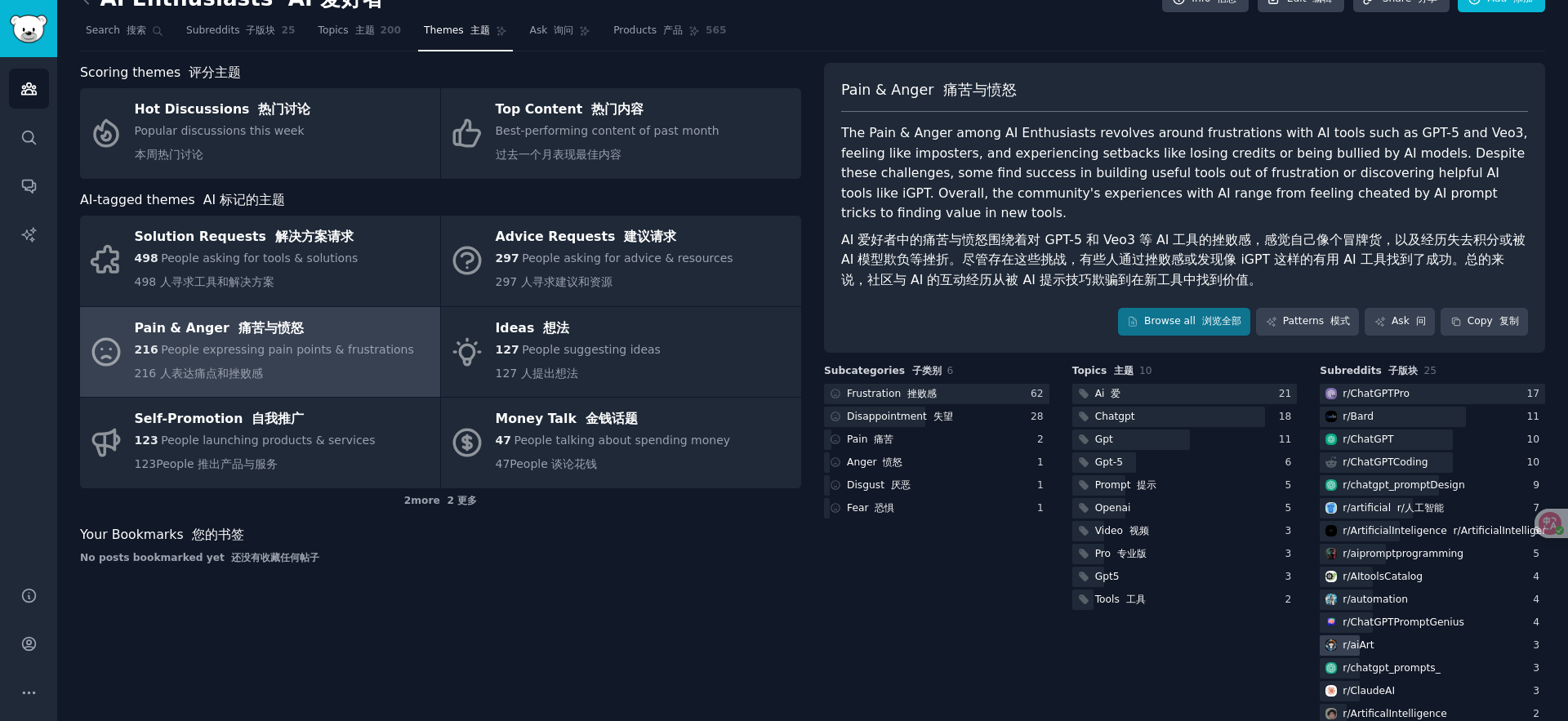
click at [1361, 635] on div "r/ aiArt" at bounding box center [1349, 645] width 57 height 21
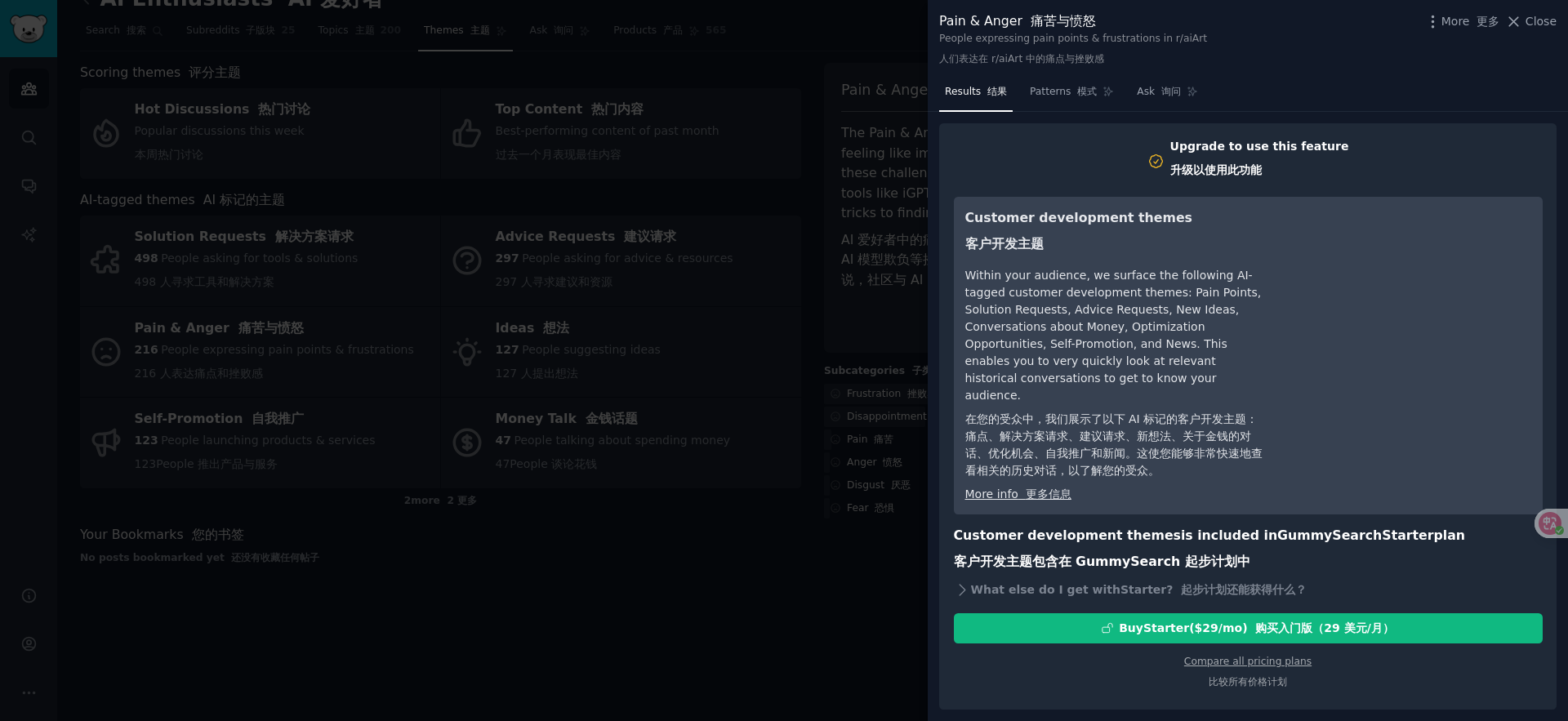
click at [722, 622] on div at bounding box center [784, 360] width 1568 height 721
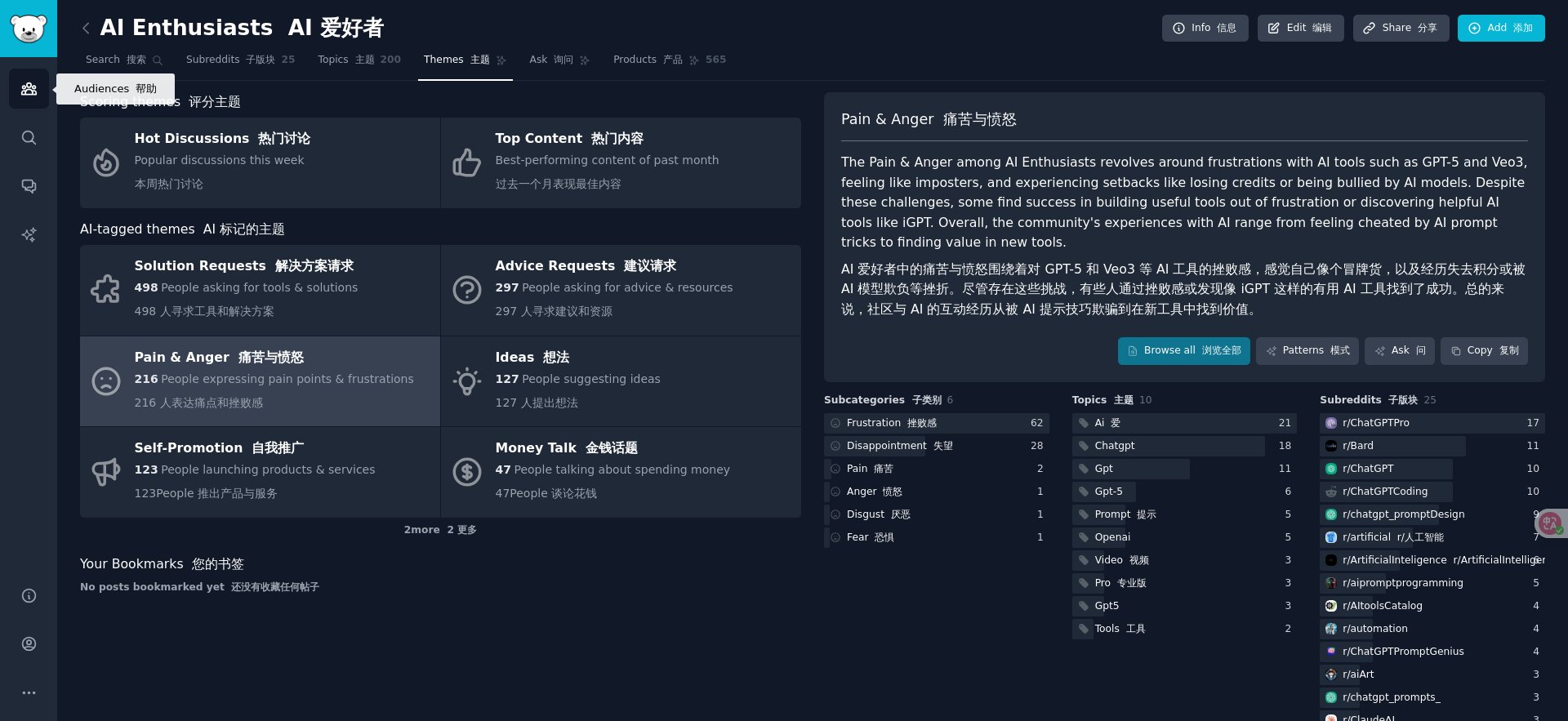
click at [21, 91] on icon "Sidebar" at bounding box center [29, 88] width 17 height 17
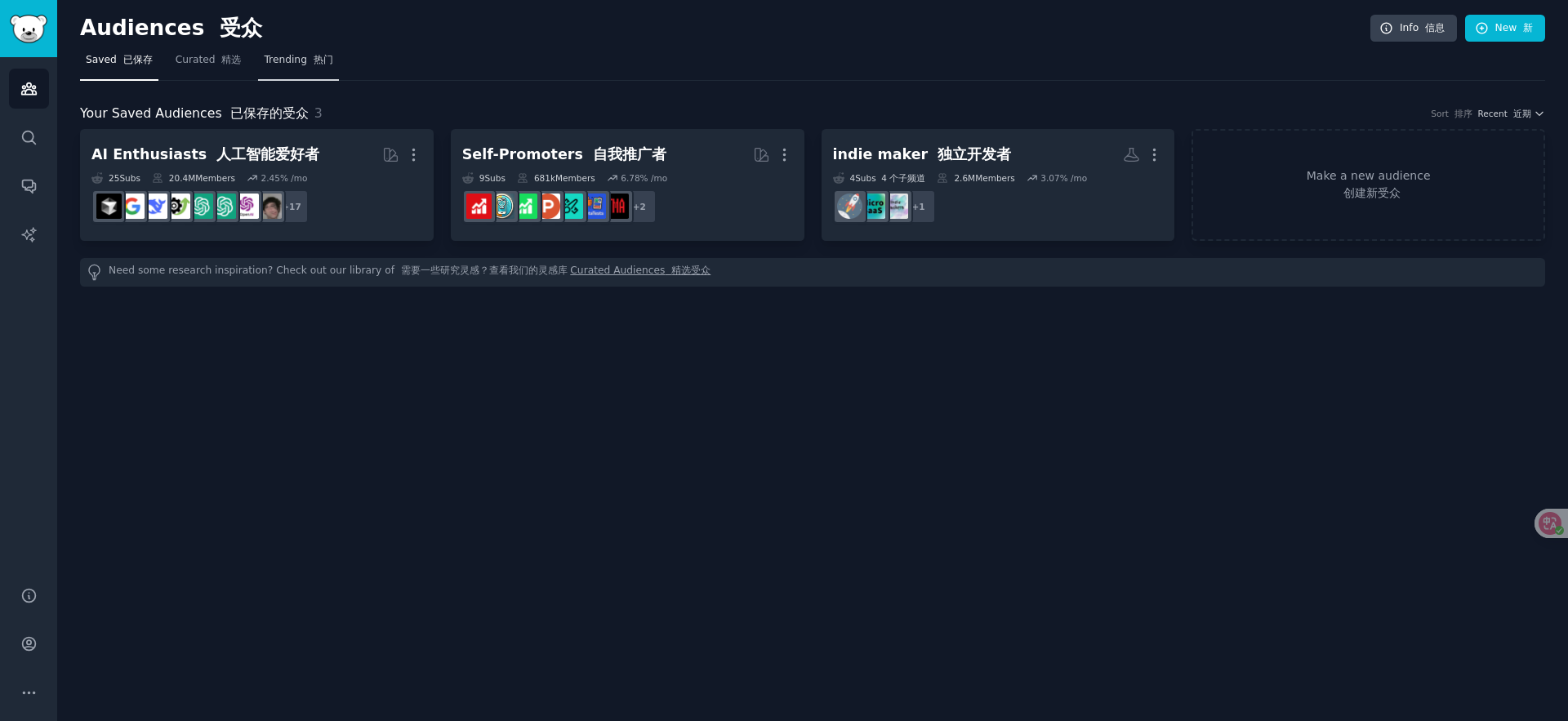
click at [286, 61] on span "Trending 热门" at bounding box center [298, 61] width 69 height 15
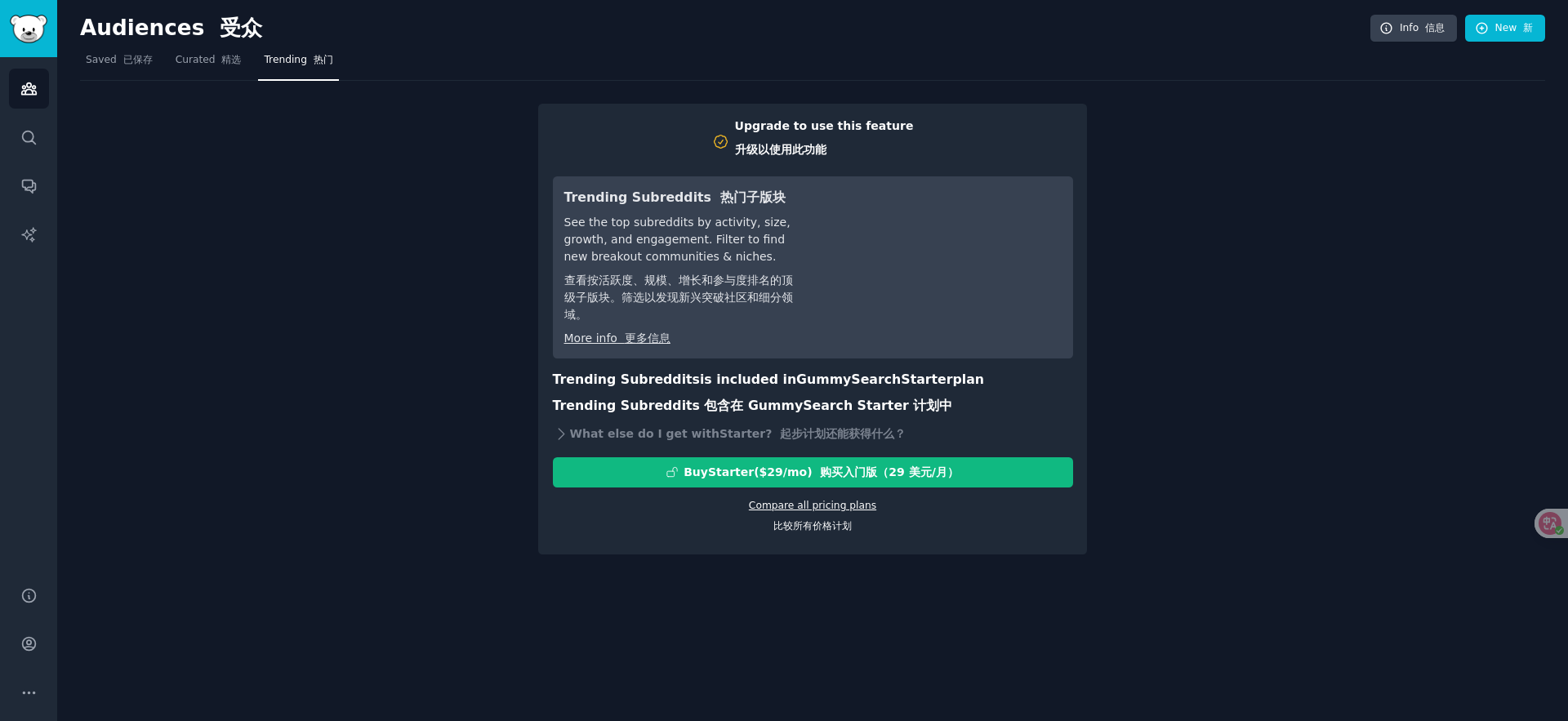
click at [851, 506] on link "Compare all pricing plans 比较所有价格计划" at bounding box center [812, 516] width 127 height 32
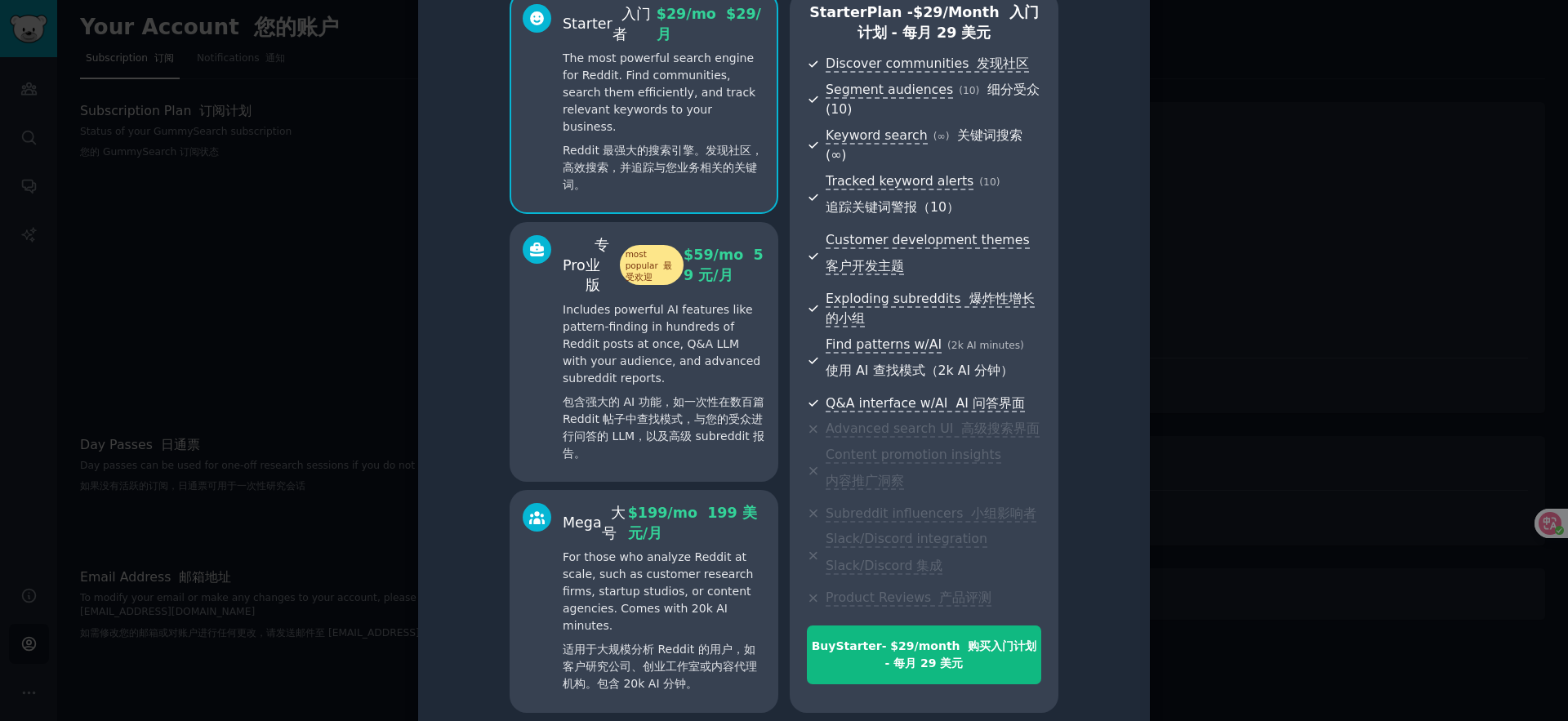
scroll to position [102, 0]
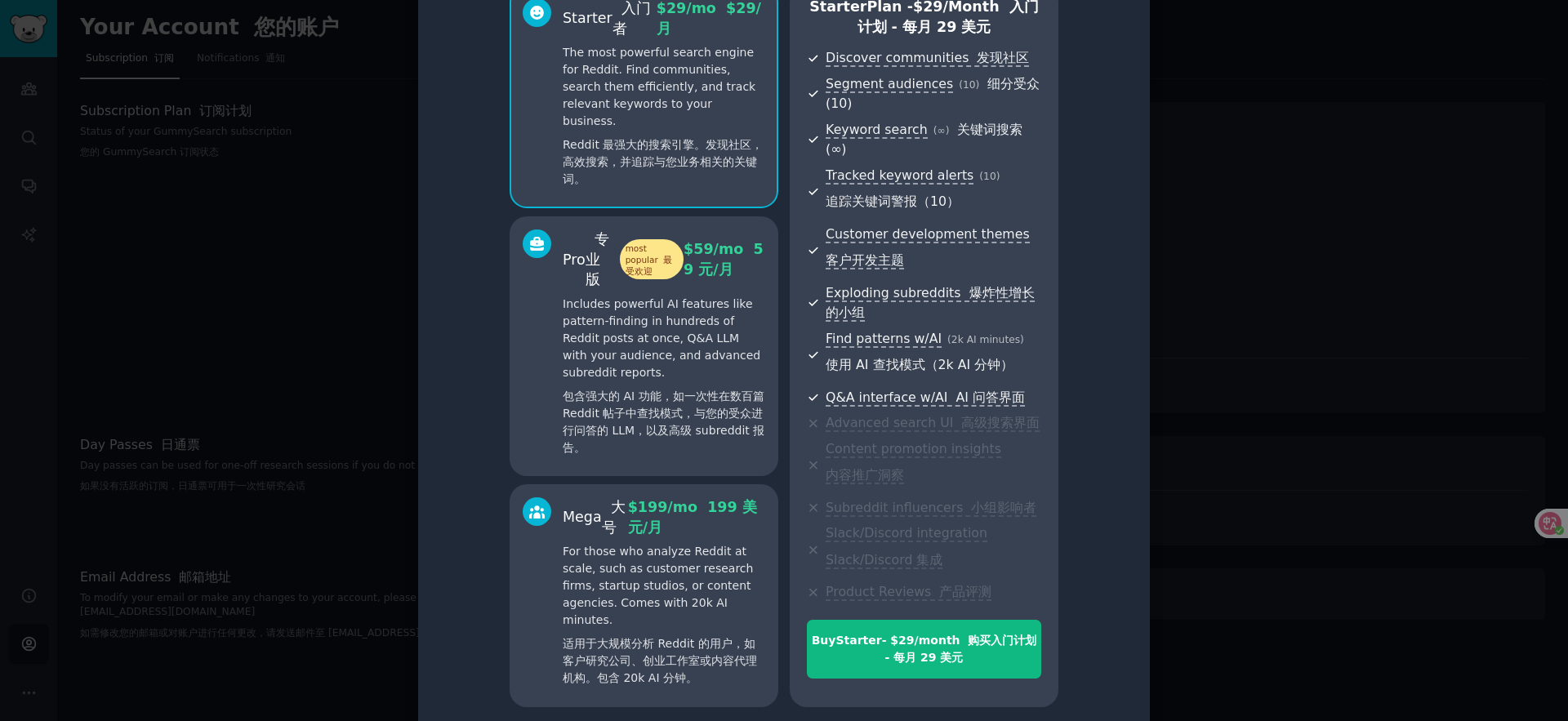
click at [709, 427] on font "包含强大的 AI 功能，如一次性在数百篇 Reddit 帖子中查找模式，与您的受众进行问答的 LLM，以及高级 subreddit 报告。" at bounding box center [664, 422] width 203 height 69
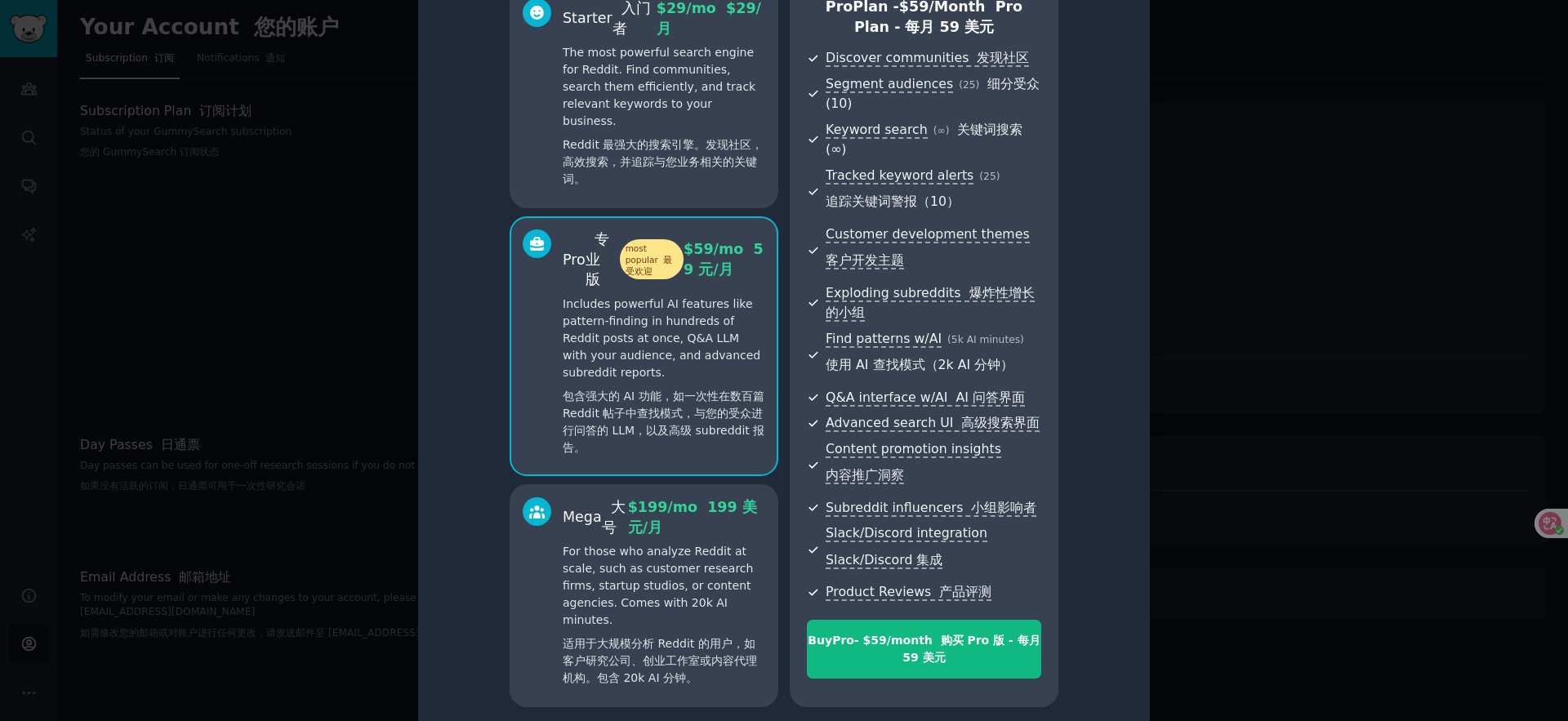
click at [722, 575] on p "For those who analyze Reddit at scale, such as customer research firms, startup…" at bounding box center [664, 618] width 203 height 151
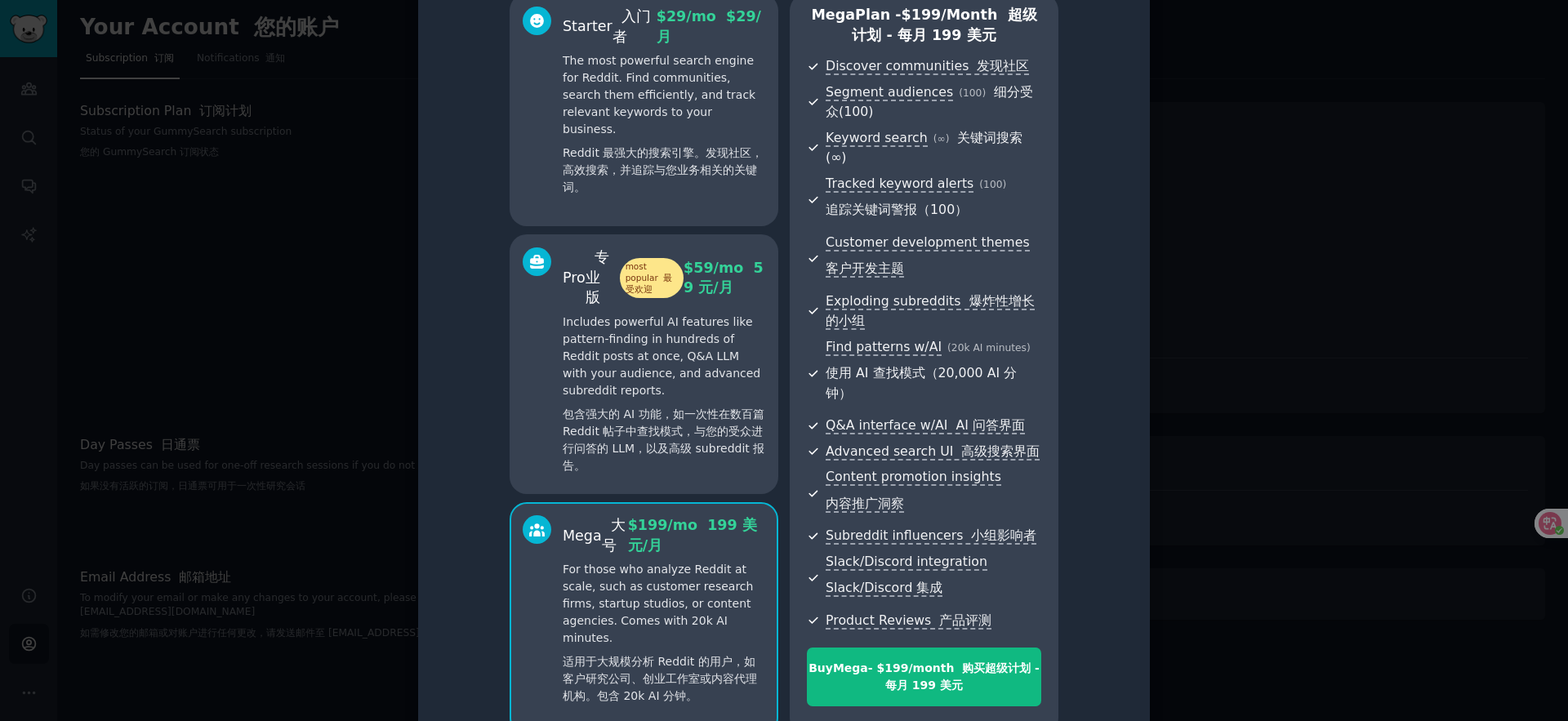
scroll to position [77, 0]
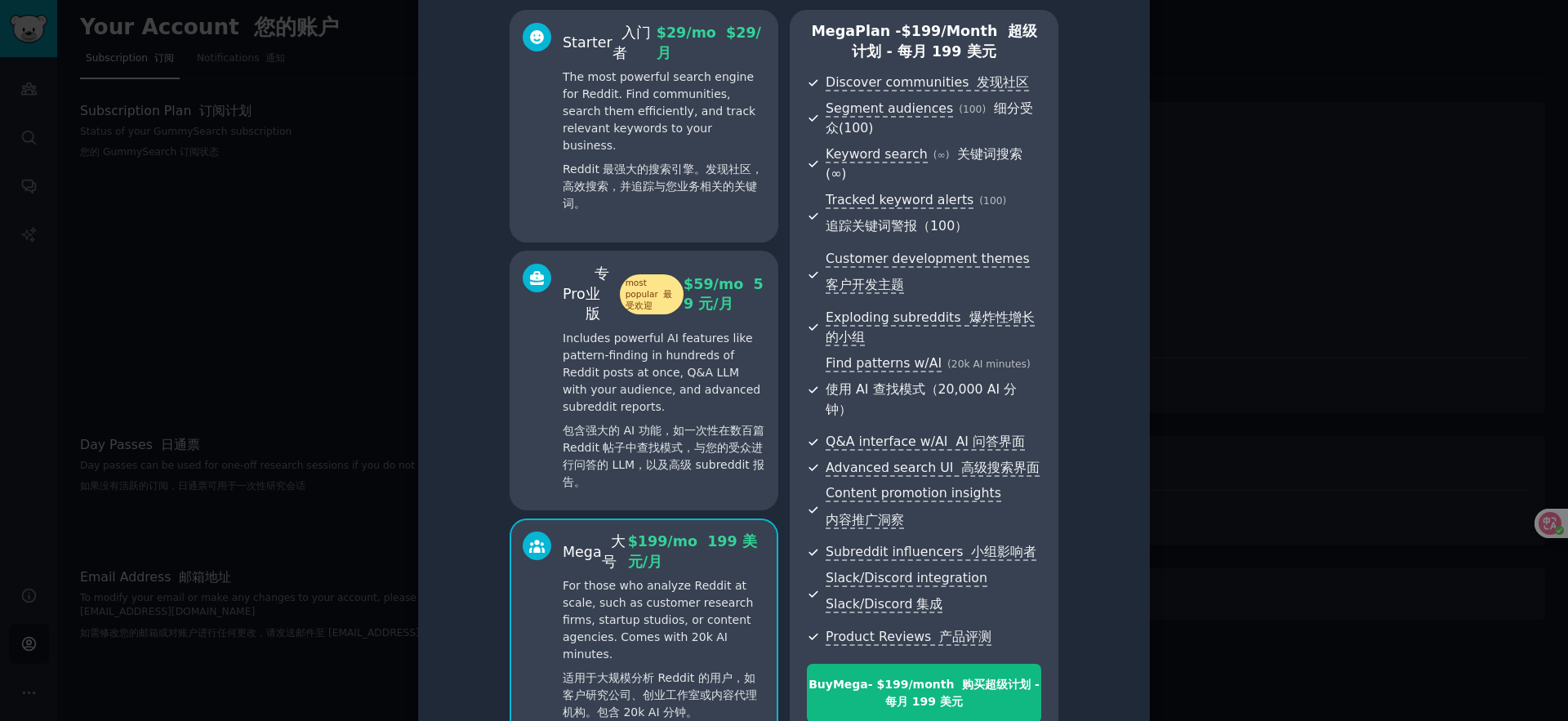
click at [725, 434] on font "包含强大的 AI 功能，如一次性在数百篇 Reddit 帖子中查找模式，与您的受众进行问答的 LLM，以及高级 subreddit 报告。" at bounding box center [663, 457] width 202 height 65
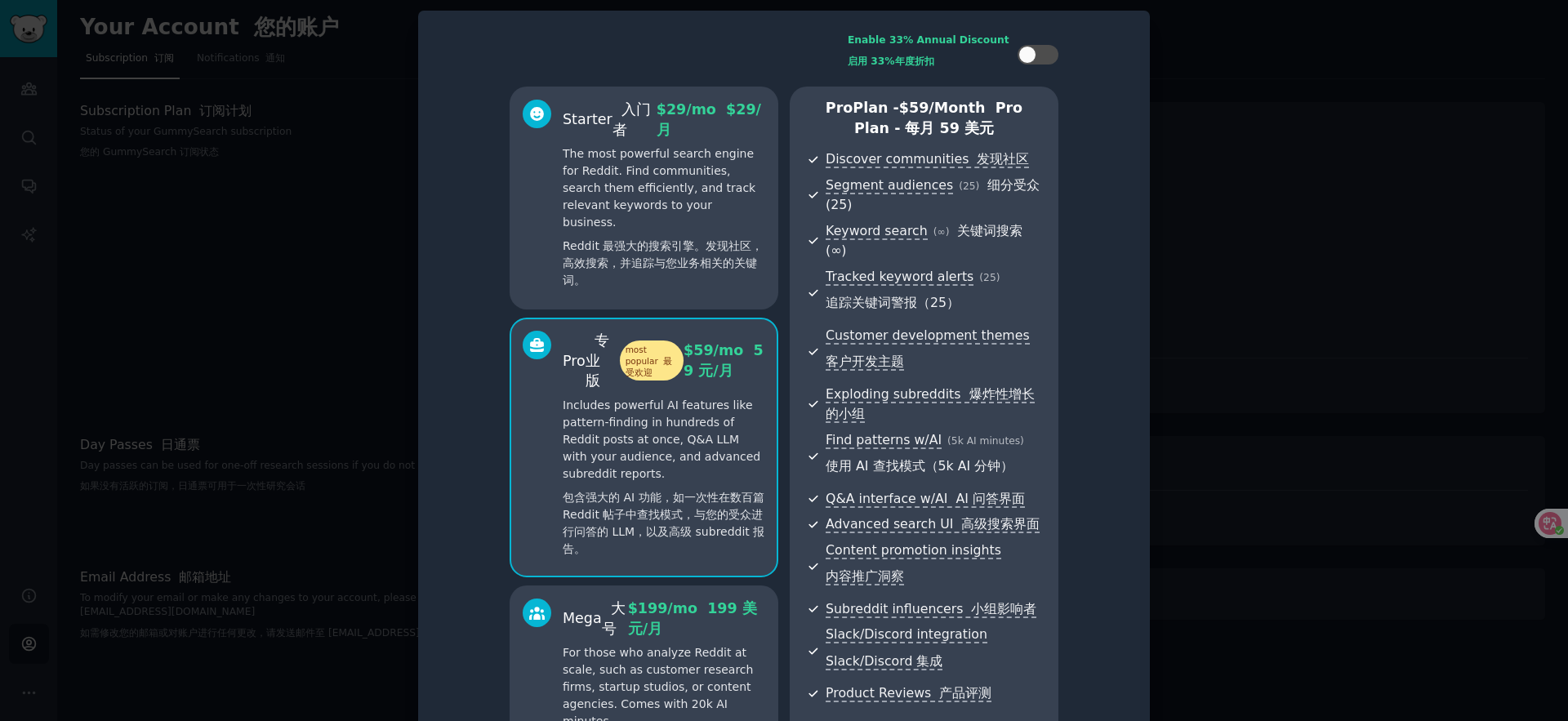
scroll to position [0, 0]
click at [671, 240] on font "Reddit 最强大的搜索引擎。发现社区，高效搜索，并追踪与您业务相关的关键词。" at bounding box center [663, 264] width 200 height 47
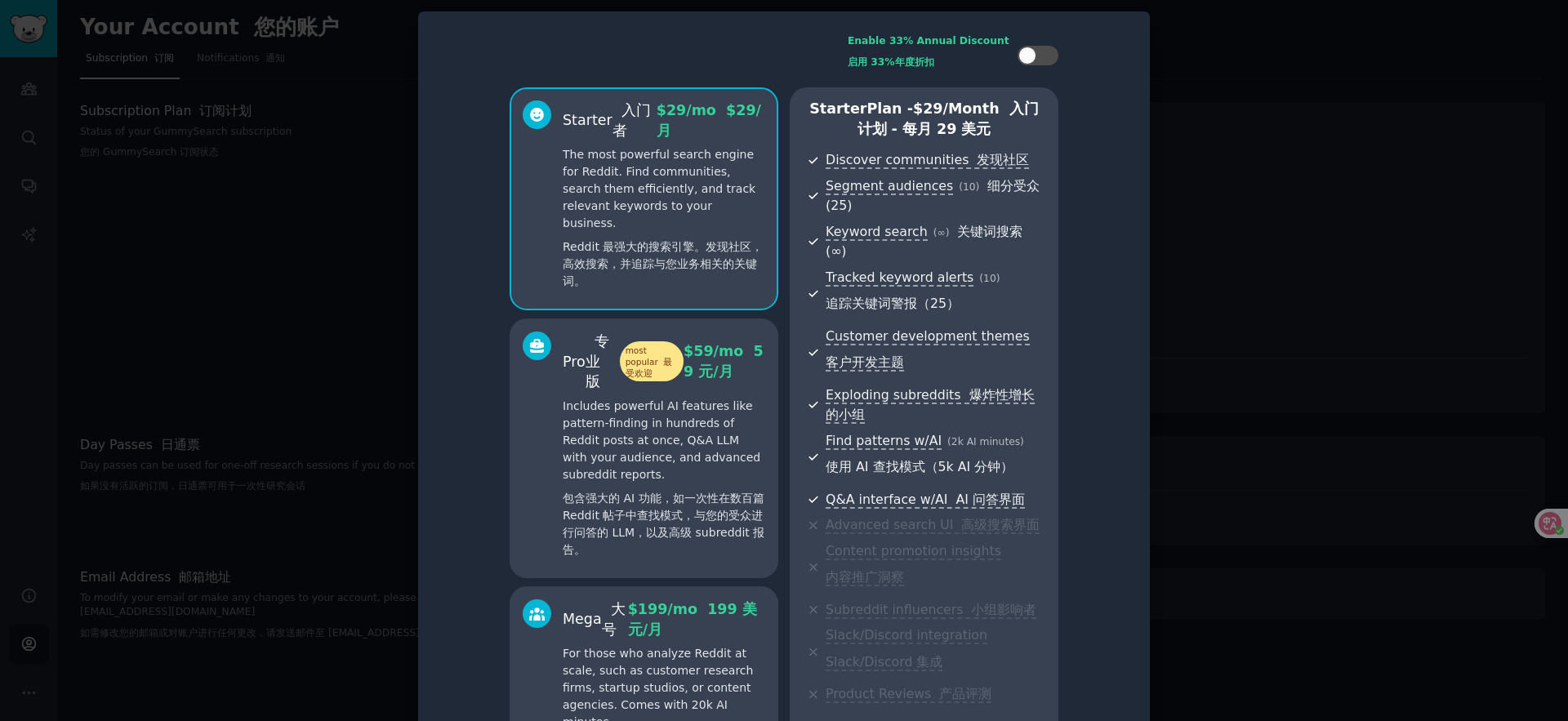
scroll to position [3, 0]
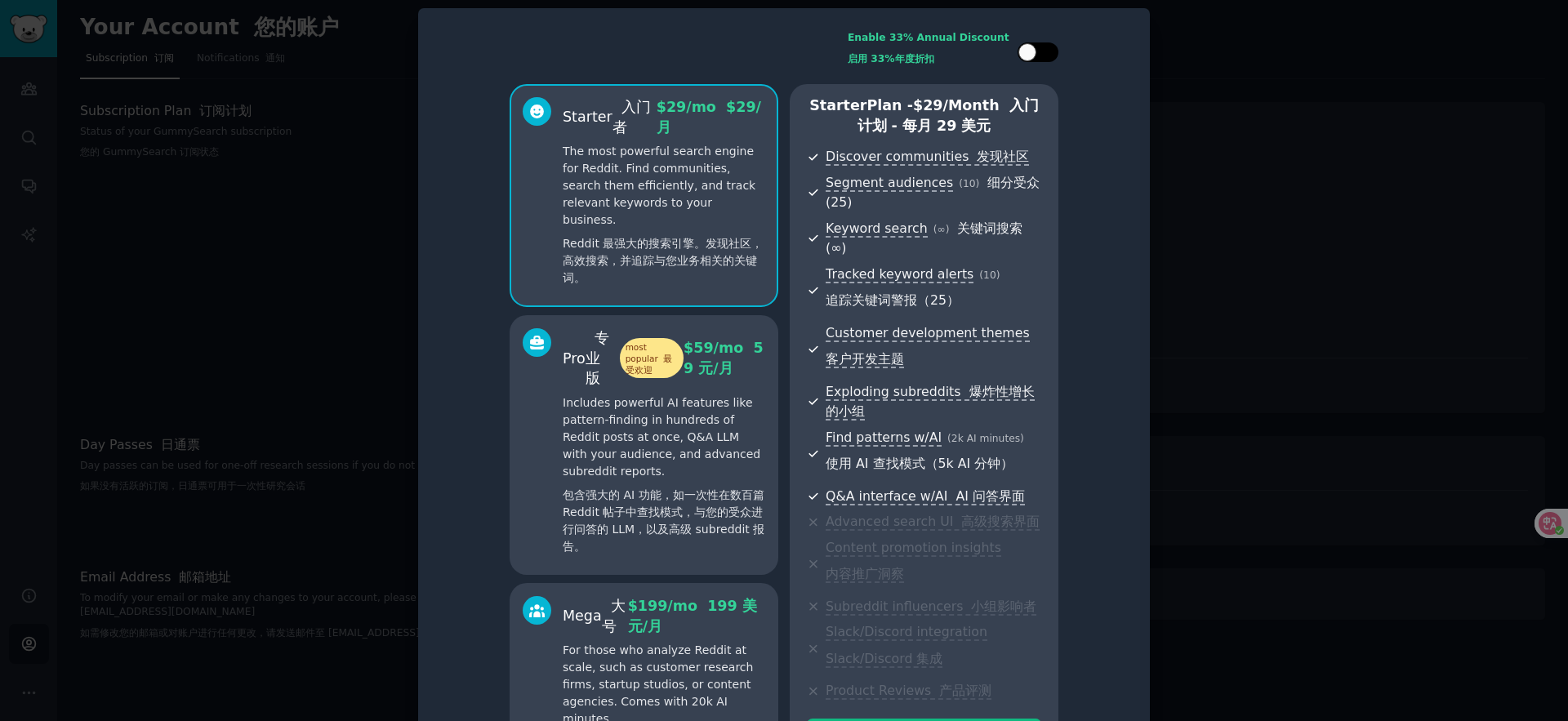
click at [1047, 52] on div at bounding box center [1047, 52] width 8 height 8
checkbox input "true"
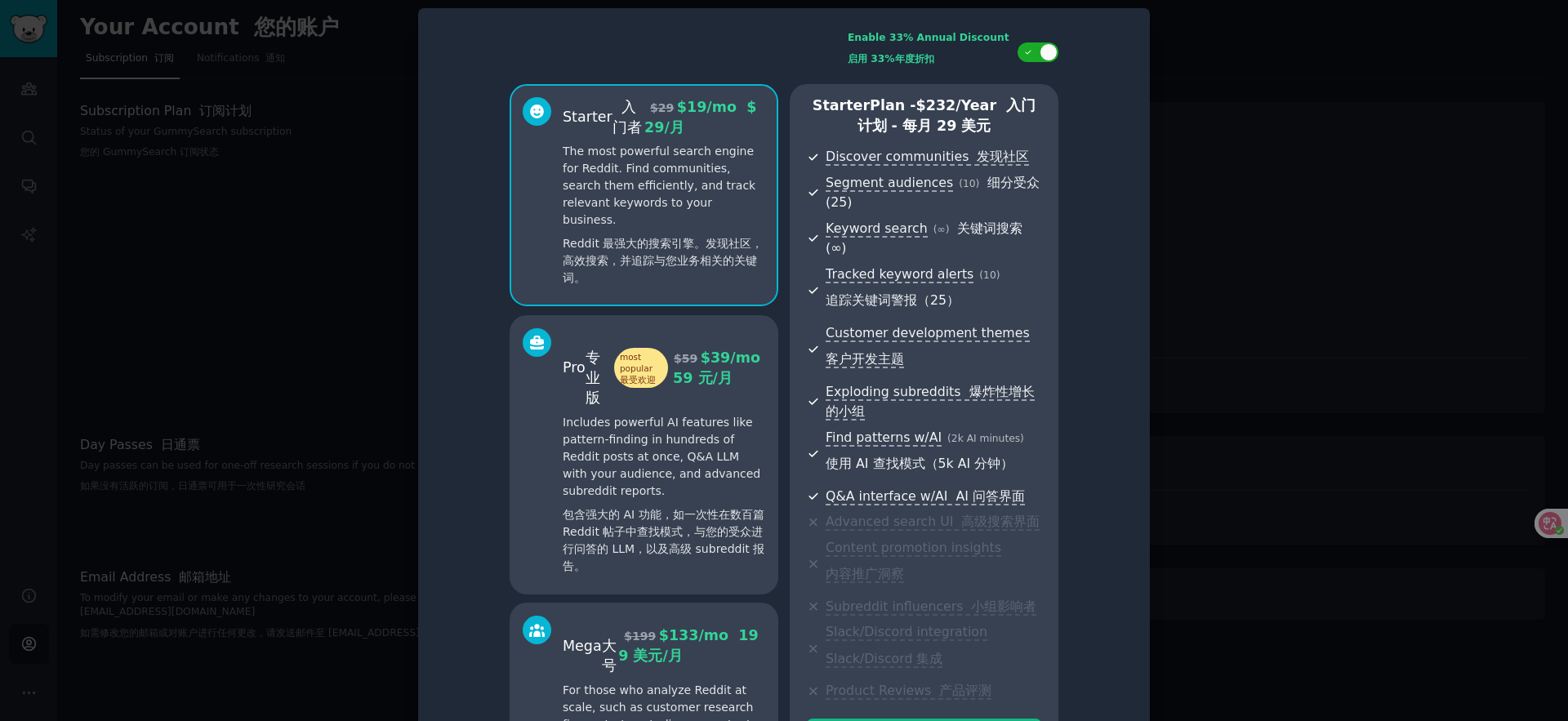
click at [666, 433] on p "Includes powerful AI features like pattern-finding in hundreds of Reddit posts …" at bounding box center [664, 497] width 203 height 167
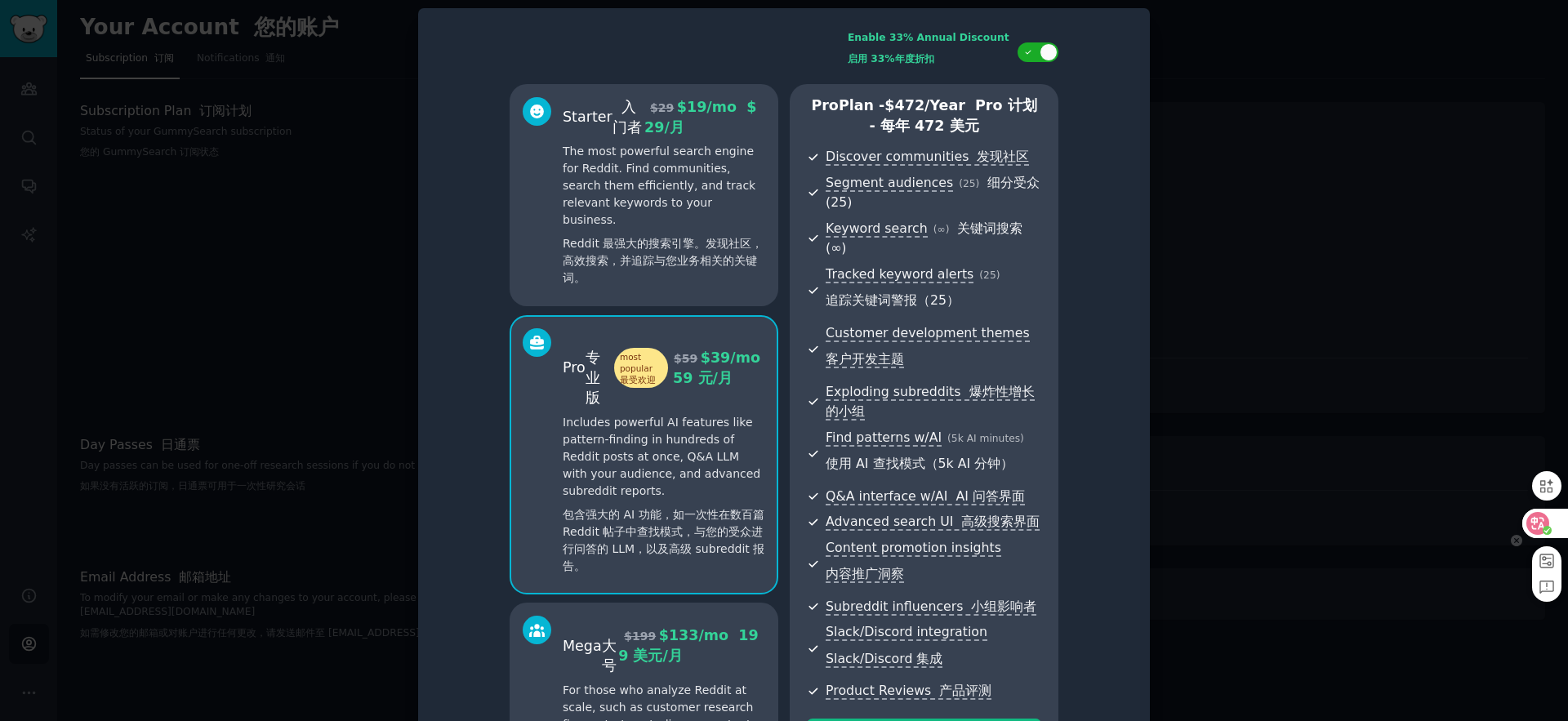
click at [1546, 519] on icon at bounding box center [1538, 524] width 14 height 13
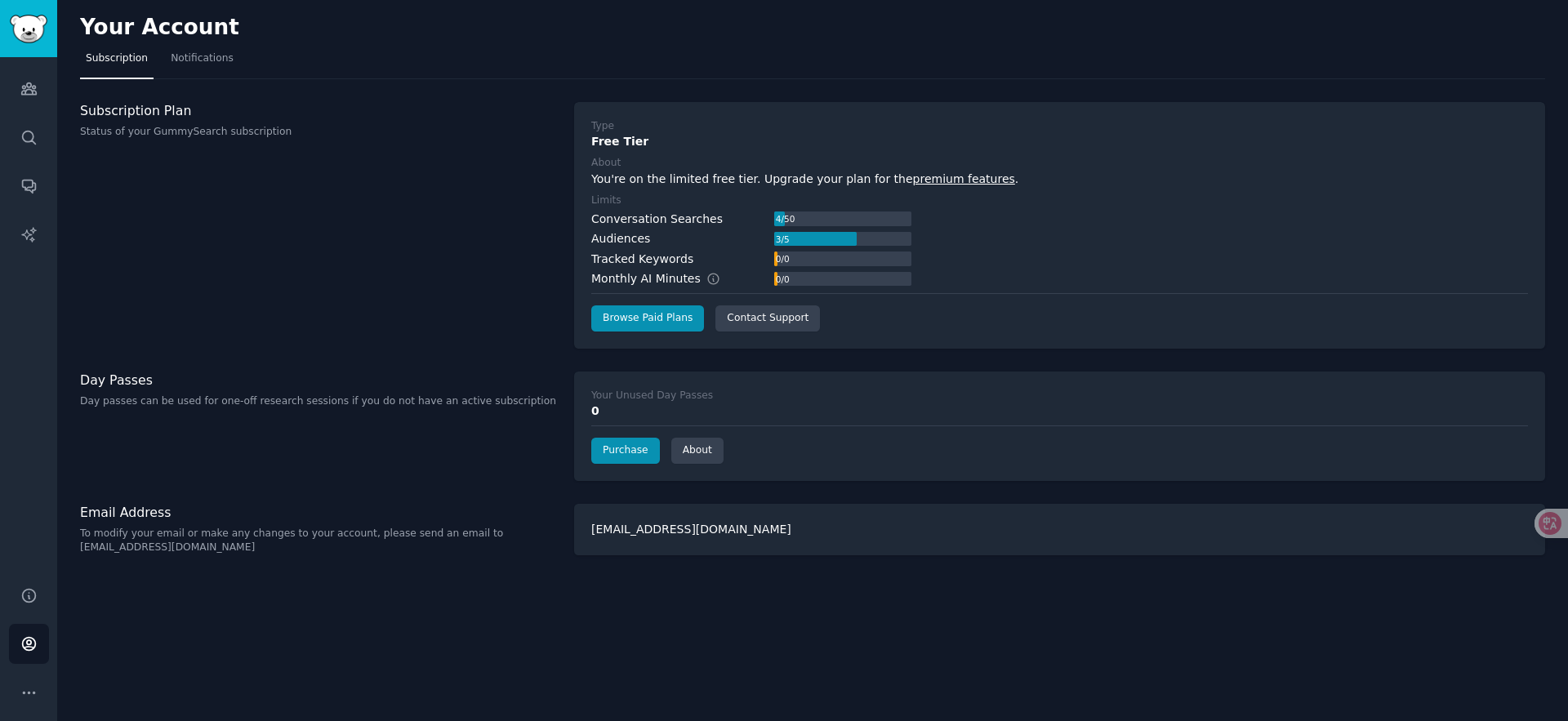
click at [607, 222] on div "Conversation Searches" at bounding box center [657, 219] width 131 height 17
click at [698, 260] on div "Tracked Keywords 0 / 0" at bounding box center [751, 259] width 320 height 17
click at [958, 182] on link "premium features" at bounding box center [964, 179] width 102 height 13
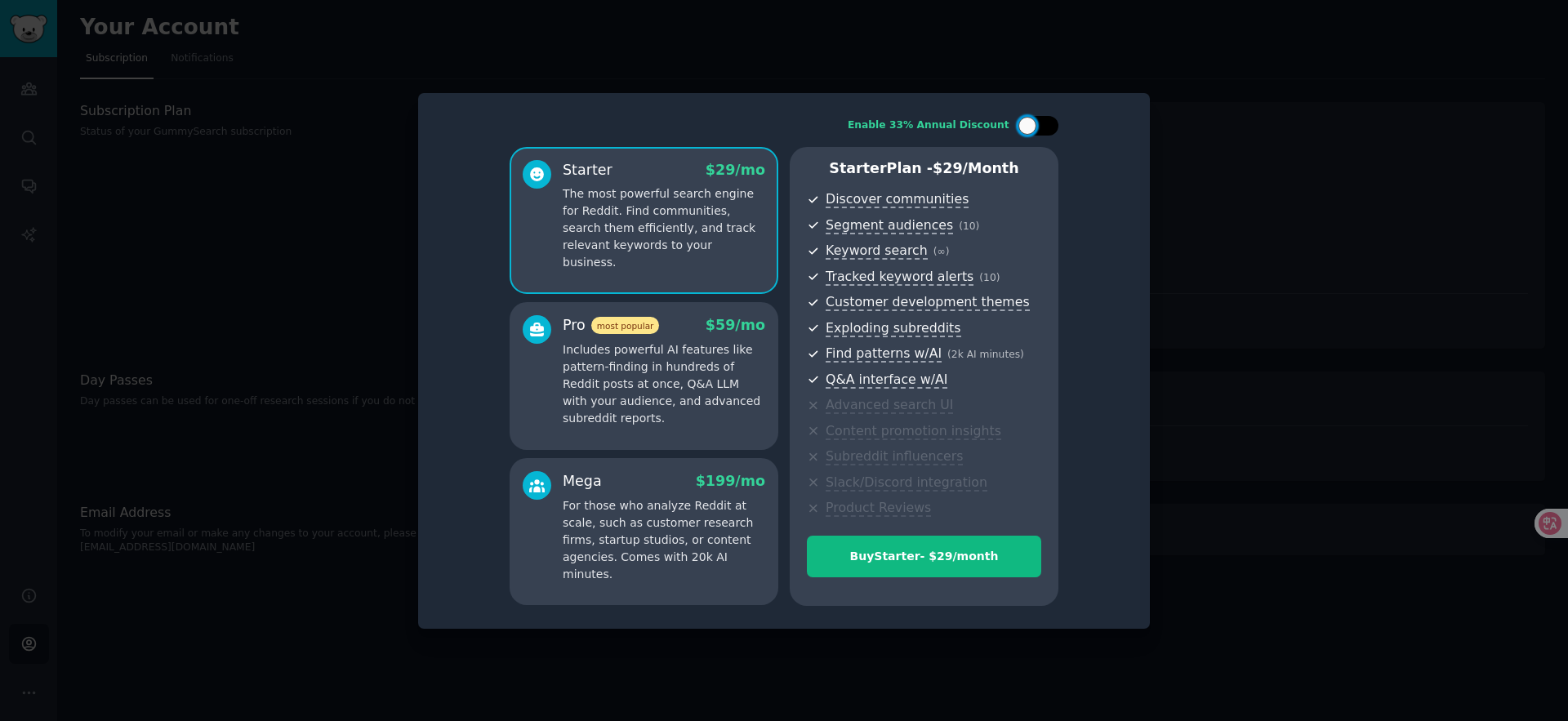
click at [1039, 123] on div at bounding box center [1038, 126] width 41 height 20
checkbox input "true"
click at [1213, 227] on div at bounding box center [784, 360] width 1568 height 721
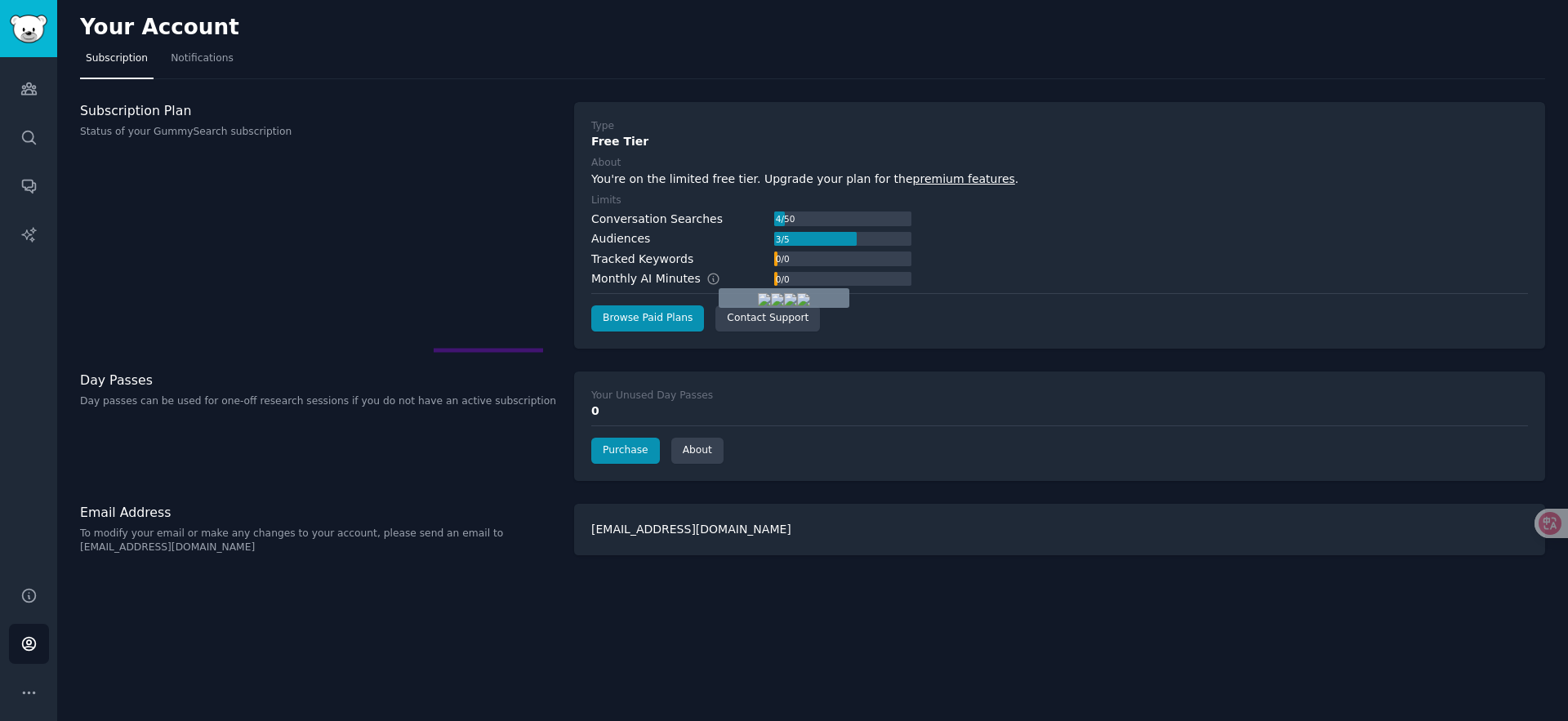
drag, startPoint x: 546, startPoint y: 349, endPoint x: 390, endPoint y: 305, distance: 162.1
click at [28, 83] on icon "Sidebar" at bounding box center [29, 89] width 15 height 12
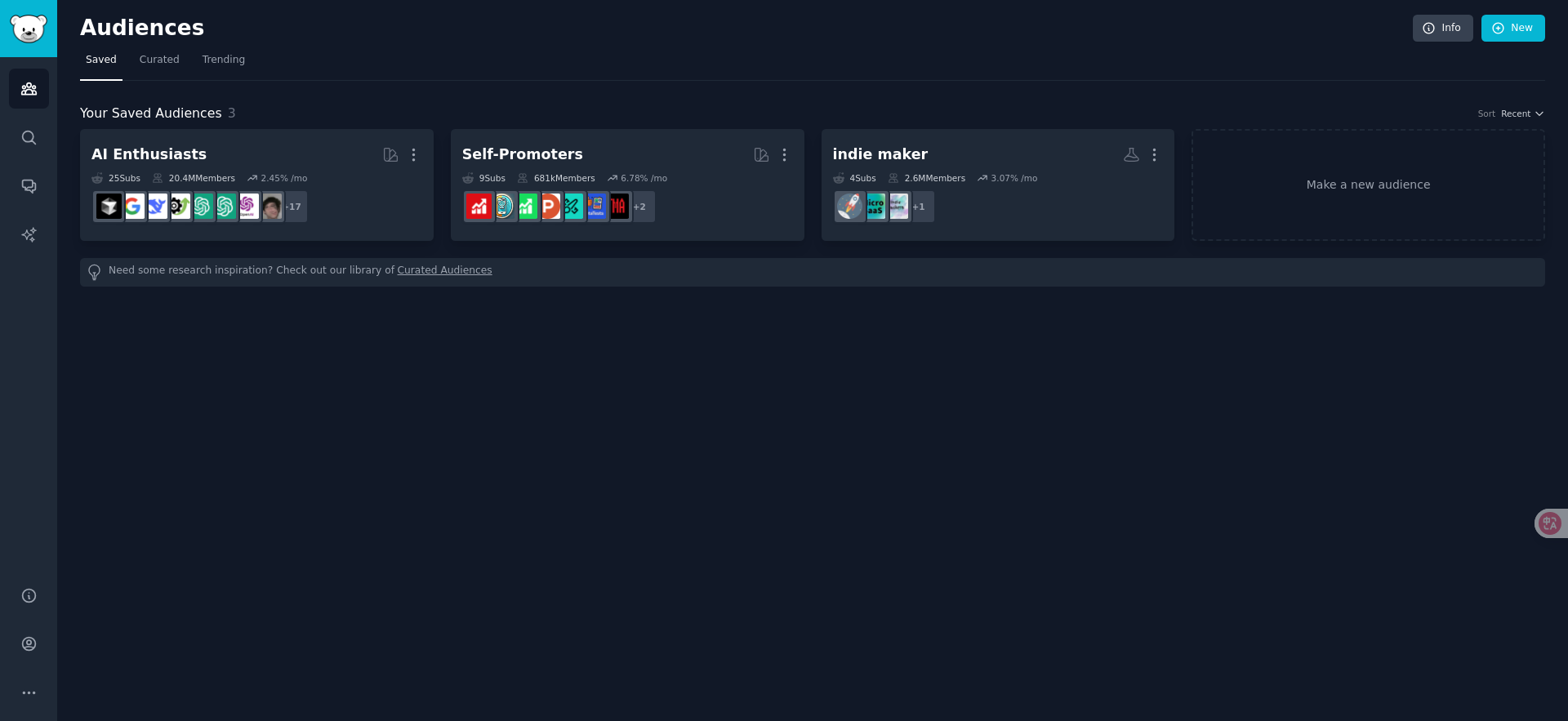
click at [737, 37] on h2 "Audiences" at bounding box center [746, 28] width 1333 height 26
click at [21, 140] on icon "Sidebar" at bounding box center [29, 137] width 17 height 17
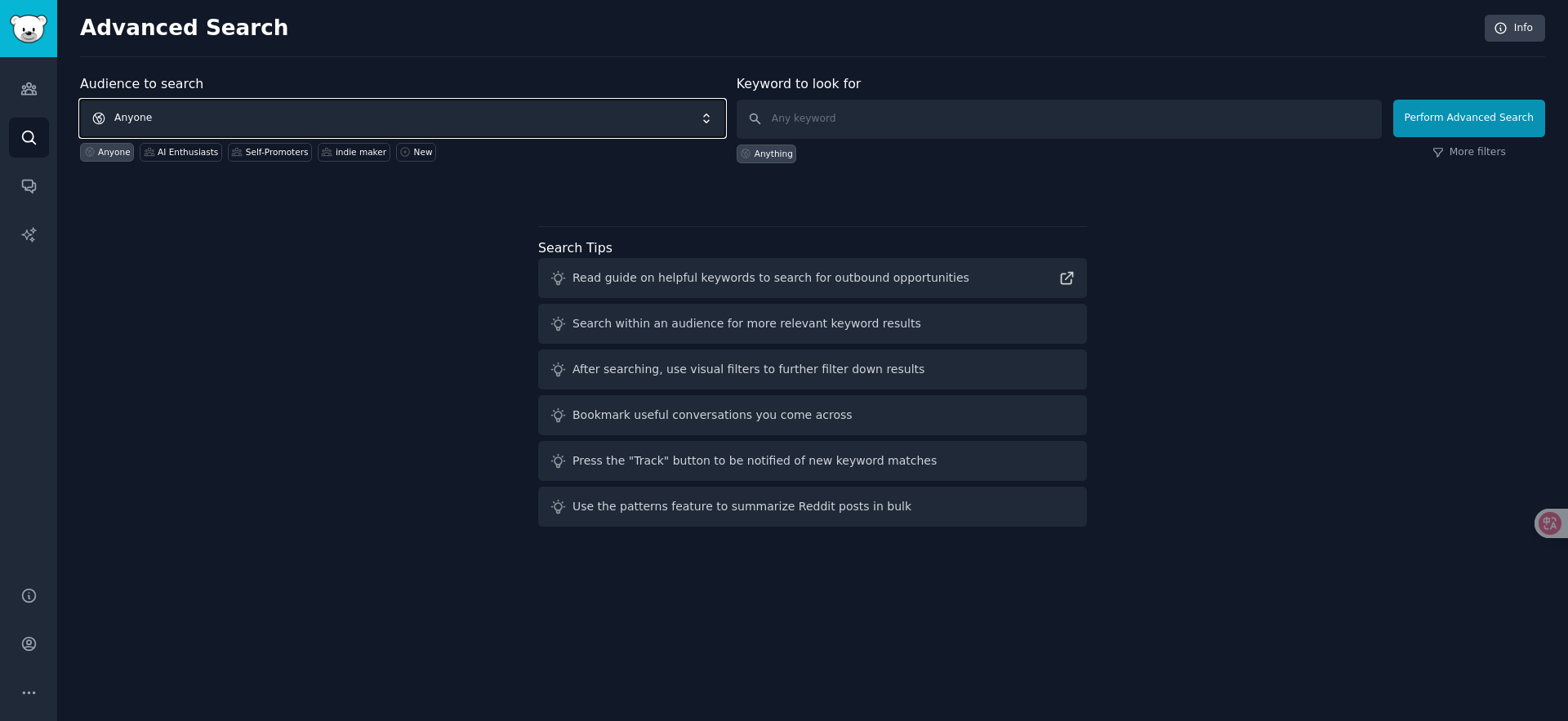
click at [282, 116] on span "Anyone" at bounding box center [402, 118] width 645 height 37
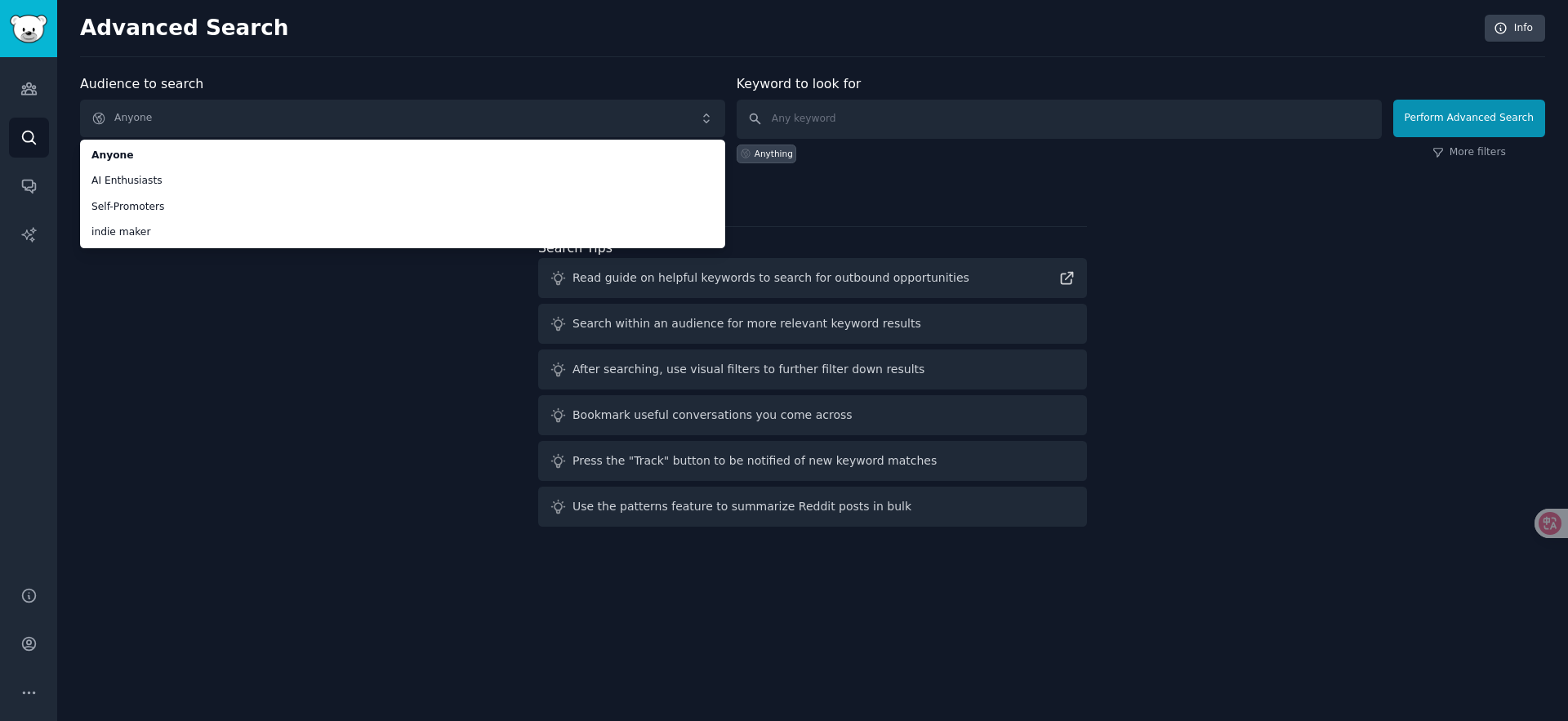
click at [1016, 197] on div at bounding box center [812, 192] width 1465 height 12
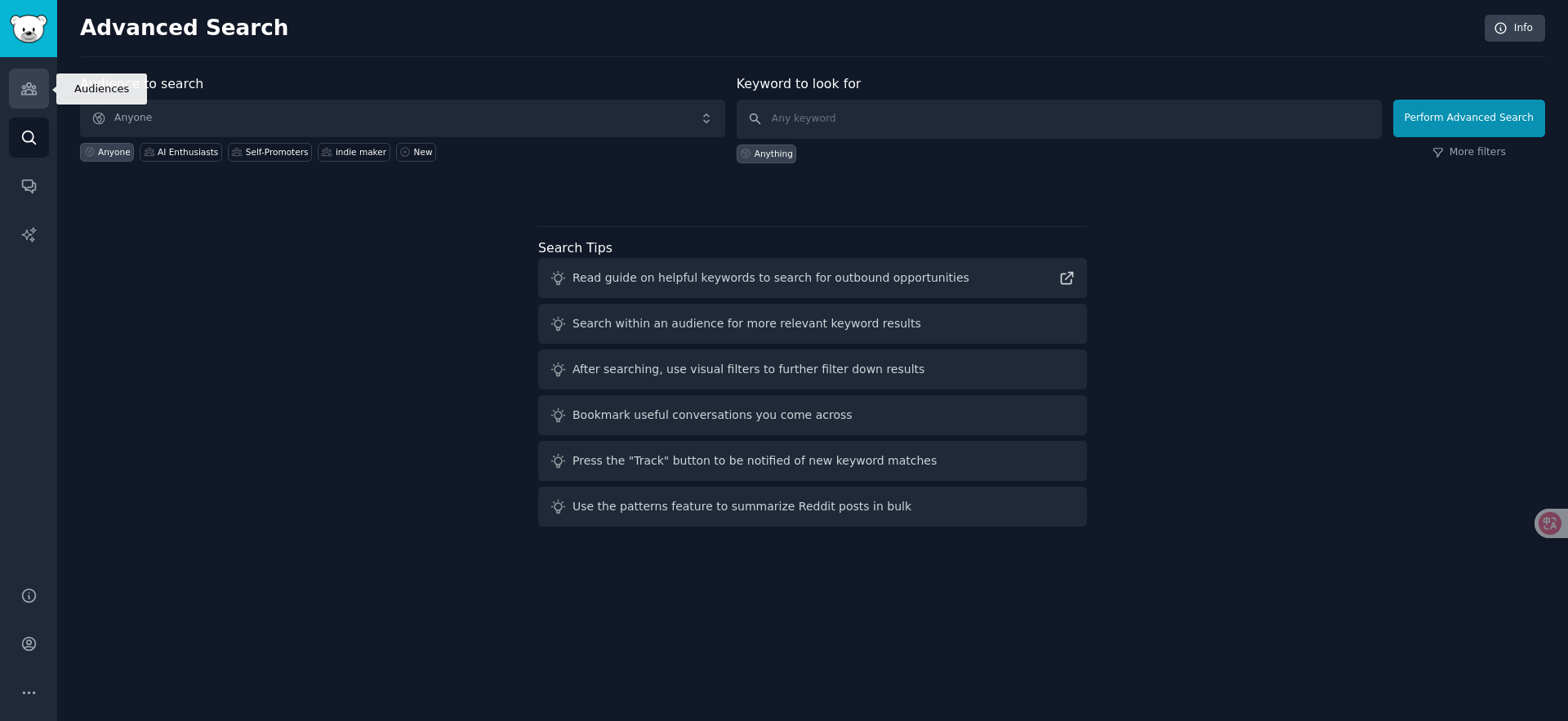
click at [21, 88] on icon "Sidebar" at bounding box center [29, 88] width 17 height 17
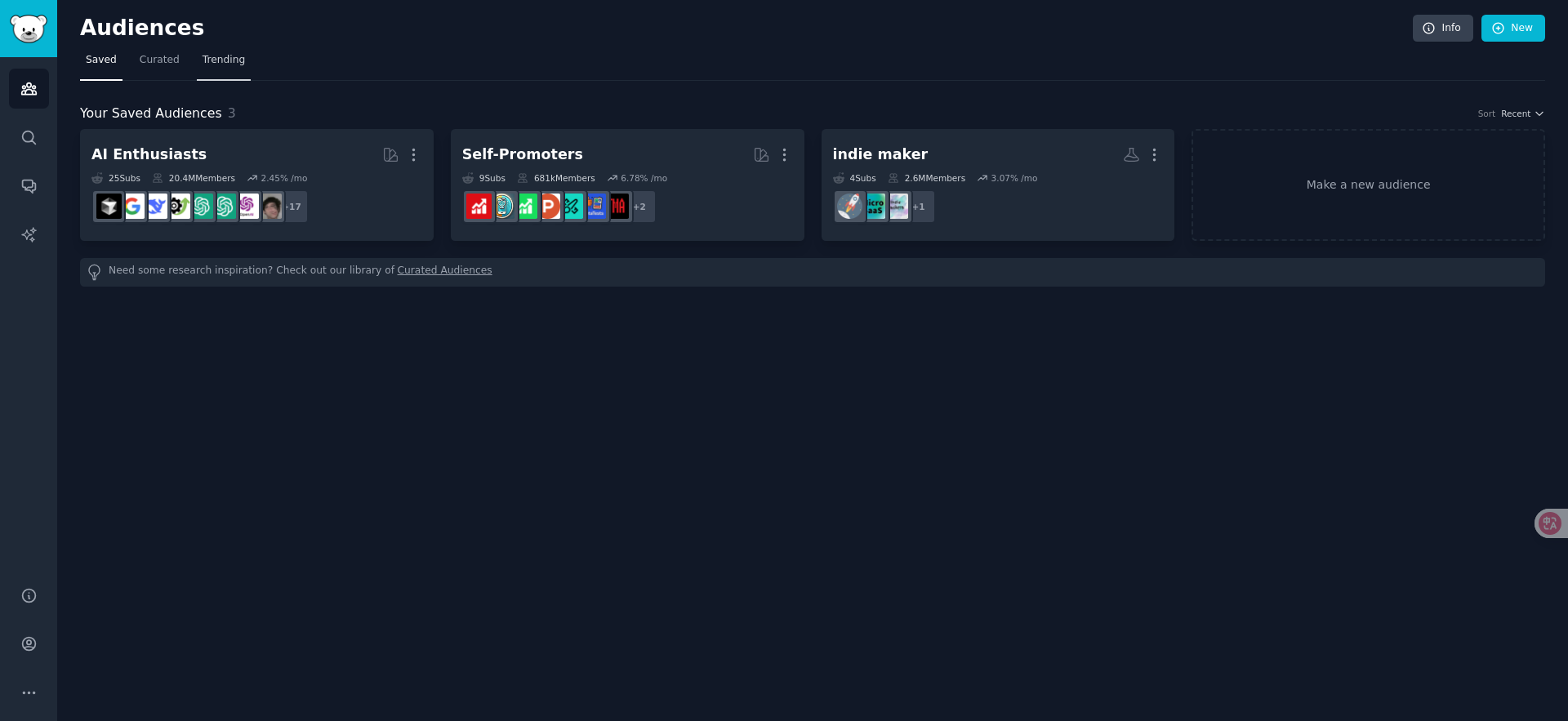
click at [221, 62] on span "Trending" at bounding box center [224, 61] width 42 height 15
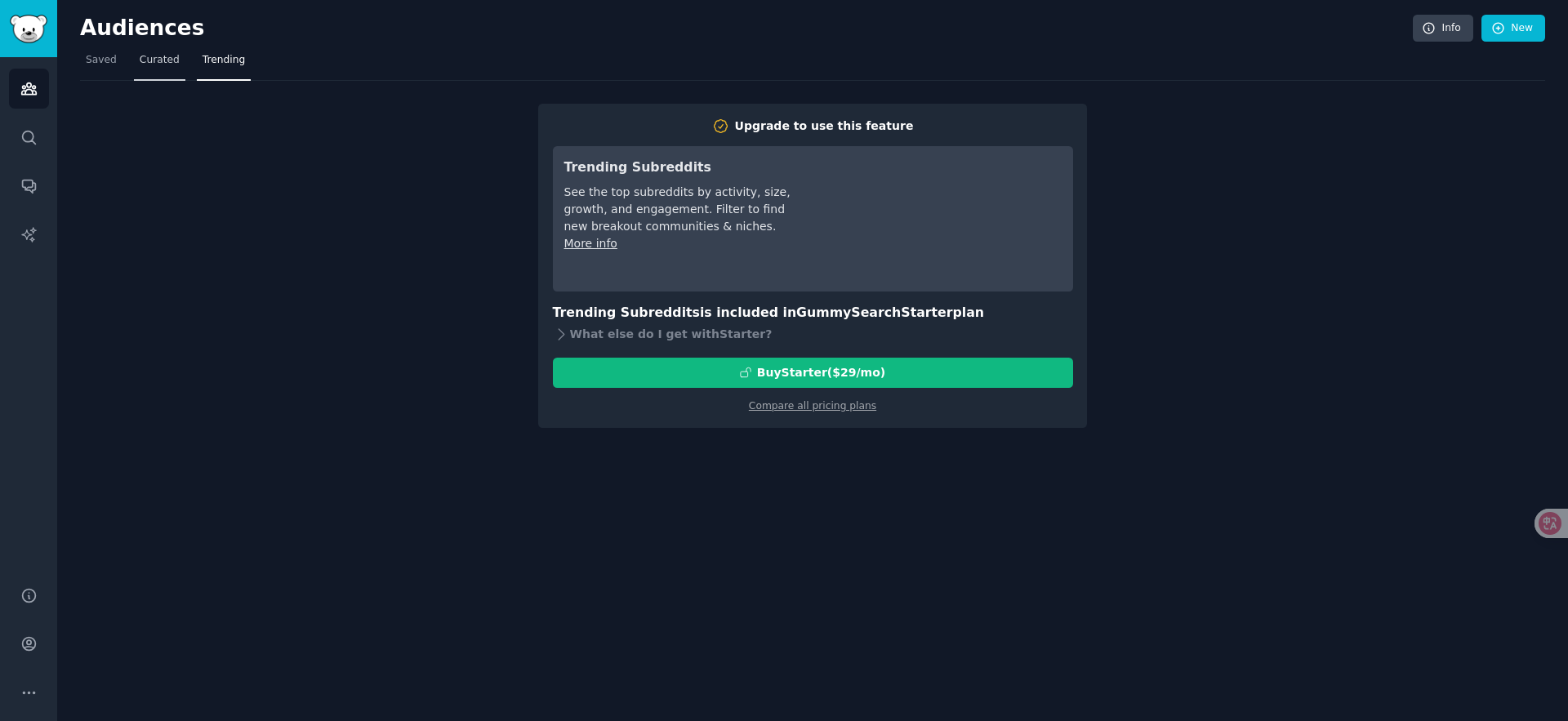
click at [146, 66] on span "Curated" at bounding box center [160, 61] width 40 height 15
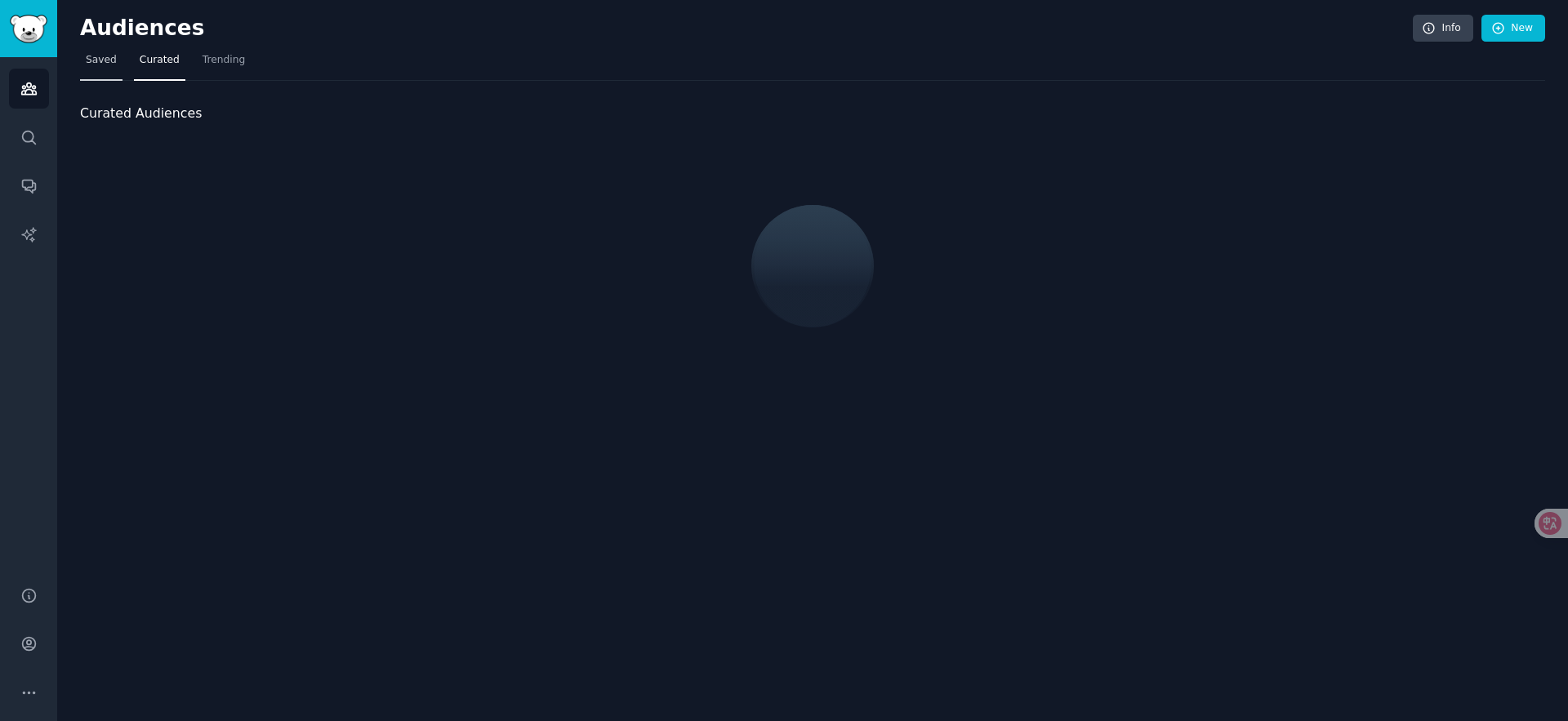
click at [92, 58] on span "Saved" at bounding box center [101, 61] width 31 height 15
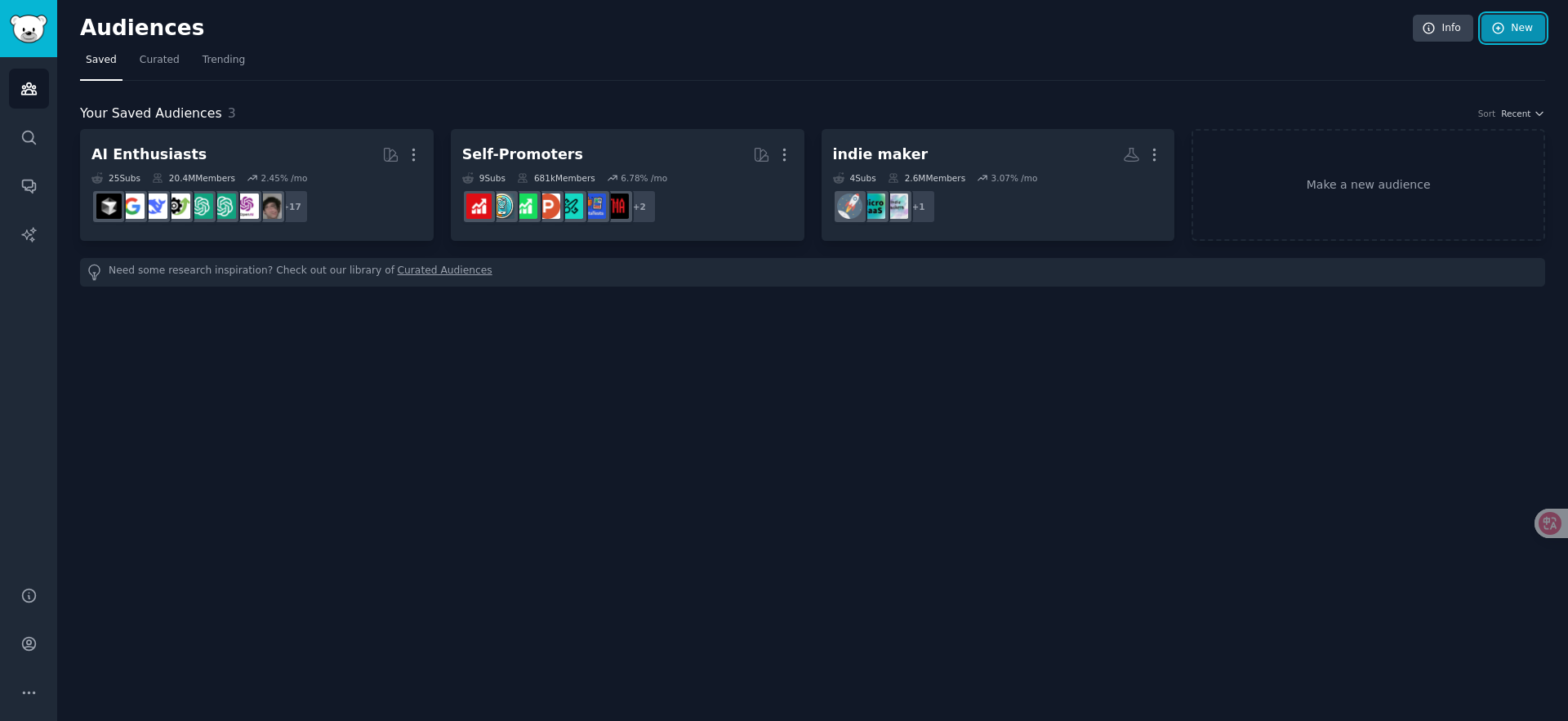
click at [1502, 28] on icon at bounding box center [1499, 29] width 15 height 15
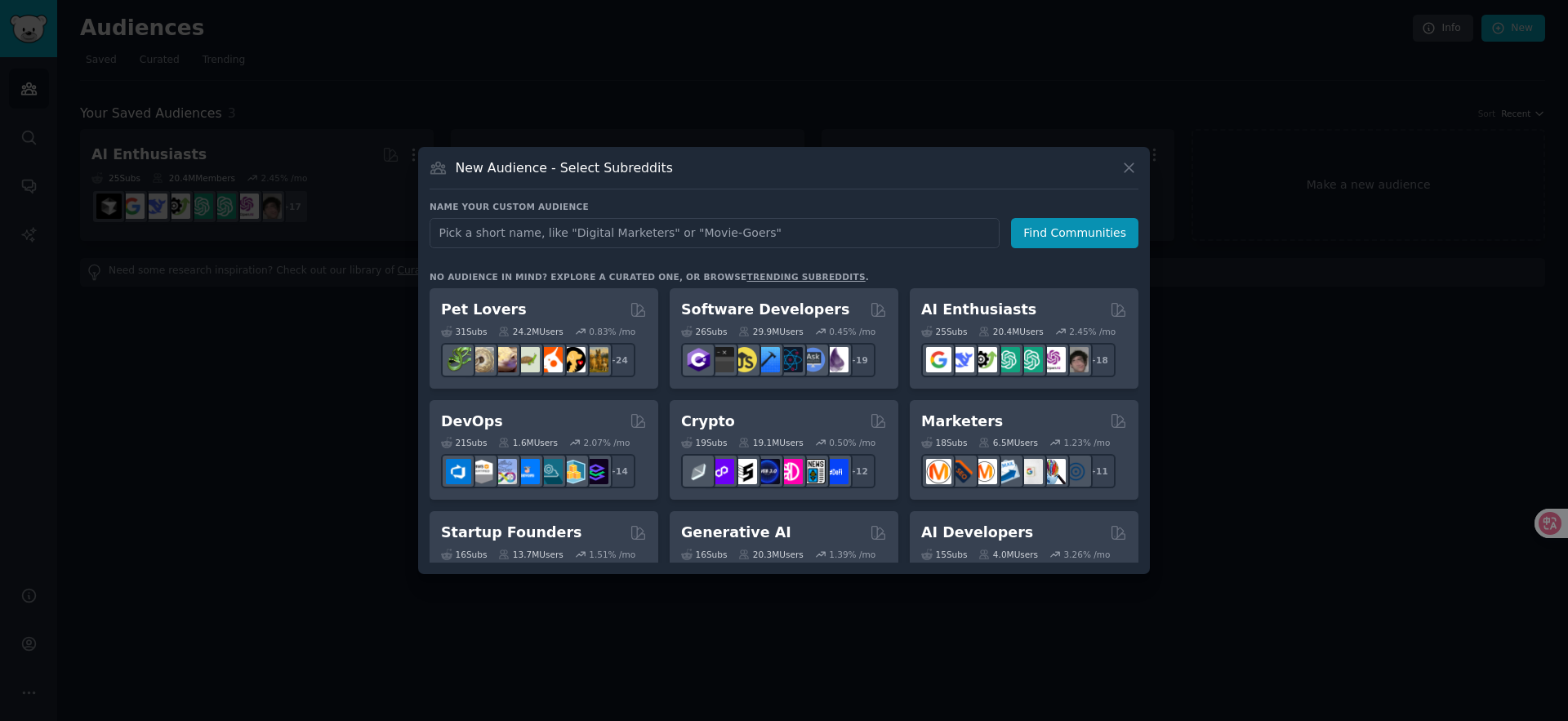
click at [525, 230] on input "text" at bounding box center [715, 233] width 570 height 30
type input "isekai"
click button "Find Communities" at bounding box center [1074, 233] width 127 height 30
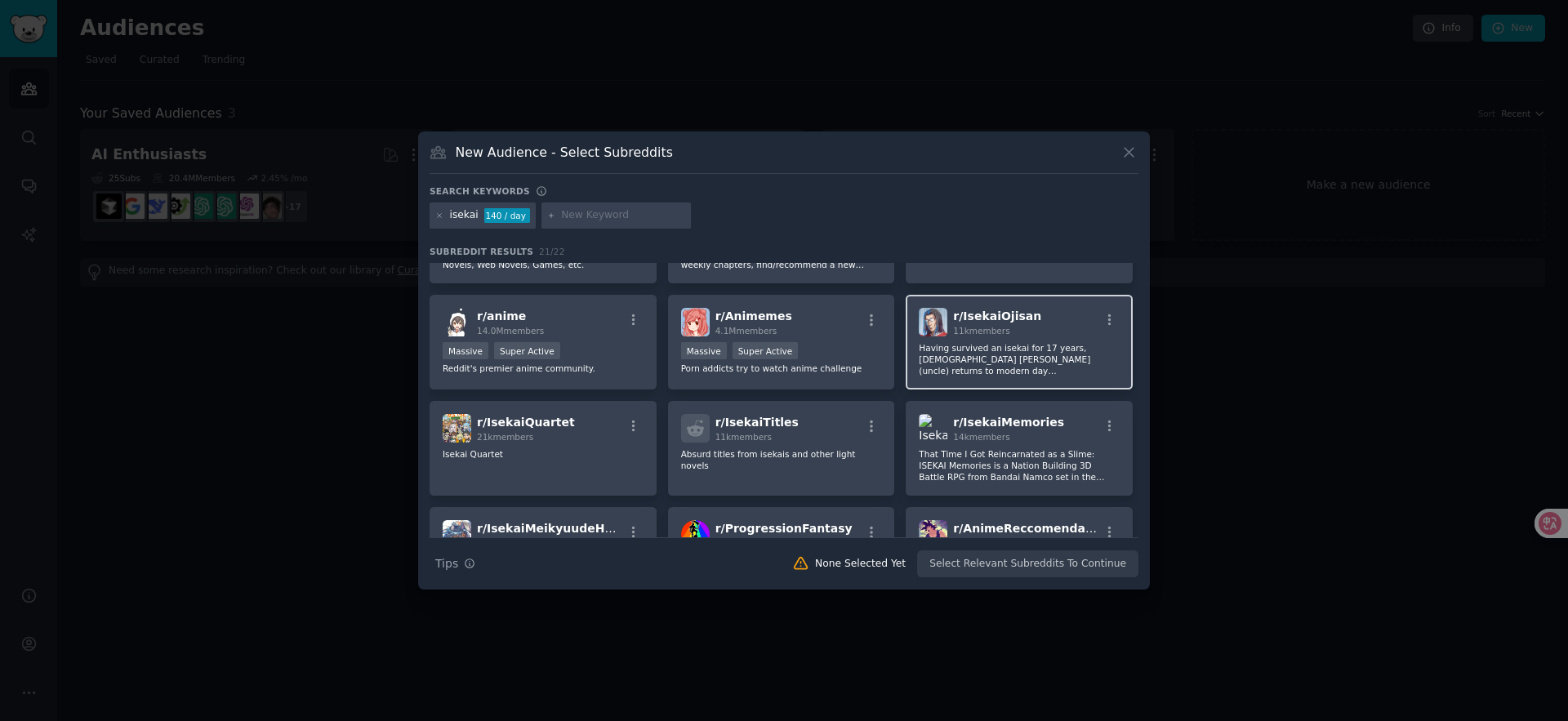
scroll to position [172, 0]
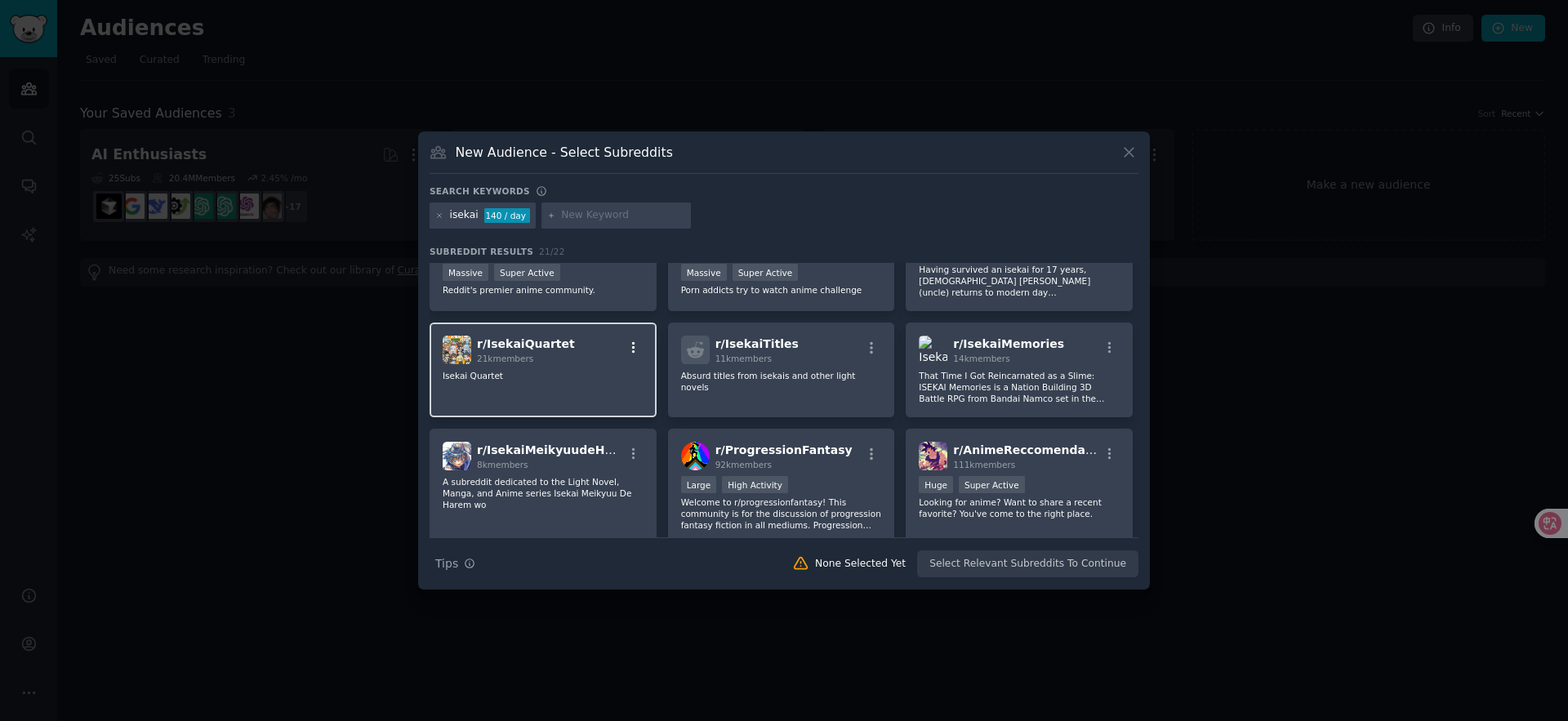
click at [635, 341] on icon "button" at bounding box center [634, 348] width 15 height 15
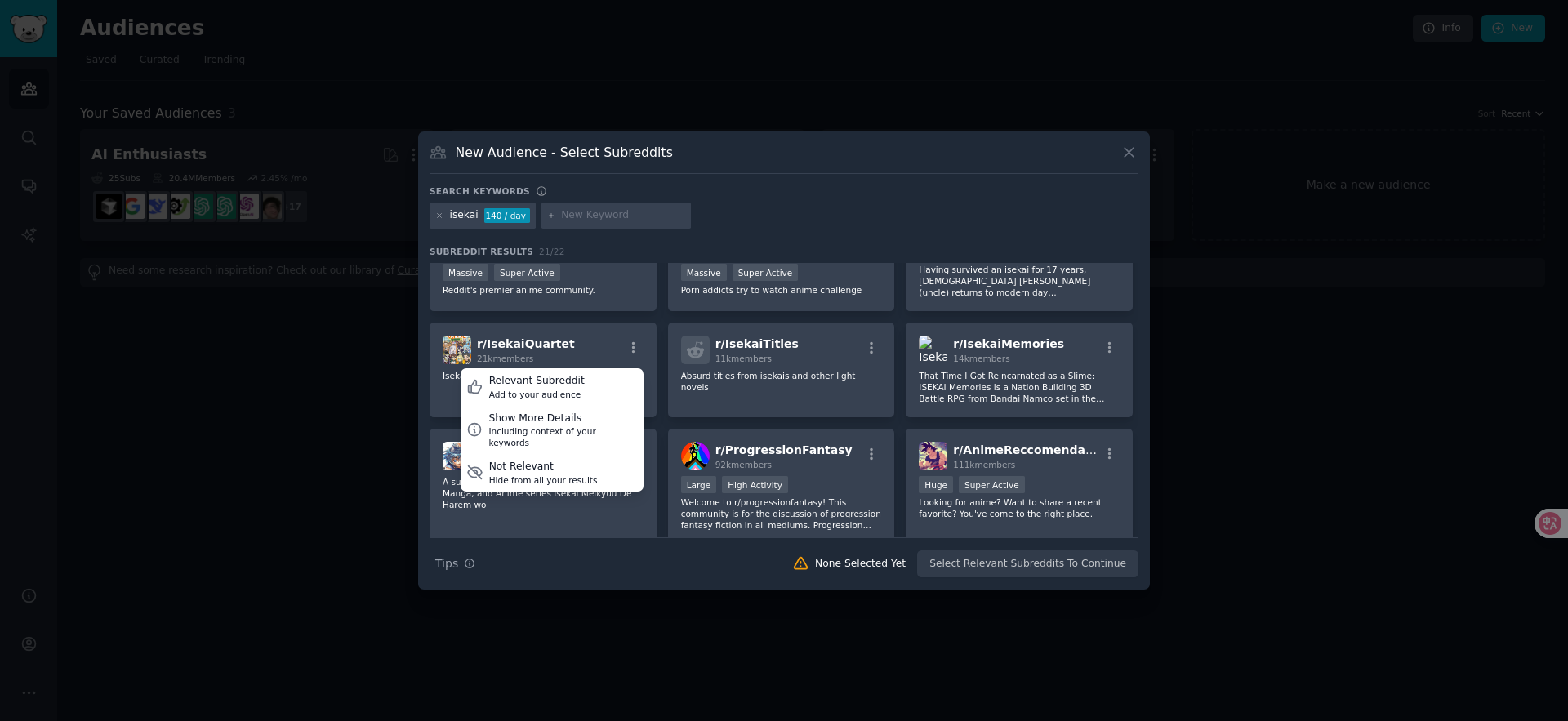
click at [849, 195] on div "Search keywords" at bounding box center [784, 194] width 709 height 17
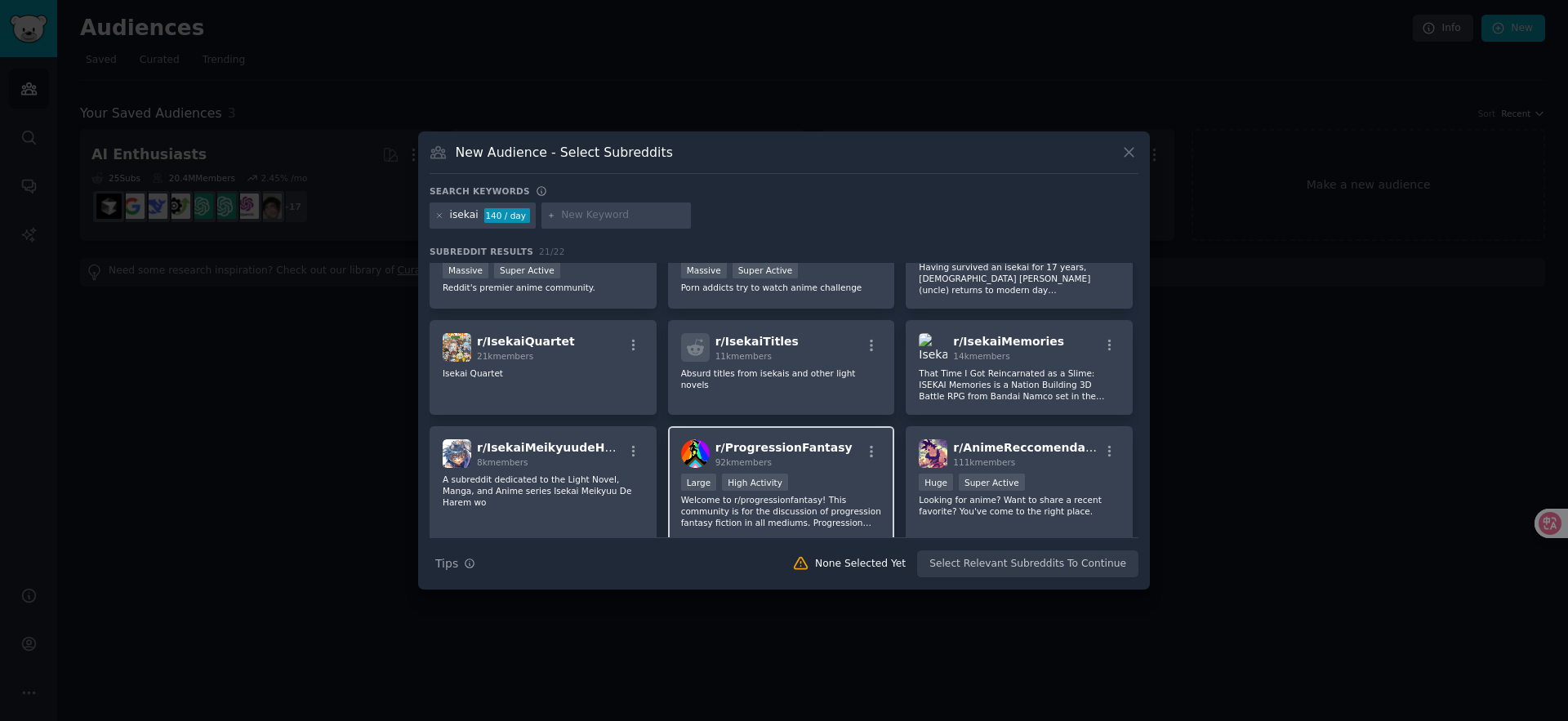
scroll to position [175, 0]
click at [636, 342] on icon "button" at bounding box center [634, 345] width 15 height 15
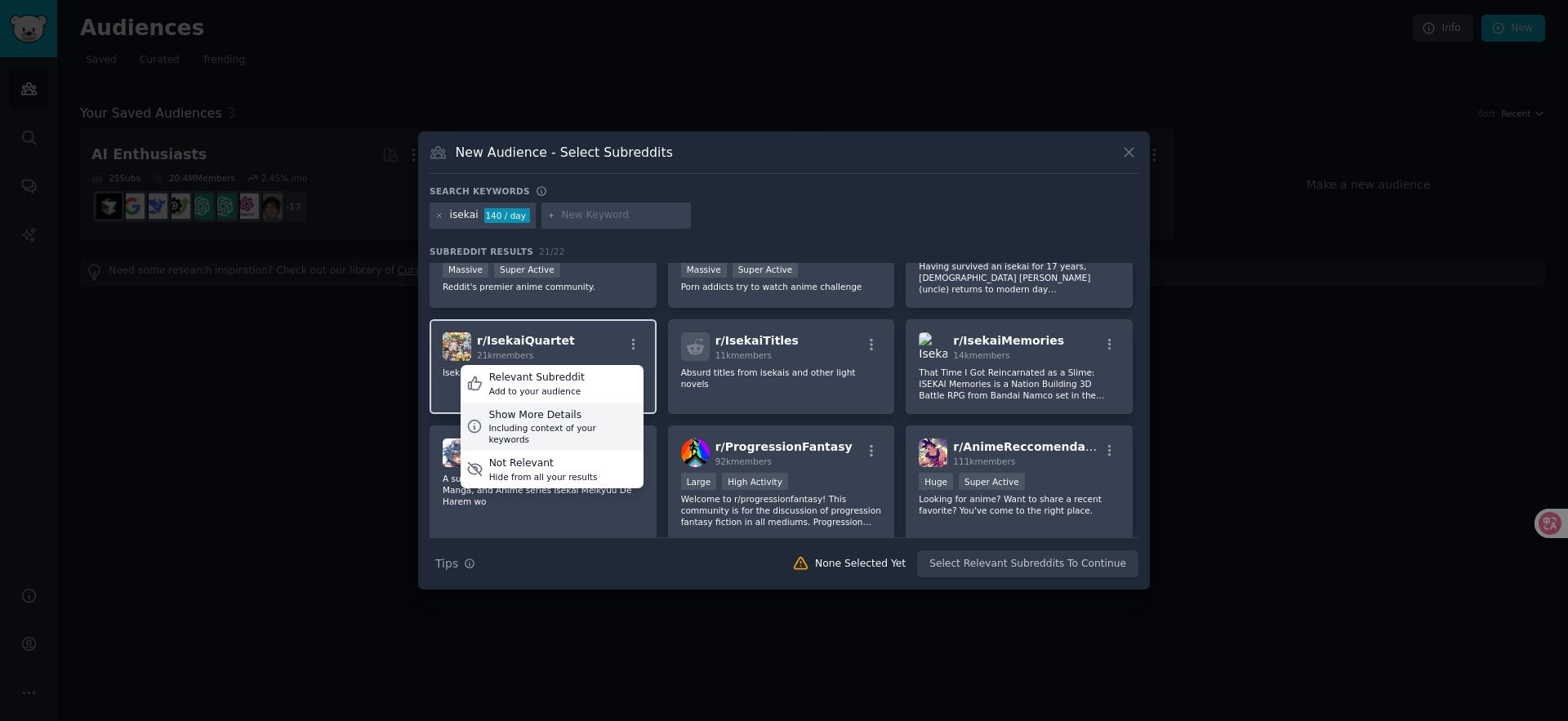
click at [576, 420] on div "Show More Details" at bounding box center [562, 416] width 149 height 15
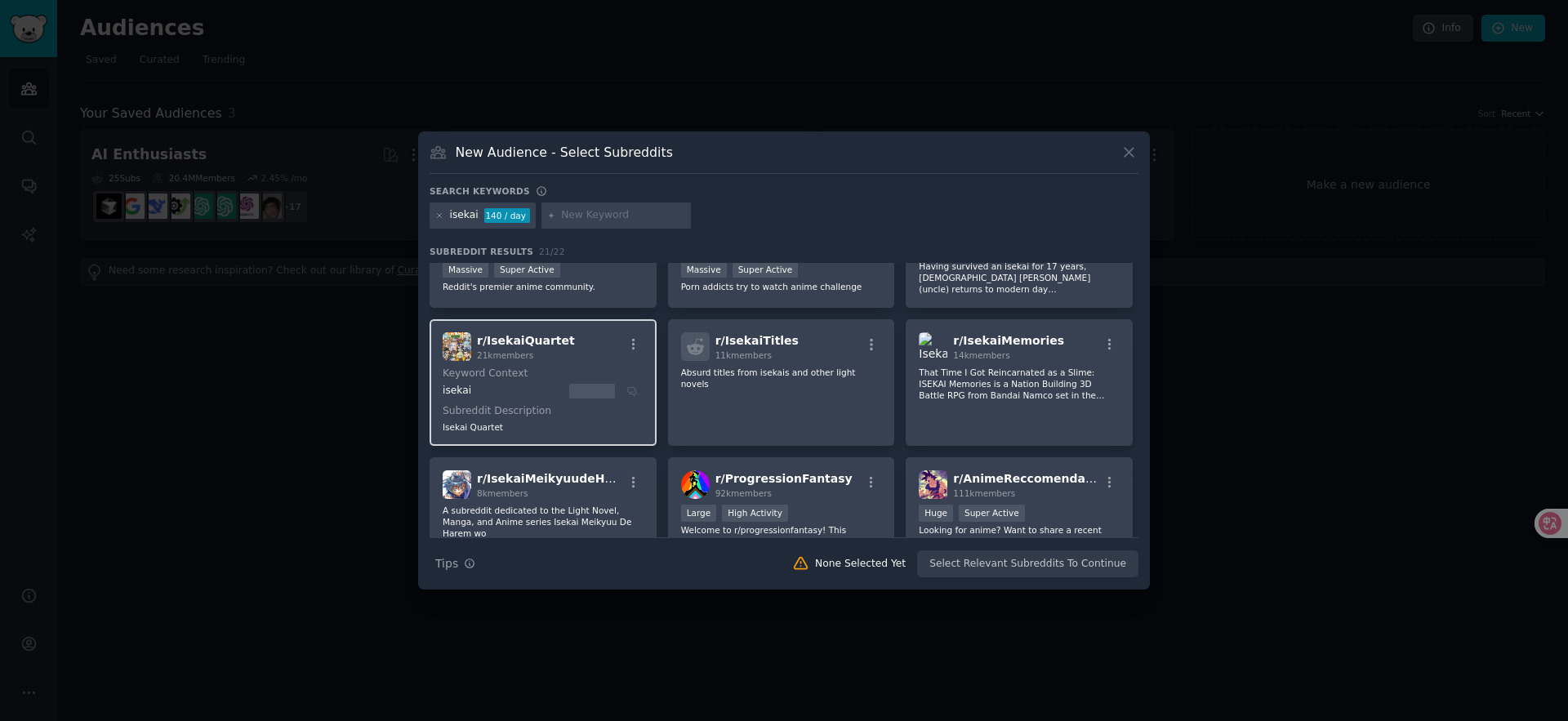
click at [473, 427] on p "Isekai Quartet" at bounding box center [543, 427] width 201 height 12
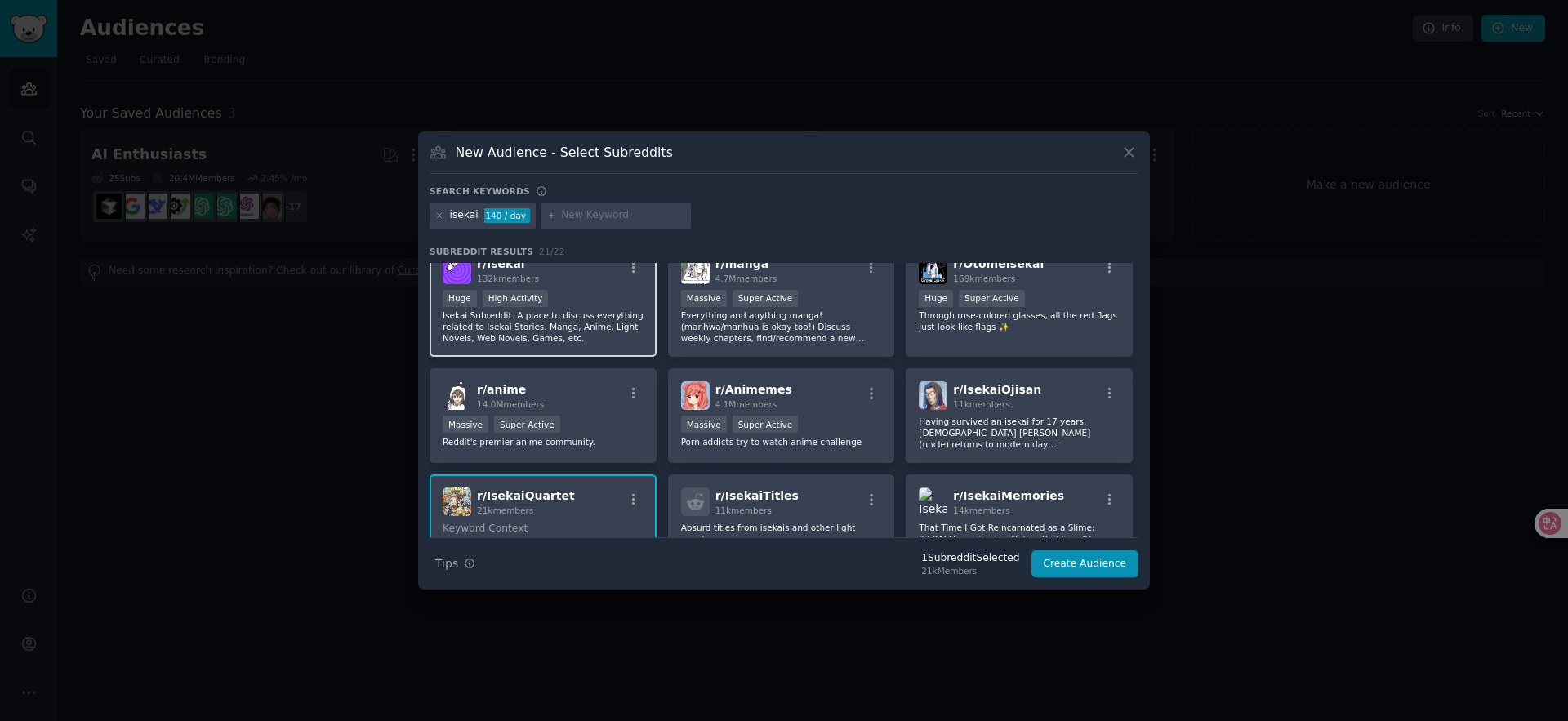
scroll to position [0, 0]
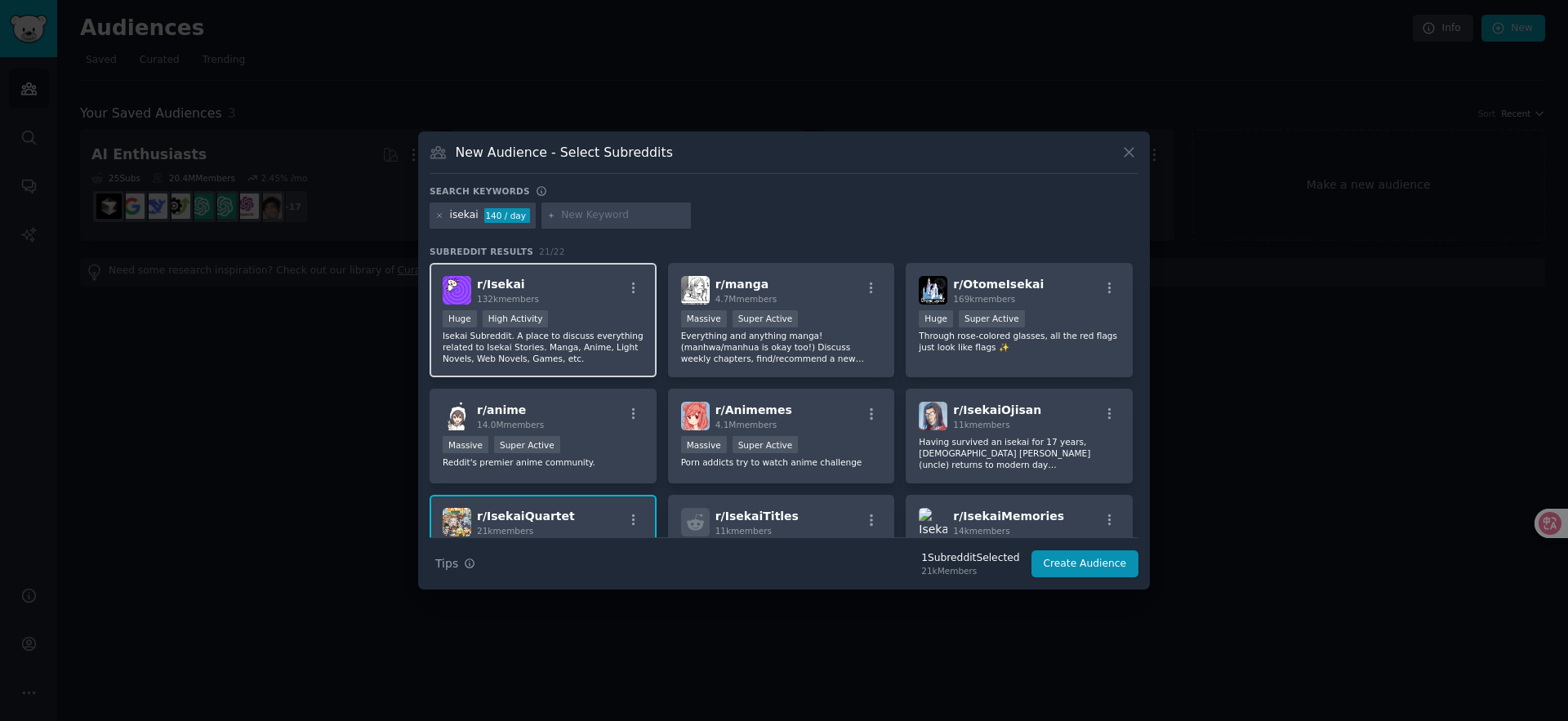
click at [540, 323] on div "High Activity" at bounding box center [516, 319] width 67 height 17
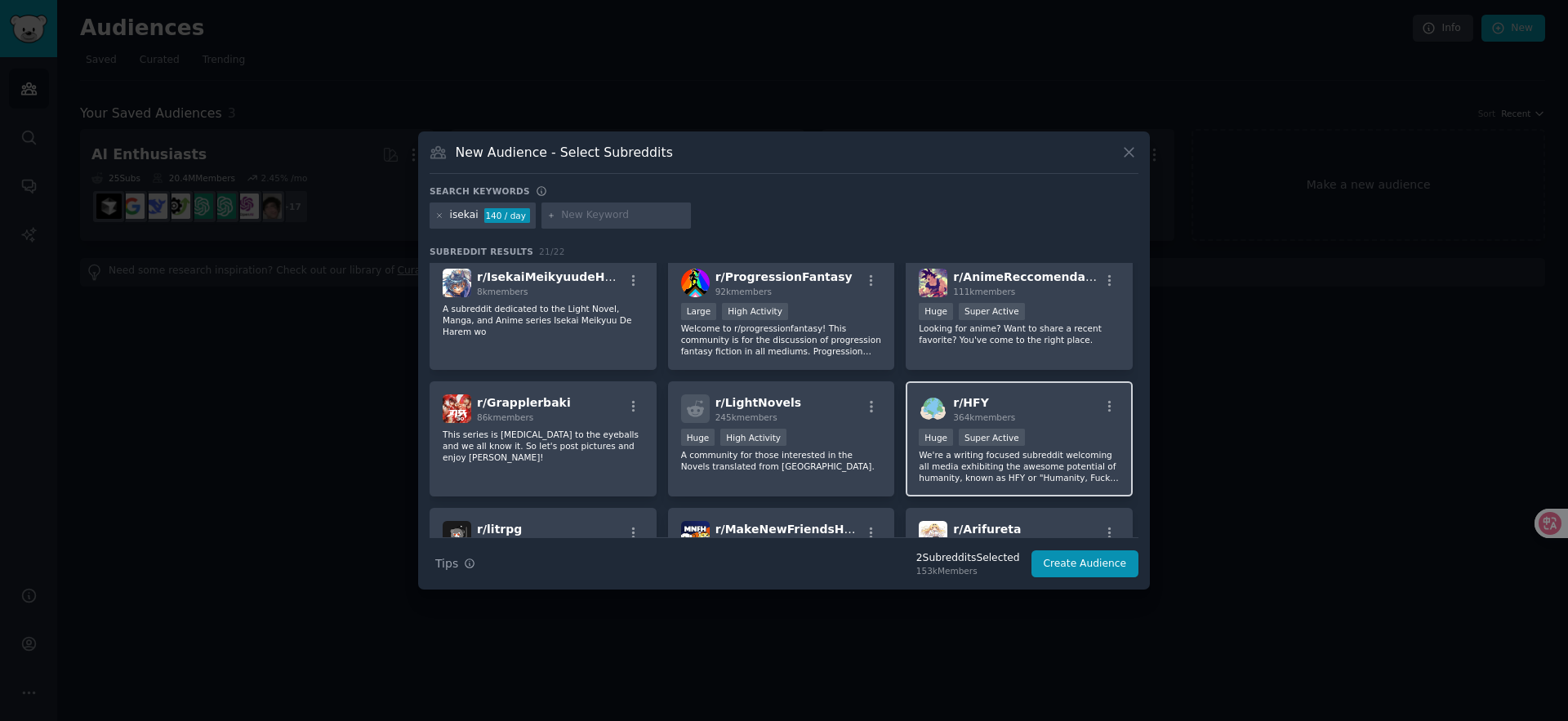
scroll to position [358, 0]
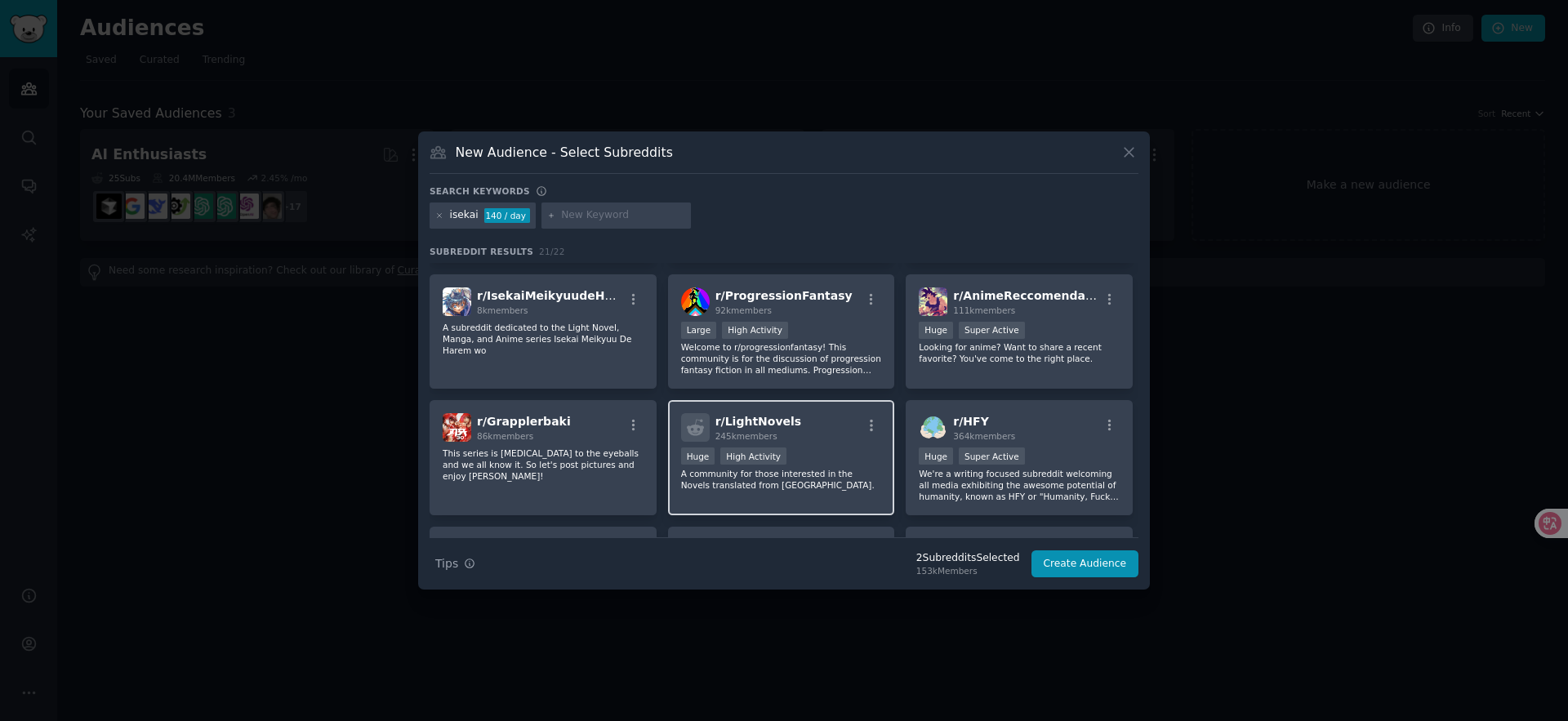
click at [820, 452] on div "Huge High Activity" at bounding box center [782, 457] width 201 height 21
click at [1072, 566] on button "Create Audience" at bounding box center [1086, 564] width 108 height 27
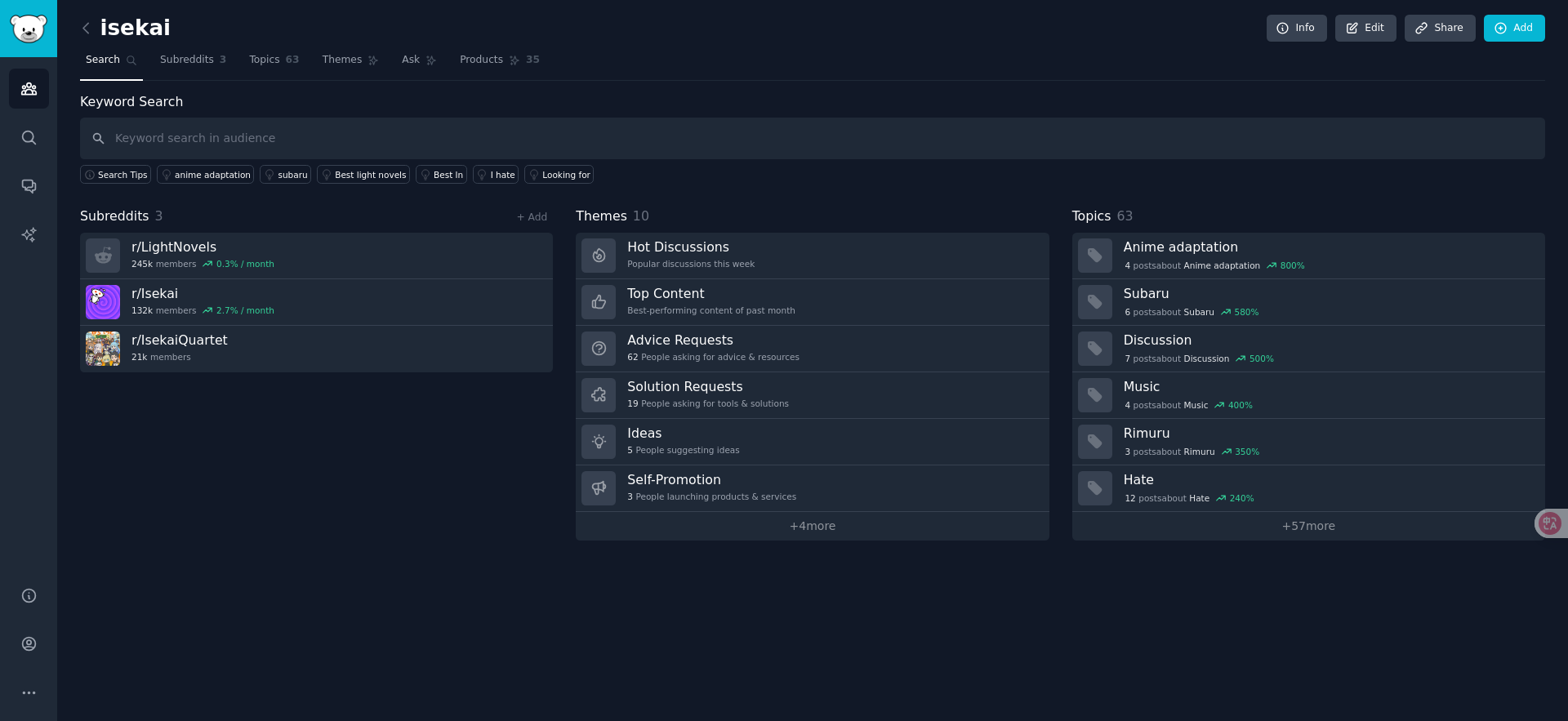
click at [318, 519] on div "Subreddits 3 + Add r/ LightNovels 245k members 0.3 % / month r/ Isekai 132k mem…" at bounding box center [316, 374] width 473 height 334
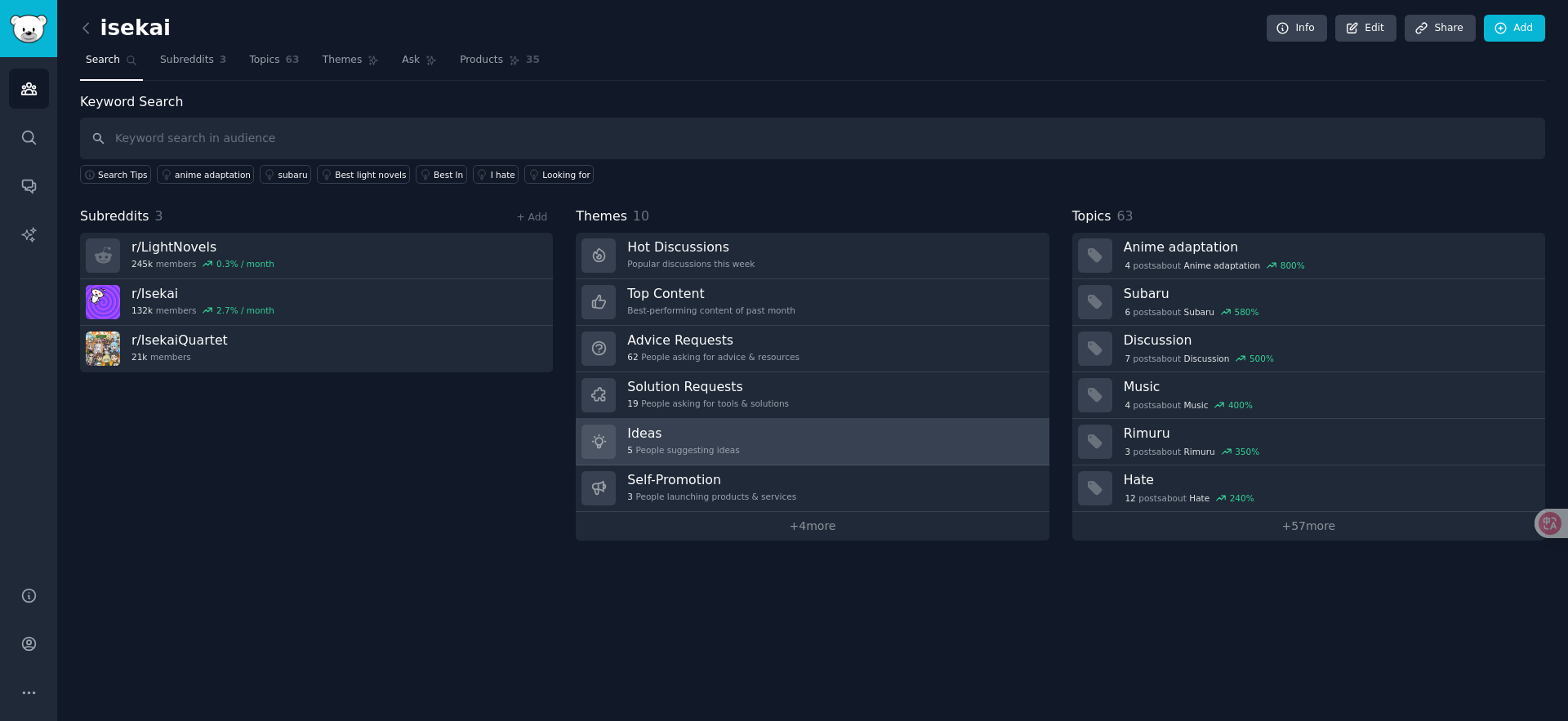
click at [826, 444] on link "Ideas 5 People suggesting ideas" at bounding box center [812, 442] width 473 height 47
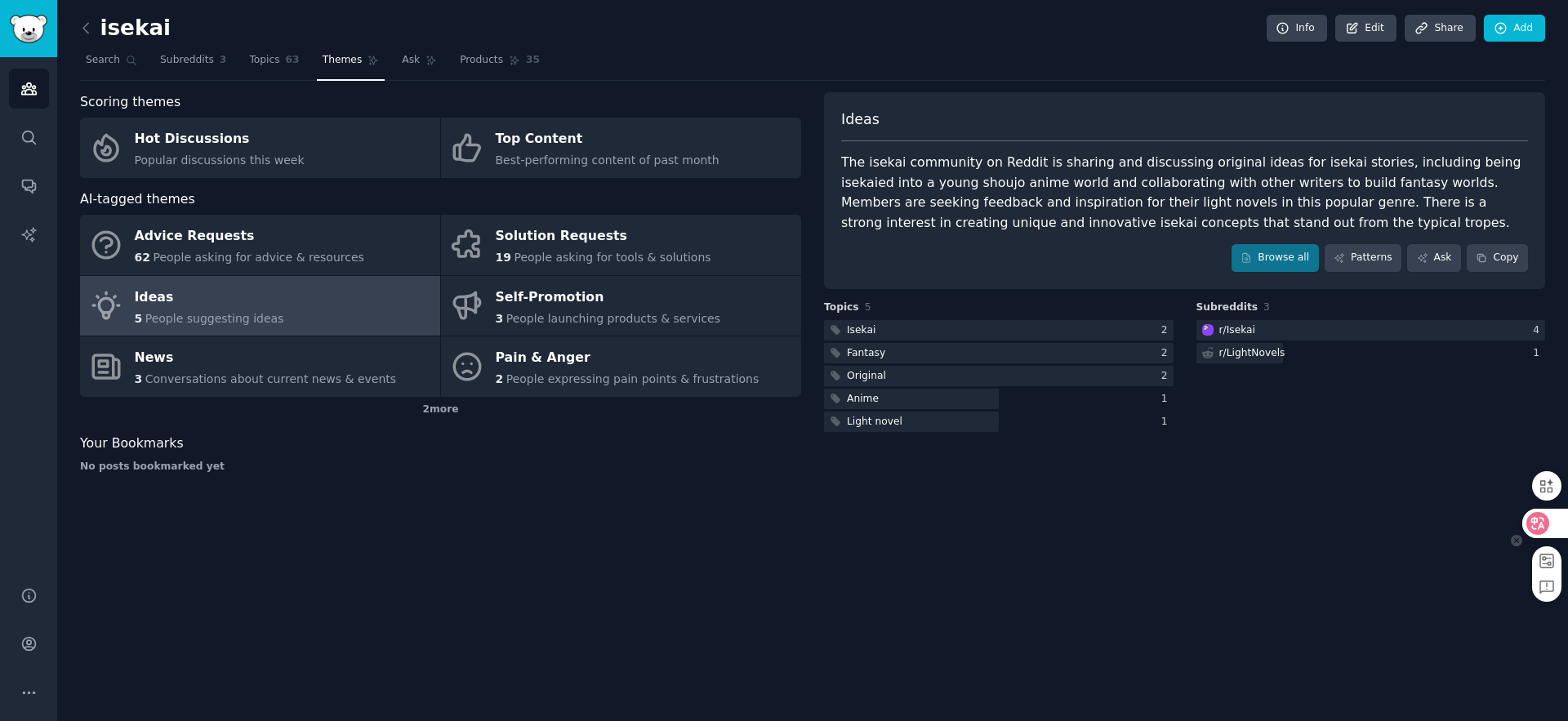
click at [1541, 516] on icon at bounding box center [1538, 524] width 17 height 17
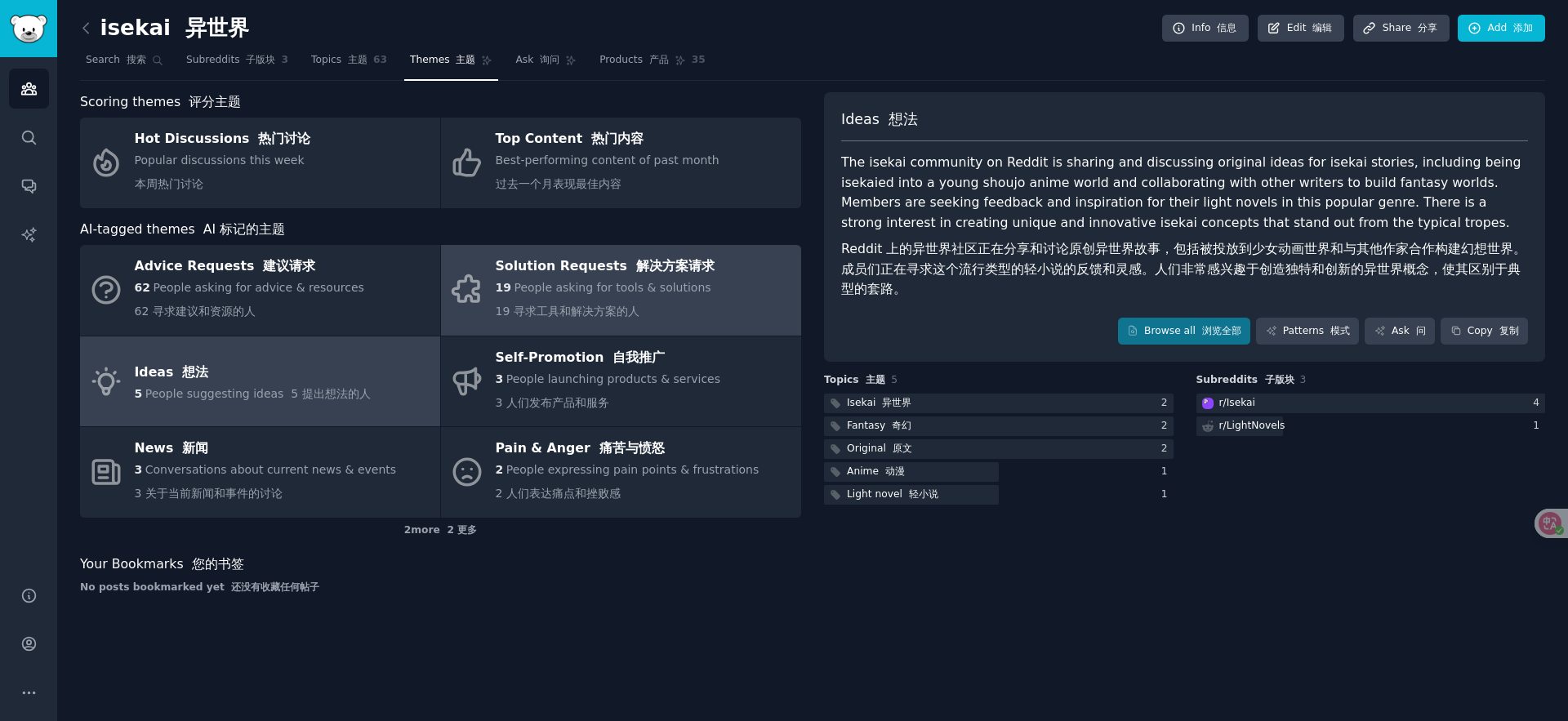
click at [586, 277] on div "Solution Requests 解决方案请求" at bounding box center [604, 267] width 219 height 26
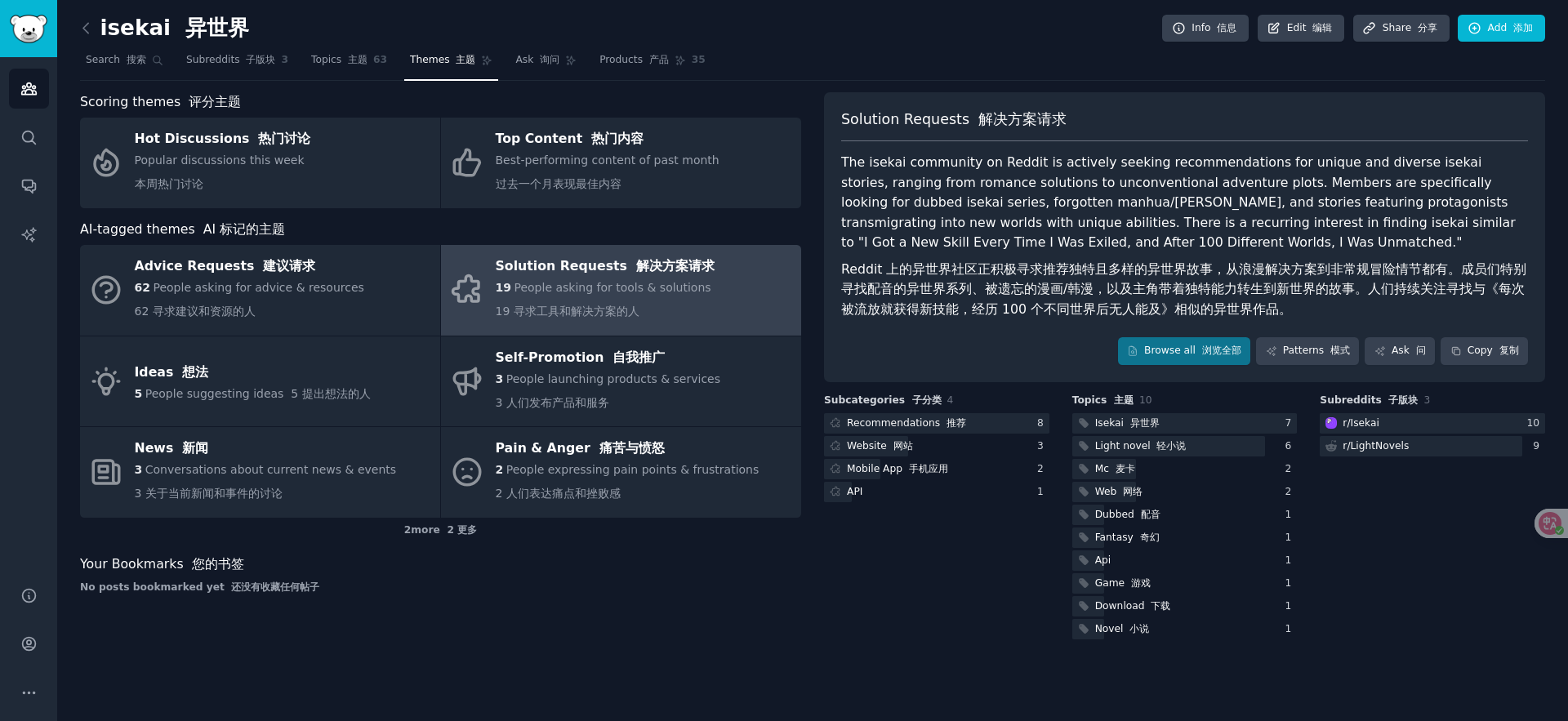
drag, startPoint x: 1211, startPoint y: 270, endPoint x: 1282, endPoint y: 312, distance: 82.5
click at [1282, 312] on font "Reddit 上的异世界社区正积极寻求推荐独特且多样的异世界故事，从浪漫解决方案到非常规冒险情节都有。成员们特别寻找配音的异世界系列、被遗忘的漫画/韩漫，以及…" at bounding box center [1185, 289] width 687 height 61
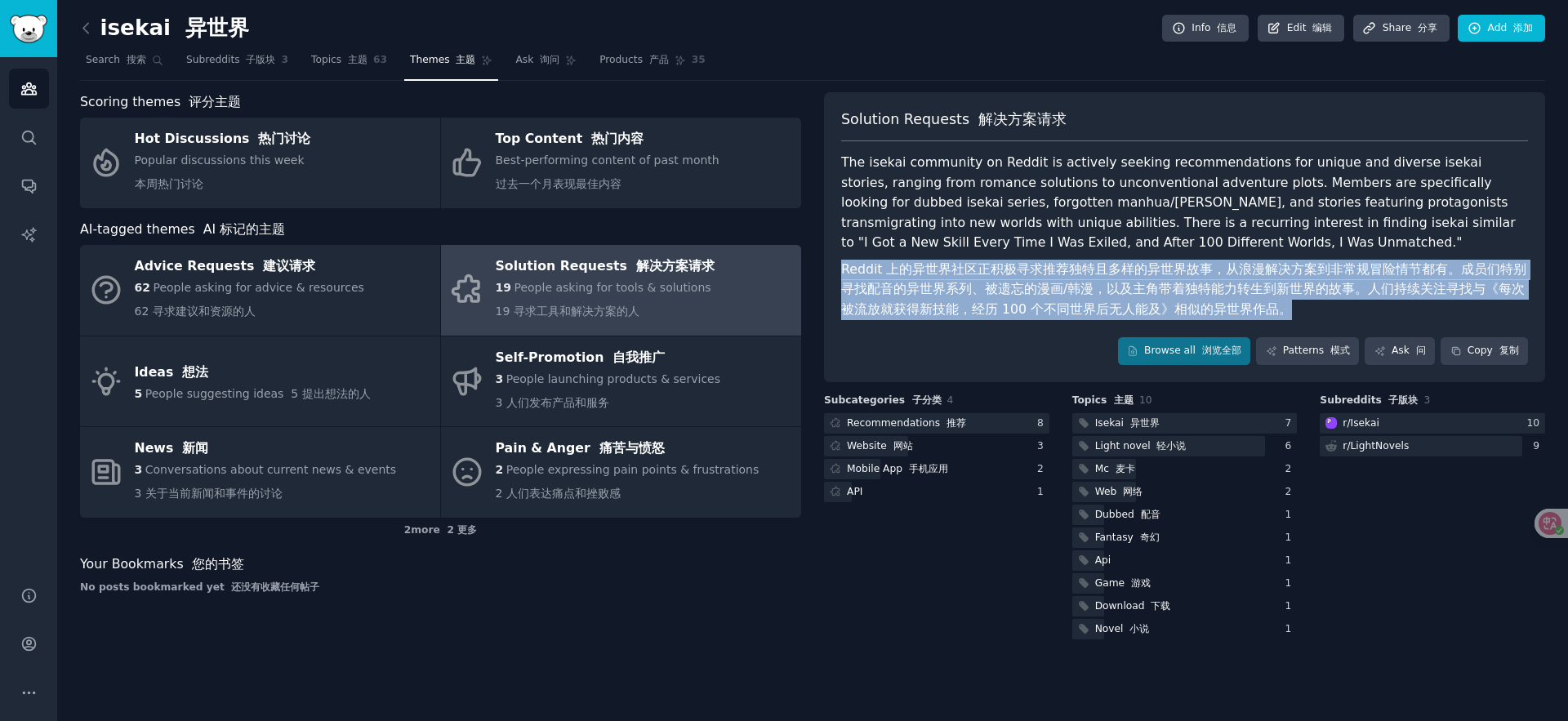
drag, startPoint x: 1254, startPoint y: 307, endPoint x: 1013, endPoint y: 259, distance: 245.7
click at [925, 254] on div "The isekai community on Reddit is actively seeking recommendations for unique a…" at bounding box center [1185, 240] width 687 height 173
click at [1368, 299] on font "Reddit 上的异世界社区正积极寻求推荐独特且多样的异世界故事，从浪漫解决方案到非常规冒险情节都有。成员们特别寻找配音的异世界系列、被遗忘的漫画/韩漫，以及…" at bounding box center [1185, 289] width 687 height 61
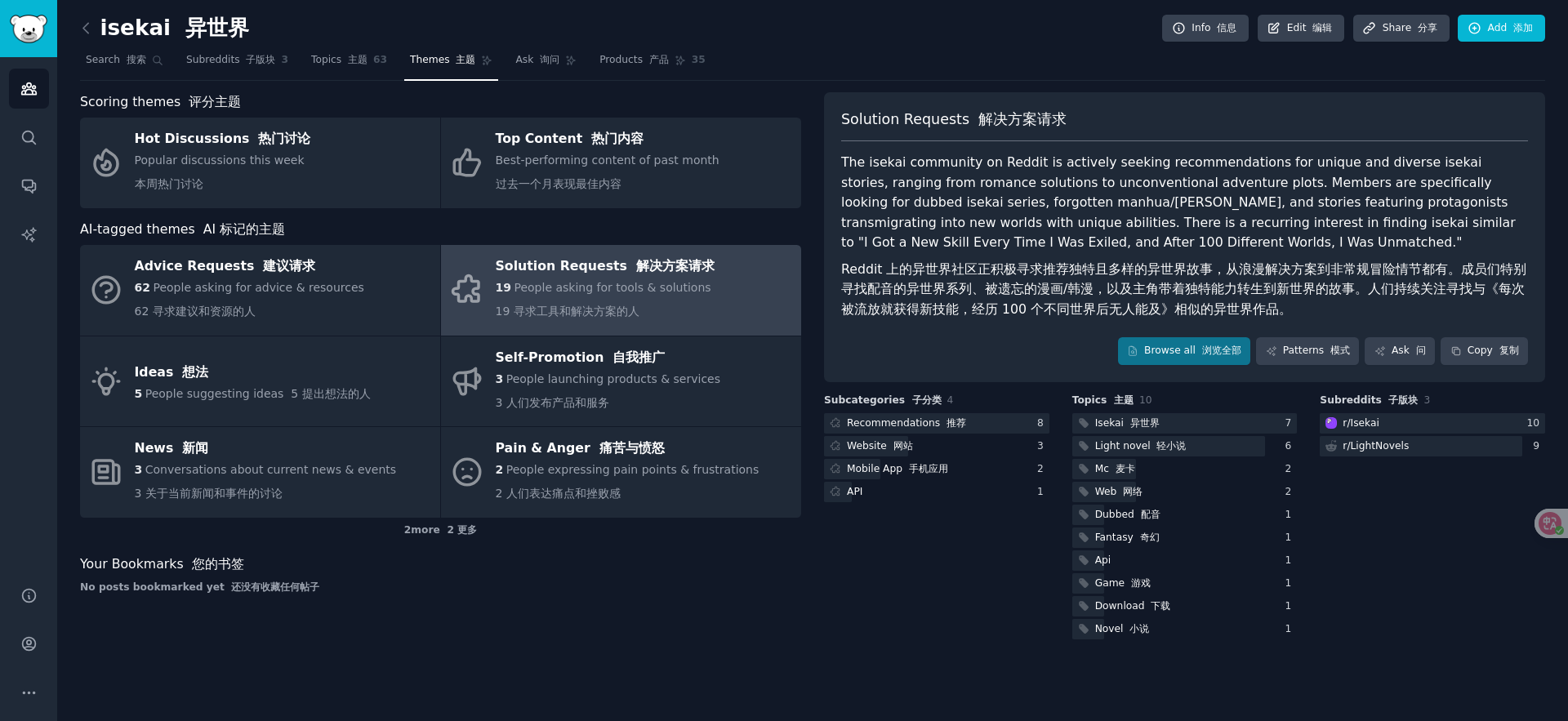
click at [1474, 296] on font "Reddit 上的异世界社区正积极寻求推荐独特且多样的异世界故事，从浪漫解决方案到非常规冒险情节都有。成员们特别寻找配音的异世界系列、被遗忘的漫画/韩漫，以及…" at bounding box center [1184, 289] width 685 height 56
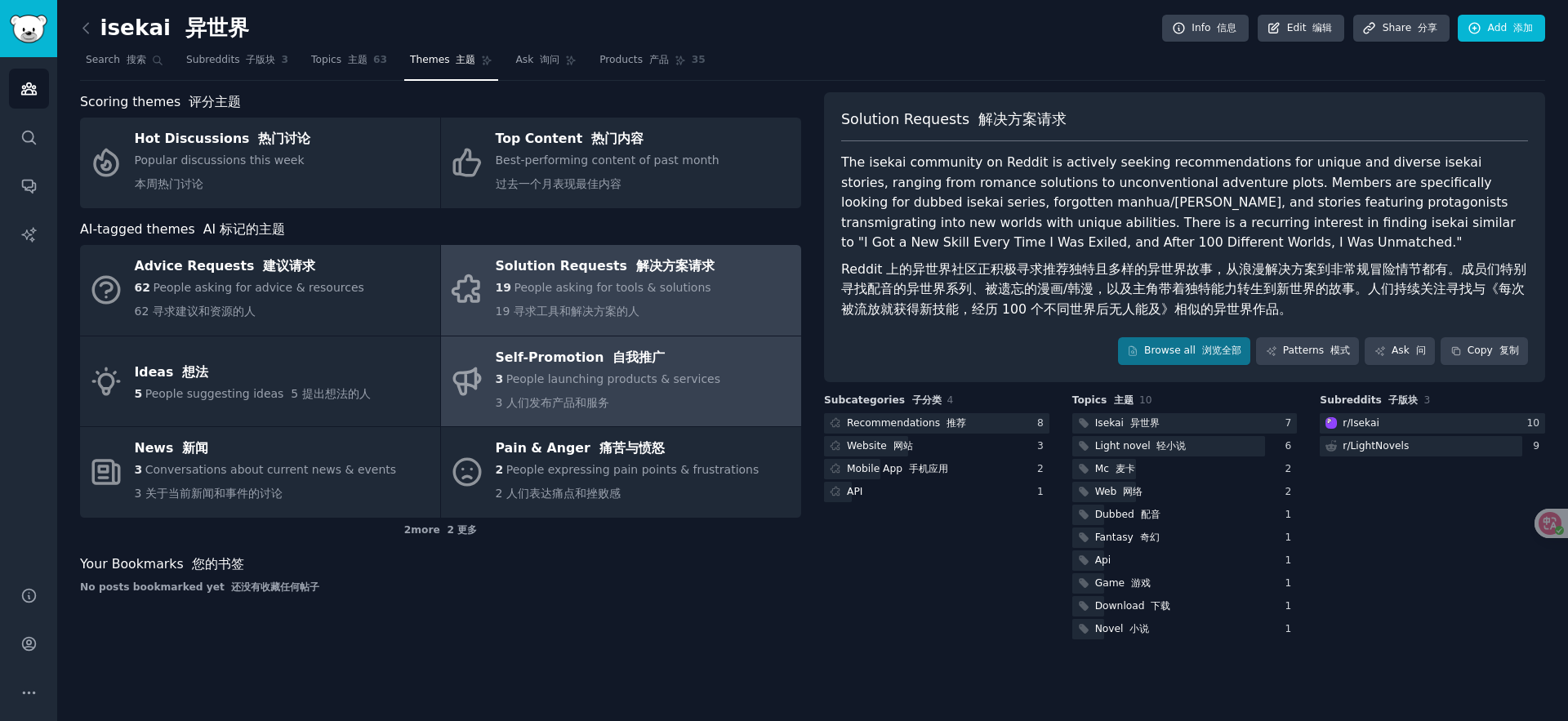
click at [652, 401] on div "3 People launching products & services 3 人们发布产品和服务" at bounding box center [608, 394] width 225 height 47
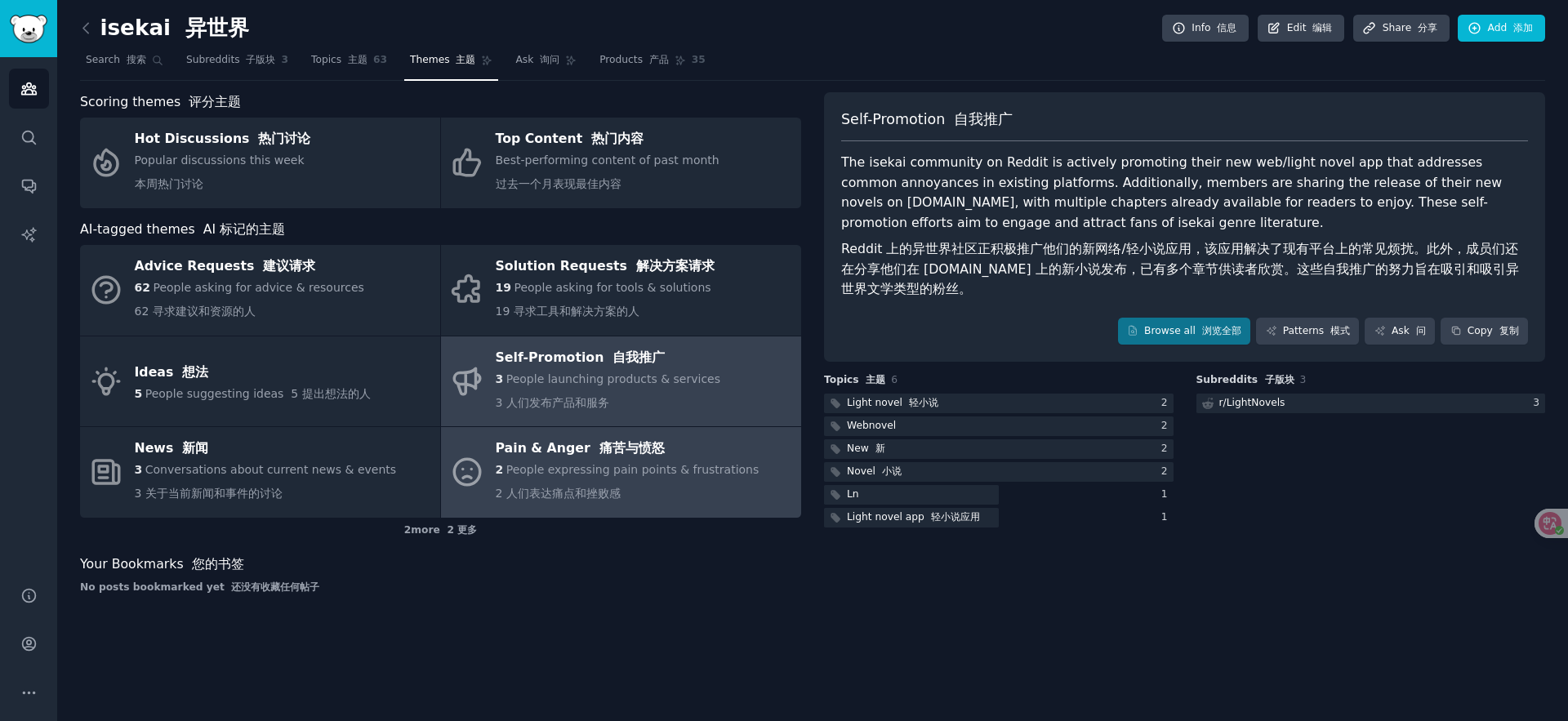
click at [669, 463] on span "People expressing pain points & frustrations" at bounding box center [633, 470] width 254 height 13
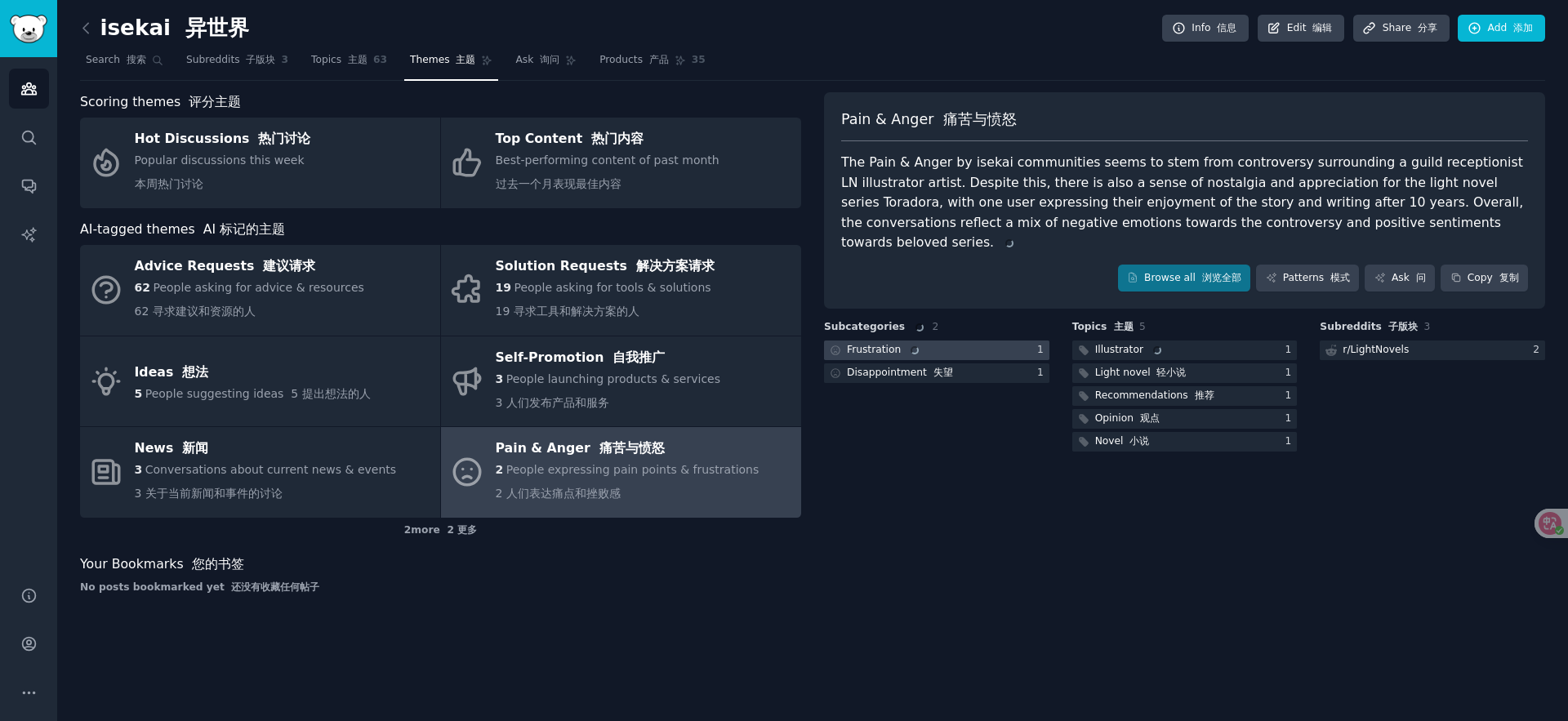
click at [998, 341] on div at bounding box center [936, 351] width 225 height 21
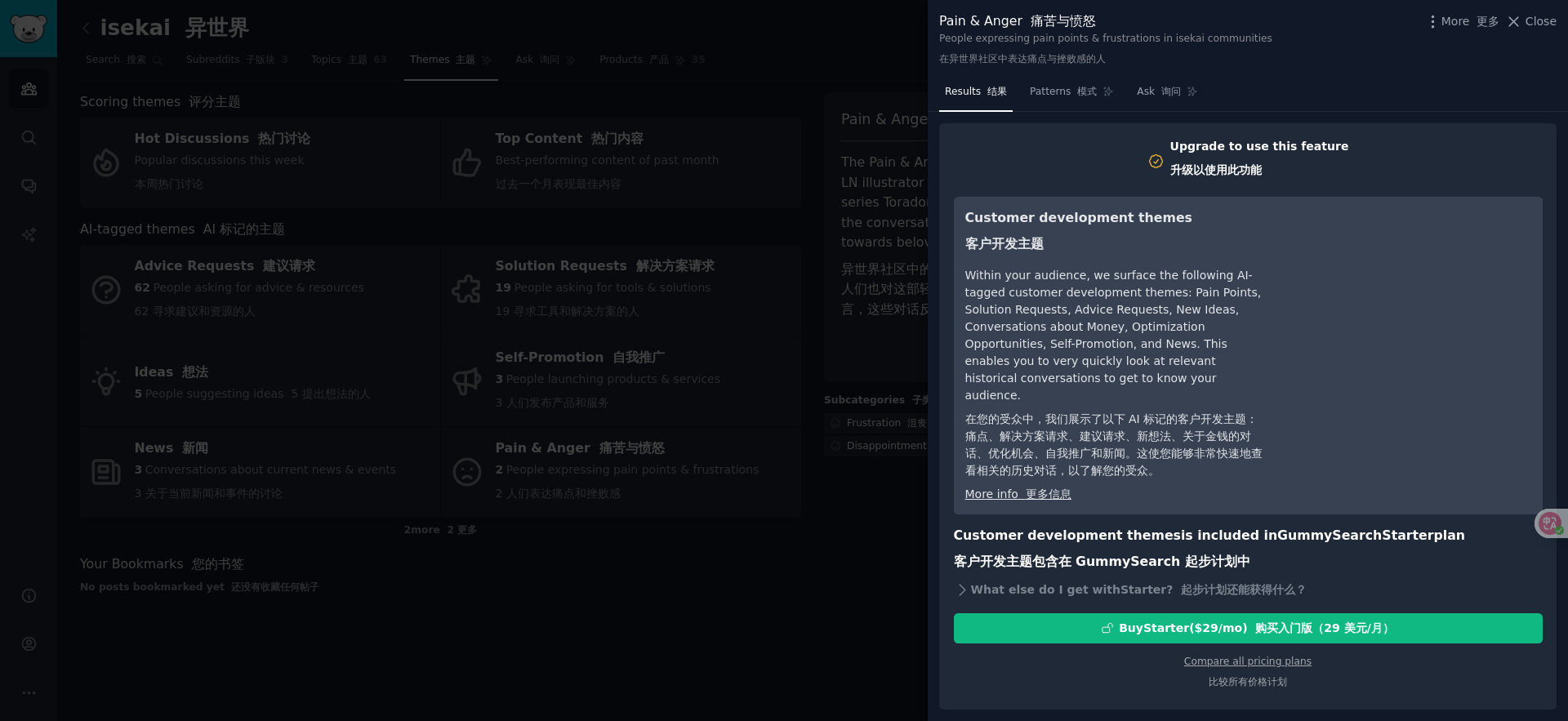
click at [761, 547] on div at bounding box center [784, 360] width 1568 height 721
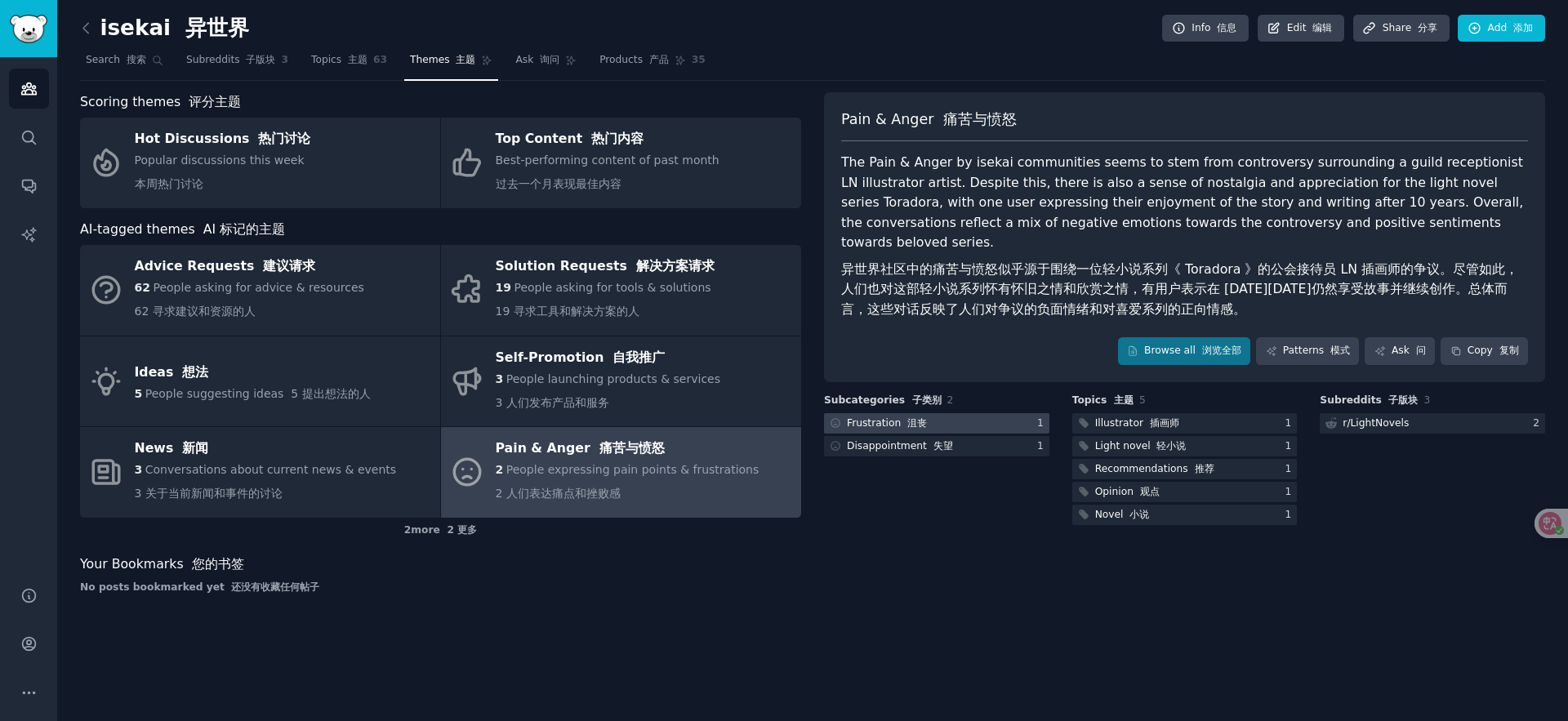
click at [962, 413] on div at bounding box center [936, 423] width 225 height 21
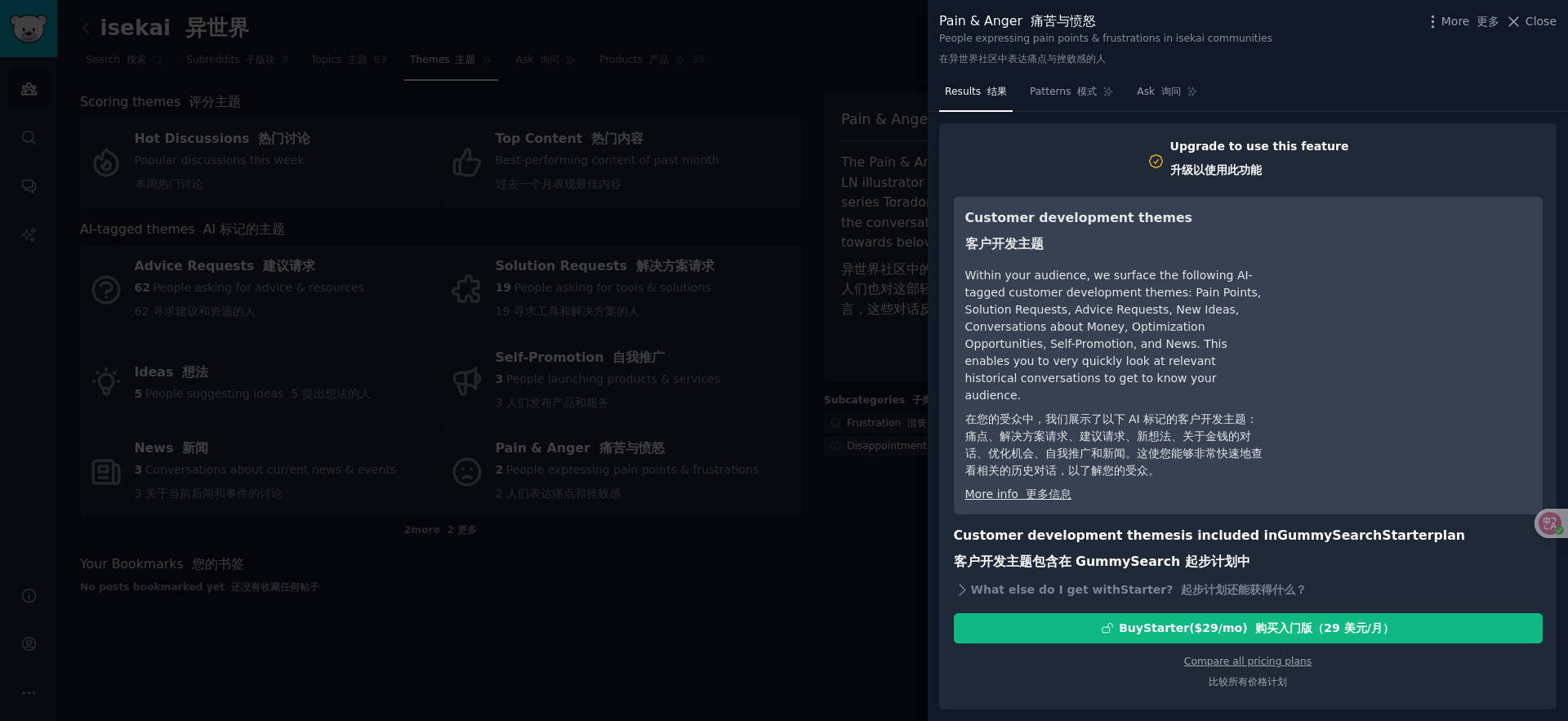
click at [825, 565] on div at bounding box center [784, 360] width 1568 height 721
click at [388, 122] on div at bounding box center [784, 360] width 1568 height 721
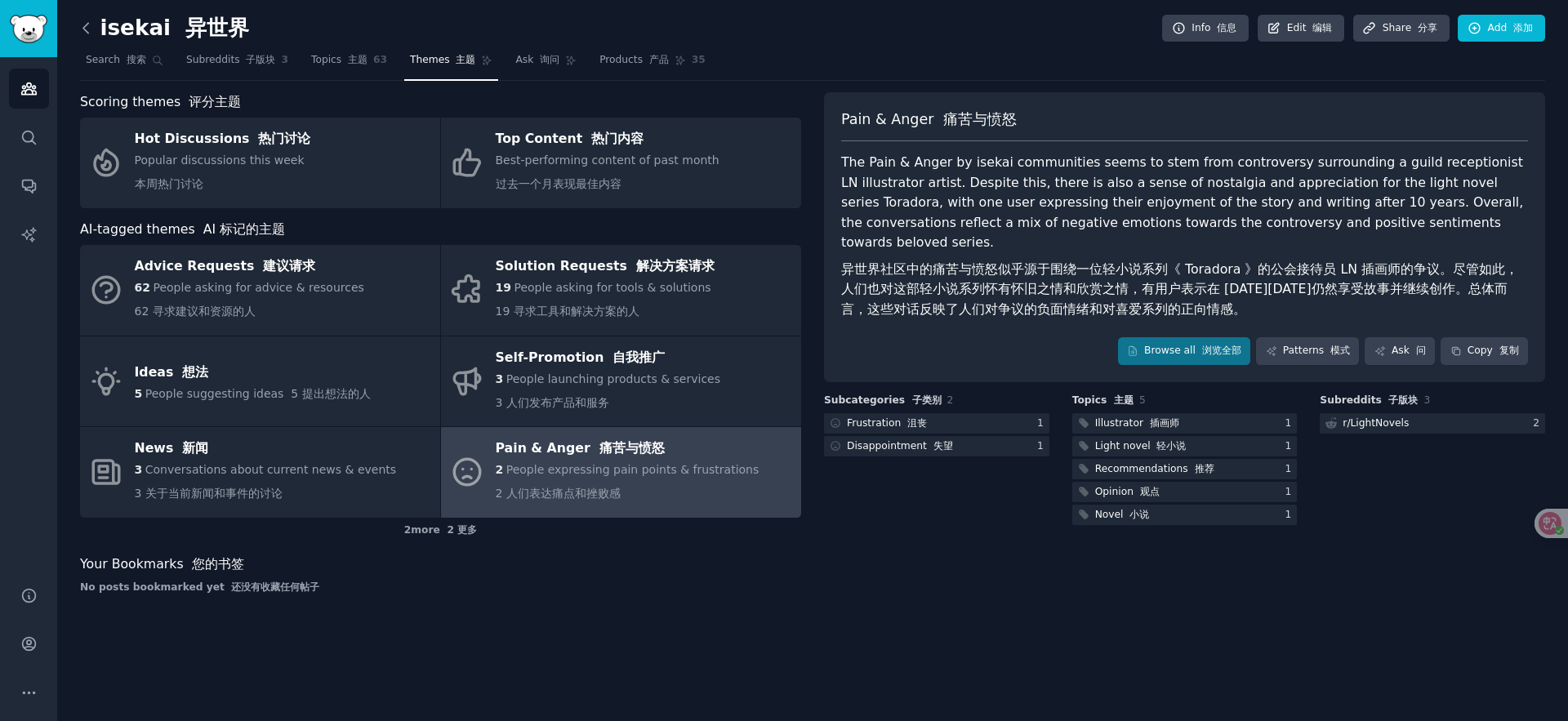
click at [81, 26] on icon at bounding box center [86, 28] width 17 height 17
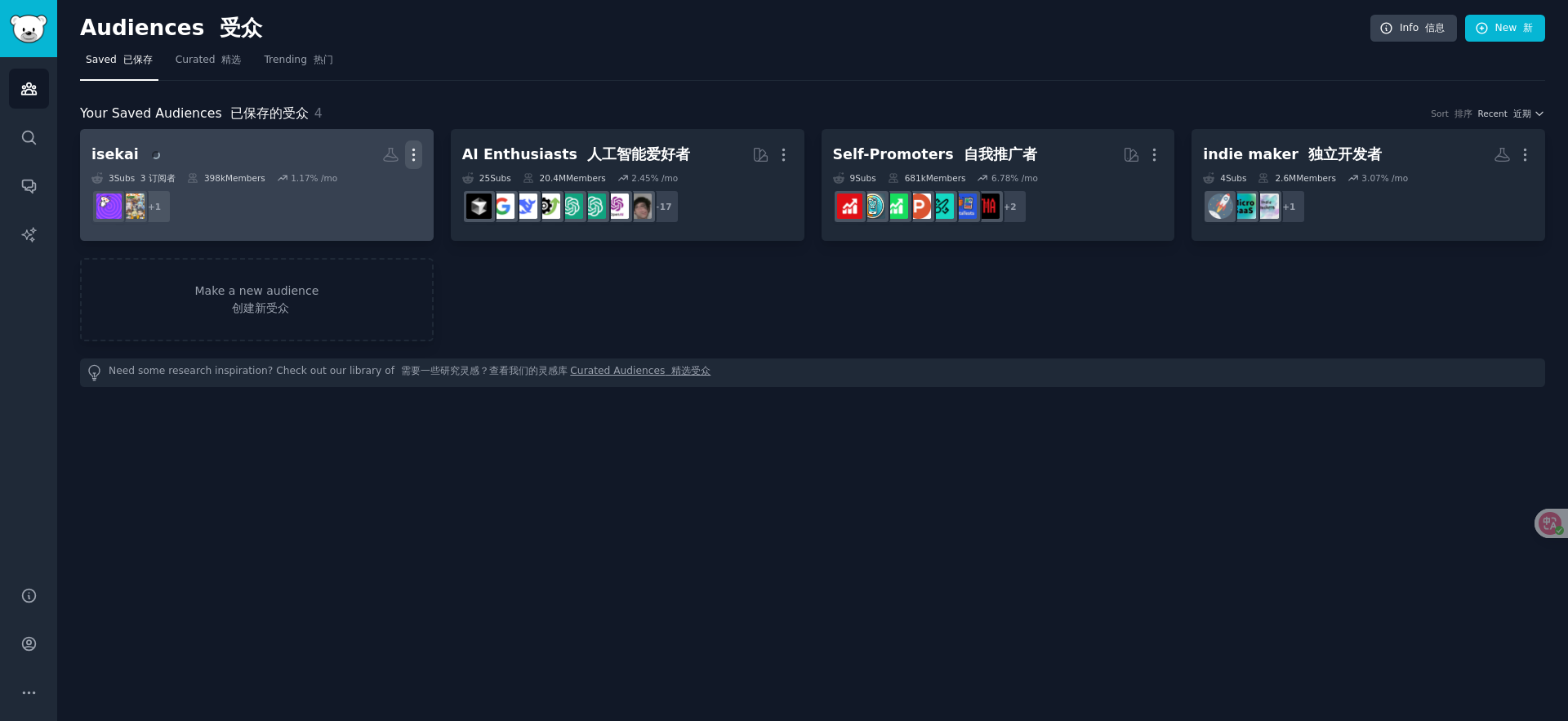
click at [418, 151] on icon "button" at bounding box center [413, 155] width 17 height 17
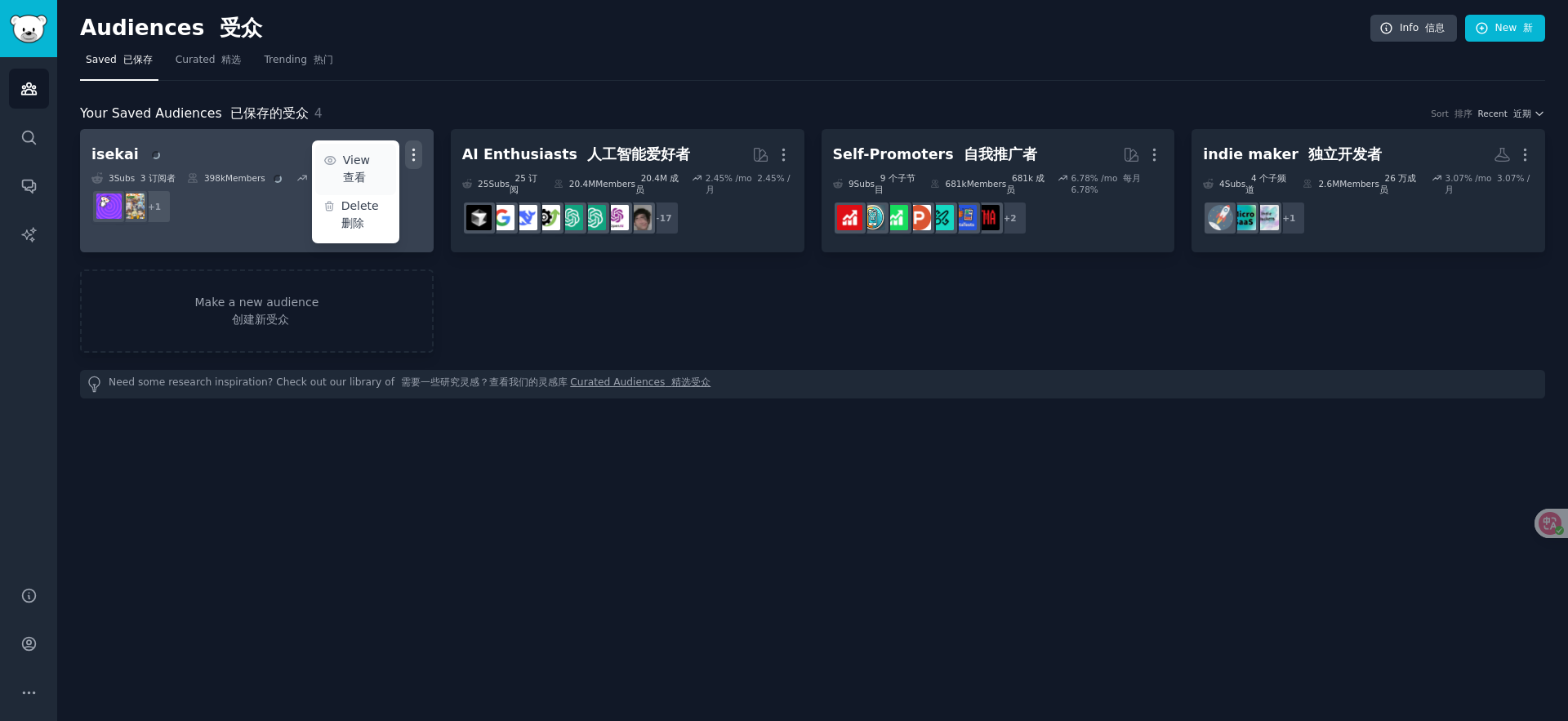
click at [353, 186] on link "View 查看" at bounding box center [355, 170] width 81 height 52
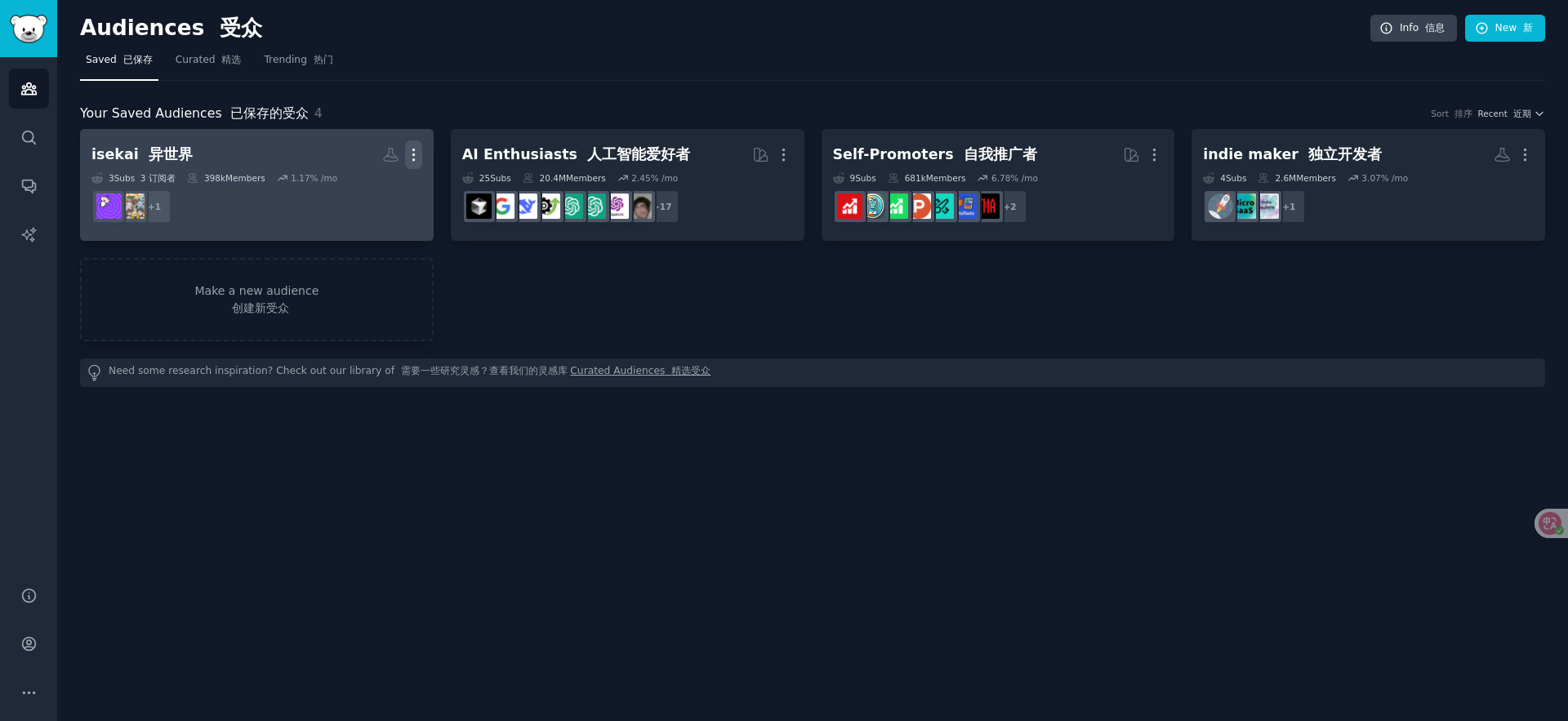
click at [420, 152] on icon "button" at bounding box center [413, 155] width 17 height 17
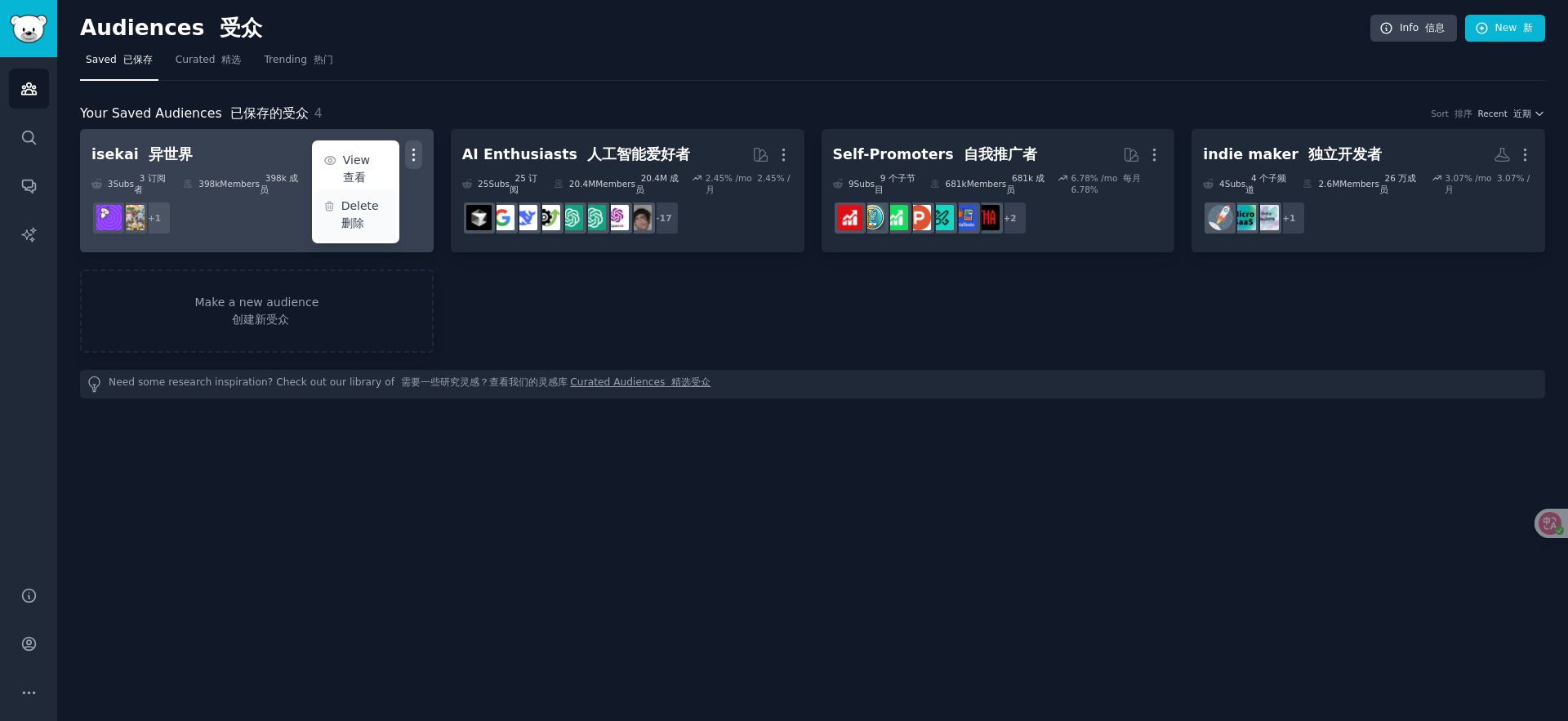
click at [380, 206] on font at bounding box center [382, 206] width 7 height 13
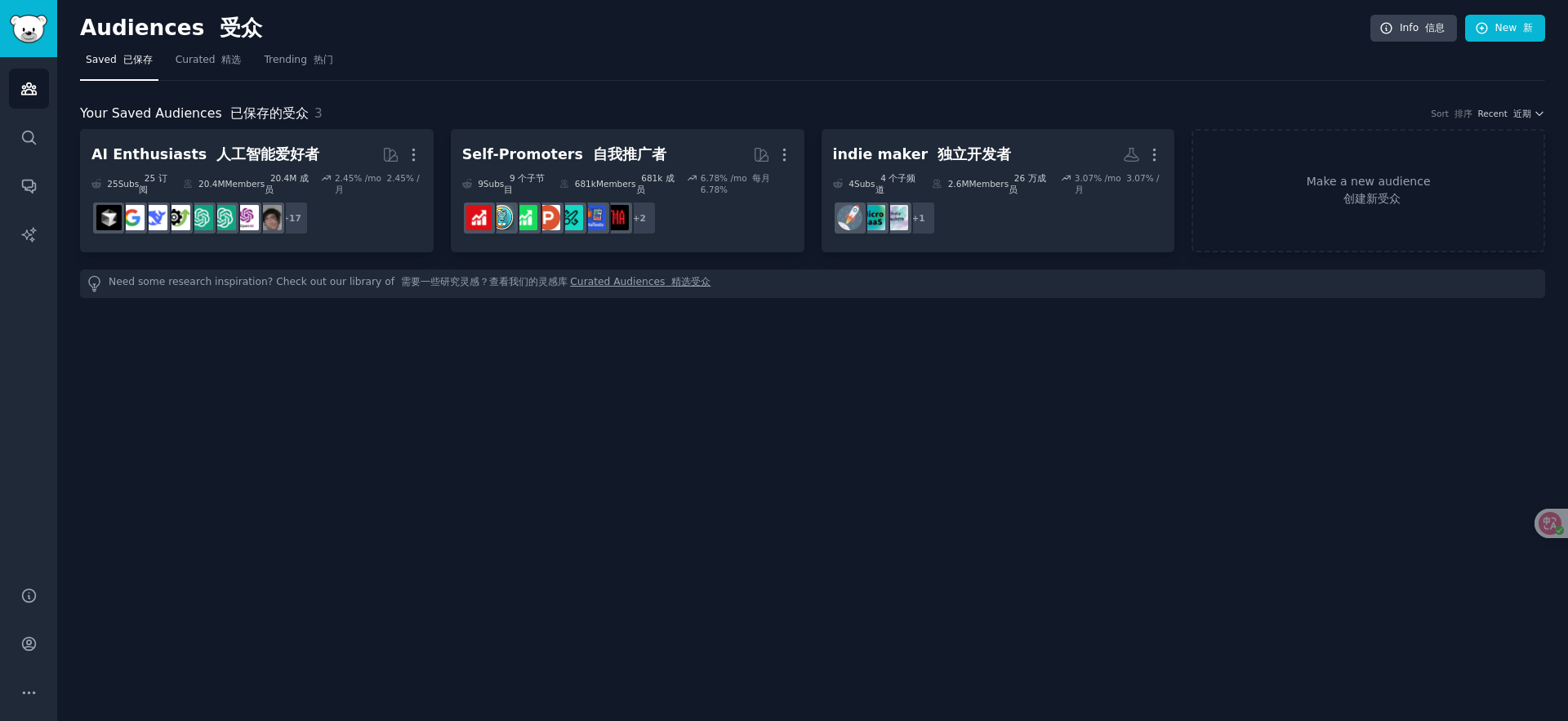
click at [559, 442] on div "Audiences 受众 Info 信息 New 新 Saved 已保存 Curated 精选 Trending 热门 Your Saved Audience…" at bounding box center [812, 360] width 1511 height 721
click at [599, 318] on div "Audiences 受众 Info 信息 New 新 Saved 已保存 Curated 精选 Trending 热门 Your Saved Audience…" at bounding box center [812, 360] width 1511 height 721
click at [624, 286] on link "Curated Audiences 精选受众" at bounding box center [640, 284] width 141 height 17
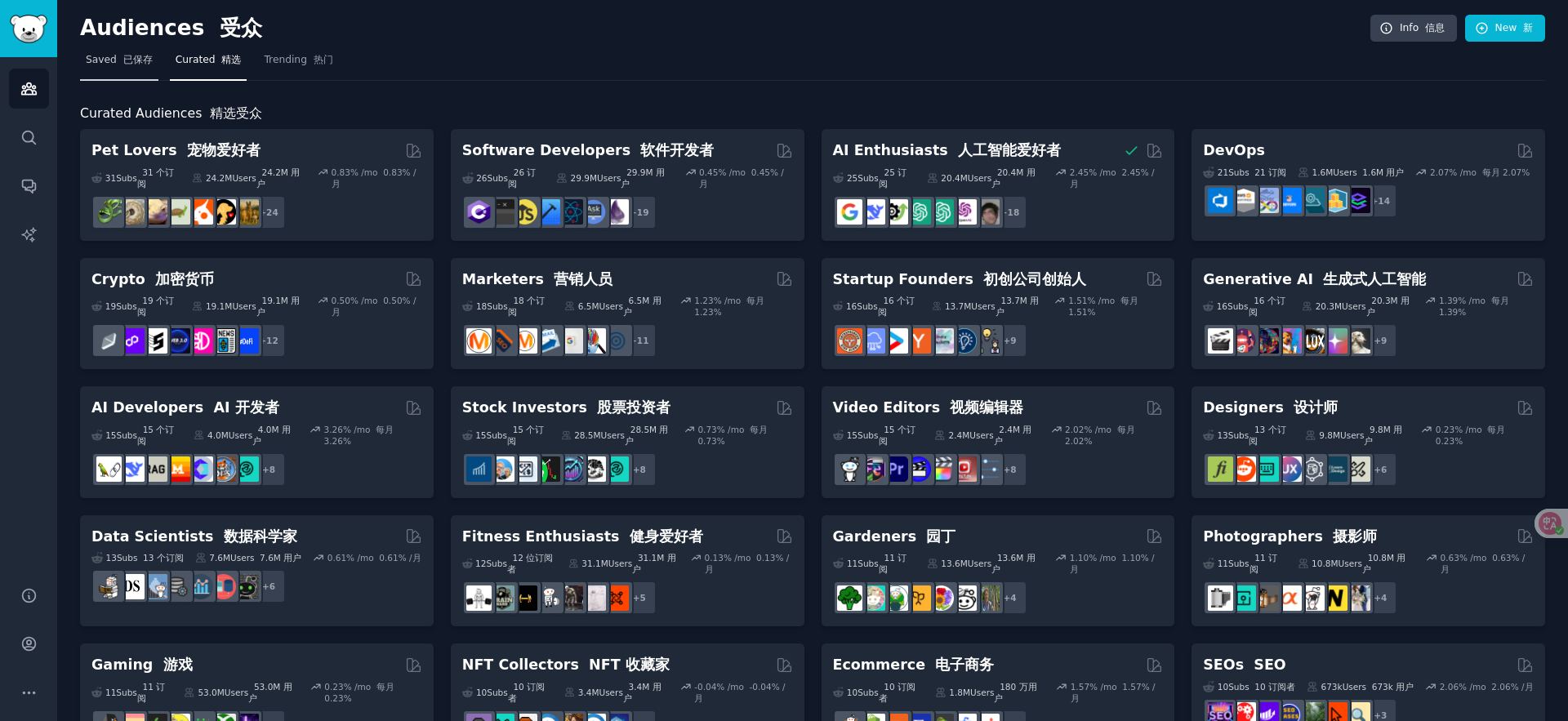
click at [113, 57] on span "Saved 已保存" at bounding box center [119, 61] width 67 height 15
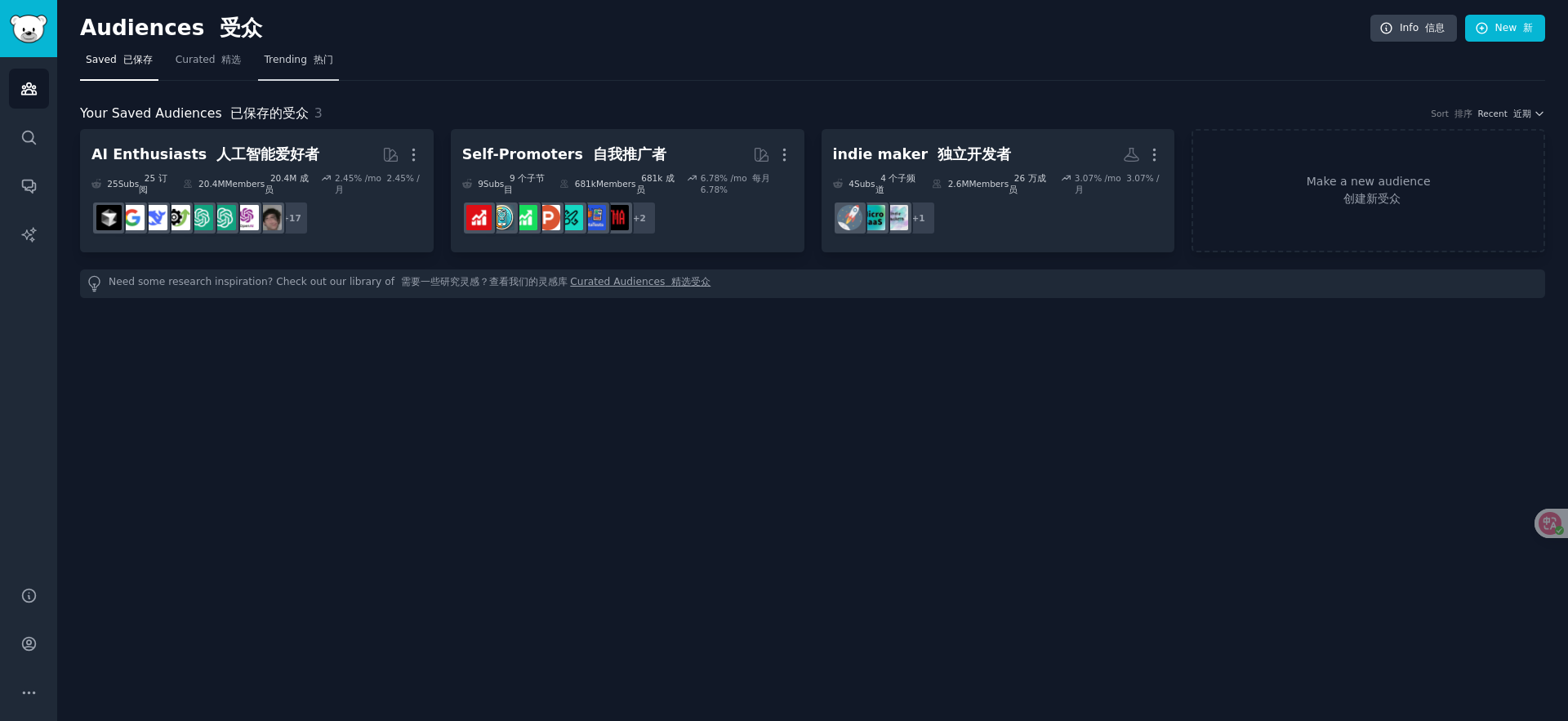
click at [307, 58] on font at bounding box center [310, 60] width 7 height 12
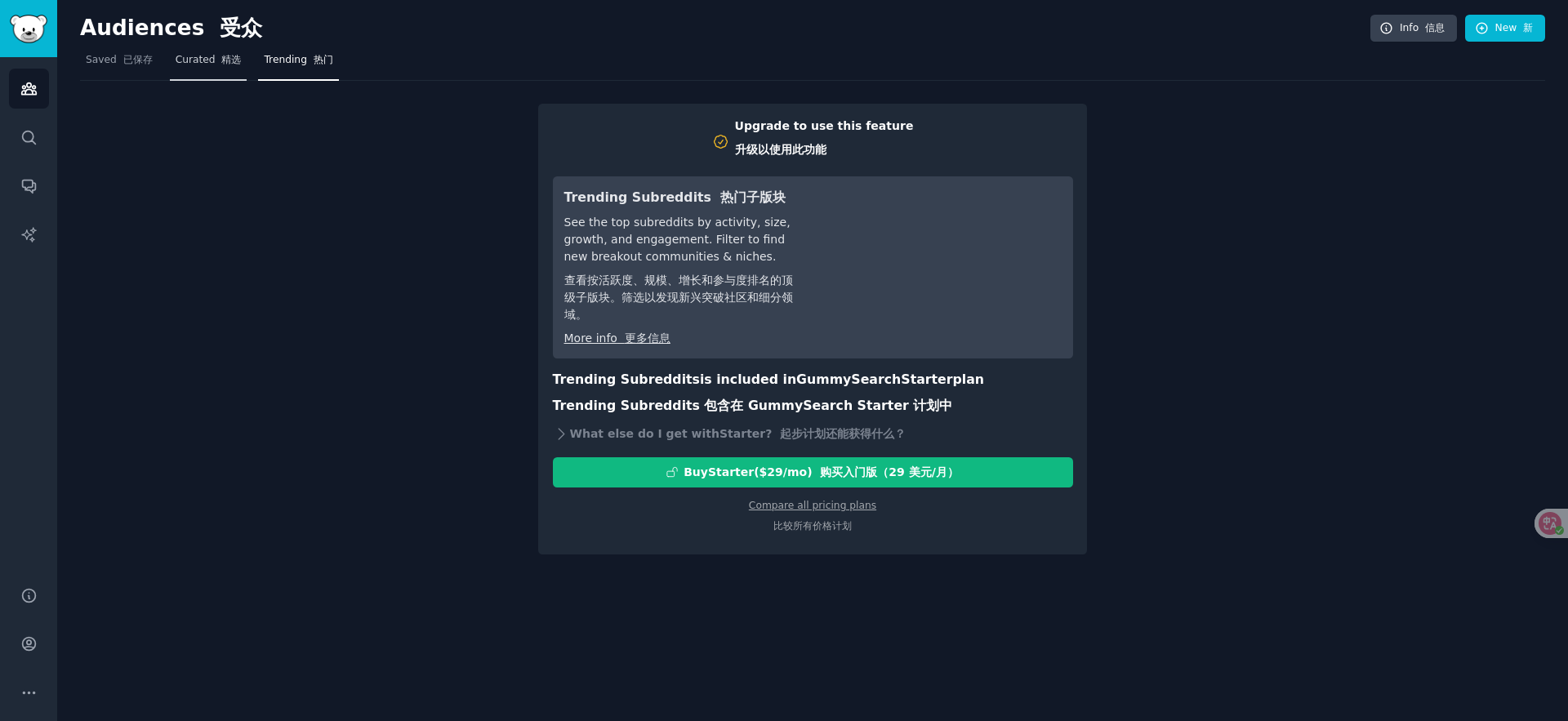
click at [209, 67] on span "Curated 精选" at bounding box center [209, 61] width 67 height 15
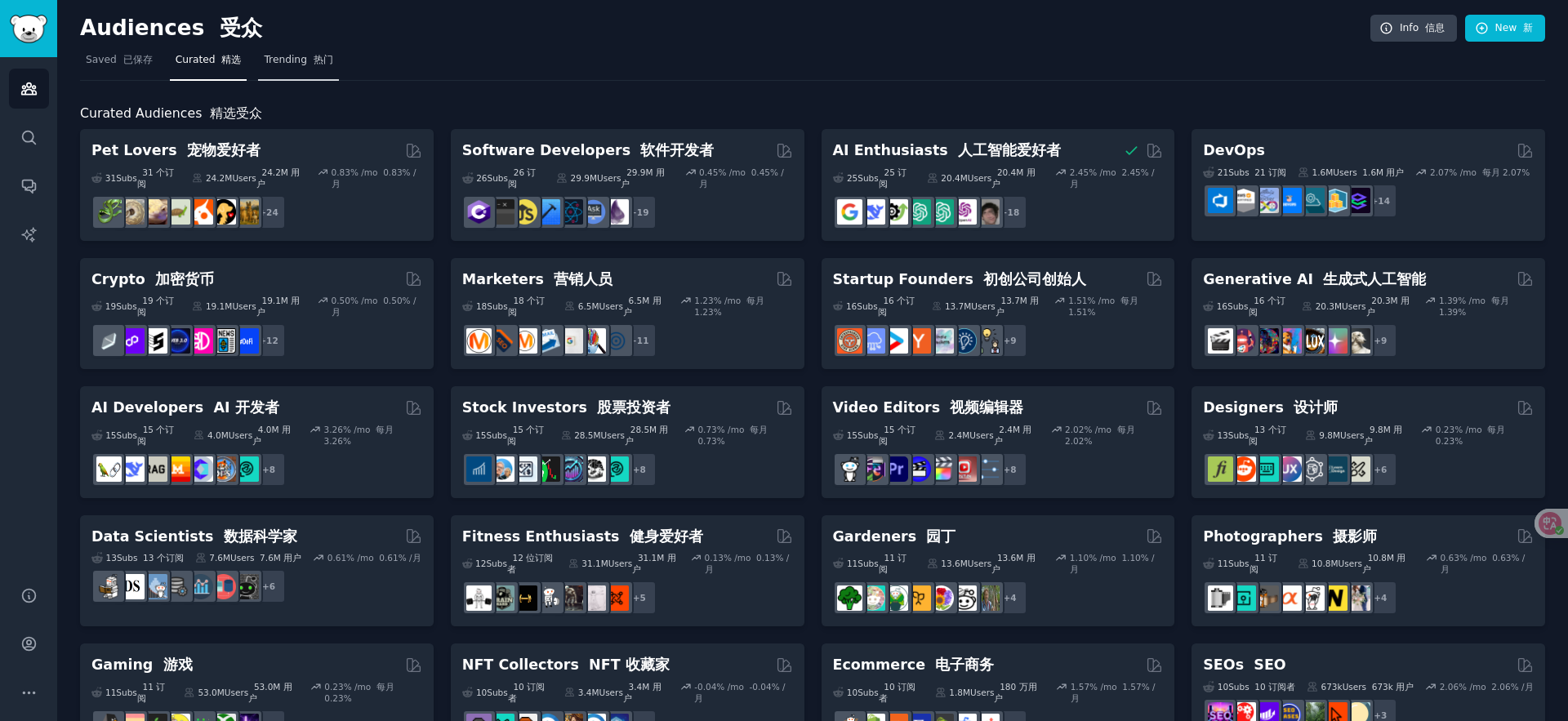
click at [301, 68] on link "Trending 热门" at bounding box center [298, 64] width 80 height 33
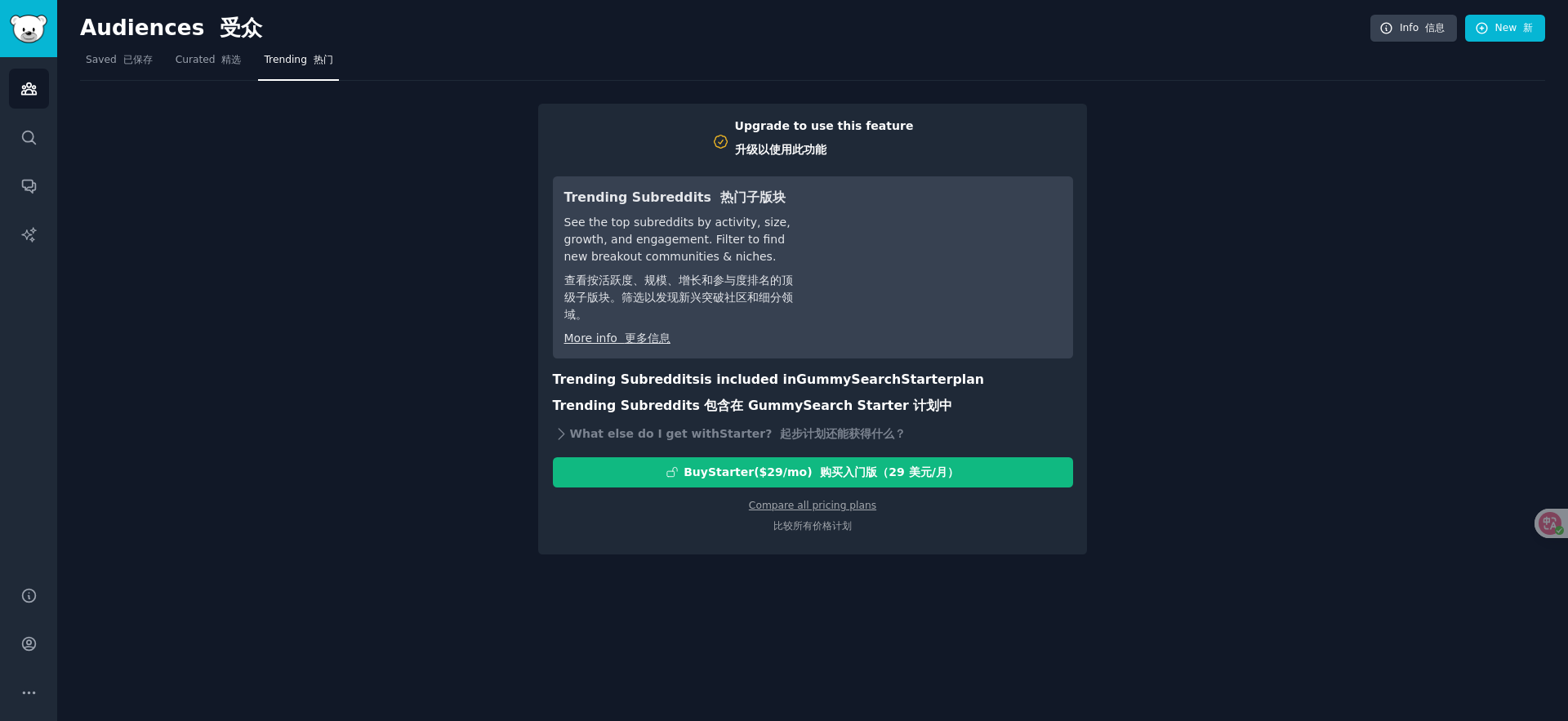
click at [1262, 358] on div "Upgrade to use this feature 升级以使用此功能 Trending Subreddits 热门子版块 See the top subr…" at bounding box center [812, 318] width 1465 height 475
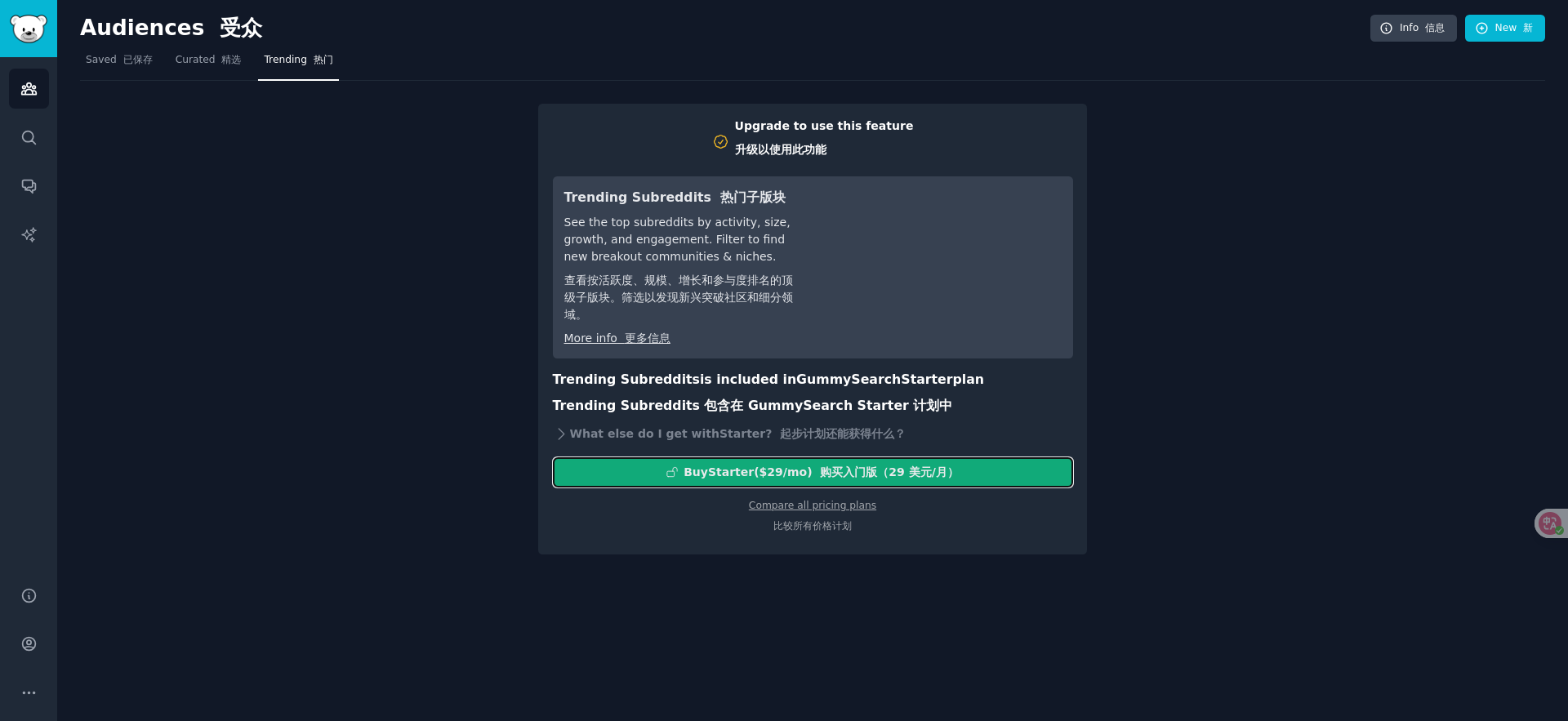
click at [878, 471] on font "购买入门版（29 美元/月）" at bounding box center [889, 472] width 138 height 13
